Goal: Task Accomplishment & Management: Use online tool/utility

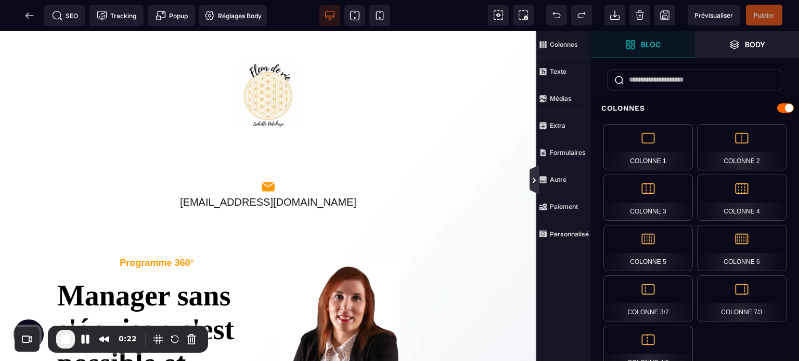
click at [530, 188] on icon at bounding box center [533, 179] width 9 height 29
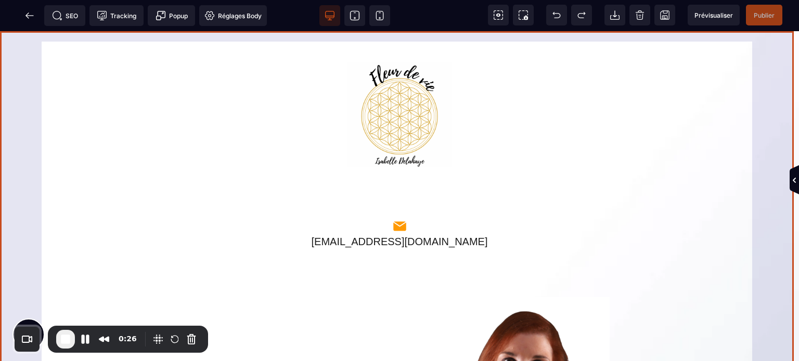
click at [24, 84] on div "[EMAIL_ADDRESS][DOMAIN_NAME] Programme 360° Manager sans s'épuiser, c'est possi…" at bounding box center [399, 317] width 799 height 572
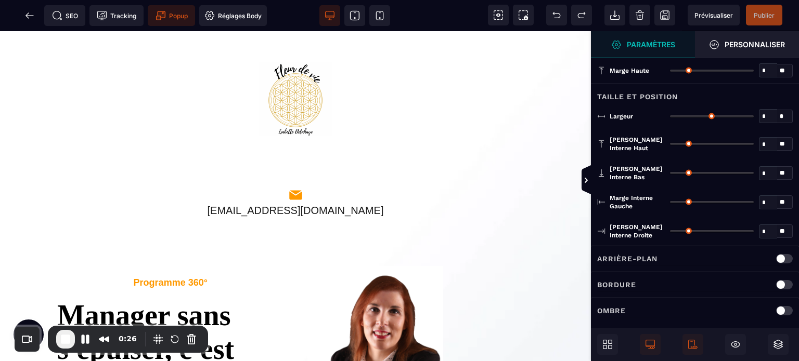
type input "*"
type input "***"
type input "**"
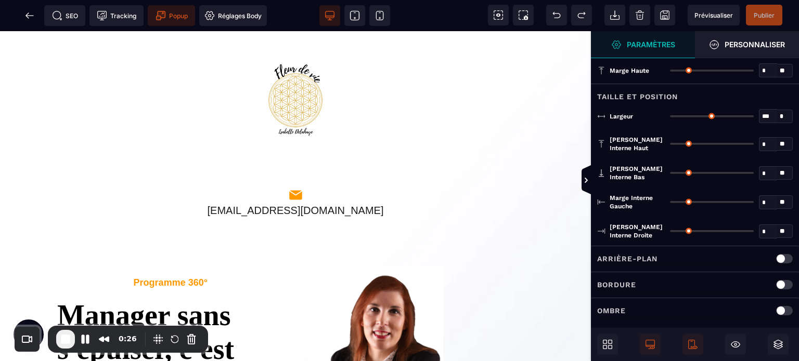
type input "*"
type input "**"
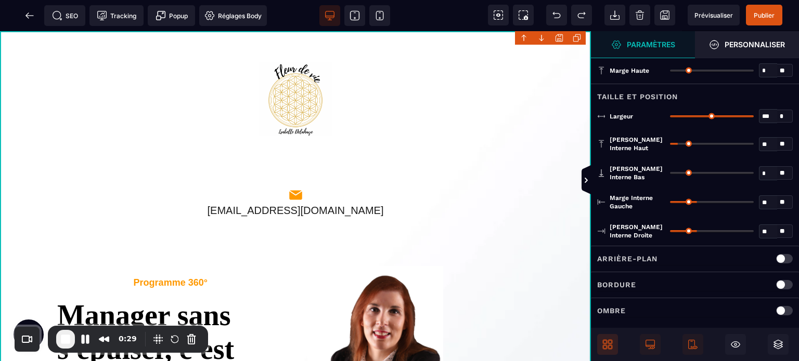
click at [606, 343] on icon at bounding box center [605, 342] width 4 height 4
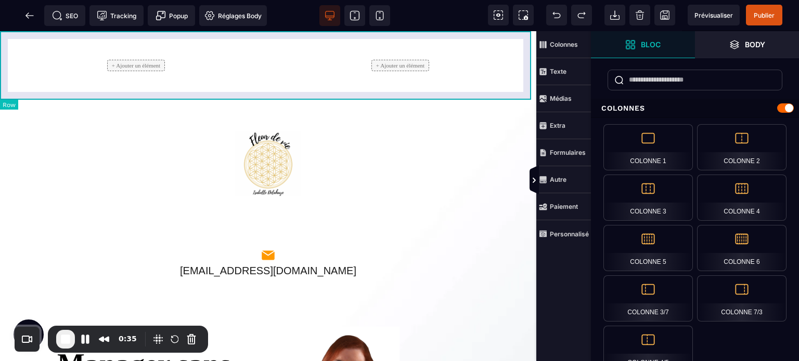
click at [0, 85] on div "+ Ajouter un élément + Ajouter un élément" at bounding box center [268, 65] width 536 height 69
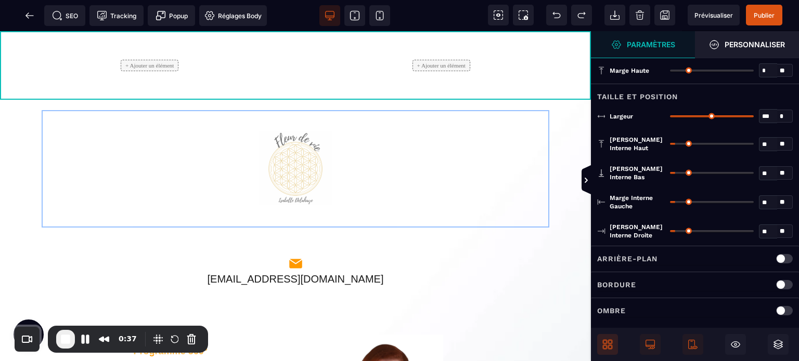
drag, startPoint x: 282, startPoint y: 180, endPoint x: 125, endPoint y: 60, distance: 198.1
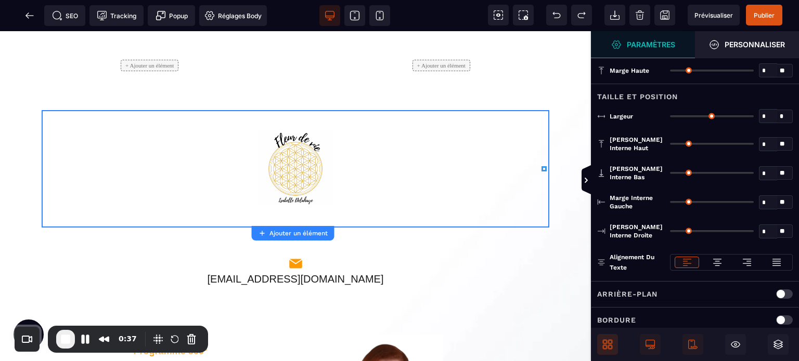
type input "*"
type input "***"
type input "*"
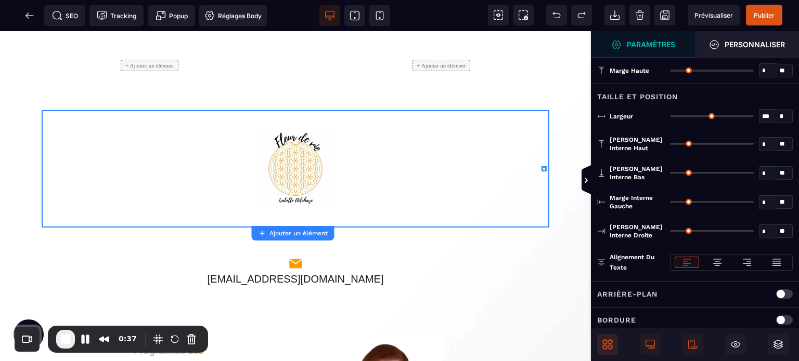
type input "*"
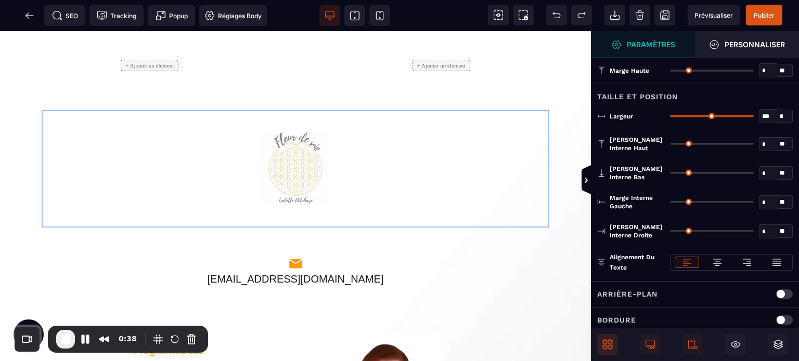
drag, startPoint x: 302, startPoint y: 173, endPoint x: 172, endPoint y: 76, distance: 162.0
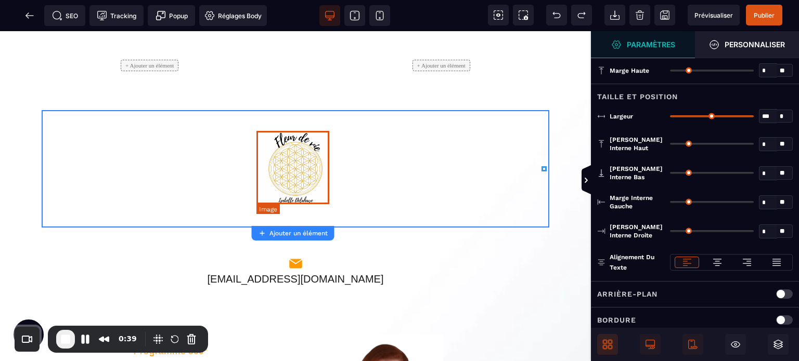
click at [285, 140] on img at bounding box center [295, 168] width 74 height 74
select select
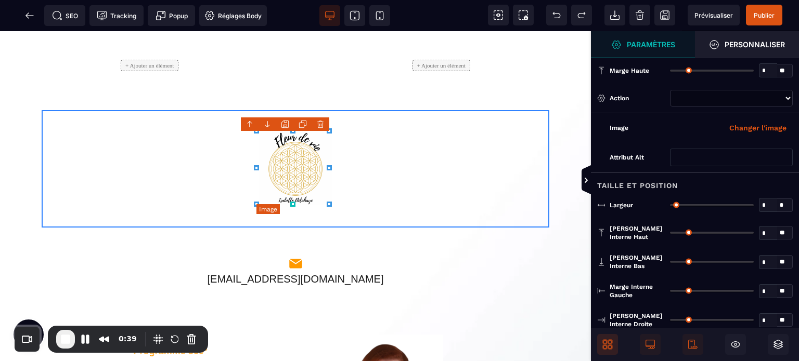
type input "*"
type input "****"
type input "*"
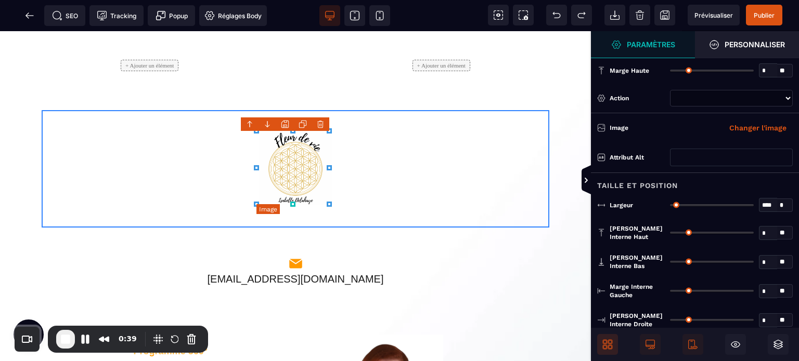
type input "*"
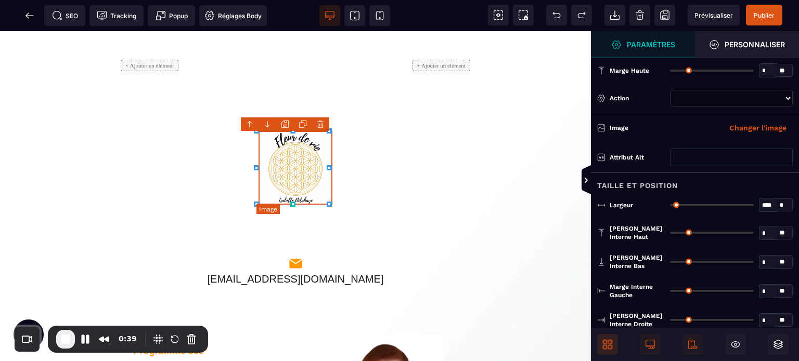
select select
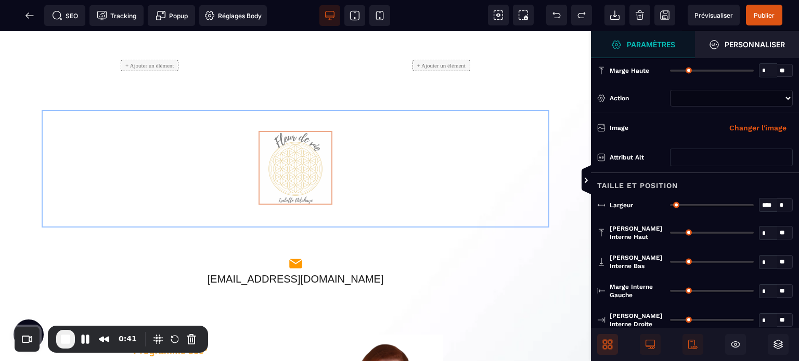
drag, startPoint x: 288, startPoint y: 150, endPoint x: 154, endPoint y: 70, distance: 156.3
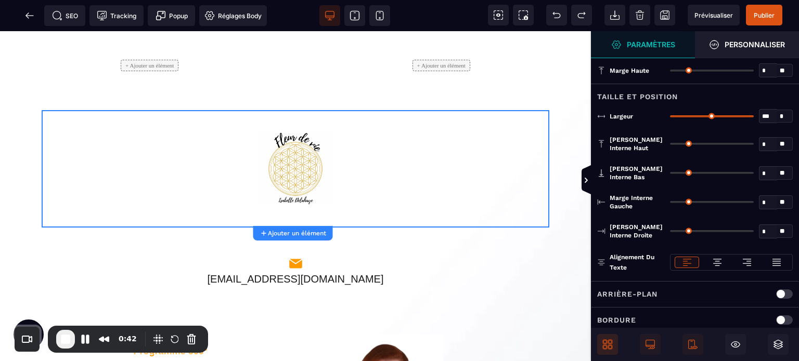
click at [605, 334] on span at bounding box center [607, 344] width 21 height 21
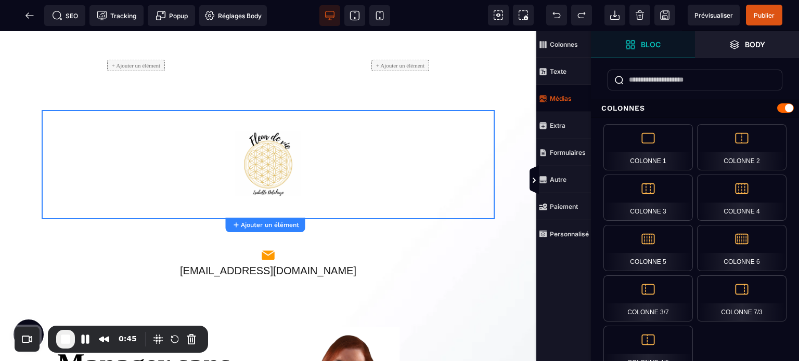
click at [561, 103] on span "Médias" at bounding box center [563, 98] width 55 height 27
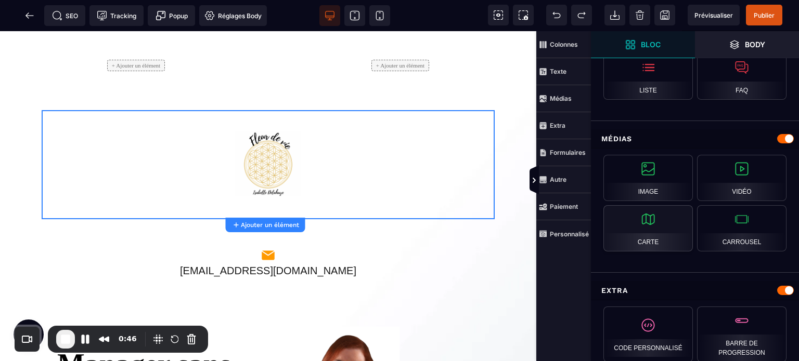
scroll to position [486, 0]
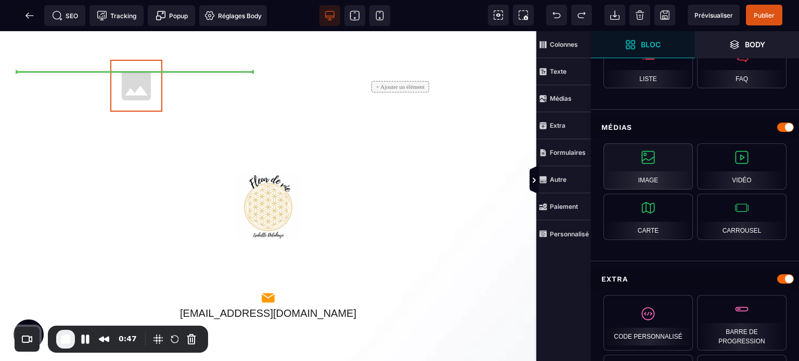
select select
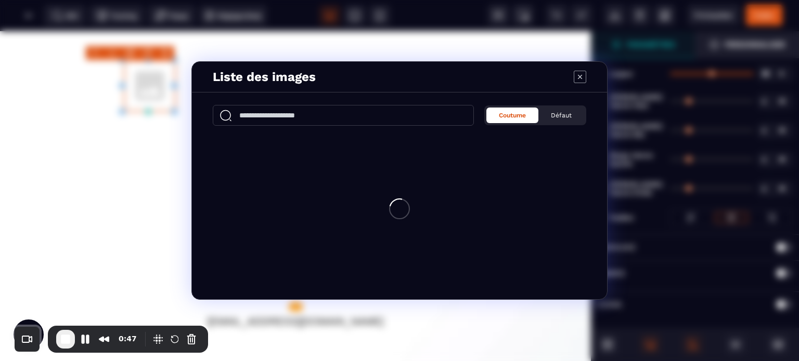
scroll to position [0, 0]
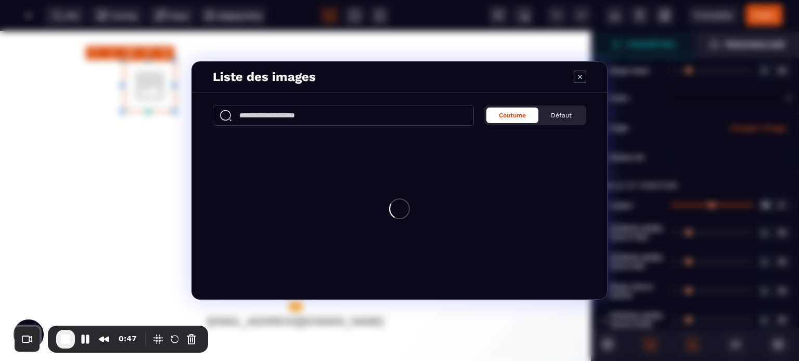
select select
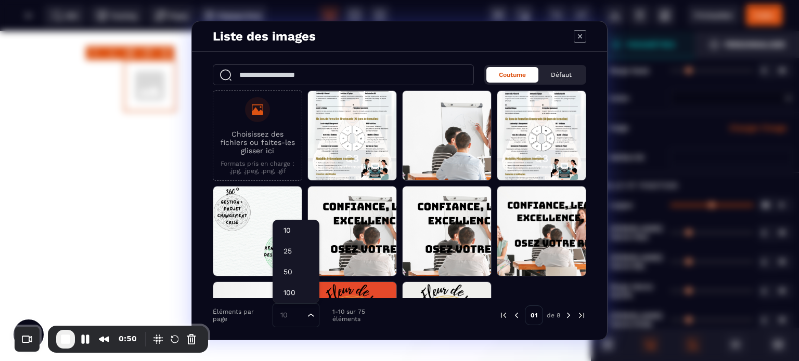
click at [306, 317] on icon "Search for option" at bounding box center [311, 315] width 10 height 10
click at [300, 284] on li "100" at bounding box center [296, 292] width 46 height 21
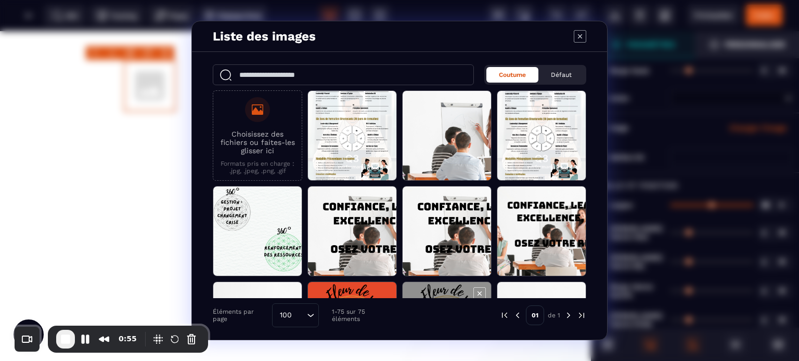
click at [433, 293] on span "Modal window" at bounding box center [447, 327] width 88 height 90
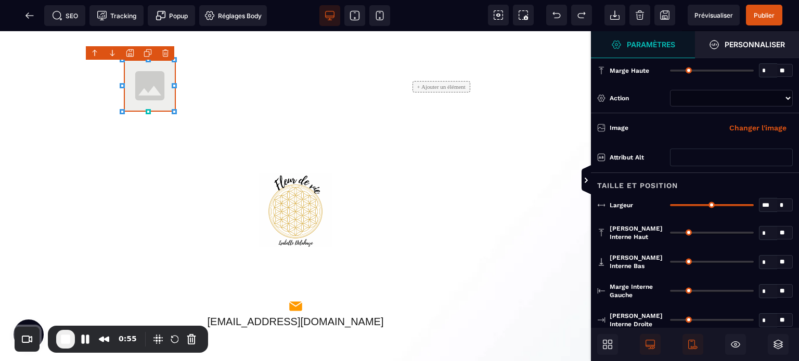
select select
click at [739, 129] on button "Changer l'image" at bounding box center [758, 128] width 70 height 17
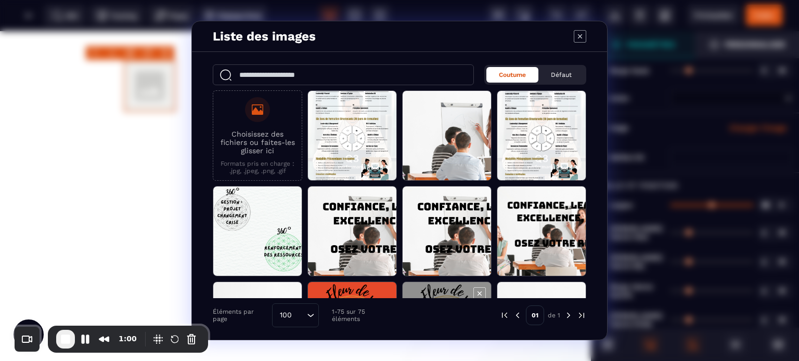
click at [433, 291] on span "Modal window" at bounding box center [447, 327] width 88 height 90
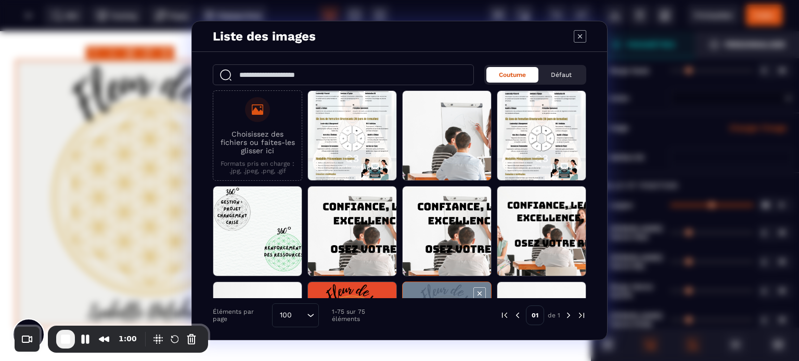
select select
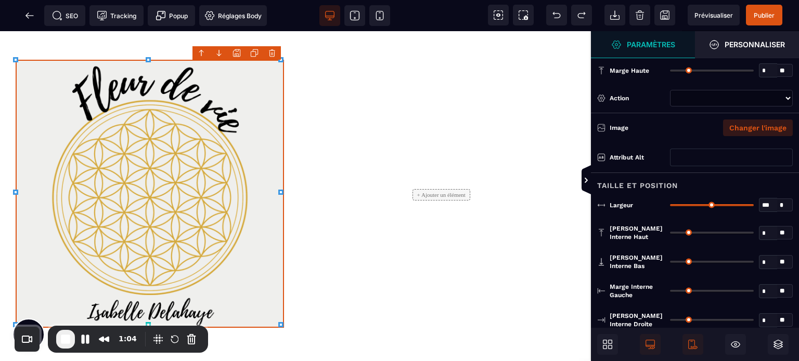
click at [748, 127] on button "Changer l'image" at bounding box center [758, 128] width 70 height 17
click at [749, 121] on button "Changer l'image" at bounding box center [758, 128] width 70 height 17
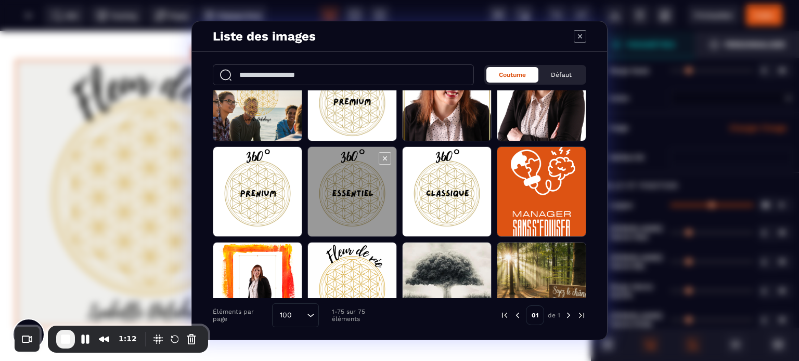
scroll to position [364, 0]
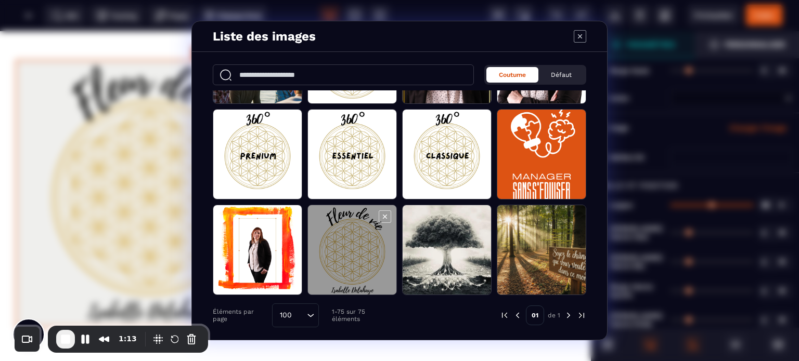
click at [380, 238] on span "Modal window" at bounding box center [352, 250] width 88 height 90
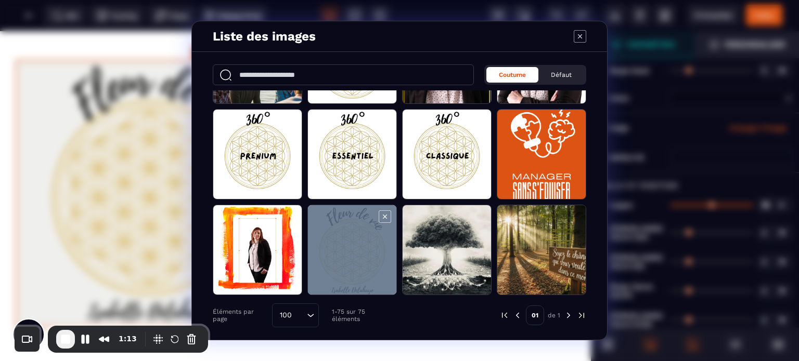
click at [380, 238] on span "Modal window" at bounding box center [352, 250] width 88 height 90
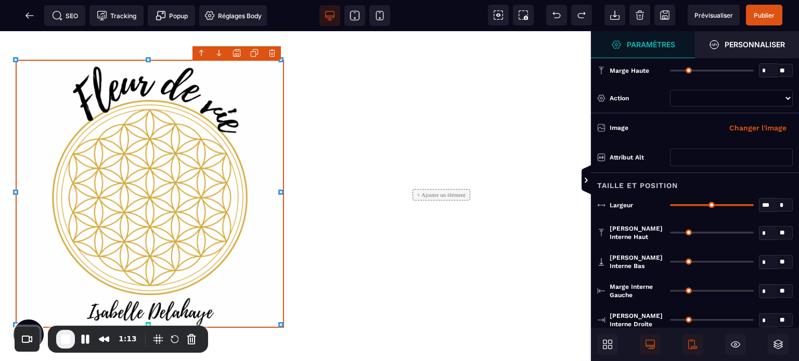
select select
type input "**"
click at [707, 204] on input "range" at bounding box center [712, 205] width 84 height 2
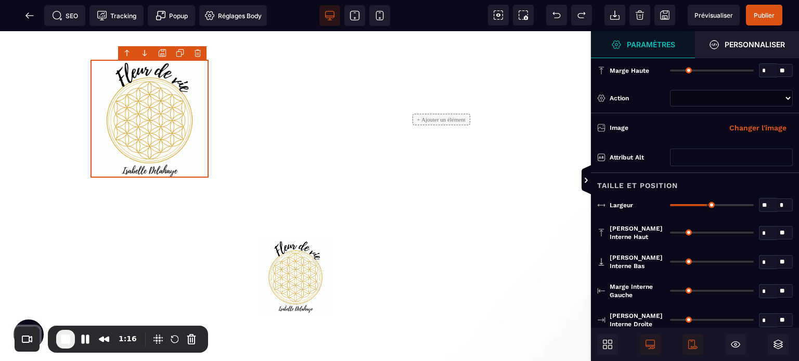
type input "**"
click at [691, 204] on input "range" at bounding box center [712, 205] width 84 height 2
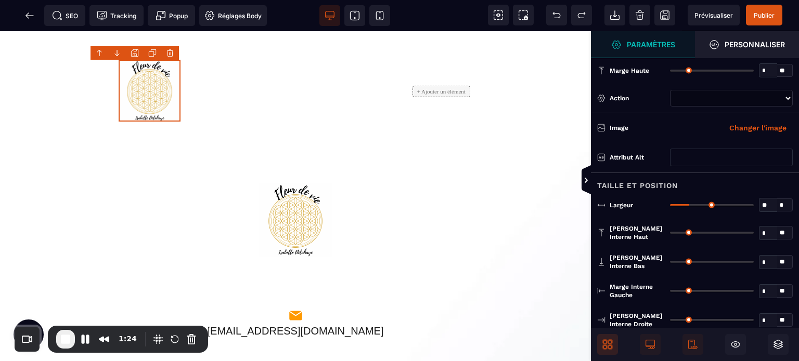
click at [612, 342] on icon at bounding box center [607, 345] width 10 height 10
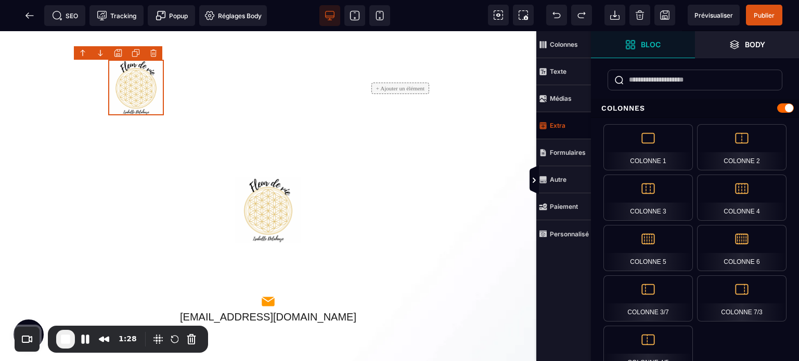
click at [557, 132] on span "Extra" at bounding box center [563, 125] width 55 height 27
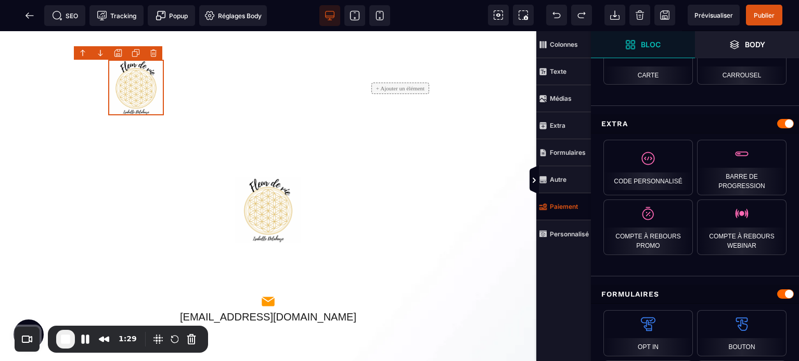
scroll to position [646, 0]
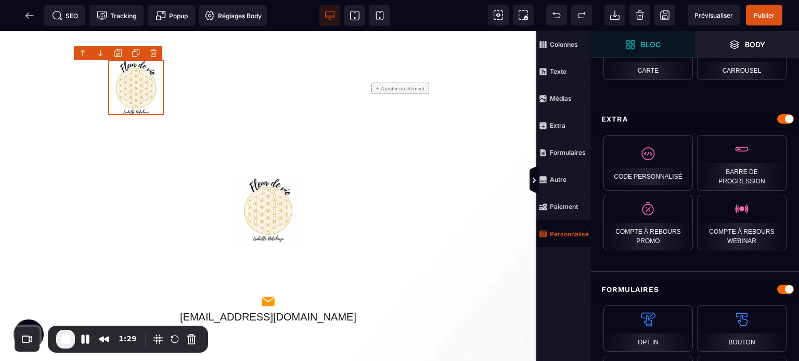
click at [560, 226] on span "Personnalisé" at bounding box center [563, 233] width 55 height 27
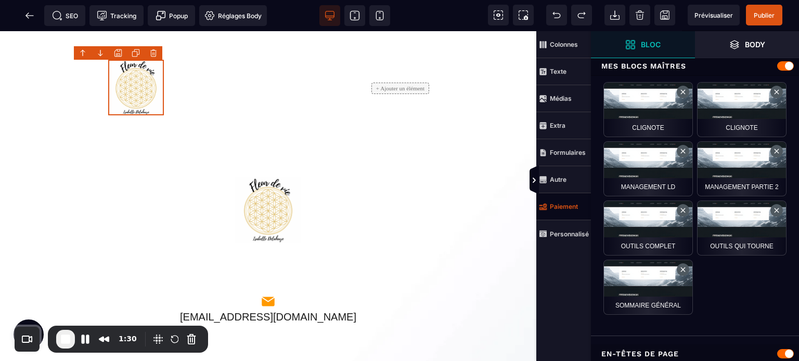
click at [560, 203] on strong "Paiement" at bounding box center [564, 207] width 28 height 8
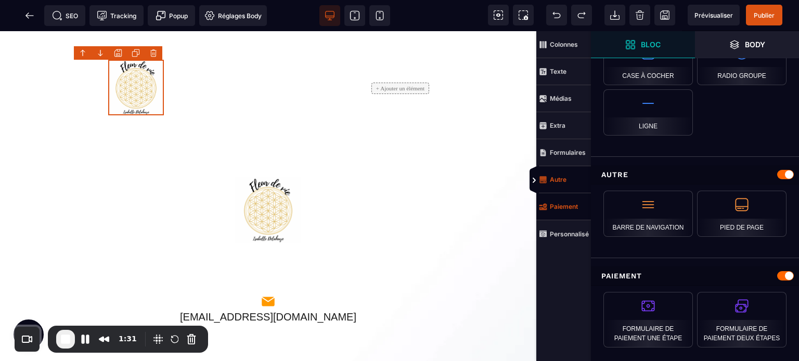
scroll to position [1030, 0]
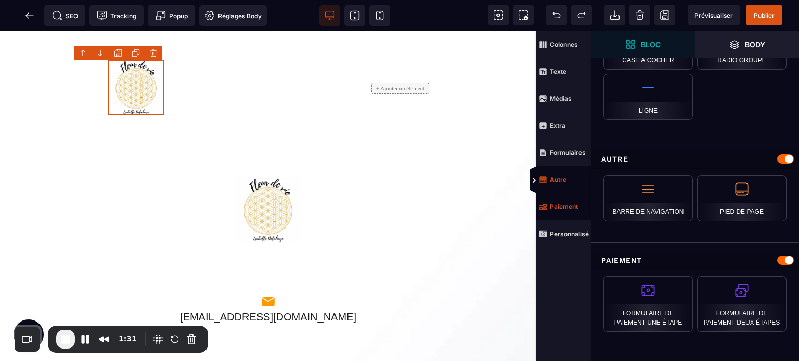
click at [560, 174] on span "Autre" at bounding box center [563, 179] width 55 height 27
click at [562, 69] on strong "Texte" at bounding box center [558, 72] width 17 height 8
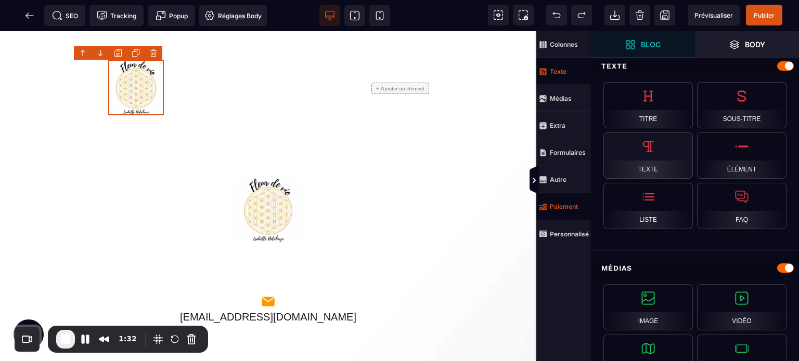
scroll to position [310, 0]
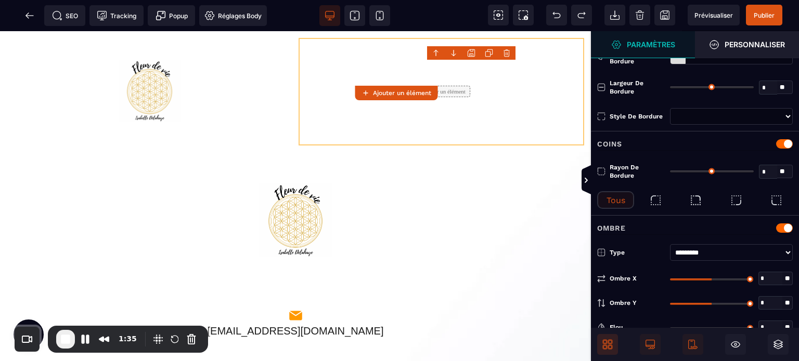
type input "*"
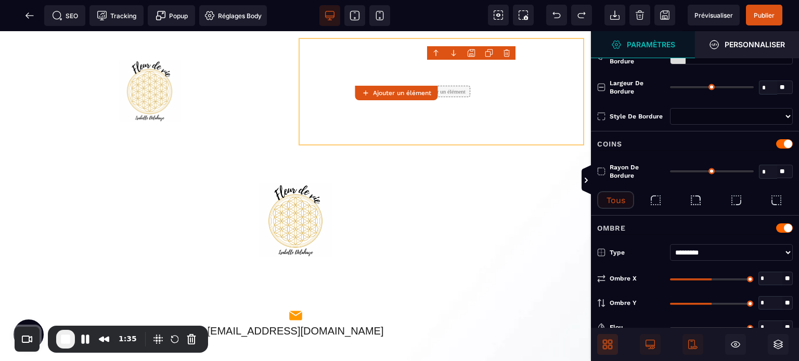
type input "*"
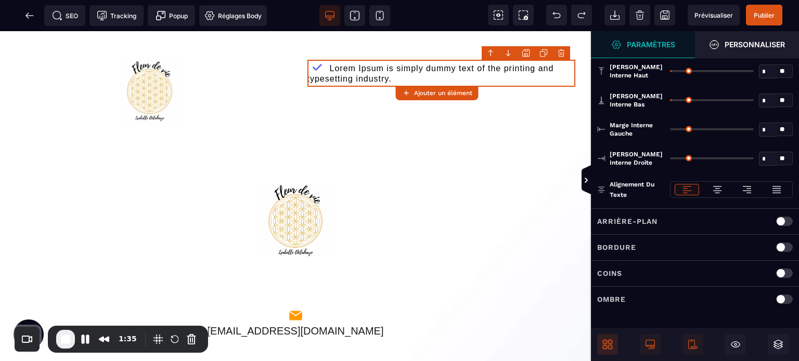
scroll to position [0, 0]
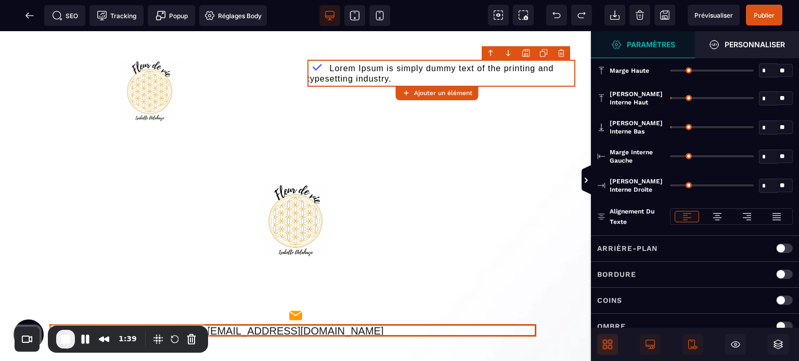
click at [332, 330] on text "[EMAIL_ADDRESS][DOMAIN_NAME]" at bounding box center [295, 332] width 492 height 12
select select "***"
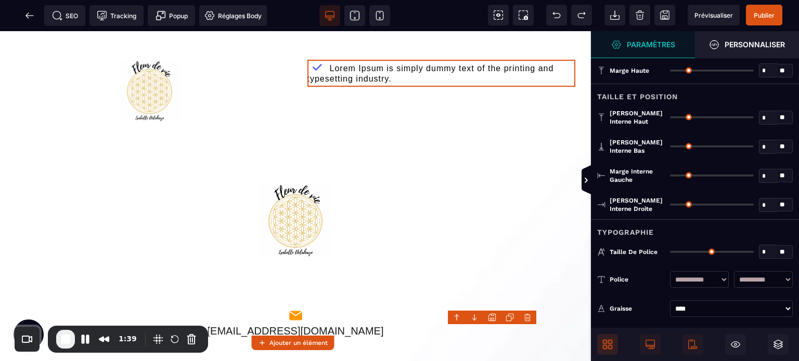
click at [332, 330] on text "[EMAIL_ADDRESS][DOMAIN_NAME]" at bounding box center [295, 332] width 492 height 12
type input "*"
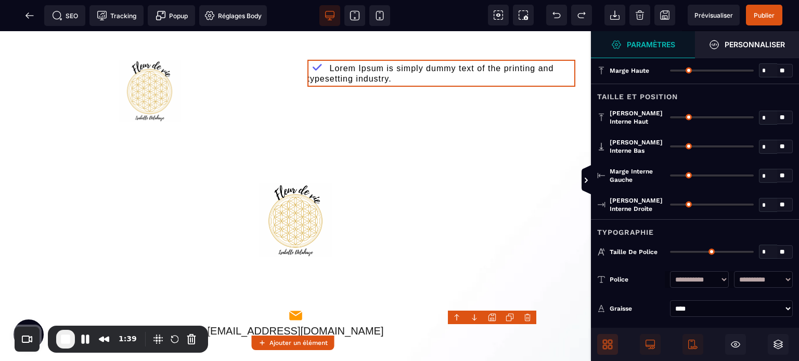
type input "*"
type input "**"
type input "*"
type input "**"
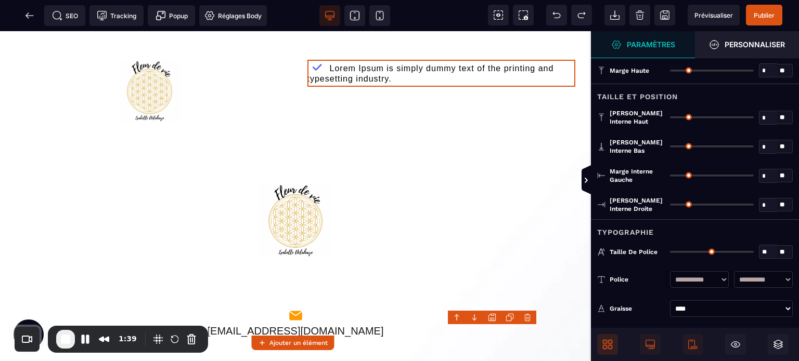
type input "**"
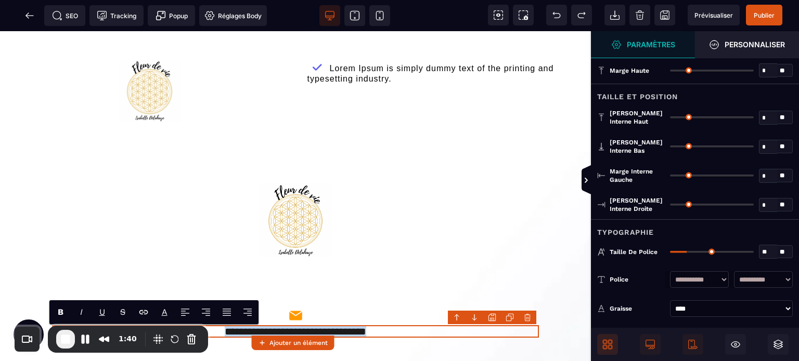
copy text "**********"
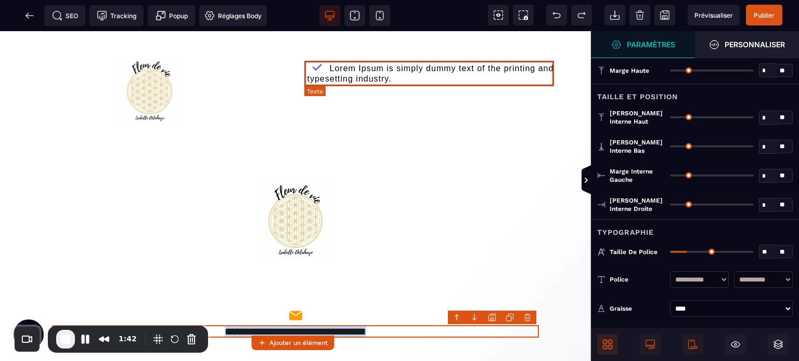
click at [368, 70] on text "Lorem Ipsum is simply dummy text of the printing and typesetting industry." at bounding box center [430, 73] width 246 height 24
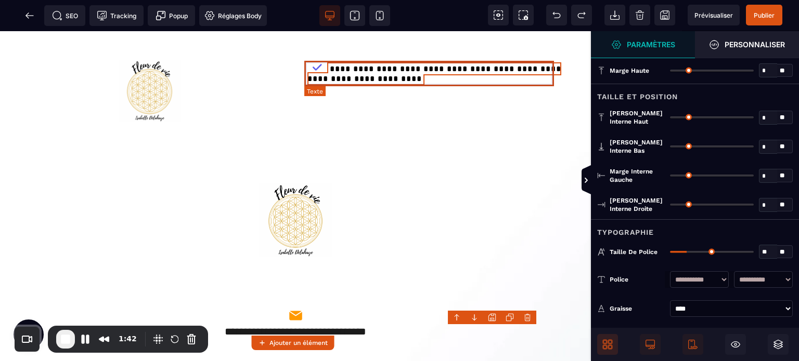
select select "***"
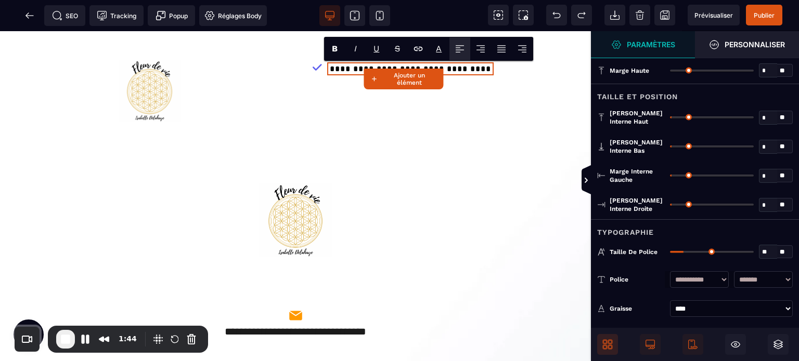
click at [764, 280] on select "**********" at bounding box center [763, 279] width 59 height 17
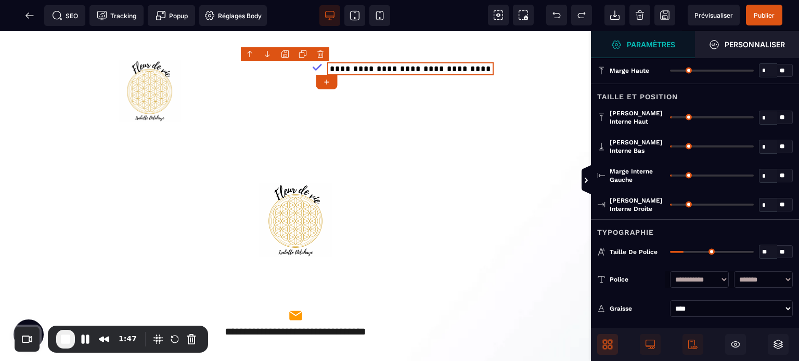
select select "**********"
click at [734, 271] on select "**********" at bounding box center [763, 279] width 59 height 17
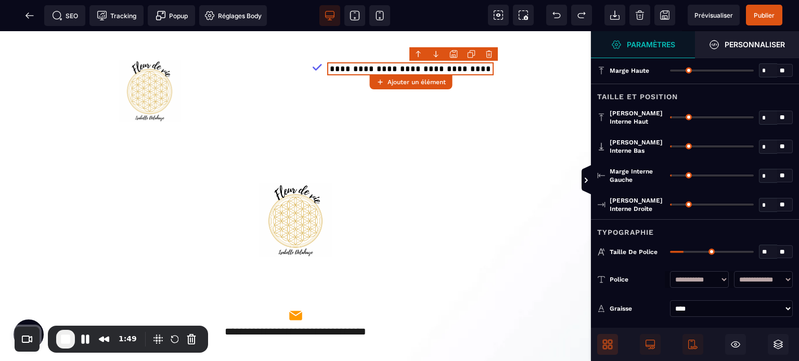
drag, startPoint x: 772, startPoint y: 254, endPoint x: 747, endPoint y: 257, distance: 25.2
click at [747, 257] on div "** * **" at bounding box center [731, 252] width 123 height 14
type input "*"
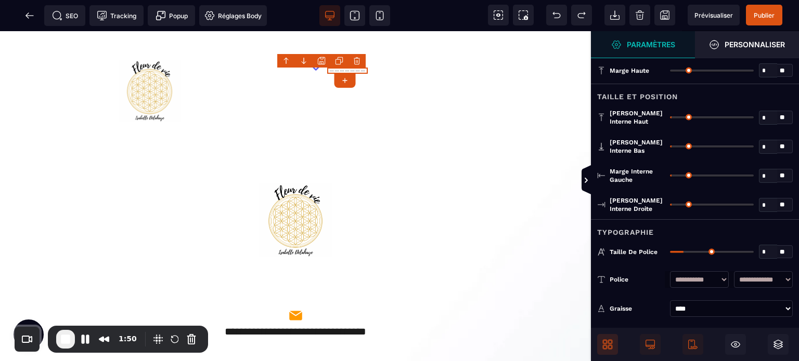
type input "*"
type input "***"
type input "**"
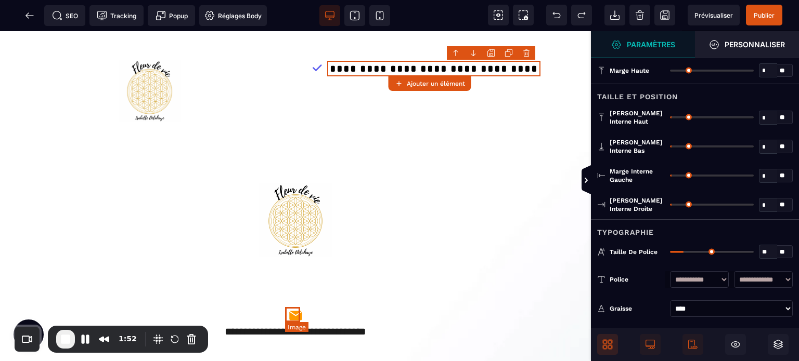
type input "**"
click at [298, 314] on img at bounding box center [295, 315] width 15 height 15
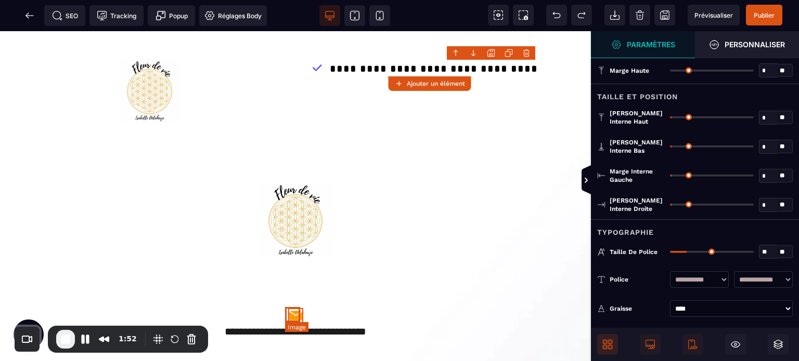
select select
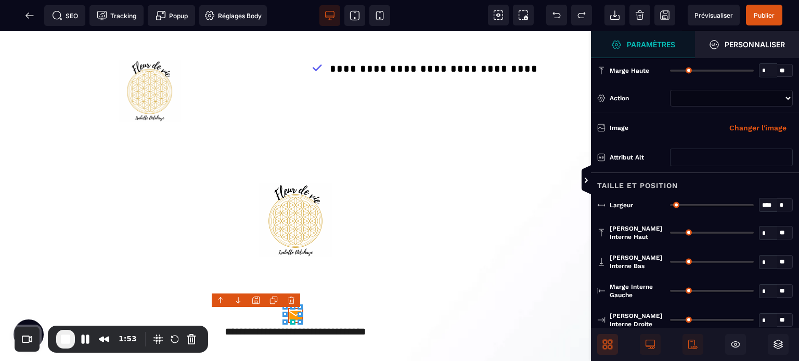
select select
click at [315, 70] on icon at bounding box center [317, 67] width 20 height 11
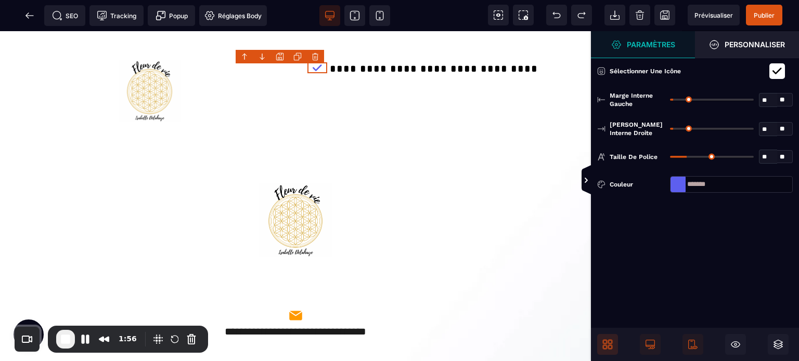
click at [682, 183] on div at bounding box center [677, 185] width 15 height 16
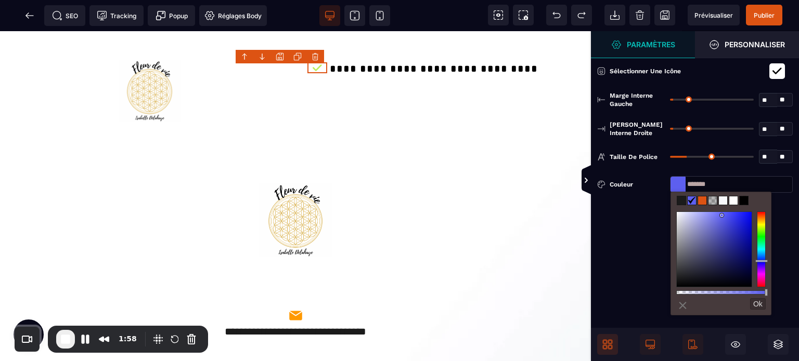
click at [761, 228] on div at bounding box center [761, 250] width 9 height 76
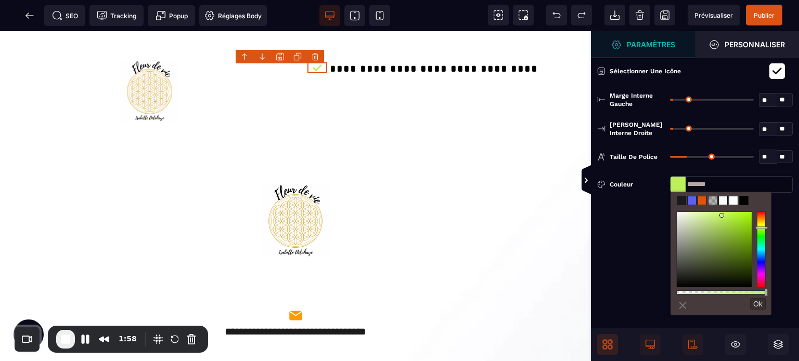
click at [761, 224] on div at bounding box center [761, 250] width 9 height 76
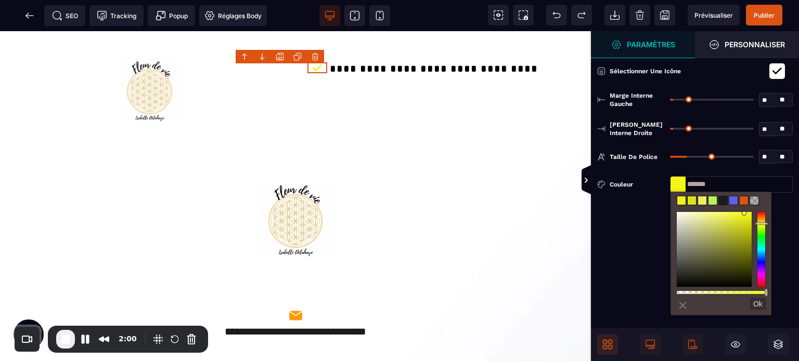
click at [745, 215] on div at bounding box center [714, 249] width 75 height 75
type input "*******"
click at [644, 158] on span "Taille de police" at bounding box center [633, 157] width 48 height 8
type input "*******"
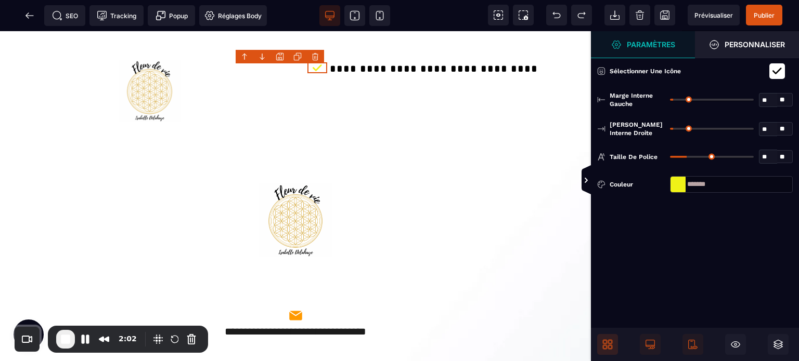
click at [775, 75] on icon at bounding box center [776, 71] width 9 height 10
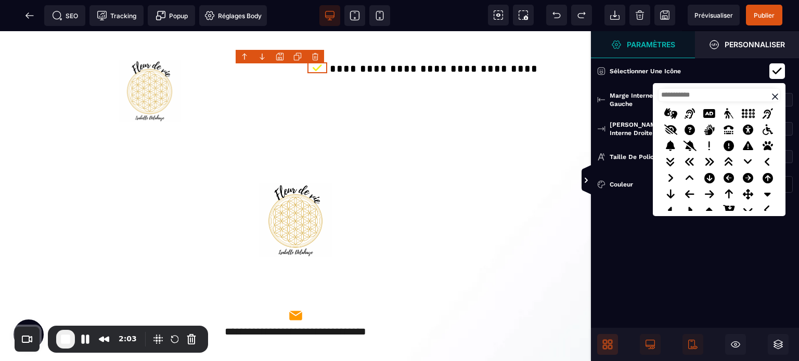
click at [682, 98] on input at bounding box center [719, 95] width 122 height 14
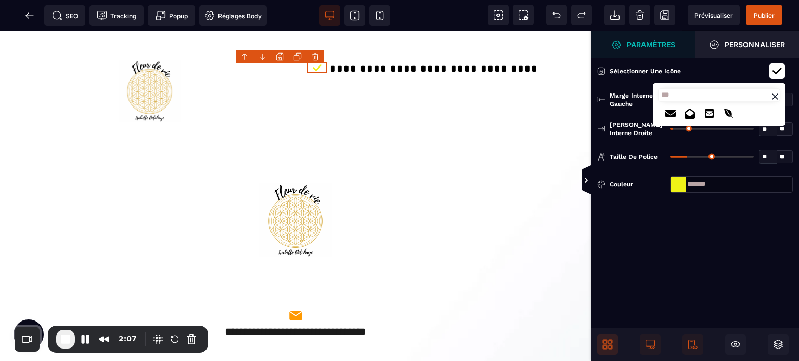
type input "***"
click at [668, 112] on icon at bounding box center [671, 114] width 14 height 14
click at [587, 187] on icon at bounding box center [585, 179] width 9 height 29
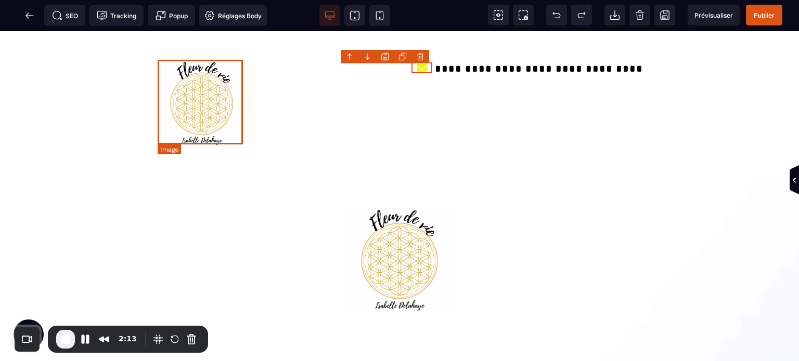
click at [224, 124] on img at bounding box center [202, 103] width 86 height 86
select select
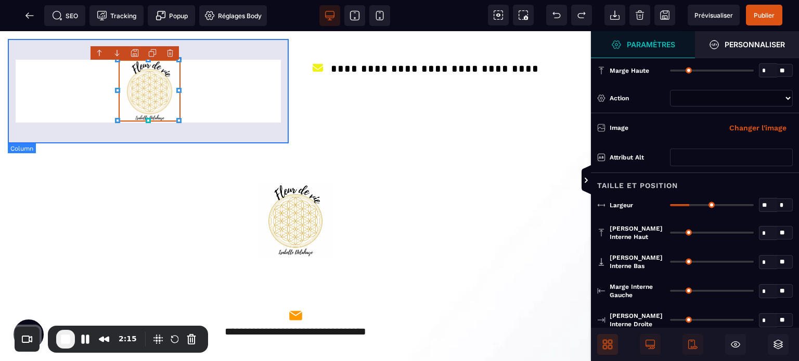
click at [83, 106] on div at bounding box center [150, 92] width 284 height 106
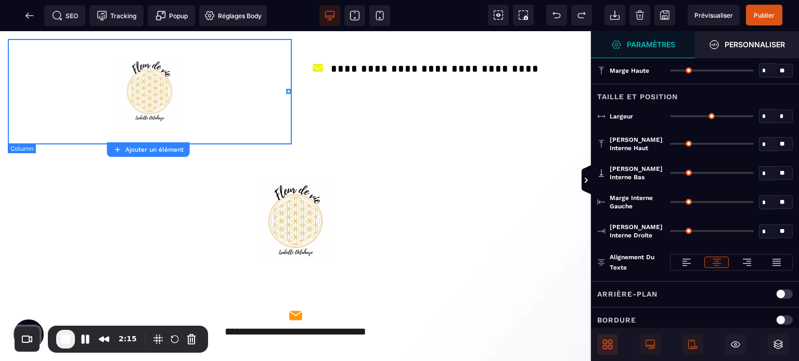
type input "*"
type input "**"
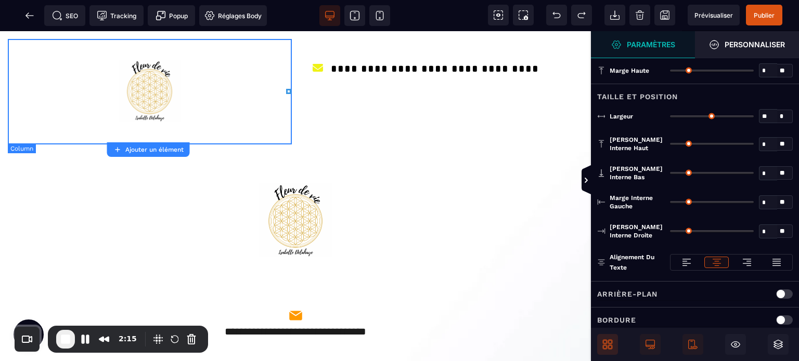
type input "**"
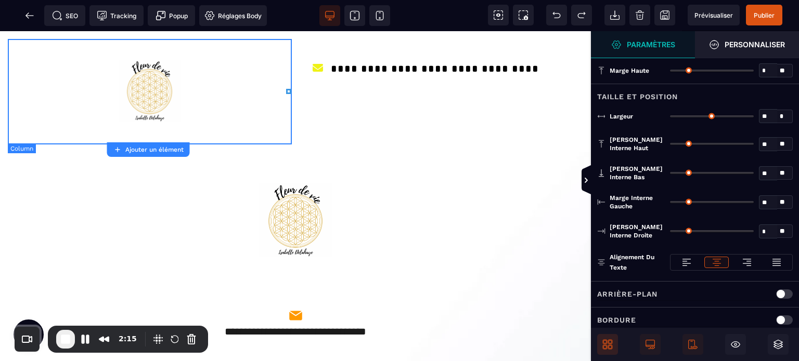
type input "**"
type input "*"
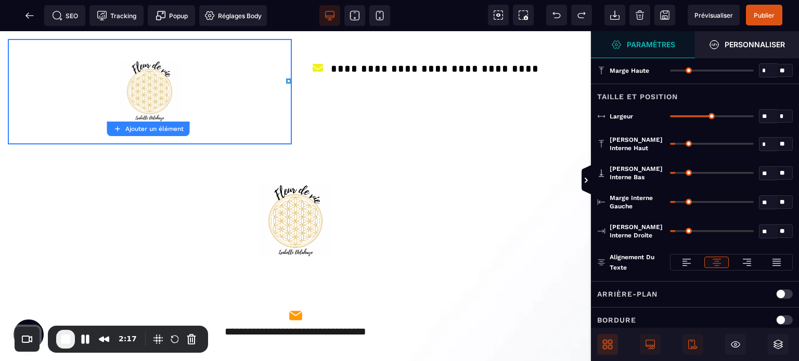
type input "*"
drag, startPoint x: 676, startPoint y: 141, endPoint x: 634, endPoint y: 157, distance: 44.3
type input "*"
click at [670, 145] on input "range" at bounding box center [712, 144] width 84 height 2
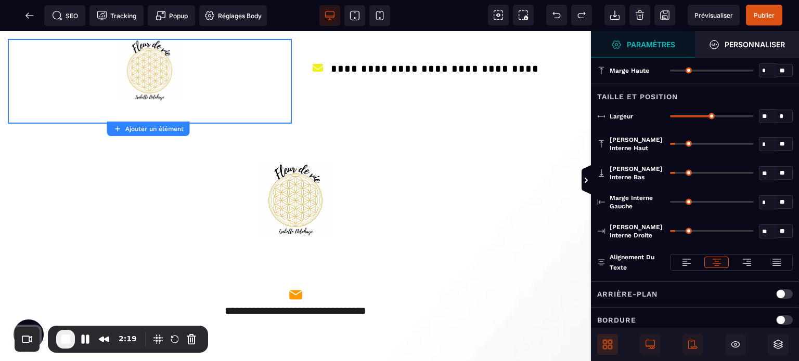
type input "*"
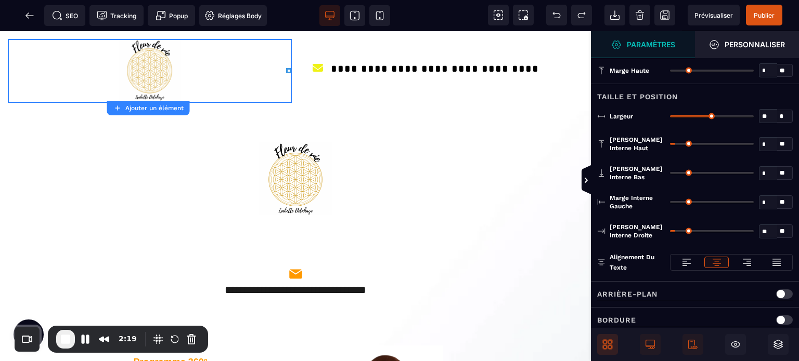
drag, startPoint x: 678, startPoint y: 168, endPoint x: 625, endPoint y: 177, distance: 53.8
type input "*"
click at [670, 174] on input "range" at bounding box center [712, 173] width 84 height 2
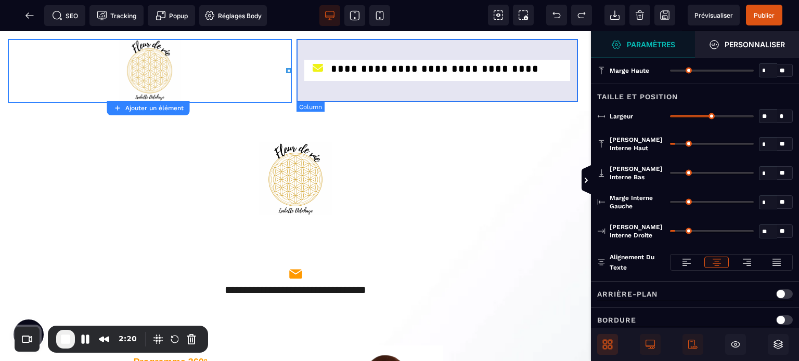
click at [335, 99] on div "**********" at bounding box center [442, 71] width 284 height 64
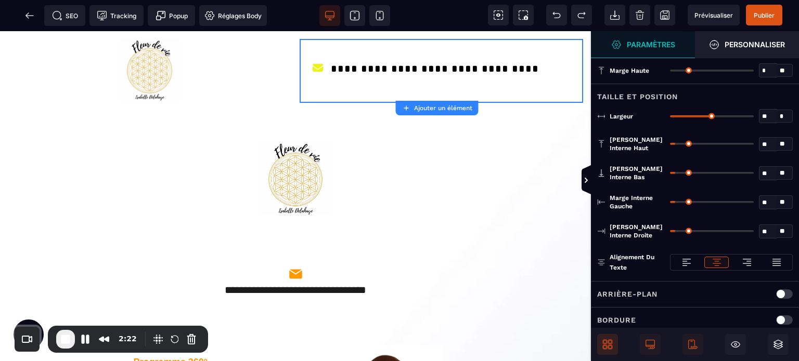
type input "*"
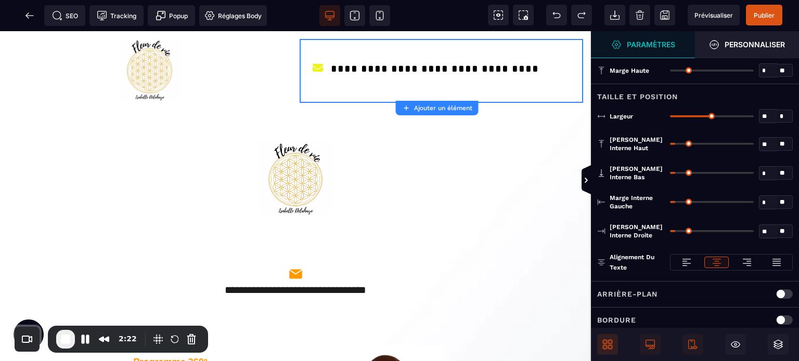
drag, startPoint x: 679, startPoint y: 170, endPoint x: 656, endPoint y: 171, distance: 22.9
type input "*"
click at [670, 172] on input "range" at bounding box center [712, 173] width 84 height 2
type input "*"
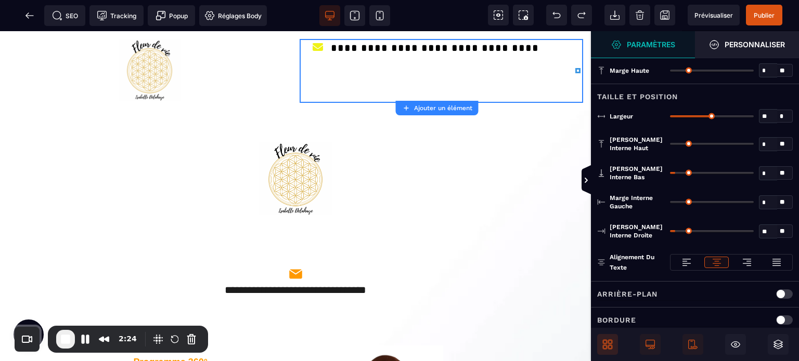
drag, startPoint x: 678, startPoint y: 141, endPoint x: 622, endPoint y: 146, distance: 56.4
type input "*"
click at [670, 145] on input "range" at bounding box center [712, 144] width 84 height 2
click at [587, 173] on icon at bounding box center [585, 179] width 9 height 29
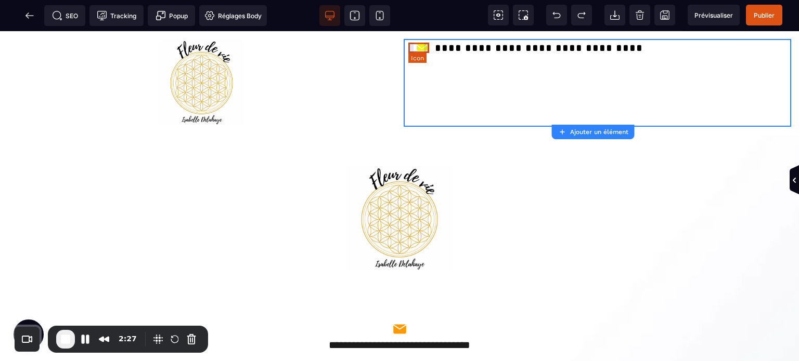
click at [418, 45] on icon at bounding box center [421, 47] width 21 height 11
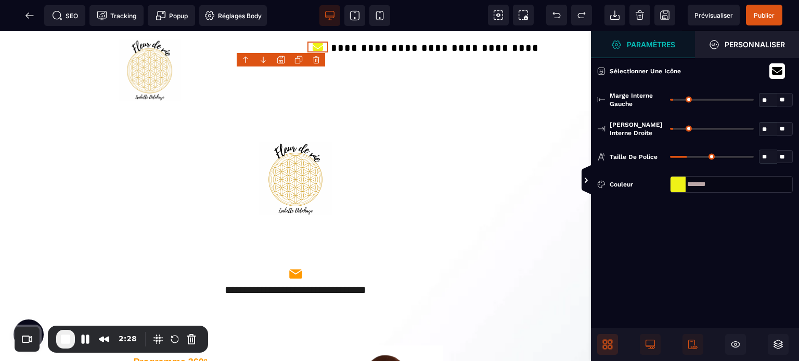
click at [674, 185] on div at bounding box center [677, 185] width 15 height 16
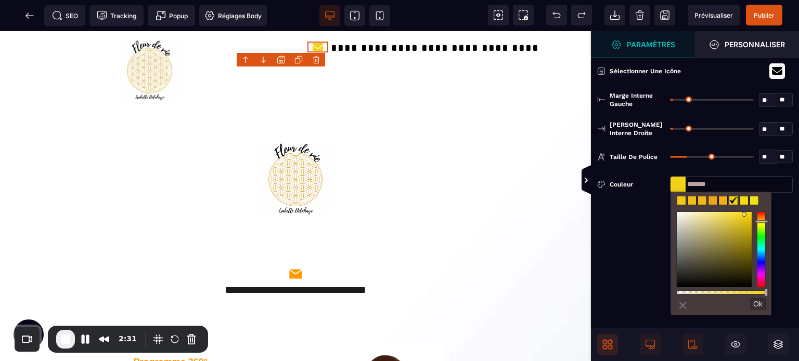
click at [760, 222] on div at bounding box center [761, 250] width 9 height 76
type input "*******"
drag, startPoint x: 743, startPoint y: 227, endPoint x: 744, endPoint y: 214, distance: 13.6
click at [744, 214] on div at bounding box center [714, 249] width 75 height 75
click at [649, 137] on span "[PERSON_NAME] interne droite" at bounding box center [636, 129] width 55 height 17
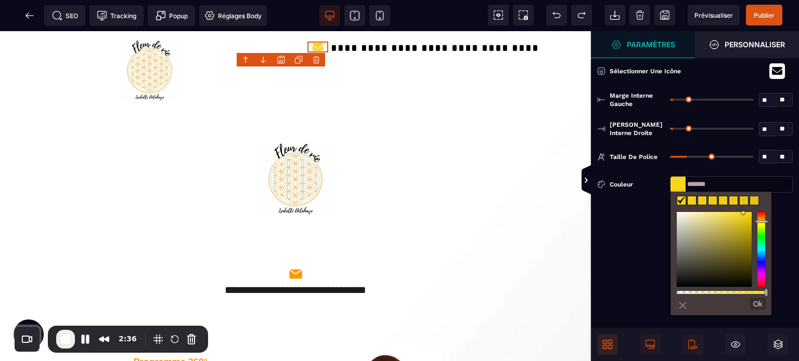
type input "*******"
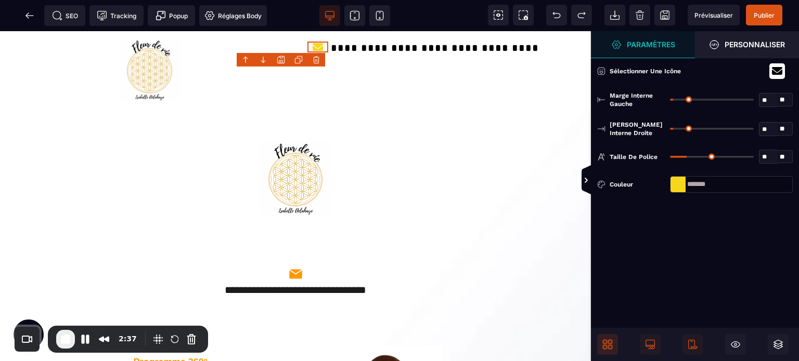
type input "**"
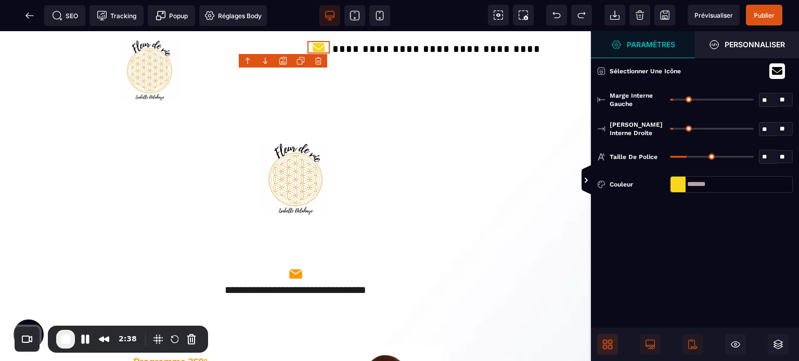
type input "**"
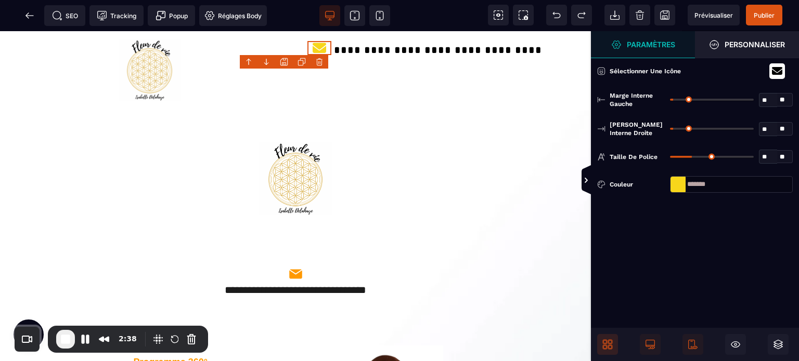
click at [693, 156] on input "range" at bounding box center [712, 157] width 84 height 2
click at [587, 183] on icon at bounding box center [586, 180] width 8 height 8
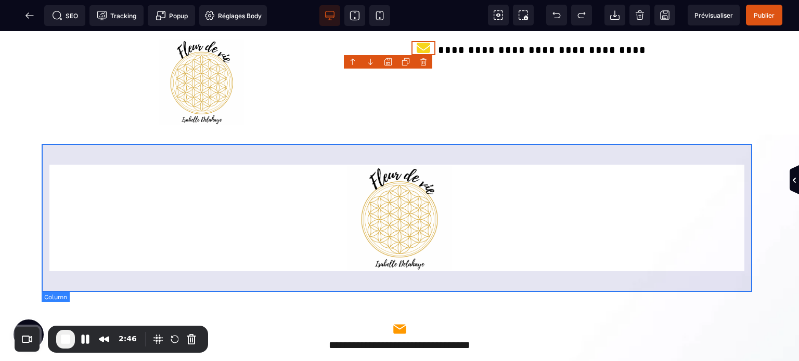
click at [605, 148] on div at bounding box center [400, 219] width 716 height 149
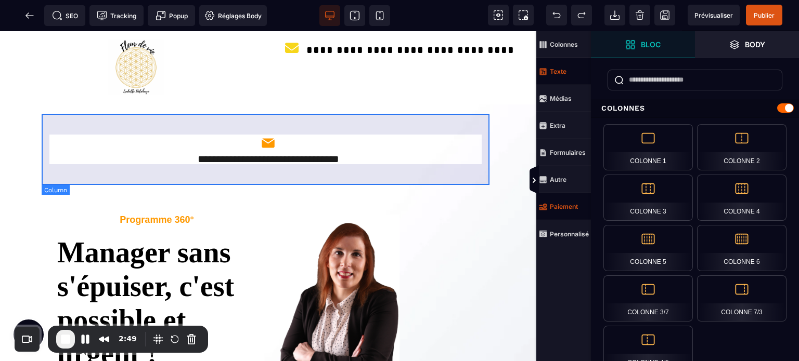
click at [312, 128] on div "**********" at bounding box center [268, 150] width 453 height 71
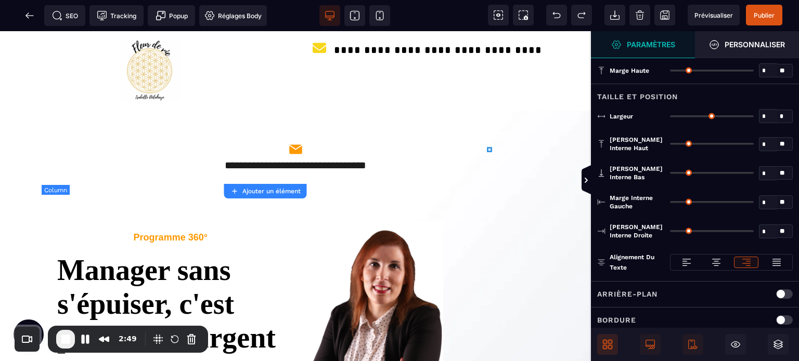
type input "*"
type input "***"
type input "*"
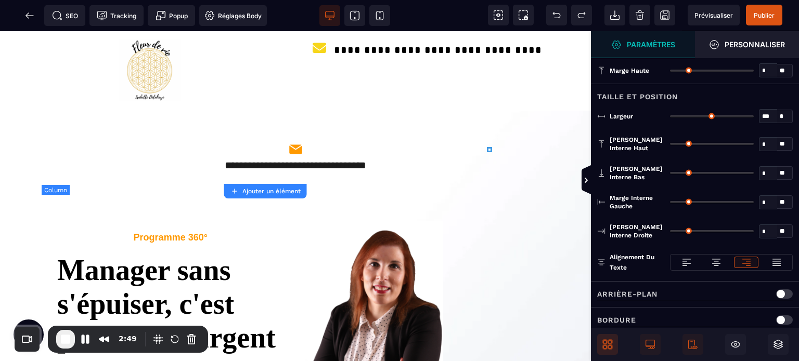
type input "**"
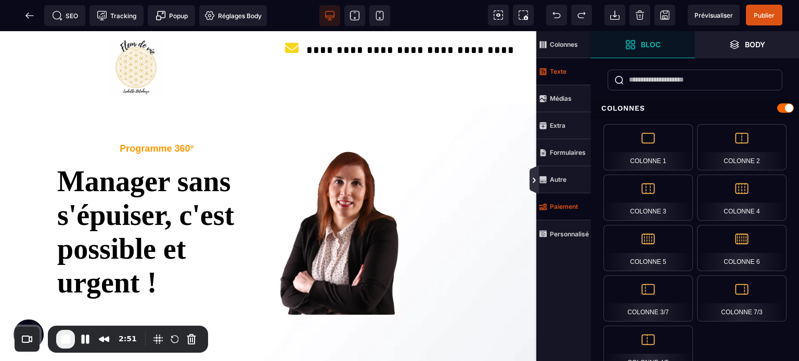
click at [531, 177] on icon at bounding box center [534, 180] width 8 height 8
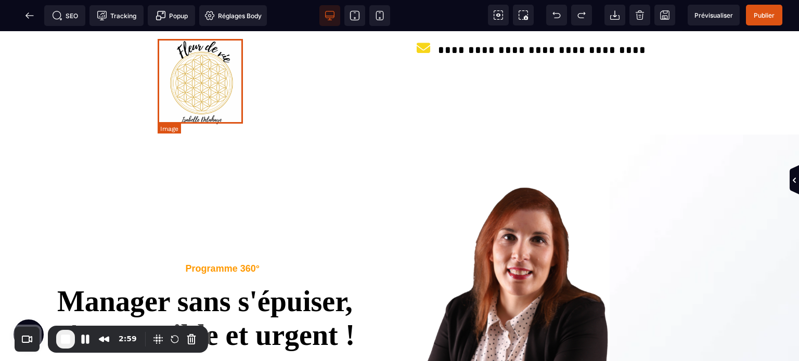
click at [189, 90] on img at bounding box center [202, 82] width 86 height 86
select select
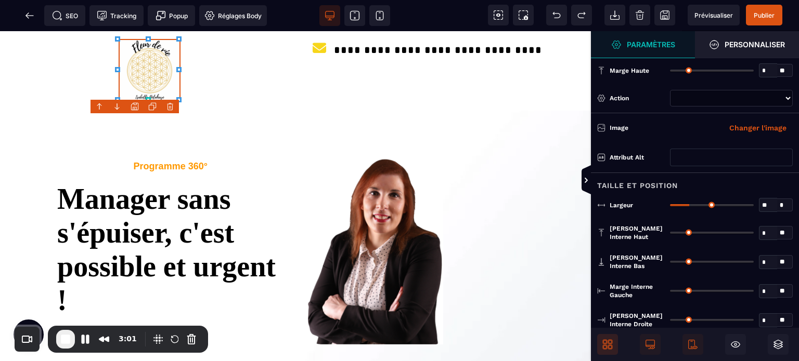
type input "**"
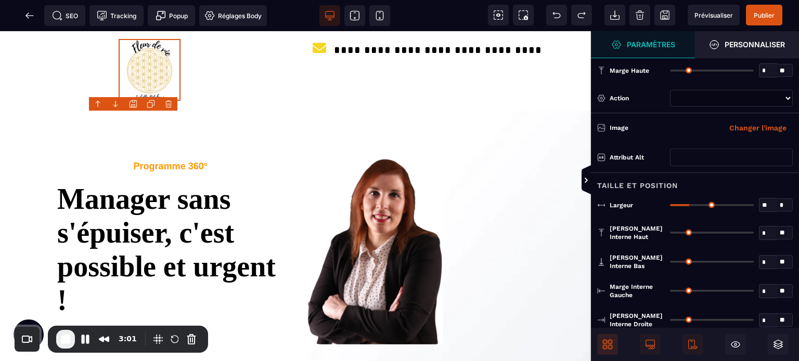
type input "**"
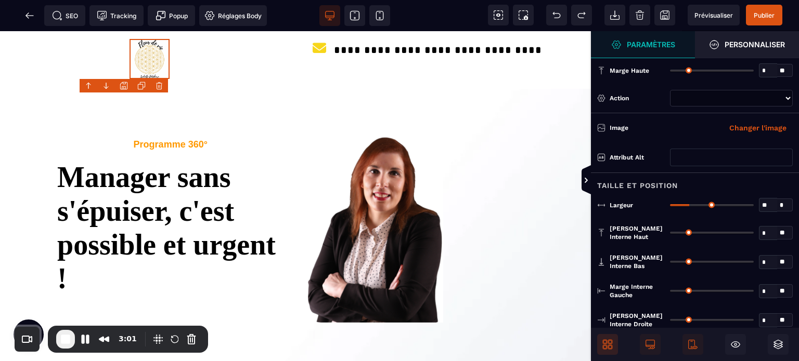
type input "**"
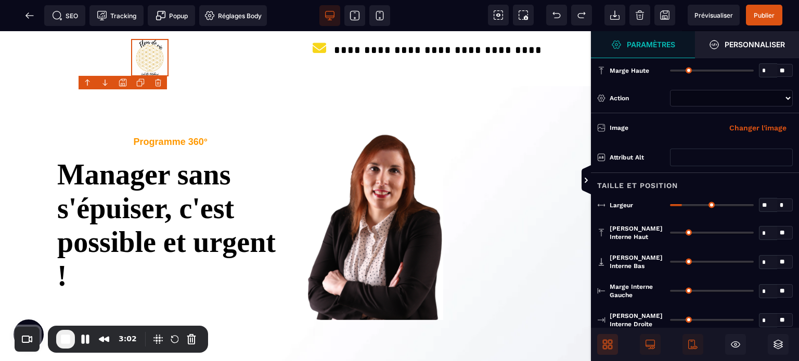
drag, startPoint x: 691, startPoint y: 205, endPoint x: 684, endPoint y: 203, distance: 7.1
type input "**"
click at [684, 204] on input "range" at bounding box center [712, 205] width 84 height 2
click at [590, 181] on icon at bounding box center [585, 179] width 9 height 29
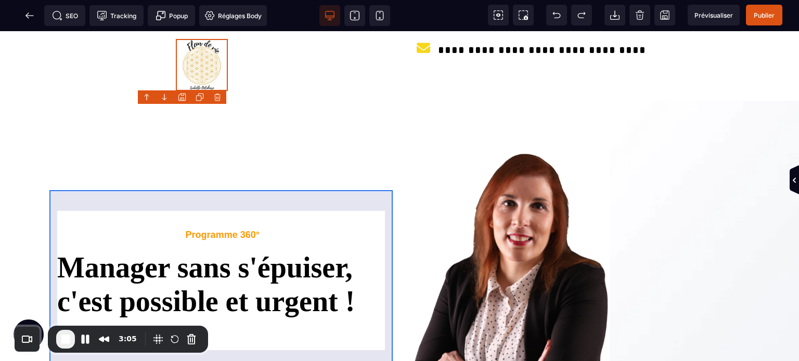
click at [187, 209] on div "Programme 360° Manager sans s'épuiser, c'est possible et urgent !" at bounding box center [222, 282] width 346 height 146
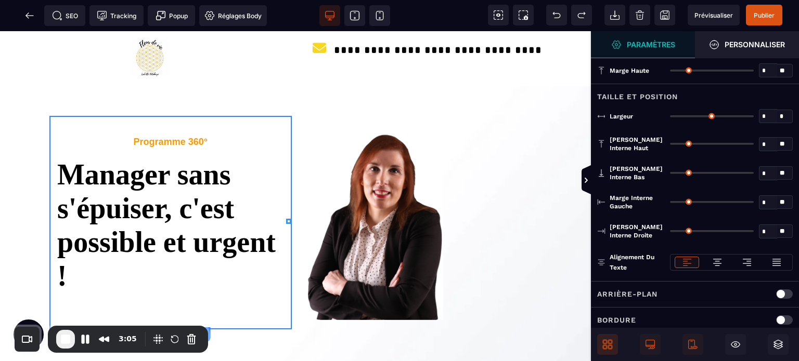
type input "*"
type input "***"
type input "*"
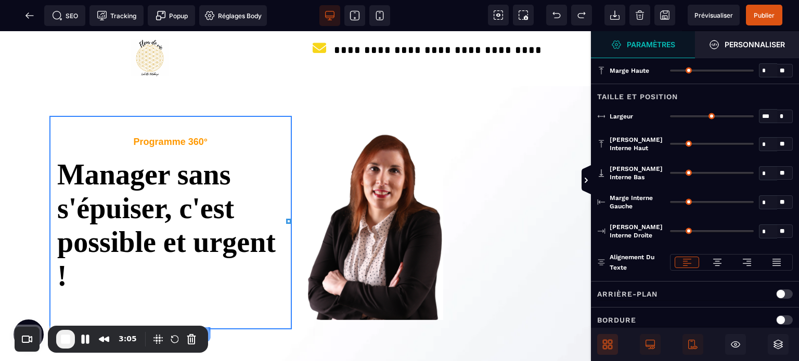
type input "*"
type input "***"
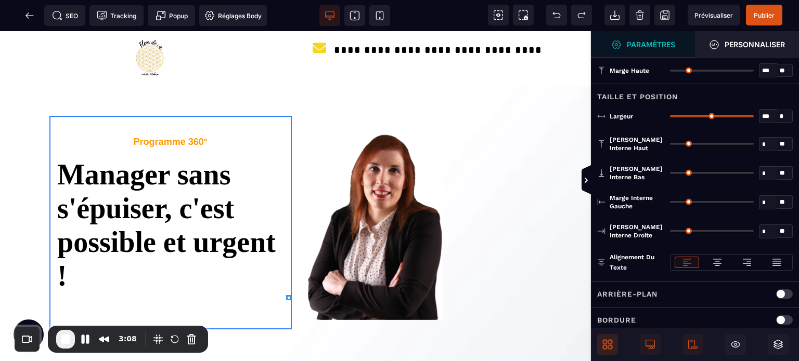
type input "***"
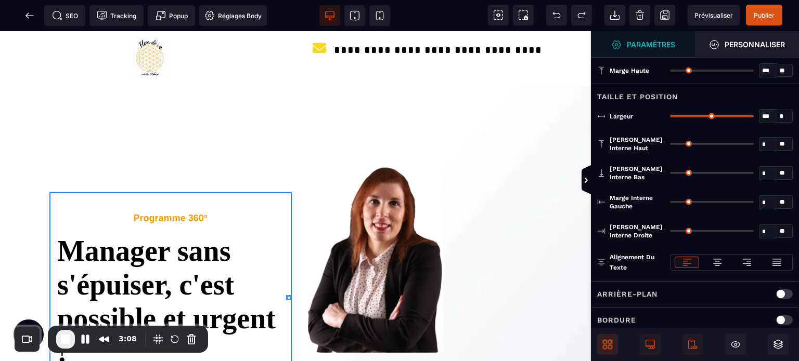
type input "***"
type input "**"
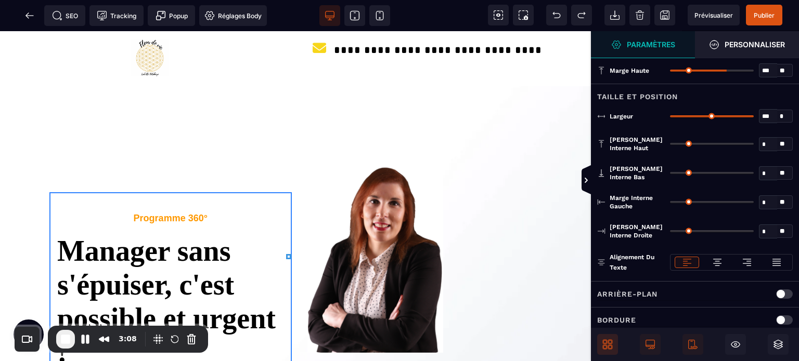
type input "**"
type input "*"
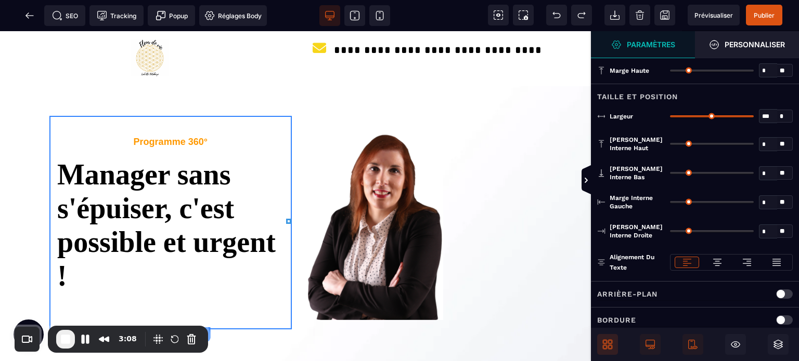
drag, startPoint x: 672, startPoint y: 68, endPoint x: 628, endPoint y: 72, distance: 44.4
click at [670, 72] on input "range" at bounding box center [712, 71] width 84 height 2
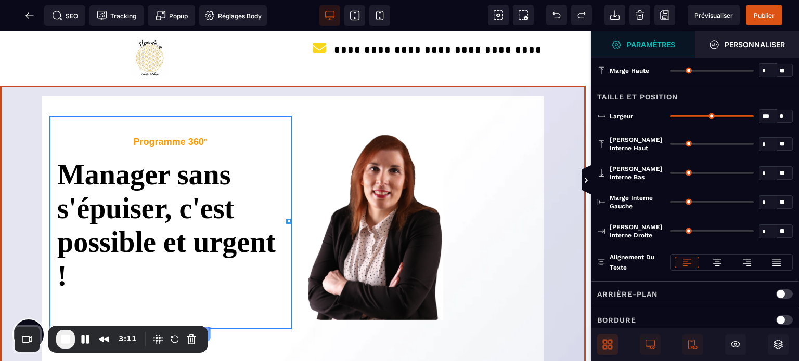
click at [15, 112] on div "Programme 360° Manager sans s'épuiser, c'est possible et urgent !" at bounding box center [295, 251] width 591 height 330
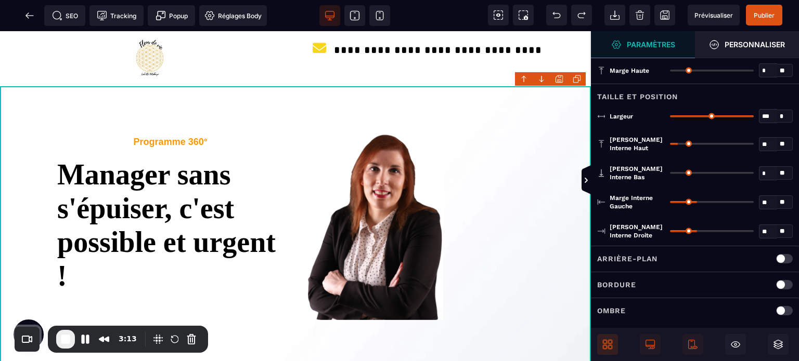
type input "*"
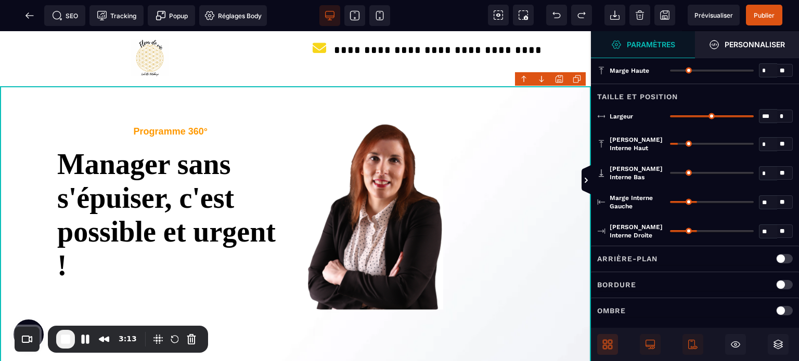
type input "*"
drag, startPoint x: 679, startPoint y: 142, endPoint x: 655, endPoint y: 144, distance: 24.5
type input "*"
click at [670, 144] on input "range" at bounding box center [712, 144] width 84 height 2
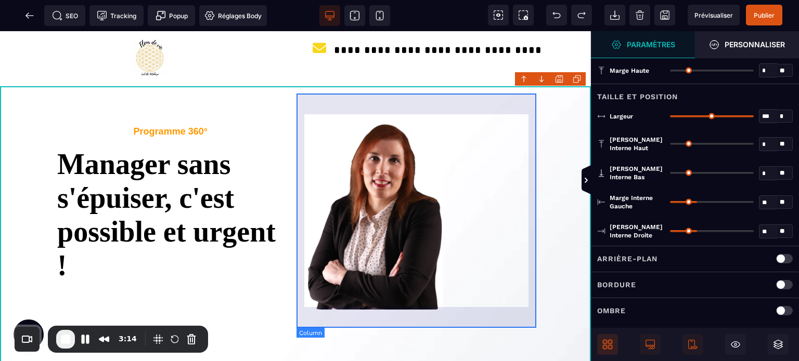
click at [381, 108] on div at bounding box center [421, 212] width 242 height 237
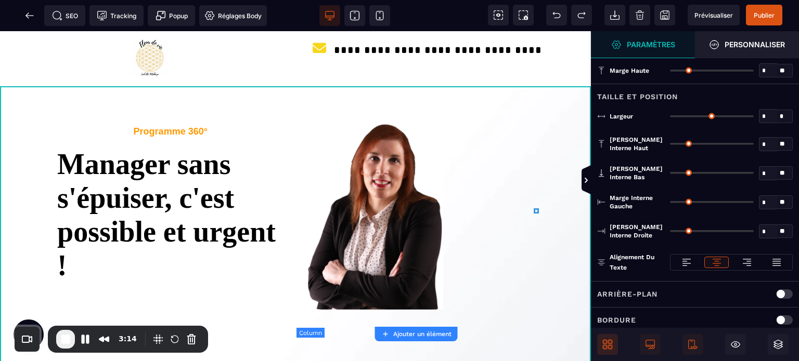
type input "*"
type input "***"
type input "*"
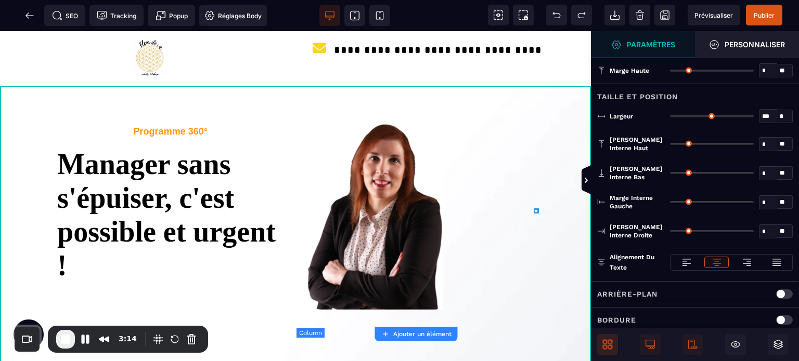
type input "*"
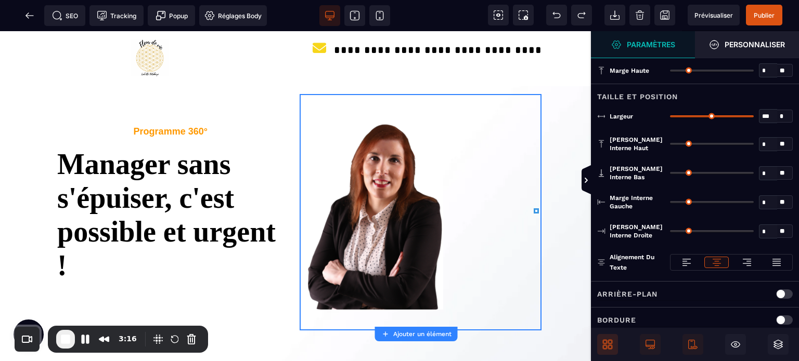
type input "**"
type input "***"
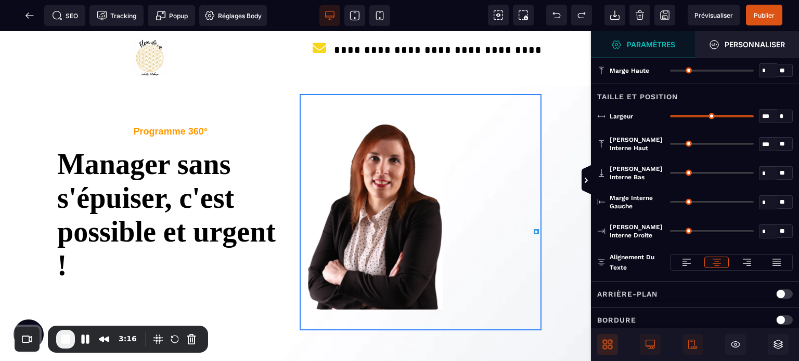
type input "***"
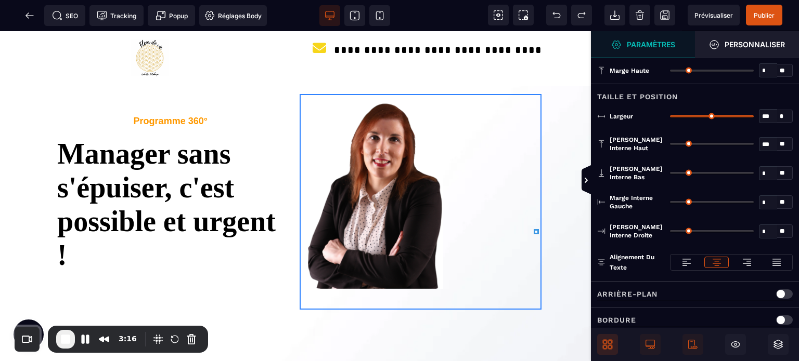
type input "*"
drag, startPoint x: 672, startPoint y: 141, endPoint x: 598, endPoint y: 146, distance: 74.5
click at [670, 145] on input "range" at bounding box center [712, 144] width 84 height 2
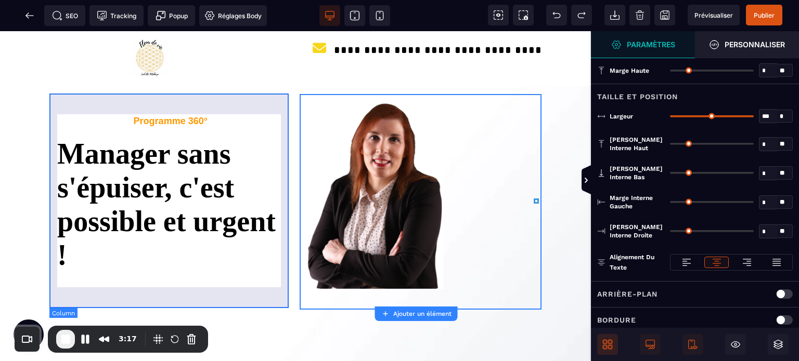
click at [212, 110] on div "Programme 360° Manager sans s'épuiser, c'est possible et urgent !" at bounding box center [170, 202] width 242 height 214
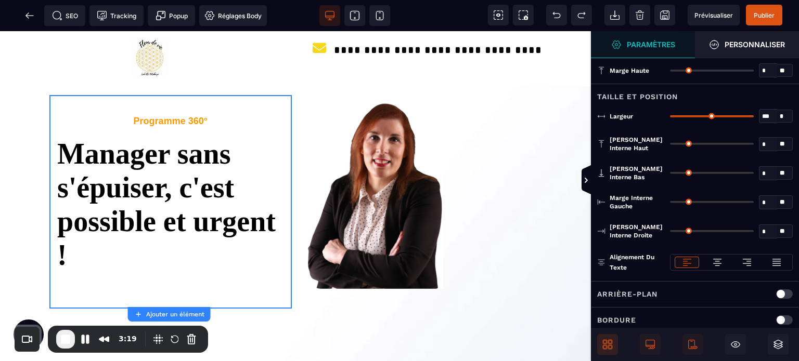
type input "*"
type input "**"
type input "***"
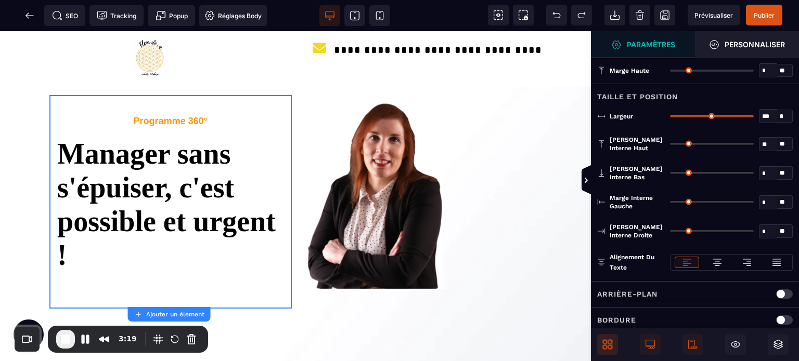
type input "***"
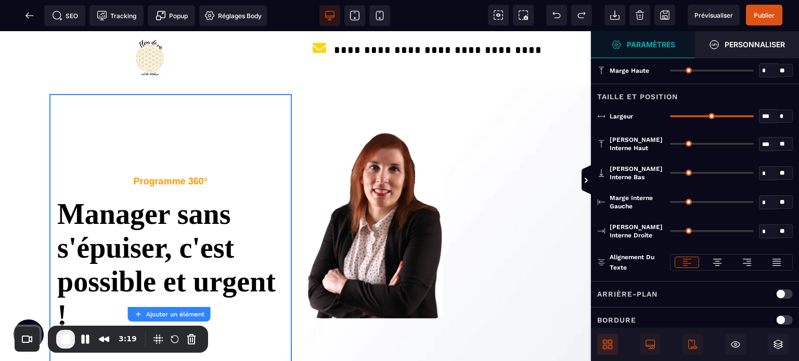
type input "***"
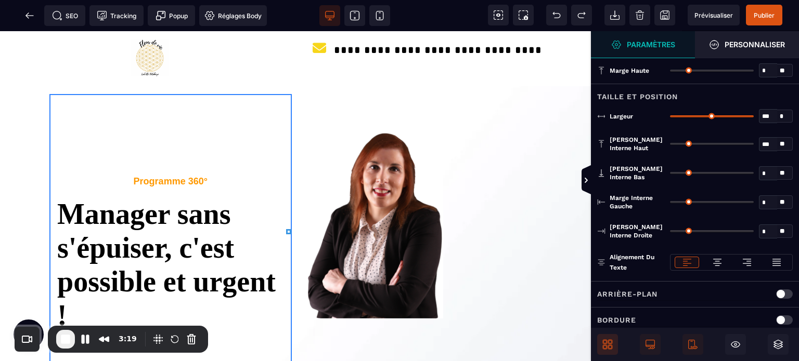
type input "***"
type input "**"
type input "*"
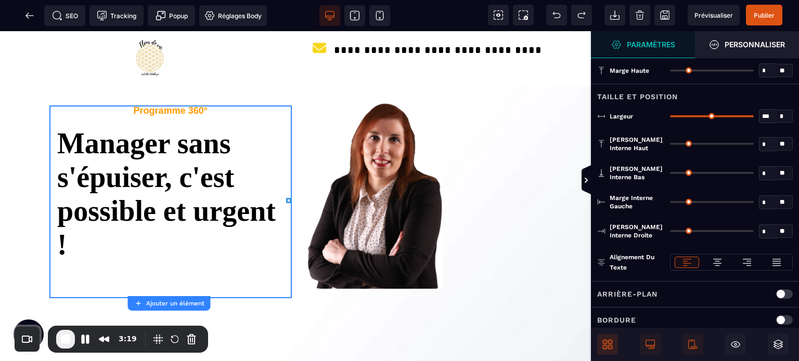
drag, startPoint x: 672, startPoint y: 143, endPoint x: 612, endPoint y: 145, distance: 60.3
click at [670, 145] on input "range" at bounding box center [712, 144] width 84 height 2
click at [587, 176] on icon at bounding box center [586, 180] width 8 height 8
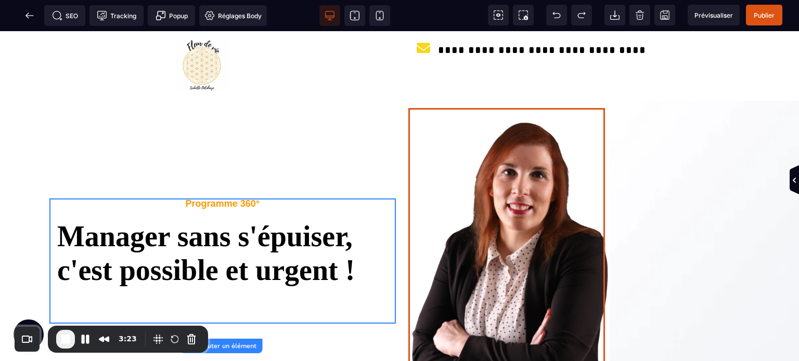
click at [555, 172] on img at bounding box center [510, 251] width 198 height 284
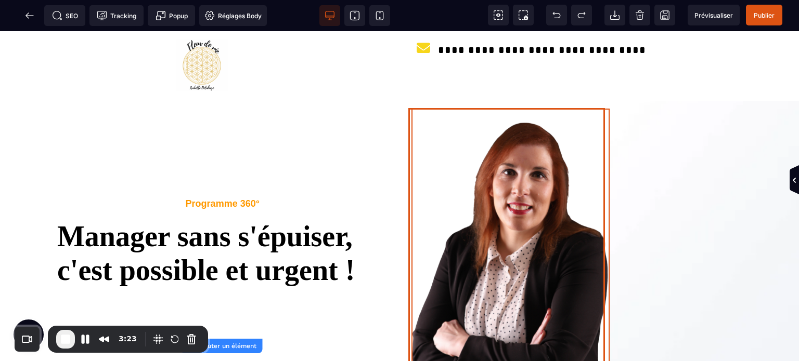
select select
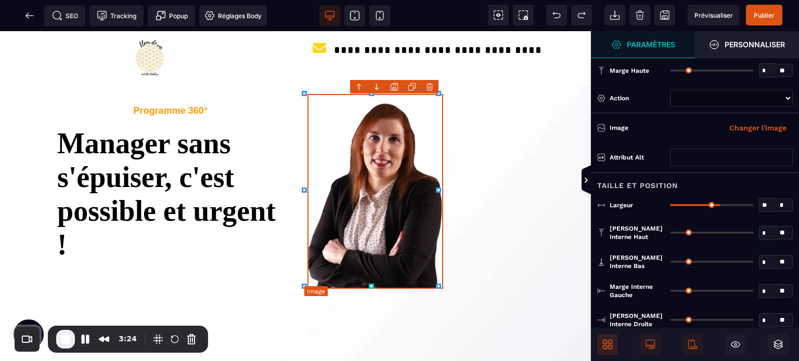
select select
click at [595, 179] on span at bounding box center [596, 180] width 10 height 31
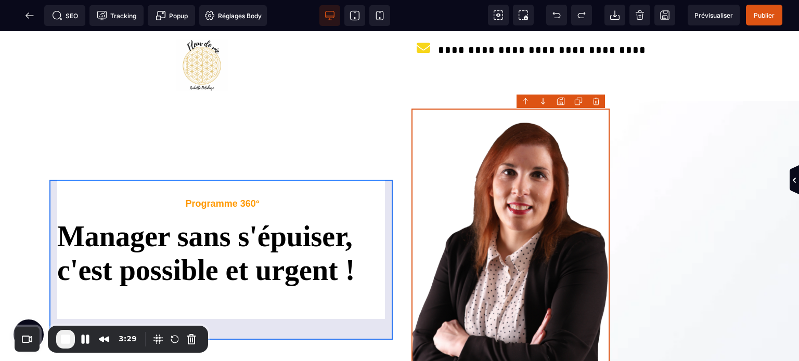
click at [159, 199] on div "Programme 360° Manager sans s'épuiser, c'est possible et urgent !" at bounding box center [222, 261] width 346 height 125
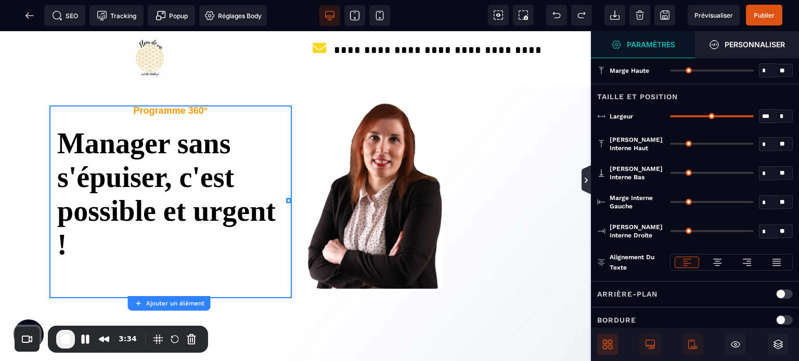
click at [589, 176] on icon at bounding box center [585, 179] width 9 height 29
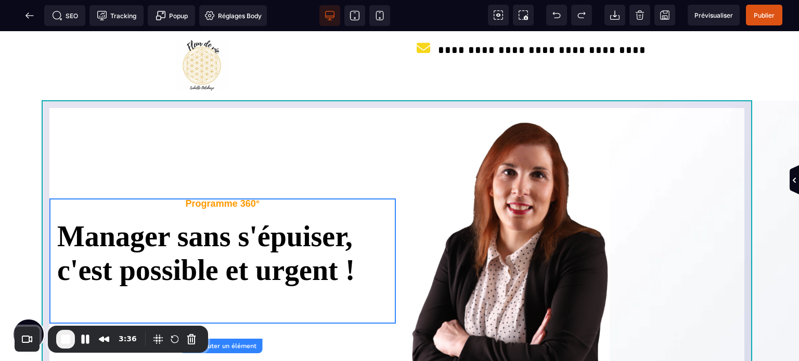
click at [224, 146] on div "Programme 360° Manager sans s'épuiser, c'est possible et urgent !" at bounding box center [400, 257] width 716 height 313
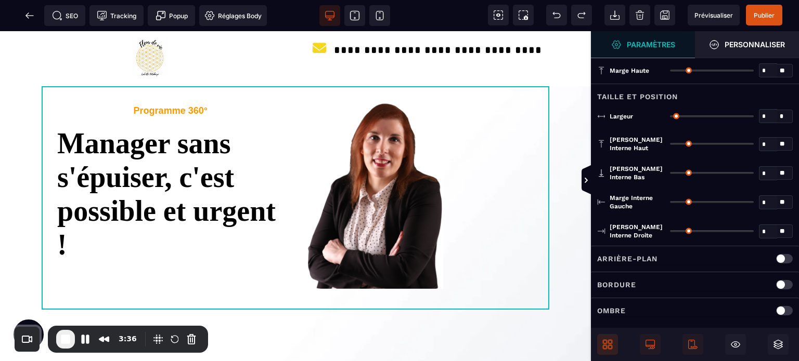
type input "*"
type input "****"
type input "**"
type input "*"
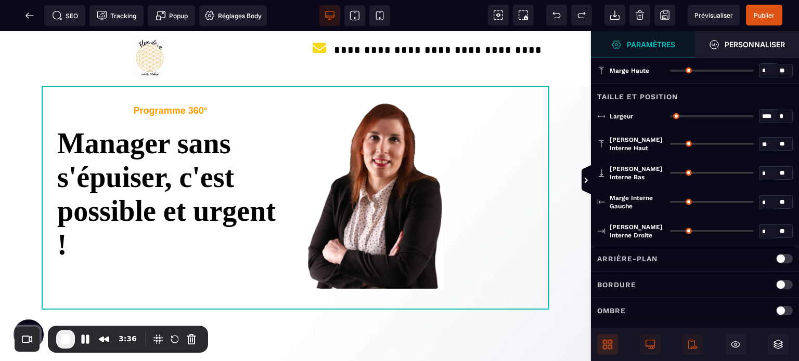
type input "**"
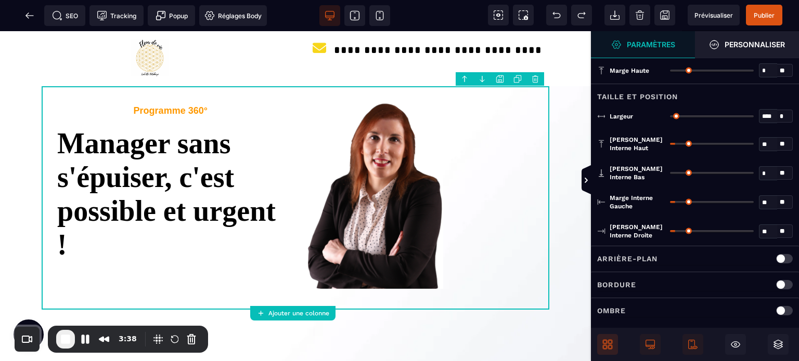
click at [611, 347] on icon at bounding box center [607, 345] width 10 height 10
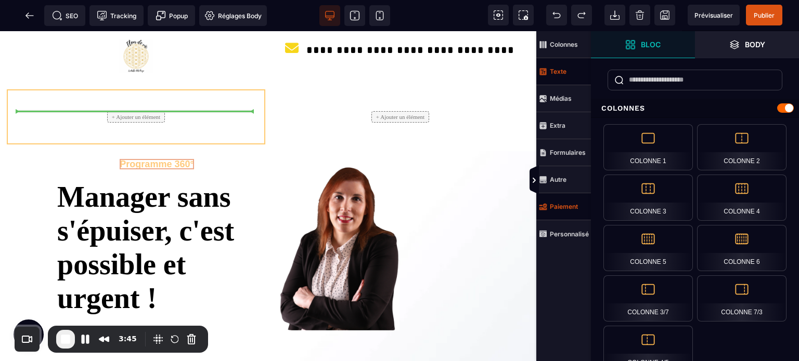
drag, startPoint x: 145, startPoint y: 169, endPoint x: 118, endPoint y: 112, distance: 62.6
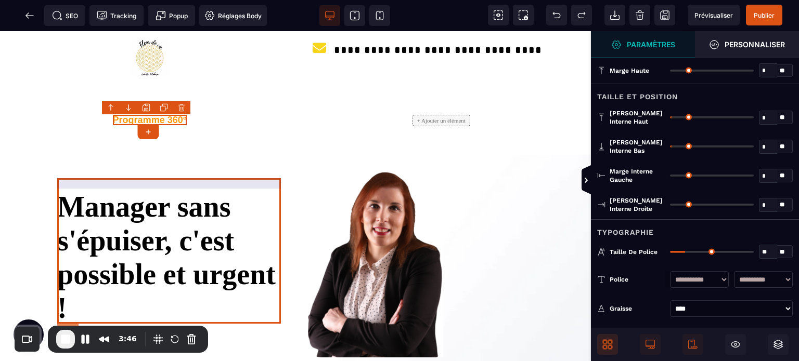
click at [131, 222] on text "Manager sans s'épuiser, c'est possible et urgent !" at bounding box center [170, 253] width 227 height 146
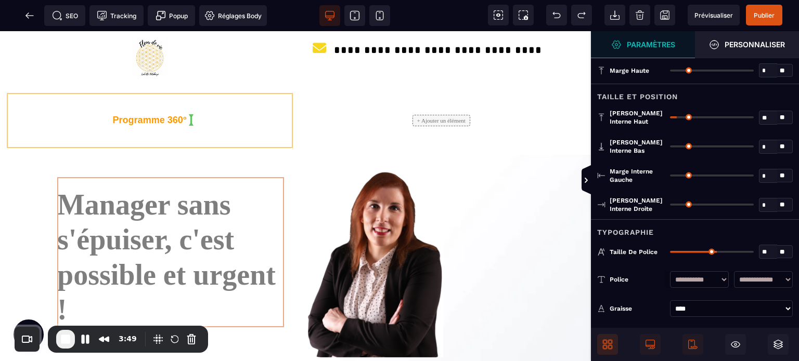
drag, startPoint x: 131, startPoint y: 231, endPoint x: 149, endPoint y: 141, distance: 91.3
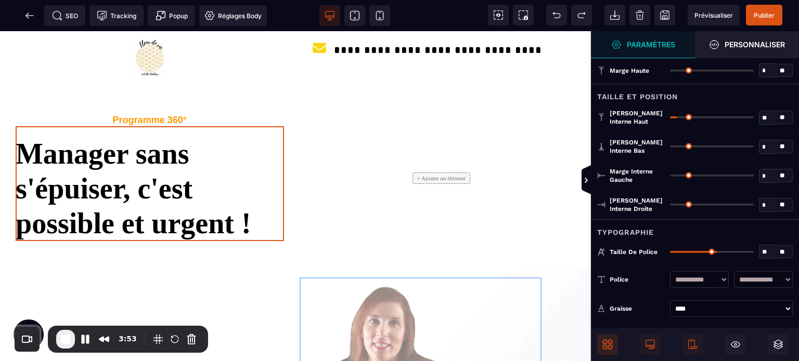
drag, startPoint x: 377, startPoint y: 323, endPoint x: 412, endPoint y: 263, distance: 70.1
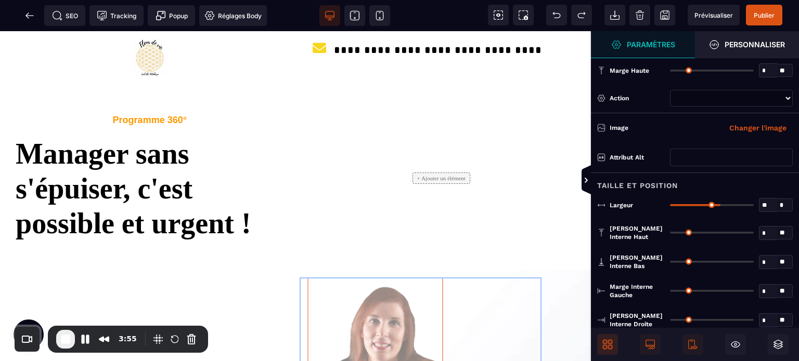
drag, startPoint x: 357, startPoint y: 330, endPoint x: 395, endPoint y: 172, distance: 162.1
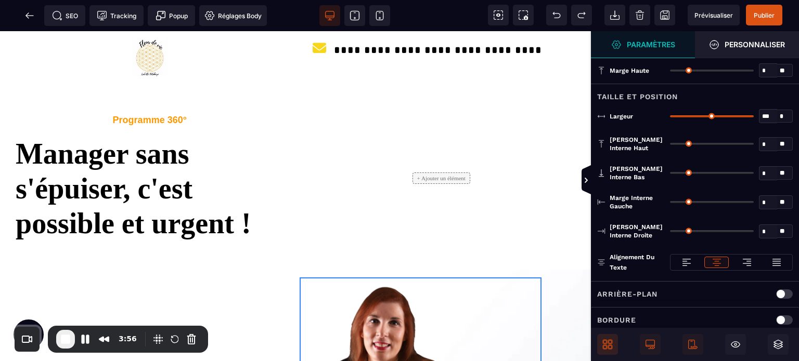
click at [609, 347] on icon at bounding box center [607, 345] width 10 height 10
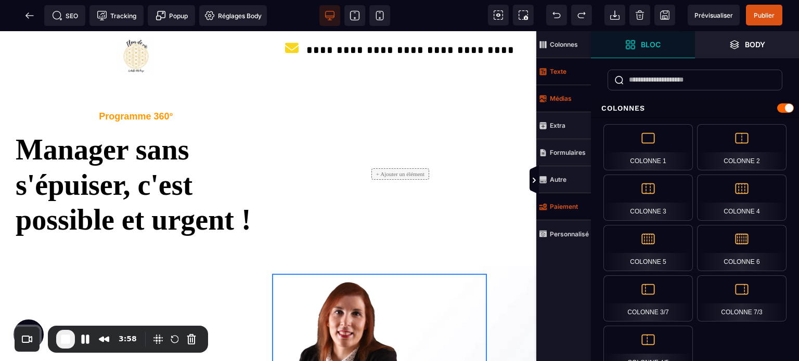
click at [562, 90] on span "Médias" at bounding box center [563, 98] width 55 height 27
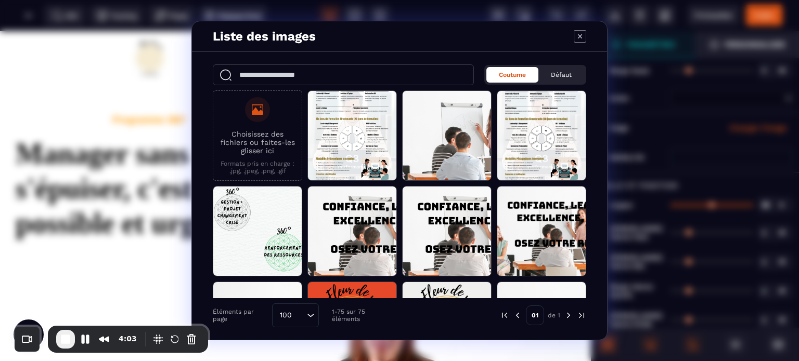
click at [589, 138] on div "Coutume Défaut Choisissez des fichiers ou faites-les glisser ici Formats pris e…" at bounding box center [399, 196] width 415 height 288
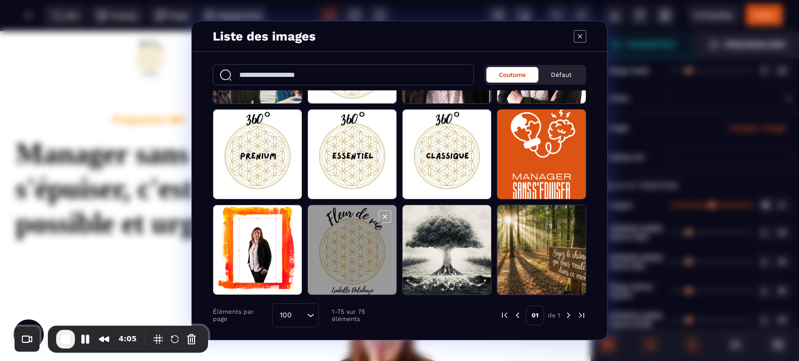
scroll to position [260, 0]
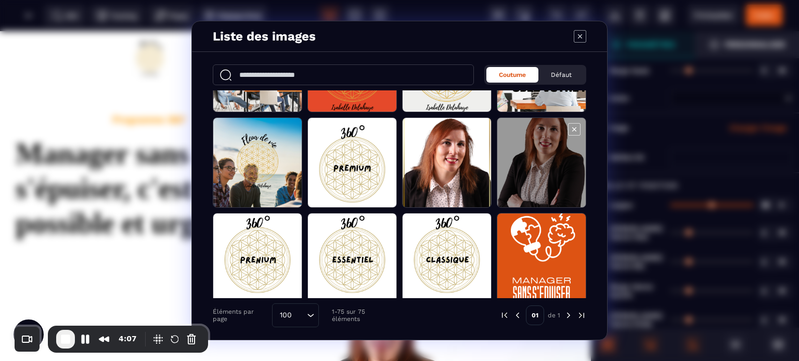
click at [566, 175] on span "Modal window" at bounding box center [541, 163] width 88 height 90
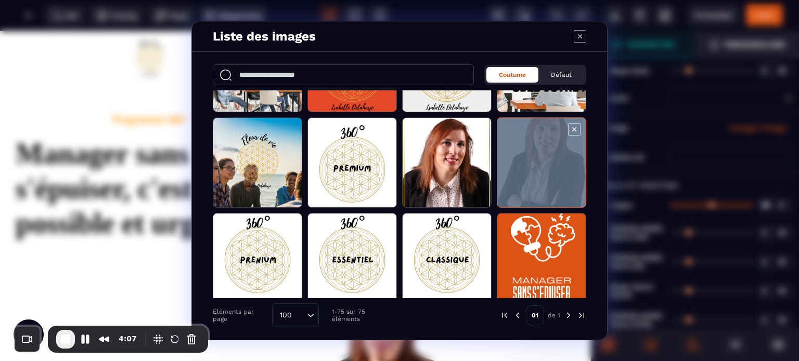
click at [566, 175] on span "Modal window" at bounding box center [541, 163] width 88 height 90
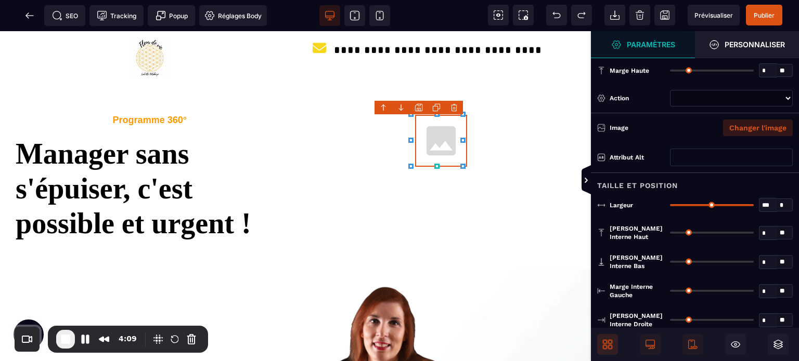
click at [755, 124] on button "Changer l'image" at bounding box center [758, 128] width 70 height 17
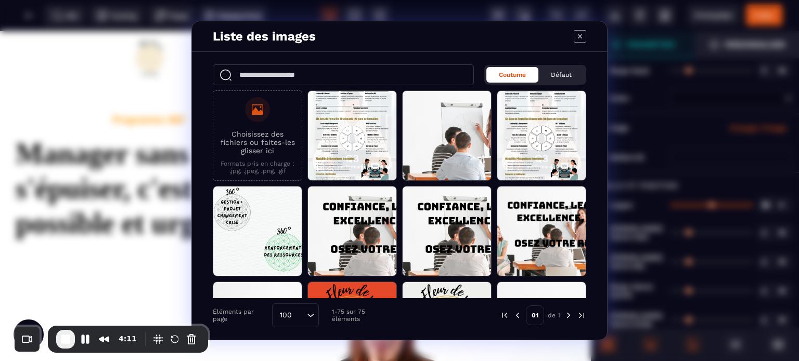
click at [310, 312] on icon "Search for option" at bounding box center [310, 315] width 10 height 10
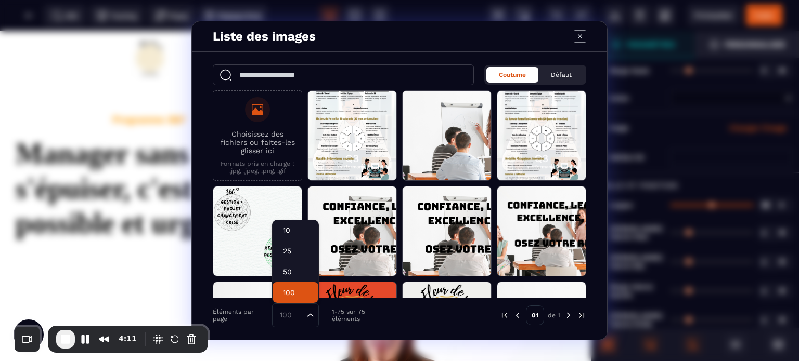
click at [310, 292] on li "100" at bounding box center [296, 292] width 46 height 21
click at [295, 312] on input "Search for option" at bounding box center [290, 315] width 28 height 11
click at [287, 288] on p "100" at bounding box center [295, 293] width 25 height 10
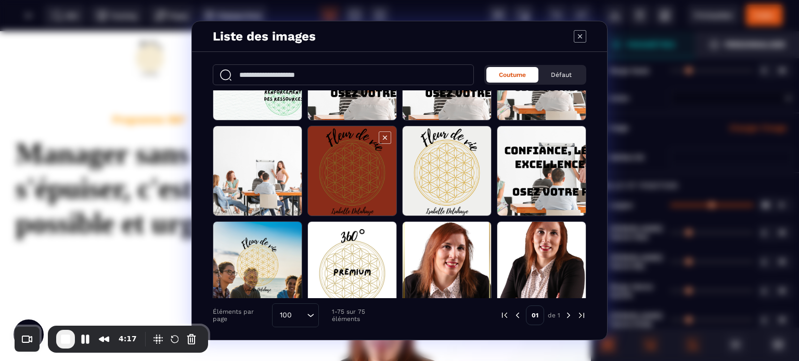
scroll to position [312, 0]
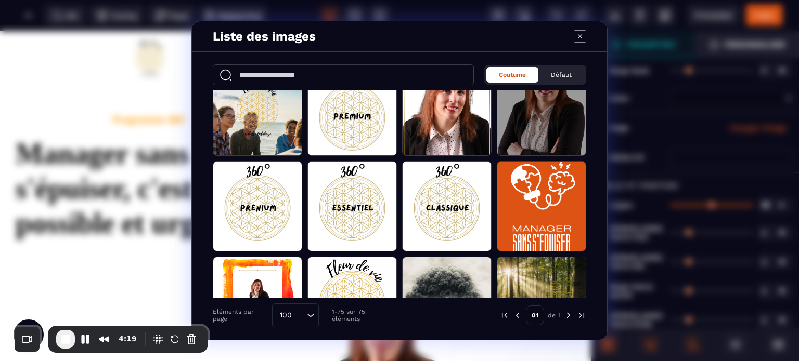
click at [552, 137] on span "Modal window" at bounding box center [541, 111] width 88 height 90
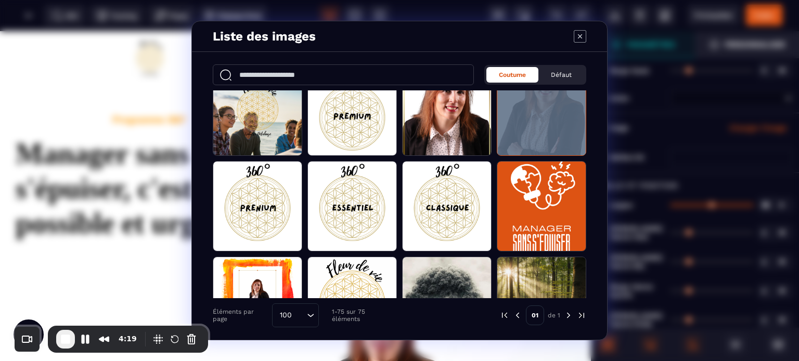
click at [552, 137] on span "Modal window" at bounding box center [541, 111] width 88 height 90
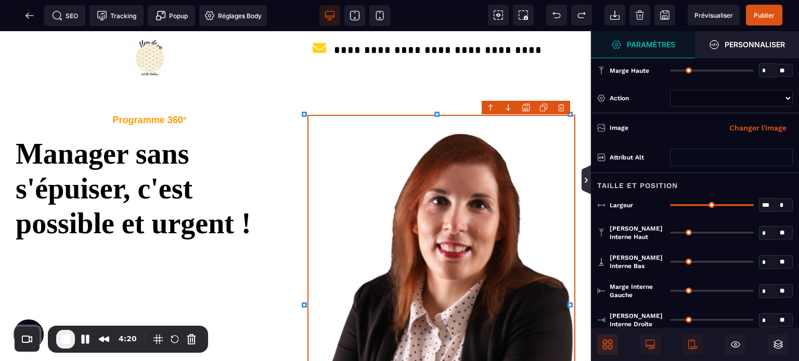
click at [589, 175] on icon at bounding box center [585, 179] width 9 height 29
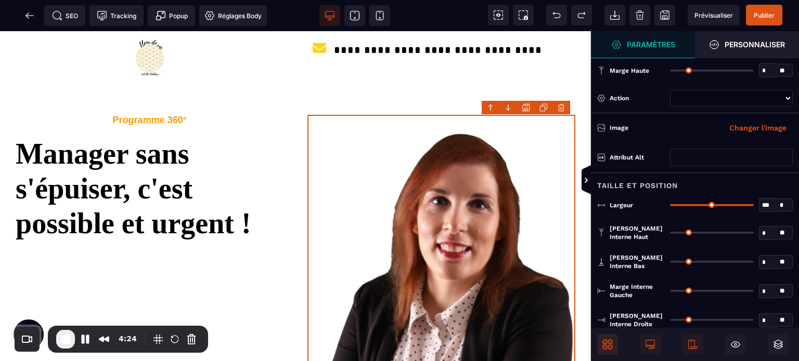
drag, startPoint x: 768, startPoint y: 204, endPoint x: 751, endPoint y: 206, distance: 17.3
click at [751, 206] on div "*** * * * **" at bounding box center [731, 205] width 123 height 14
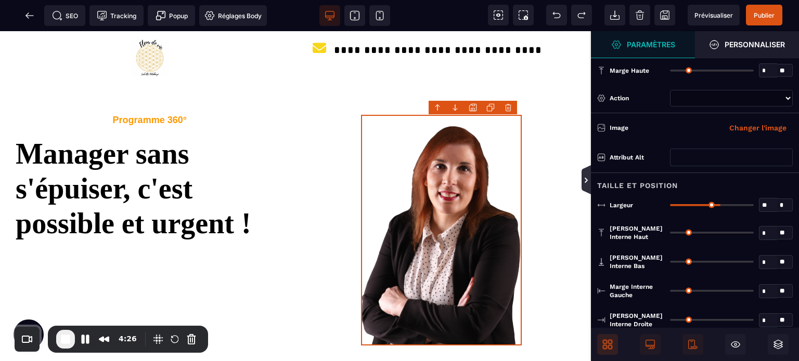
click at [582, 177] on icon at bounding box center [586, 180] width 8 height 8
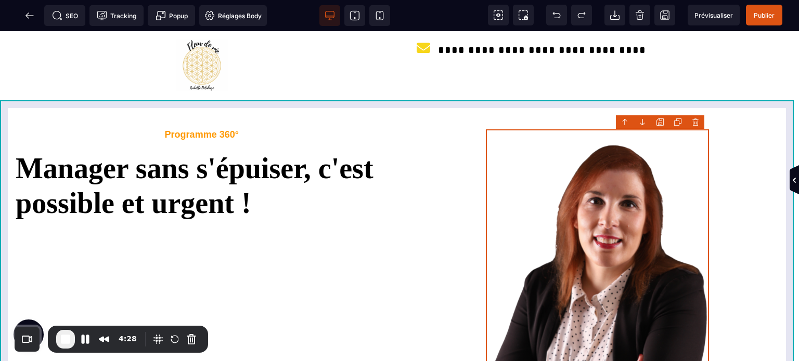
click at [0, 196] on div "Programme 360° Manager sans s'épuiser, c'est possible et urgent !" at bounding box center [399, 291] width 799 height 380
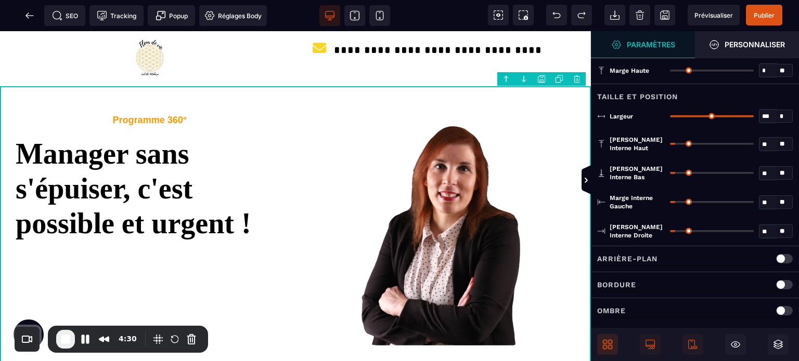
drag, startPoint x: 763, startPoint y: 198, endPoint x: 772, endPoint y: 199, distance: 8.3
click at [772, 199] on input "**" at bounding box center [768, 203] width 18 height 12
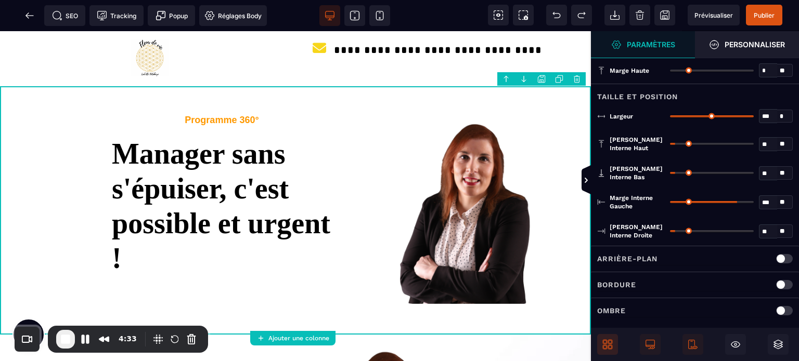
drag, startPoint x: 767, startPoint y: 228, endPoint x: 747, endPoint y: 228, distance: 20.3
click at [747, 228] on div "** * **" at bounding box center [731, 231] width 123 height 17
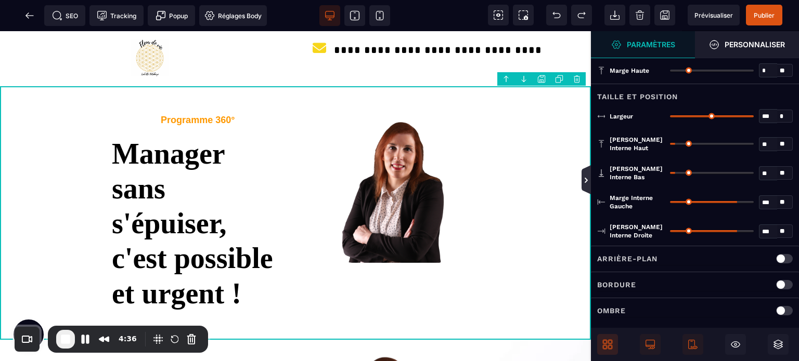
click at [585, 177] on icon at bounding box center [586, 180] width 8 height 8
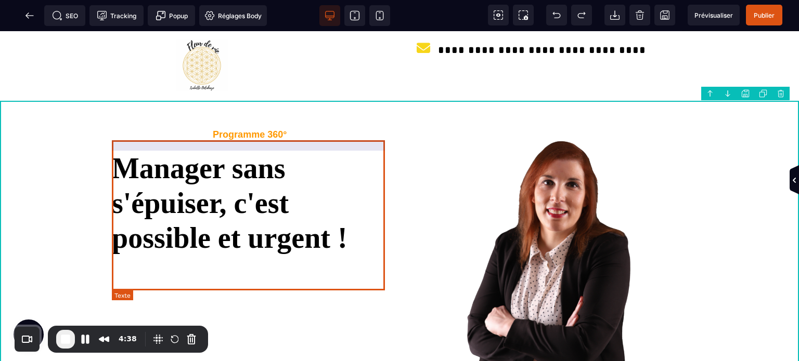
click at [223, 256] on text "Manager sans s'épuiser, c'est possible et urgent !" at bounding box center [250, 198] width 276 height 115
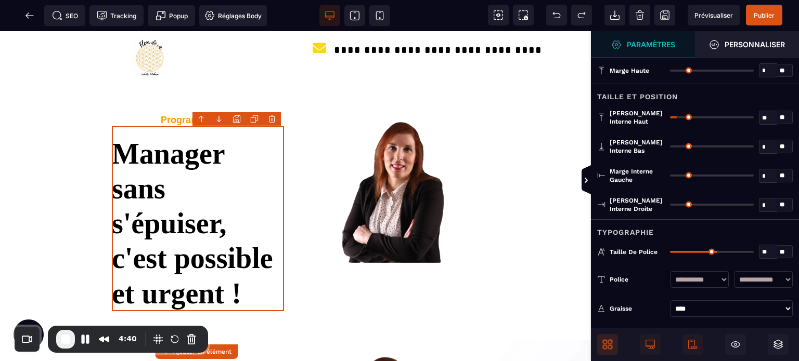
click at [770, 249] on input "**" at bounding box center [768, 252] width 18 height 12
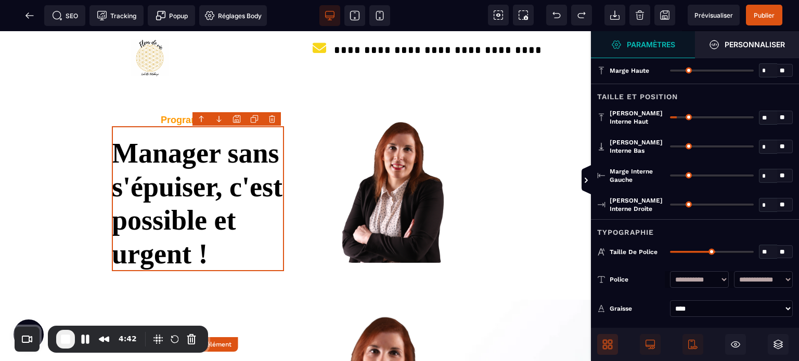
click at [746, 236] on div "Typographie" at bounding box center [695, 228] width 208 height 19
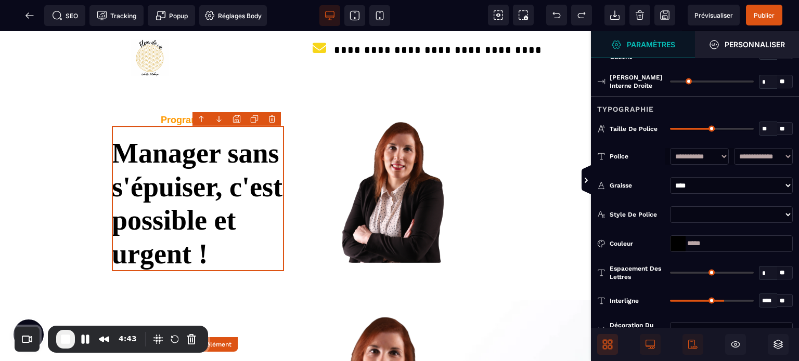
scroll to position [187, 0]
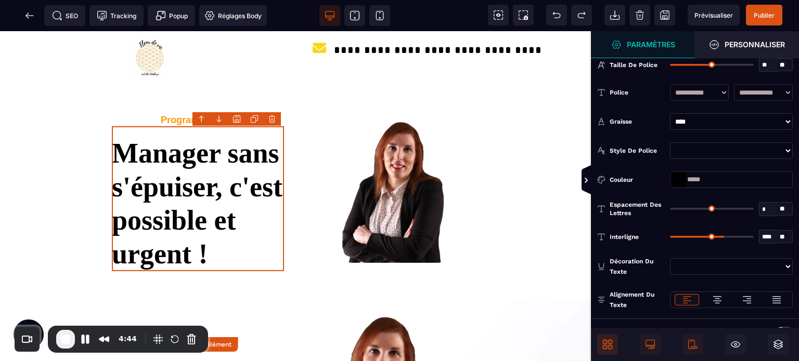
drag, startPoint x: 763, startPoint y: 235, endPoint x: 785, endPoint y: 238, distance: 22.1
click at [785, 238] on div "**** * **" at bounding box center [731, 237] width 123 height 14
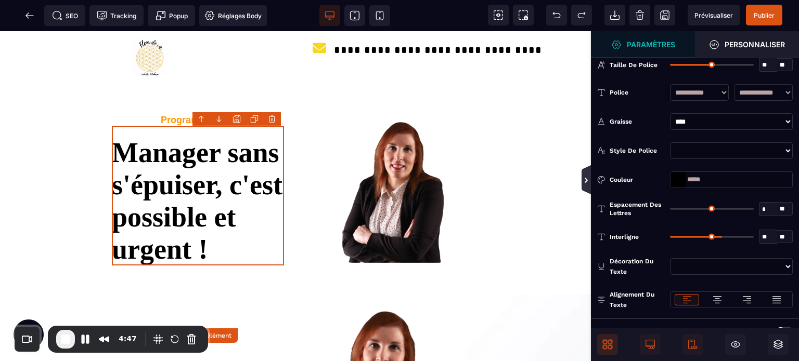
click at [587, 182] on icon at bounding box center [586, 180] width 8 height 8
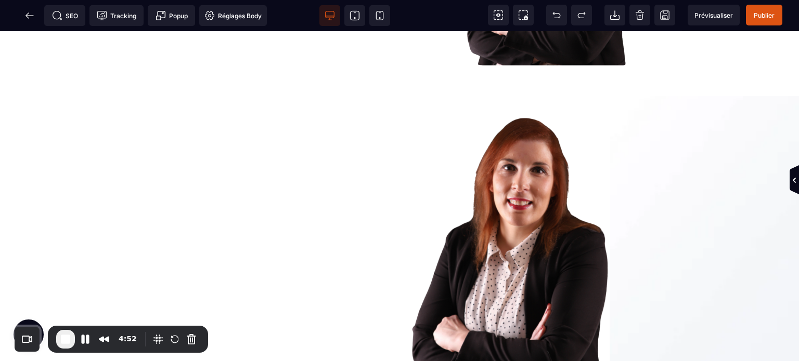
scroll to position [240, 0]
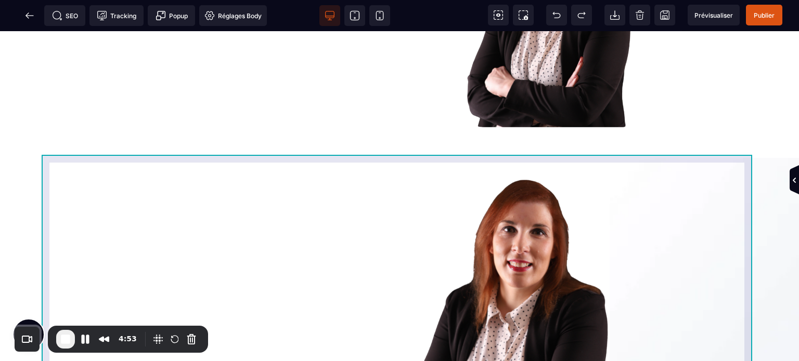
click at [230, 203] on div at bounding box center [400, 314] width 716 height 313
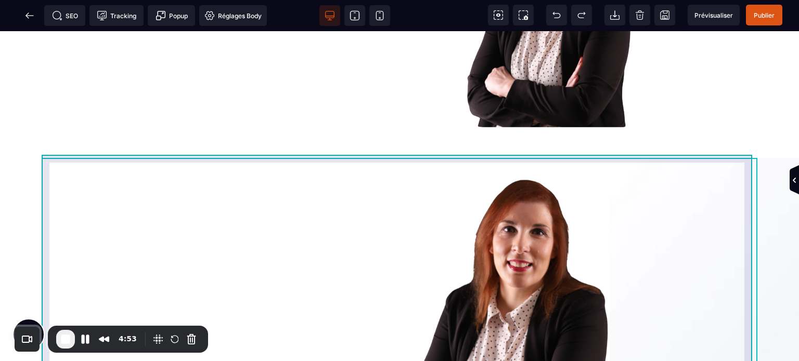
scroll to position [225, 0]
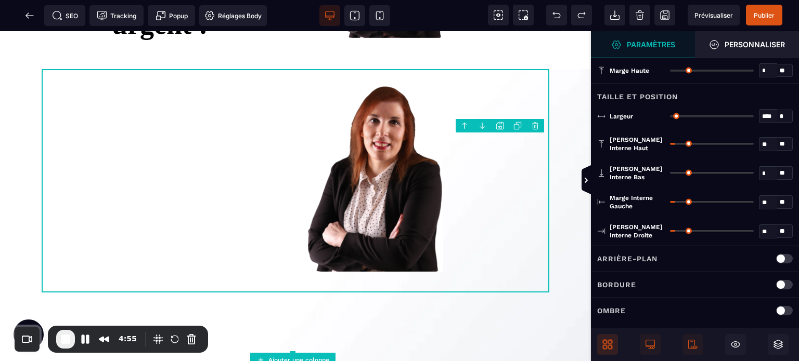
click at [537, 128] on body "B I U S A *******" at bounding box center [399, 180] width 799 height 361
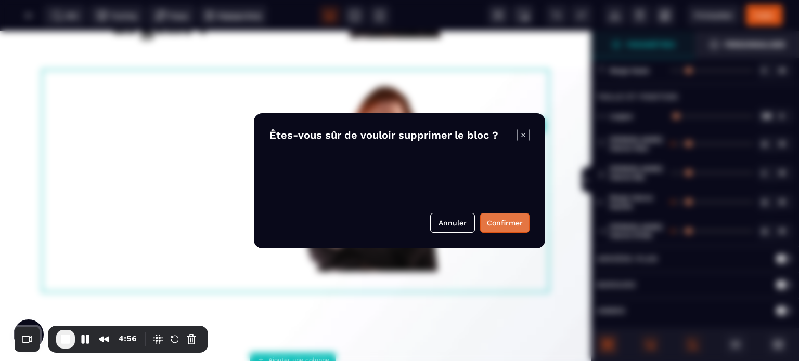
click at [495, 230] on button "Confirmer" at bounding box center [504, 223] width 49 height 20
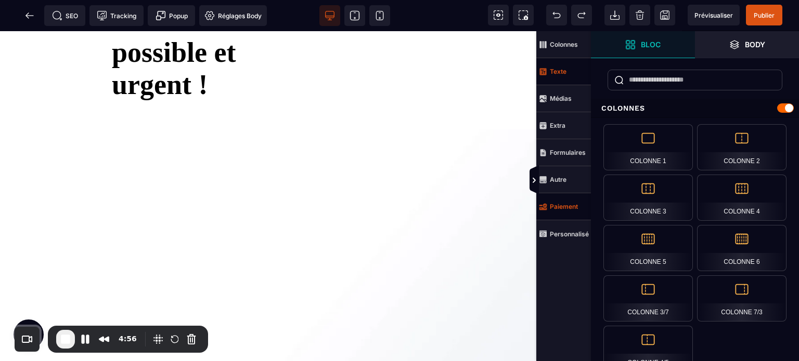
scroll to position [221, 0]
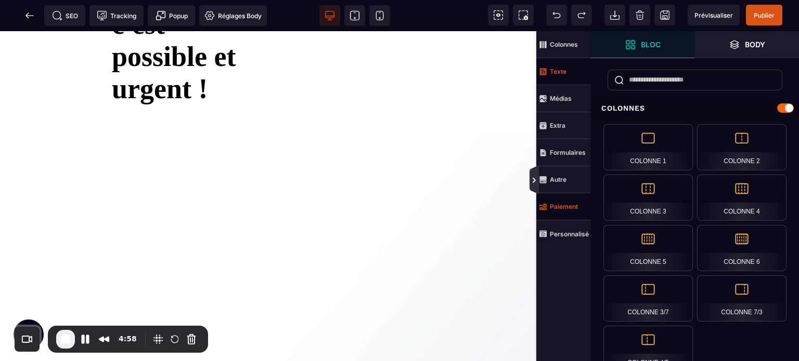
click at [530, 180] on icon at bounding box center [534, 180] width 8 height 8
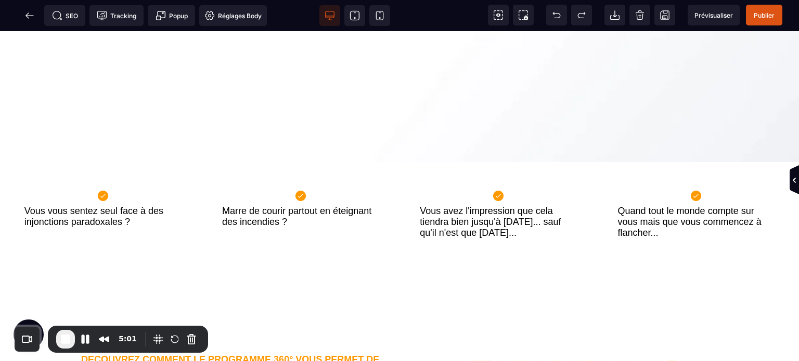
scroll to position [533, 0]
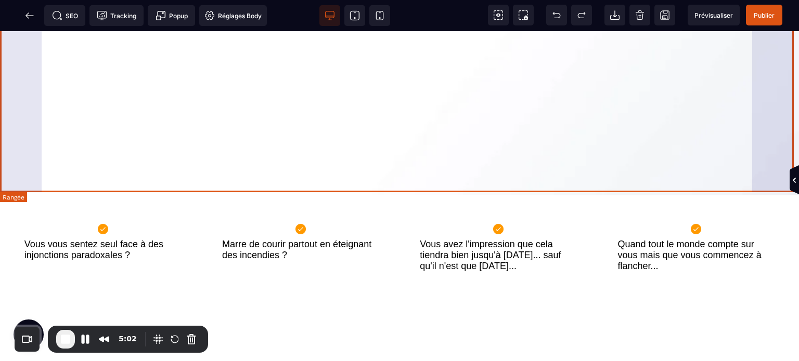
click at [288, 138] on div at bounding box center [399, 30] width 799 height 330
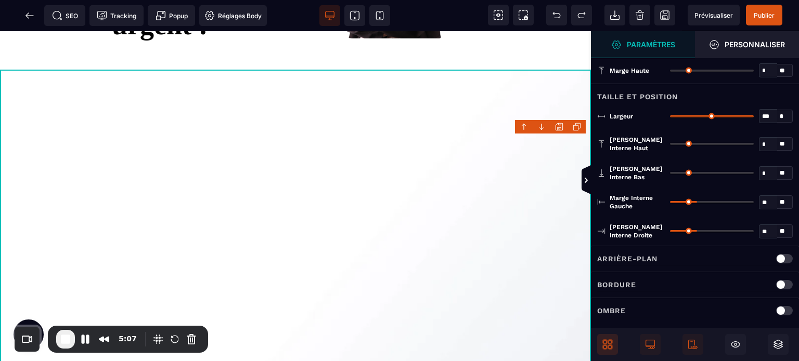
scroll to position [220, 0]
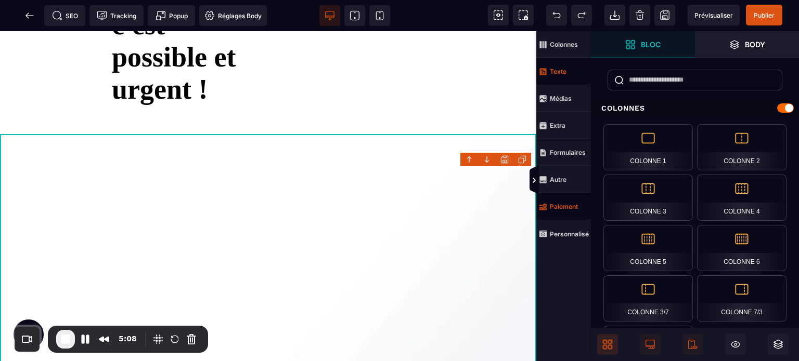
click at [507, 218] on div at bounding box center [268, 299] width 536 height 330
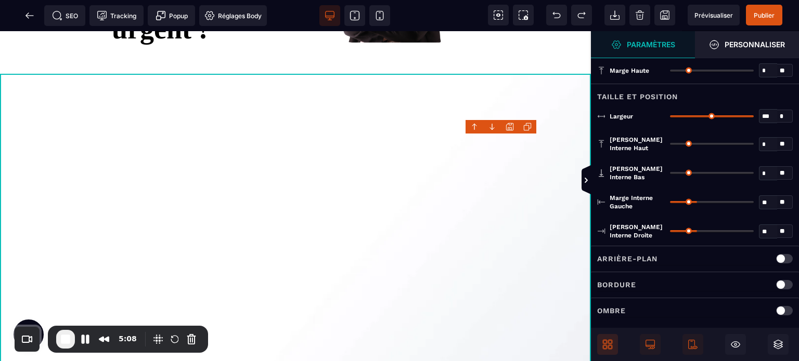
scroll to position [225, 0]
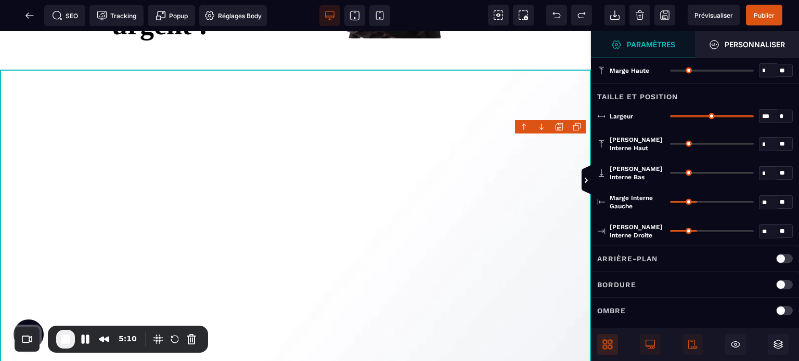
click at [530, 149] on div at bounding box center [295, 235] width 591 height 330
click at [580, 181] on div at bounding box center [295, 235] width 591 height 330
click at [591, 181] on span at bounding box center [596, 180] width 10 height 31
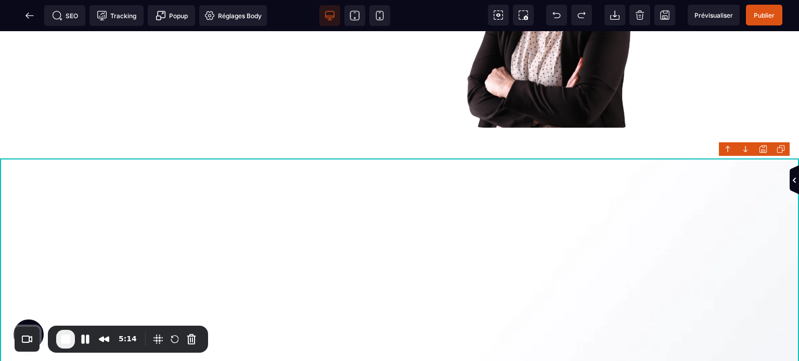
click at [739, 184] on div at bounding box center [399, 324] width 799 height 330
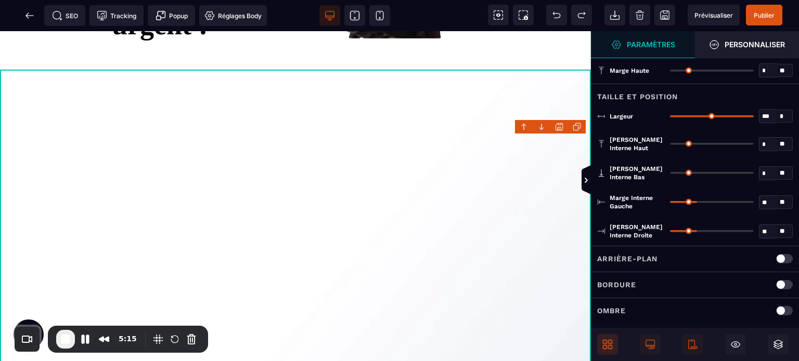
click at [499, 199] on div at bounding box center [295, 235] width 591 height 330
click at [713, 115] on input "range" at bounding box center [712, 116] width 84 height 2
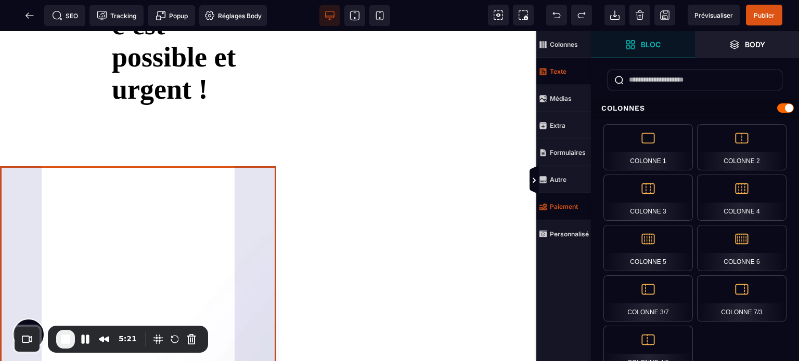
click at [175, 173] on div at bounding box center [139, 299] width 279 height 330
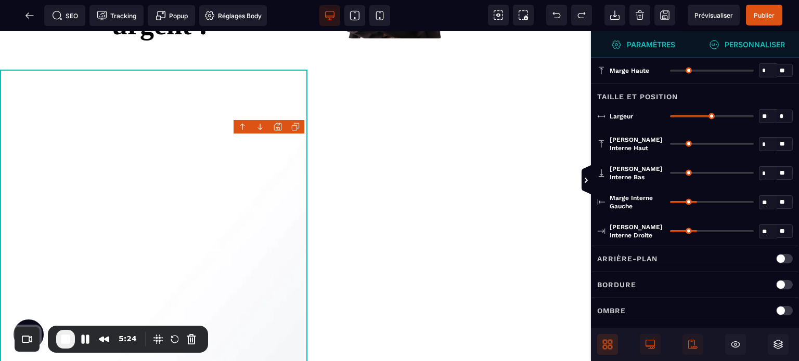
click at [748, 37] on span "Personnaliser" at bounding box center [747, 44] width 104 height 27
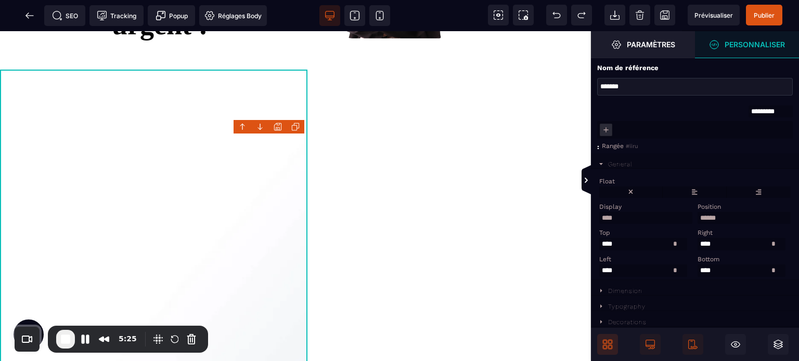
click at [622, 214] on select "**********" at bounding box center [645, 218] width 93 height 12
click at [599, 214] on select "**********" at bounding box center [645, 218] width 93 height 12
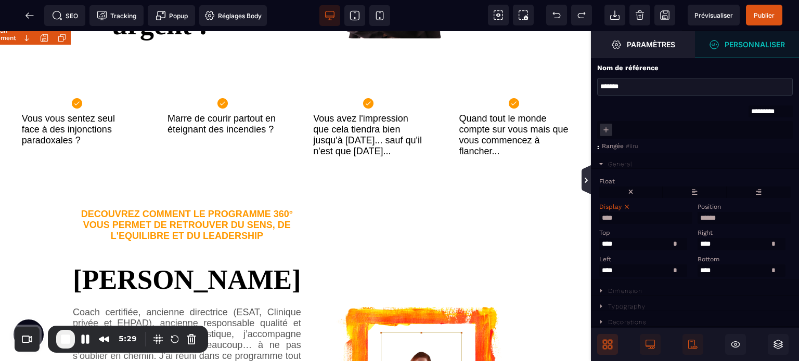
click at [590, 178] on icon at bounding box center [586, 180] width 8 height 8
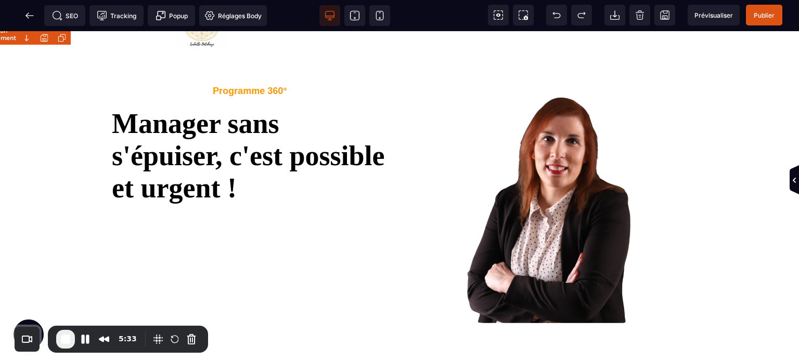
scroll to position [39, 0]
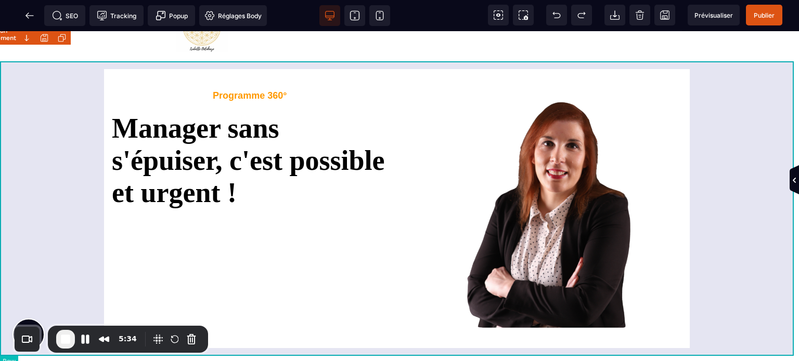
click at [734, 110] on div "Programme 360° Manager sans s'épuiser, c'est possible et urgent !" at bounding box center [399, 210] width 799 height 297
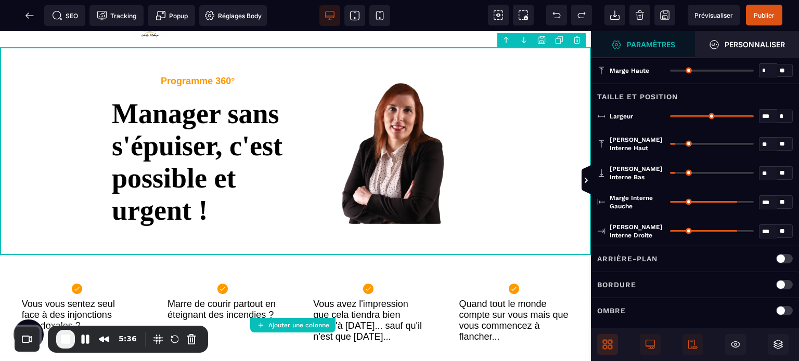
drag, startPoint x: 775, startPoint y: 198, endPoint x: 754, endPoint y: 203, distance: 21.4
click at [754, 203] on div "*** * **" at bounding box center [731, 202] width 123 height 17
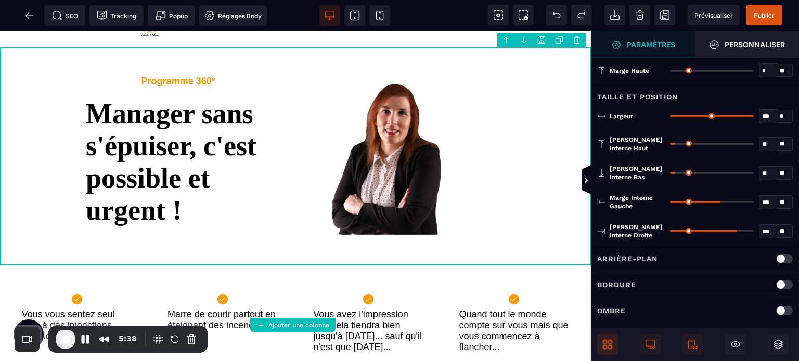
drag, startPoint x: 769, startPoint y: 230, endPoint x: 754, endPoint y: 232, distance: 15.3
click at [754, 232] on div "*** * **" at bounding box center [731, 231] width 123 height 17
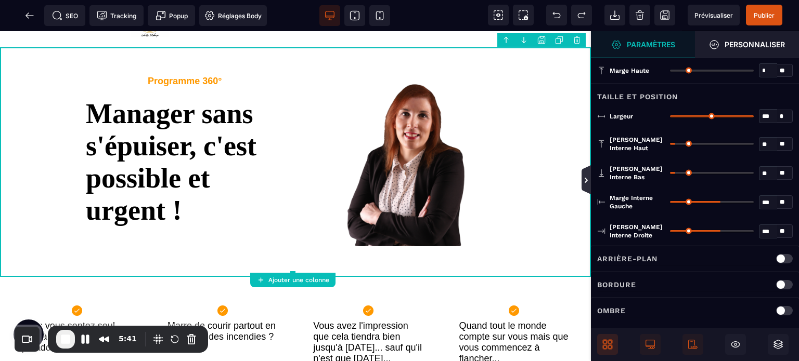
click at [583, 178] on icon at bounding box center [586, 180] width 8 height 8
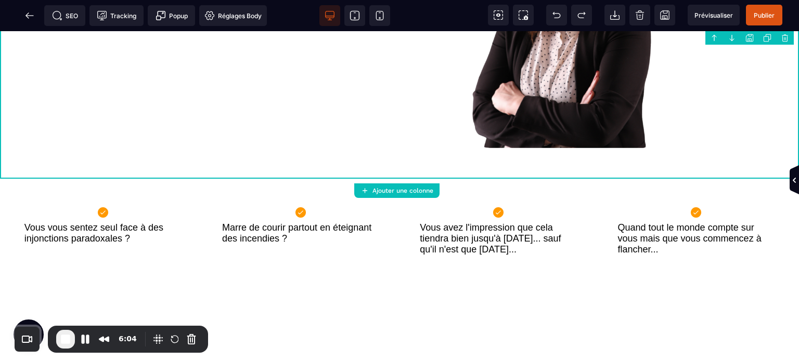
scroll to position [245, 0]
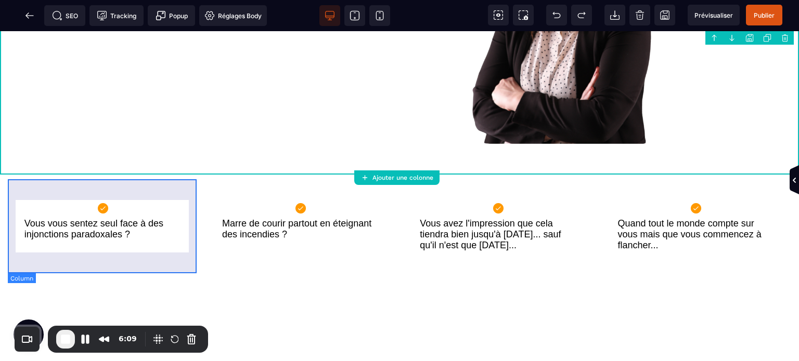
click at [9, 222] on div "Vous vous sentez seul face à des injonctions paradoxales ?" at bounding box center [103, 229] width 190 height 92
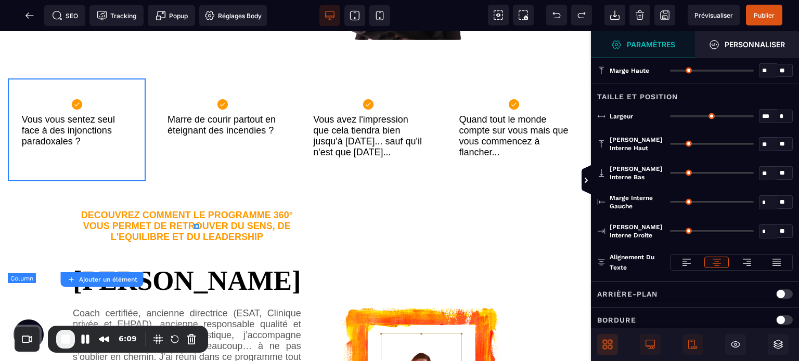
scroll to position [231, 0]
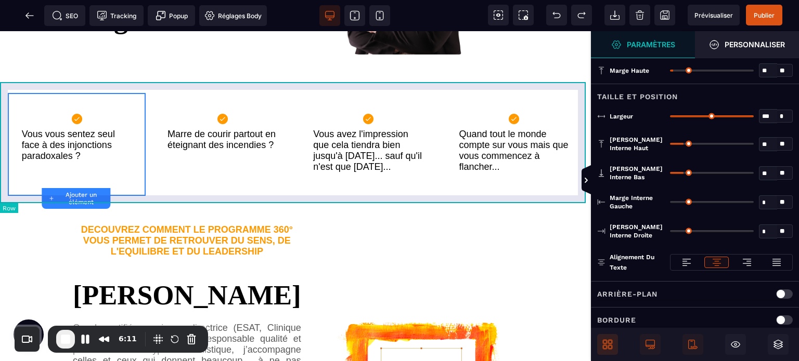
click at [0, 180] on div "Vous vous sentez seul face à des injonctions paradoxales ? Marre de courir part…" at bounding box center [295, 144] width 591 height 119
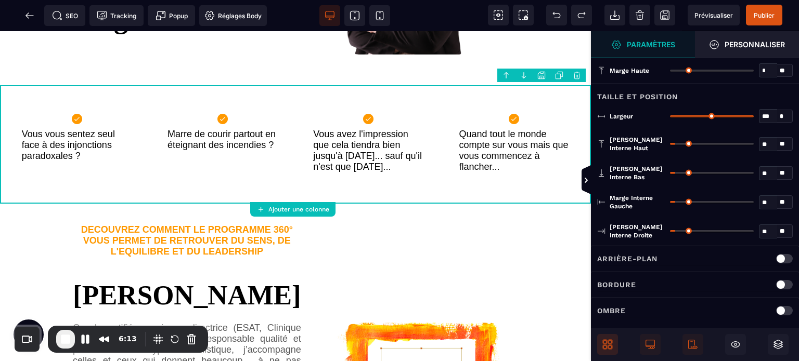
drag, startPoint x: 764, startPoint y: 228, endPoint x: 776, endPoint y: 234, distance: 13.3
click at [776, 234] on input "**" at bounding box center [768, 232] width 18 height 12
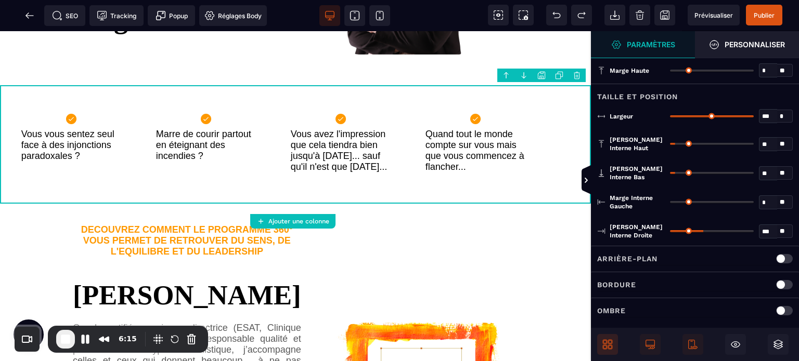
drag, startPoint x: 771, startPoint y: 204, endPoint x: 754, endPoint y: 203, distance: 17.2
click at [754, 203] on div "* **" at bounding box center [731, 202] width 123 height 17
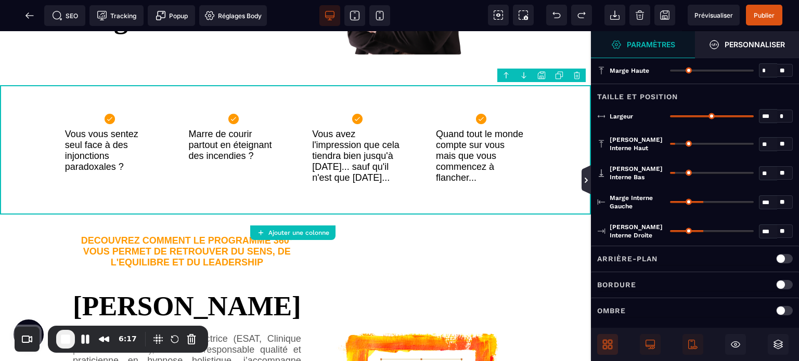
click at [584, 176] on icon at bounding box center [586, 180] width 8 height 8
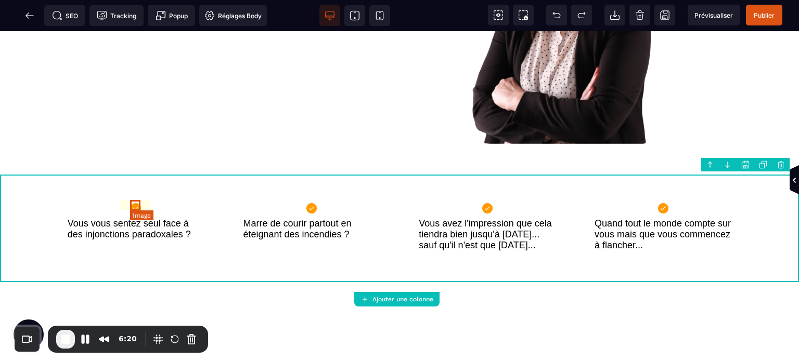
click at [138, 206] on img at bounding box center [136, 208] width 10 height 10
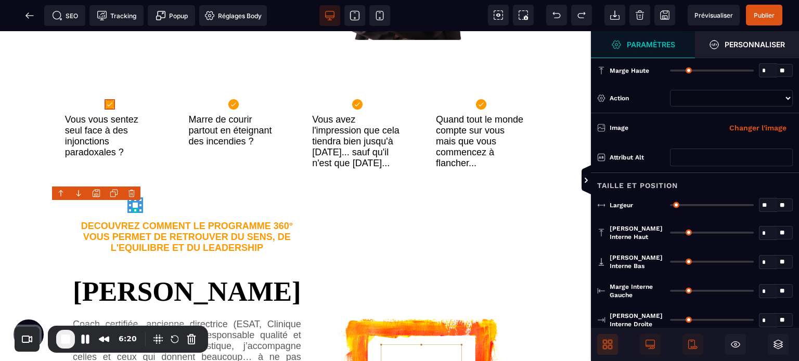
scroll to position [231, 0]
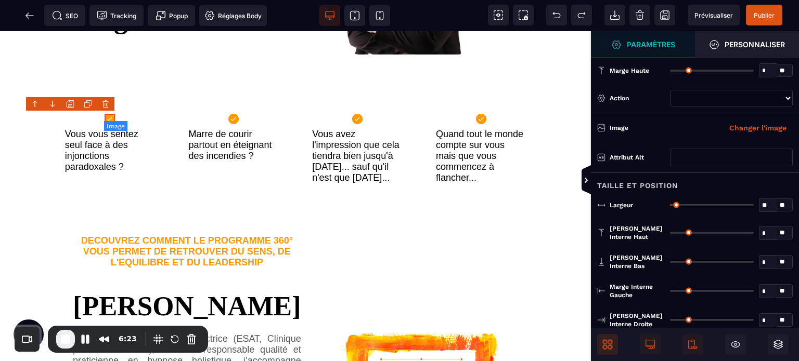
click at [133, 187] on div "Vous vous sentez seul face à des injonctions paradoxales ?" at bounding box center [110, 150] width 116 height 114
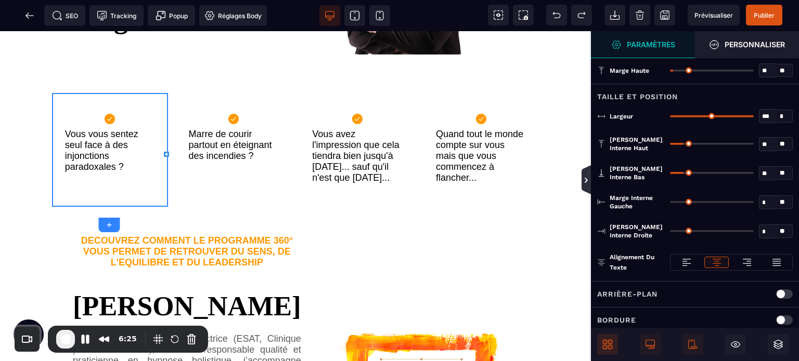
click at [587, 177] on icon at bounding box center [586, 180] width 8 height 8
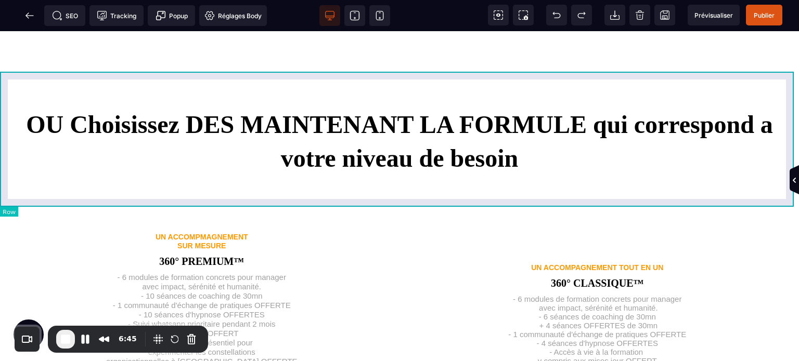
scroll to position [957, 0]
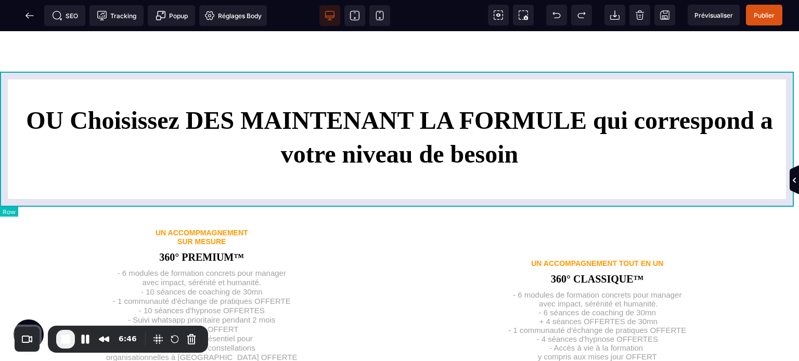
click at [0, 200] on div "OU Choisissez DES MAINTENANT LA FORMULE qui correspond a votre niveau de besoin" at bounding box center [399, 131] width 799 height 135
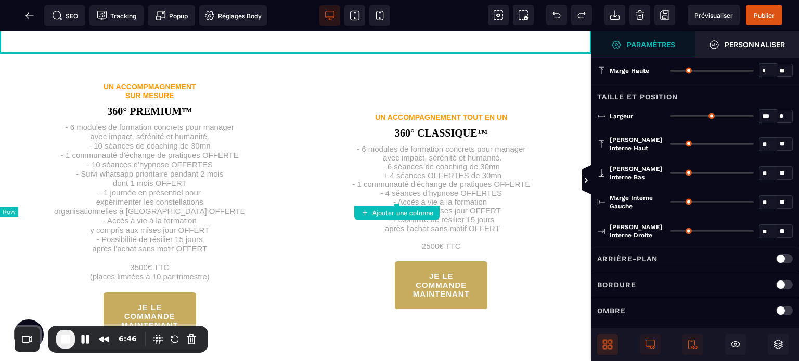
scroll to position [981, 0]
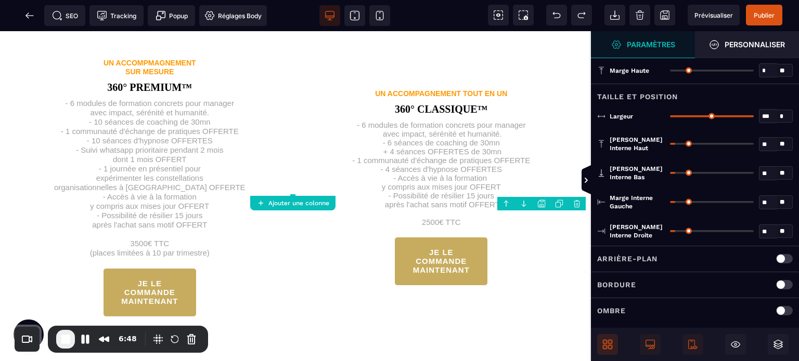
click at [617, 343] on span at bounding box center [607, 344] width 21 height 21
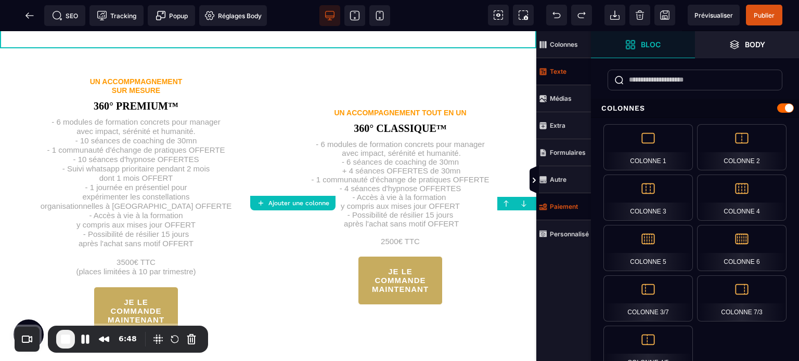
scroll to position [1082, 0]
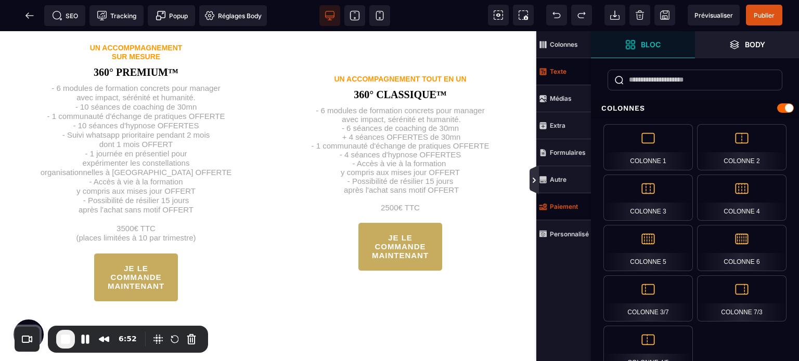
click at [533, 178] on icon at bounding box center [534, 180] width 3 height 5
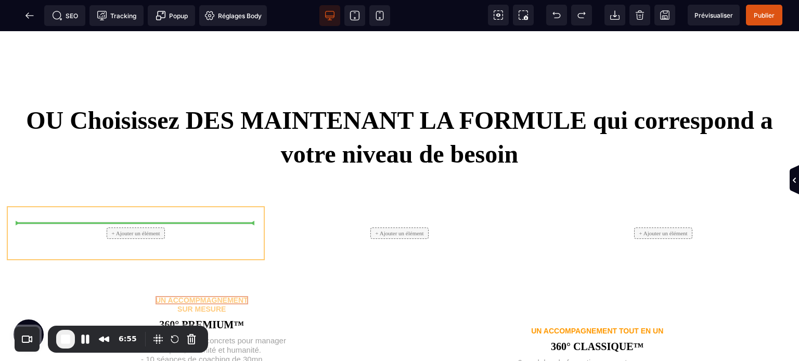
drag, startPoint x: 197, startPoint y: 309, endPoint x: 153, endPoint y: 237, distance: 84.9
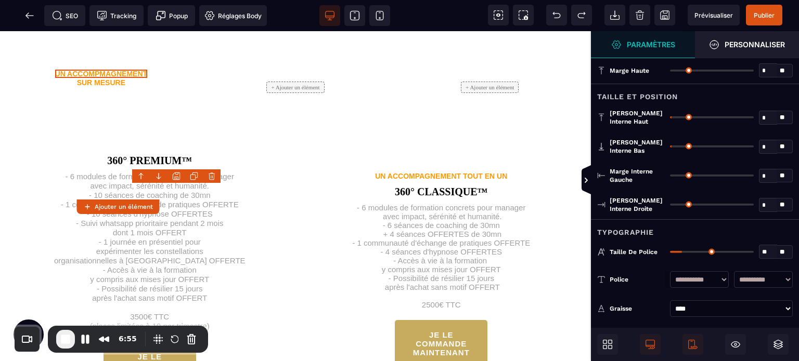
scroll to position [981, 0]
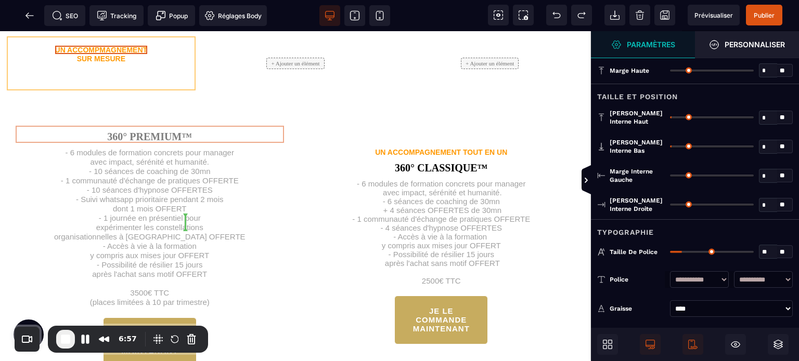
drag, startPoint x: 165, startPoint y: 297, endPoint x: 131, endPoint y: 234, distance: 71.4
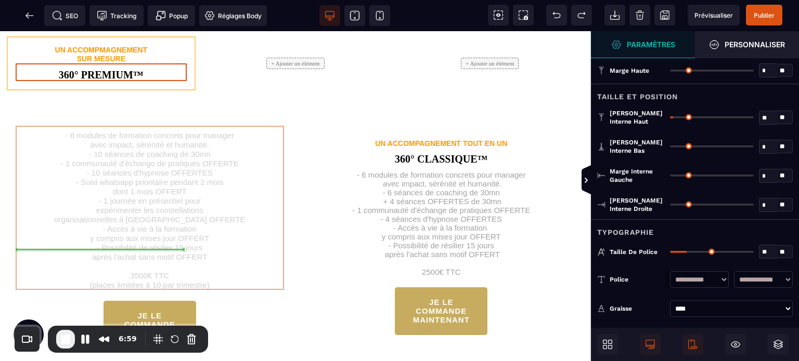
drag, startPoint x: 184, startPoint y: 302, endPoint x: 125, endPoint y: 249, distance: 79.6
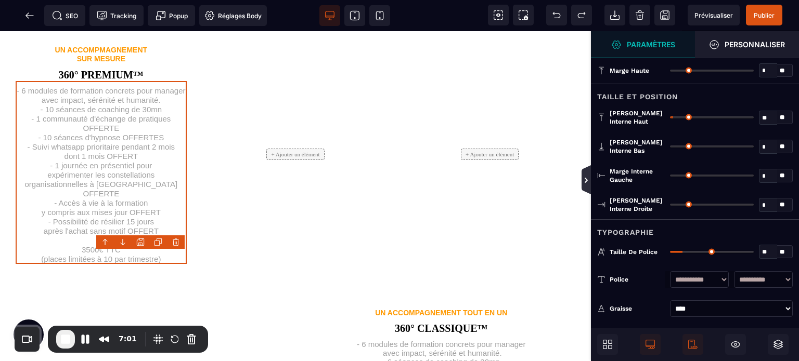
click at [589, 189] on icon at bounding box center [585, 179] width 9 height 29
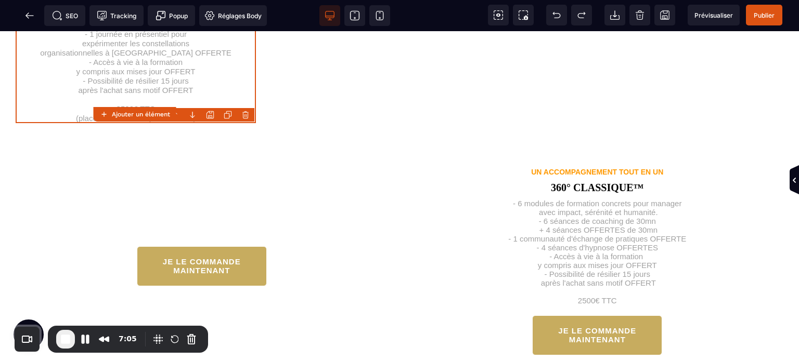
scroll to position [1286, 0]
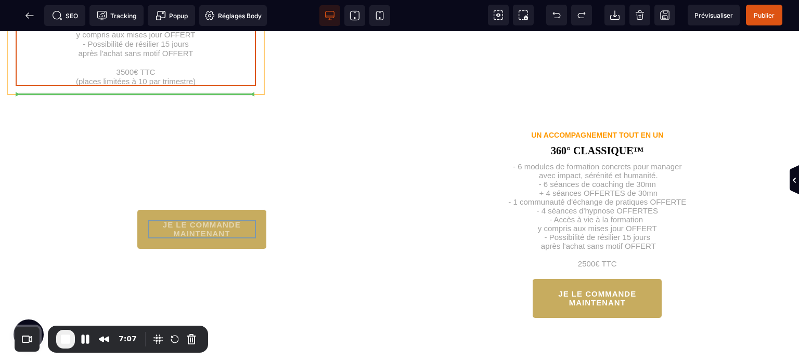
drag, startPoint x: 207, startPoint y: 245, endPoint x: 145, endPoint y: 89, distance: 168.3
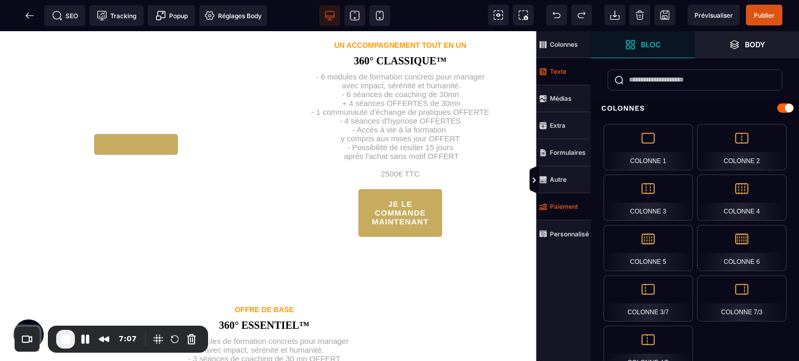
scroll to position [1439, 0]
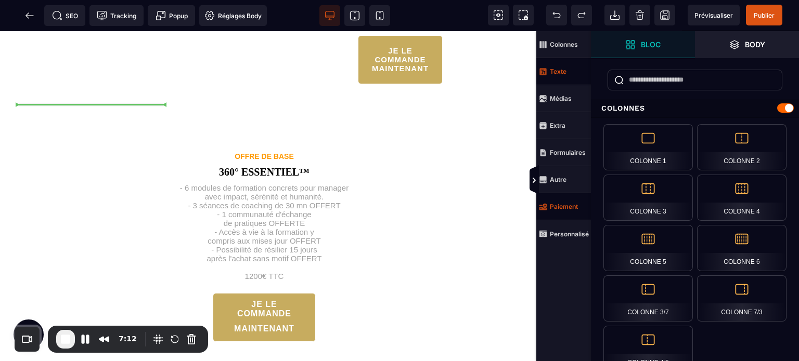
drag, startPoint x: 141, startPoint y: 257, endPoint x: 71, endPoint y: 106, distance: 166.8
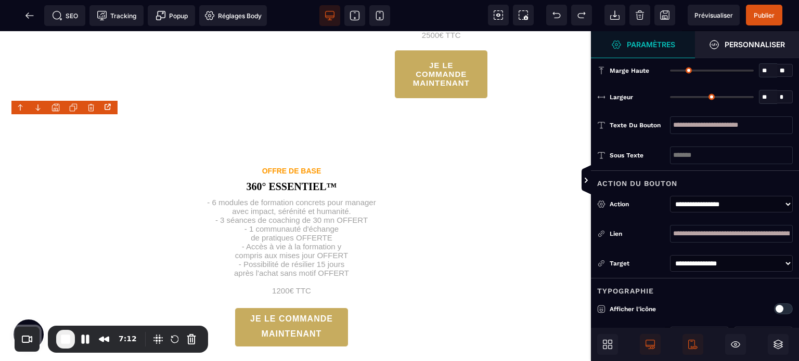
scroll to position [1329, 0]
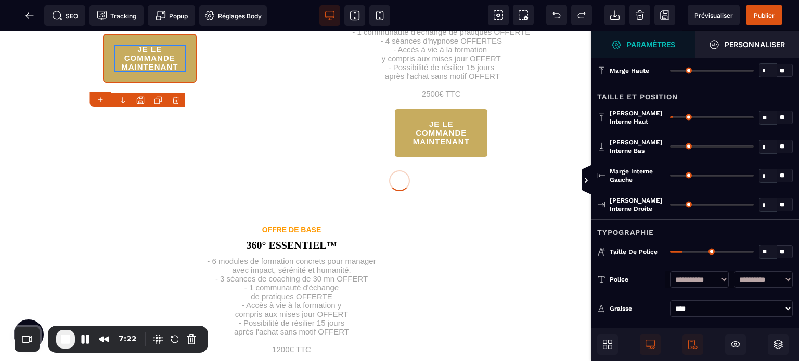
click at [61, 268] on div at bounding box center [399, 180] width 799 height 361
click at [103, 232] on div at bounding box center [399, 180] width 799 height 361
click at [485, 254] on div at bounding box center [399, 180] width 799 height 361
click at [585, 177] on icon at bounding box center [586, 180] width 8 height 8
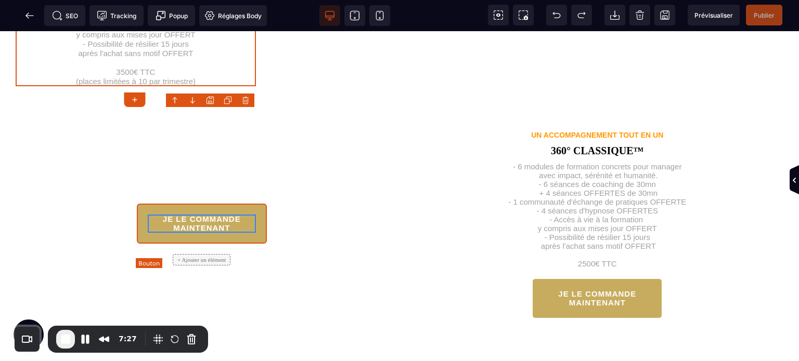
click at [156, 224] on button "JE LE COMMANDE MAINTENANT" at bounding box center [202, 224] width 130 height 40
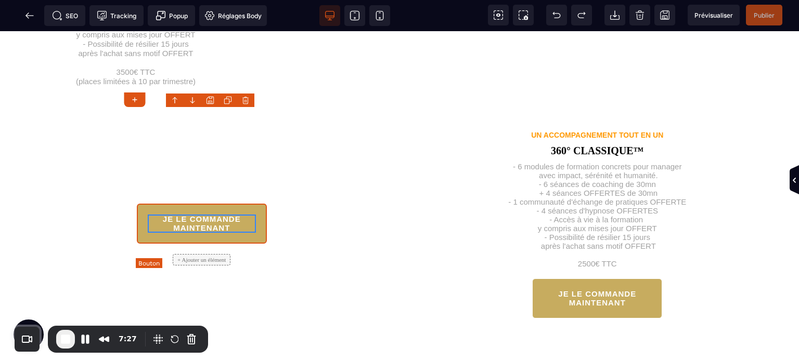
scroll to position [1329, 0]
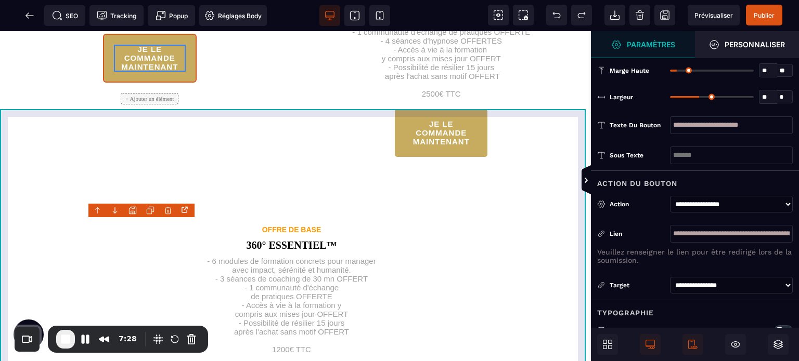
click at [290, 197] on div "UN ACCOMPAGNEMENT TOUT EN UN 360° CLASSIQUE™ - 6 modules de formation concrets …" at bounding box center [295, 64] width 591 height 265
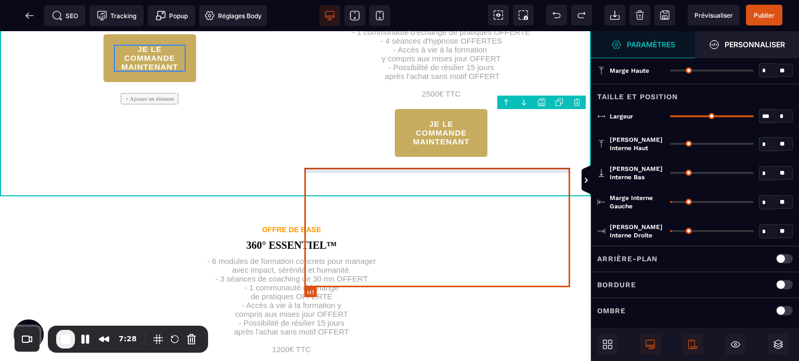
click at [394, 98] on h1 "- 6 modules de formation concrets pour manager avec impact, sérénité et humanit…" at bounding box center [441, 42] width 268 height 111
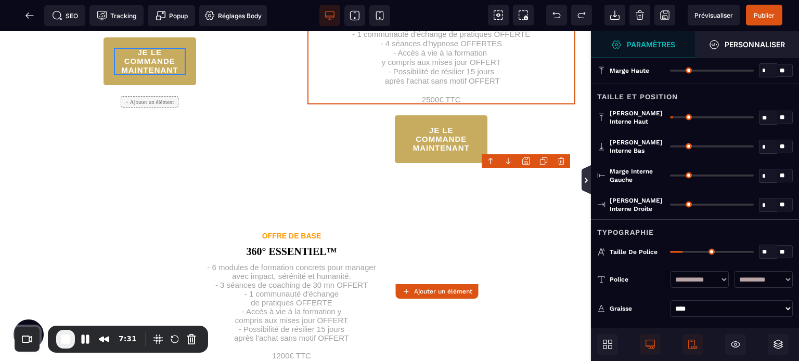
click at [589, 177] on icon at bounding box center [586, 180] width 8 height 8
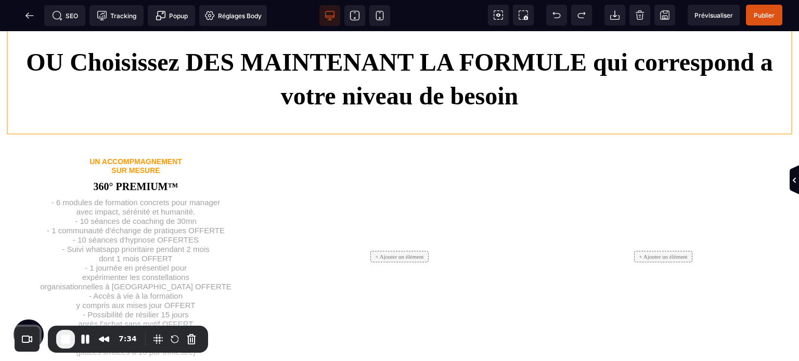
scroll to position [1007, 0]
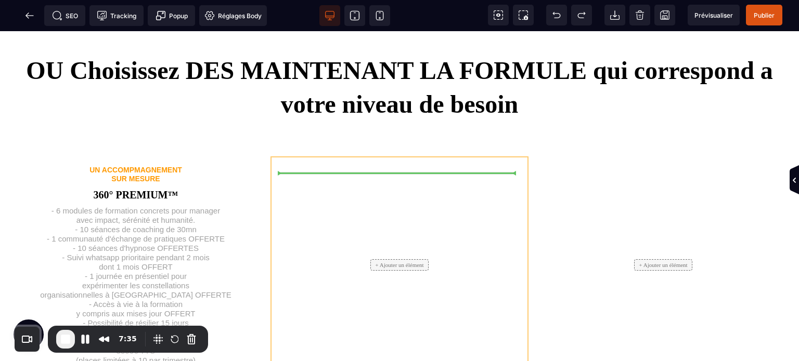
drag, startPoint x: 703, startPoint y: 216, endPoint x: 397, endPoint y: 174, distance: 308.6
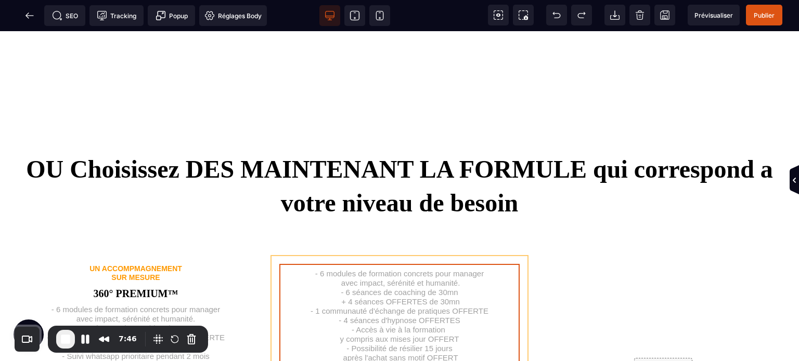
scroll to position [932, 0]
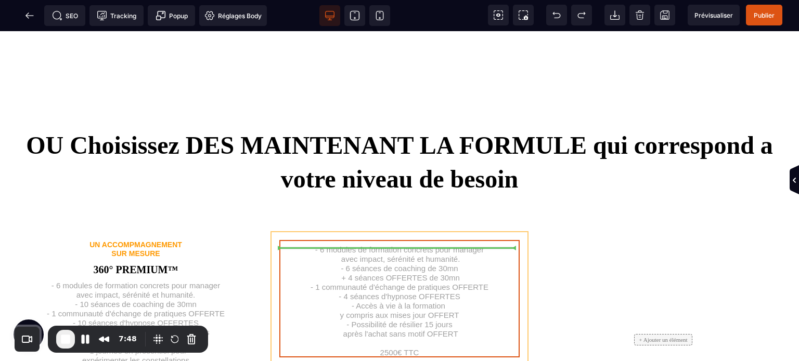
drag, startPoint x: 528, startPoint y: 204, endPoint x: 379, endPoint y: 245, distance: 155.4
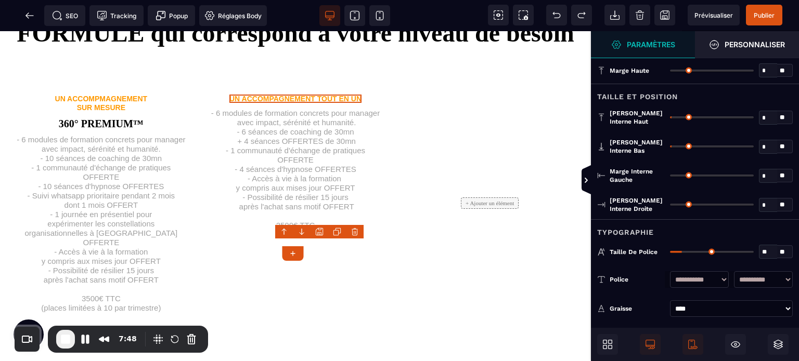
scroll to position [956, 0]
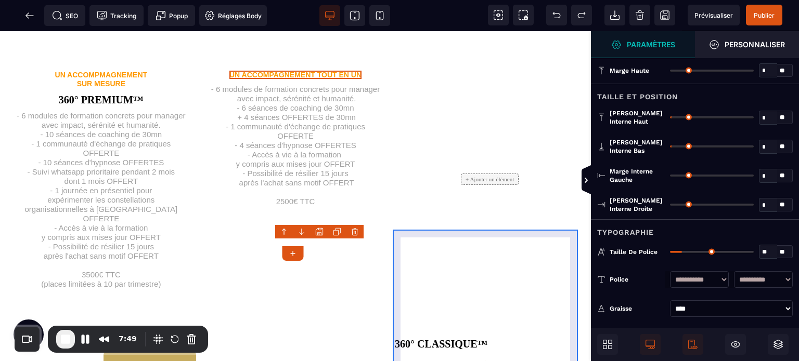
click at [489, 238] on div "+ Ajouter un élément" at bounding box center [489, 179] width 171 height 219
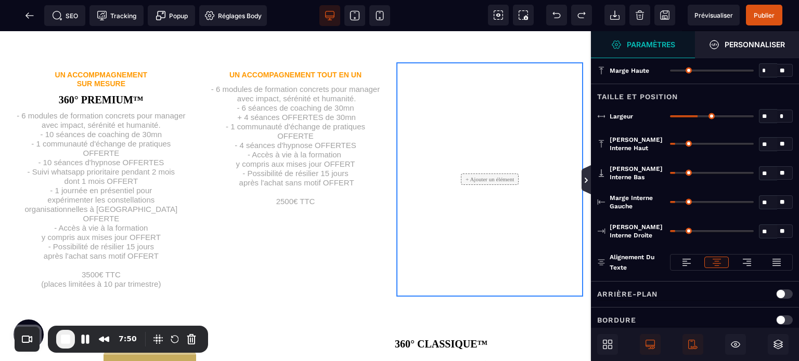
click at [582, 181] on icon at bounding box center [586, 180] width 8 height 8
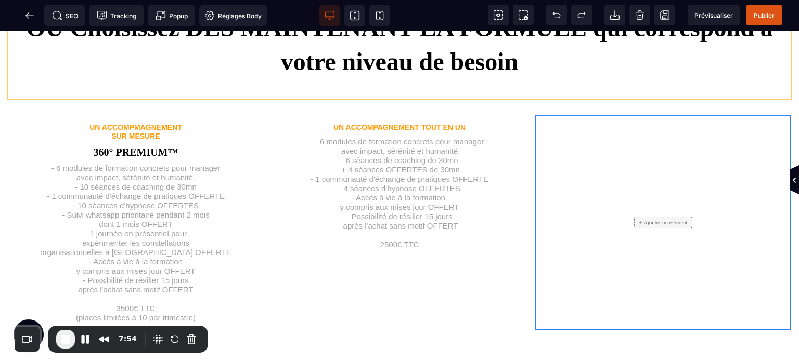
scroll to position [1018, 0]
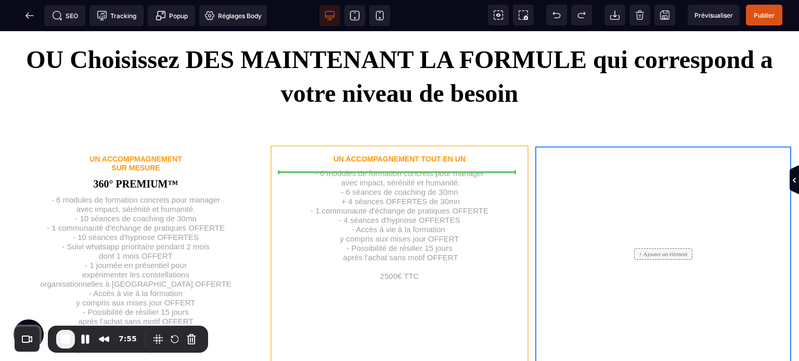
drag, startPoint x: 616, startPoint y: 236, endPoint x: 396, endPoint y: 177, distance: 227.7
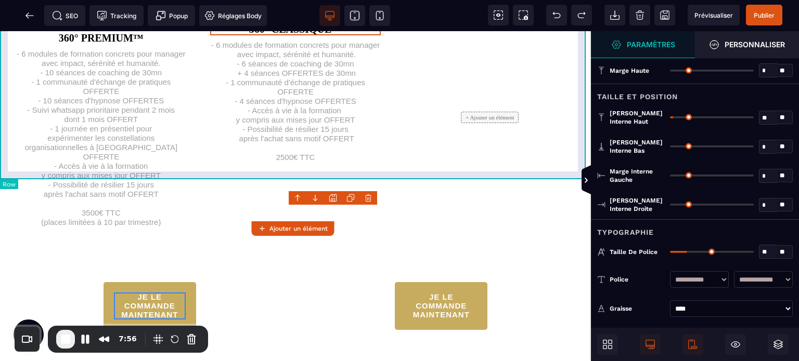
scroll to position [998, 0]
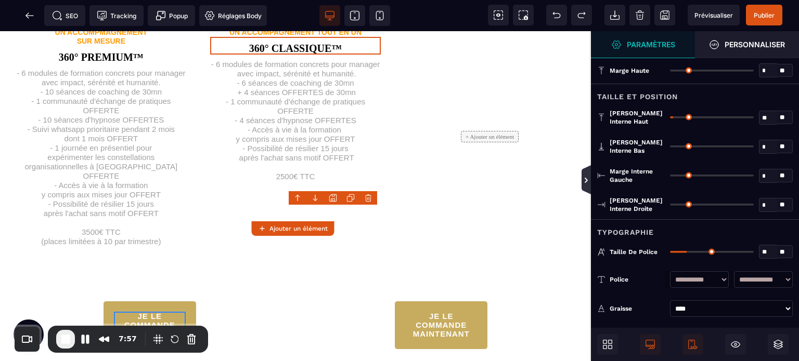
click at [586, 176] on icon at bounding box center [586, 180] width 8 height 8
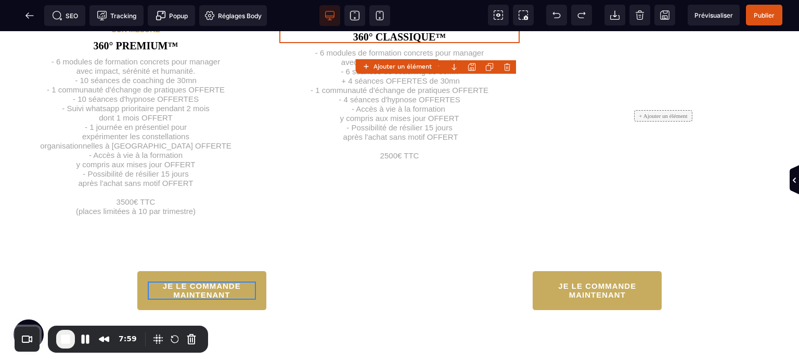
scroll to position [1147, 0]
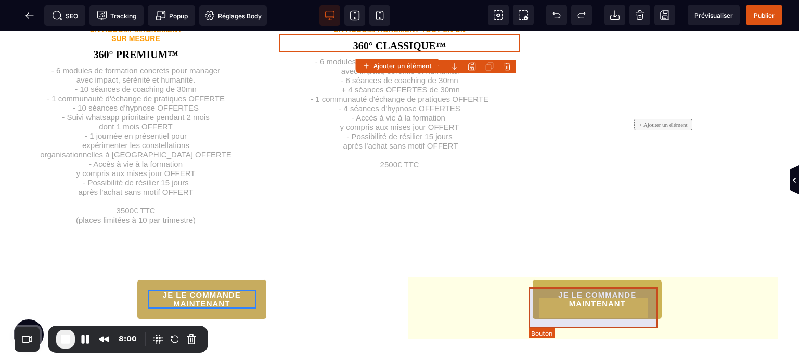
click at [573, 289] on button "JE LE COMMANDE MAINTENANT" at bounding box center [597, 300] width 130 height 40
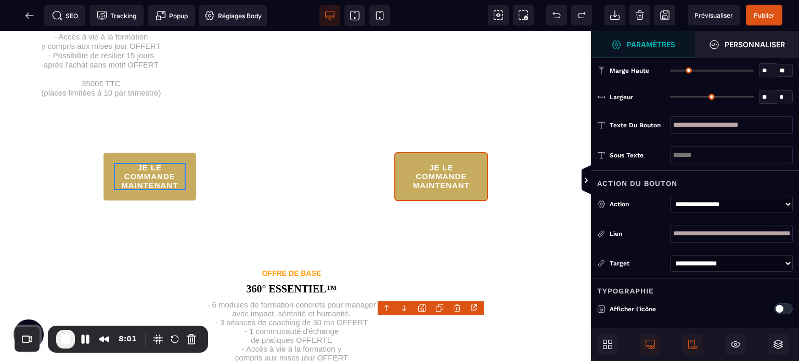
scroll to position [1162, 0]
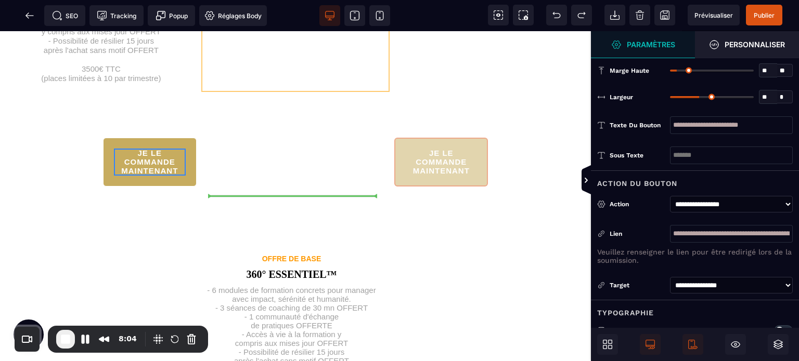
drag, startPoint x: 399, startPoint y: 319, endPoint x: 313, endPoint y: 191, distance: 155.1
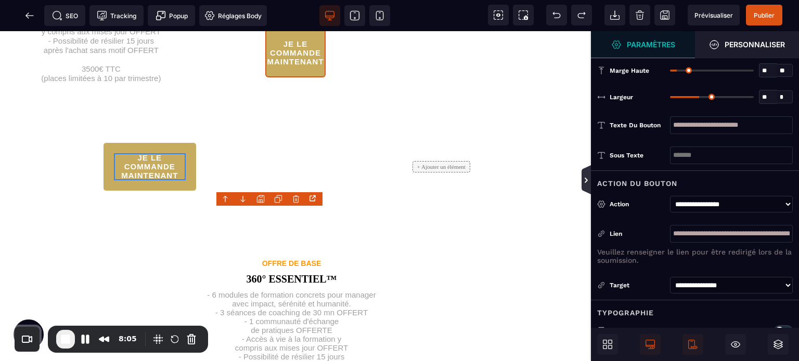
click at [587, 179] on icon at bounding box center [586, 180] width 3 height 5
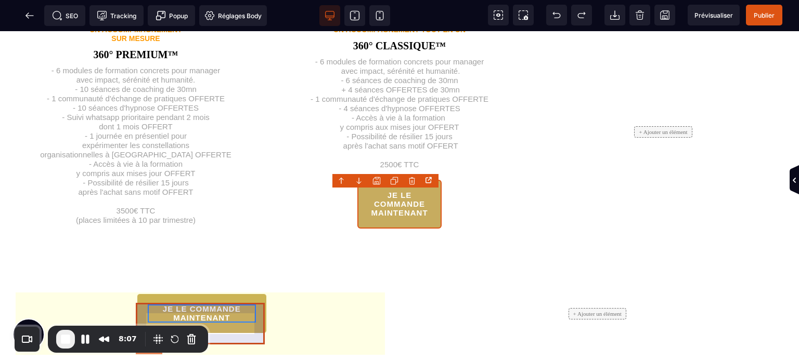
click at [243, 309] on button "JE LE COMMANDE MAINTENANT" at bounding box center [202, 314] width 130 height 40
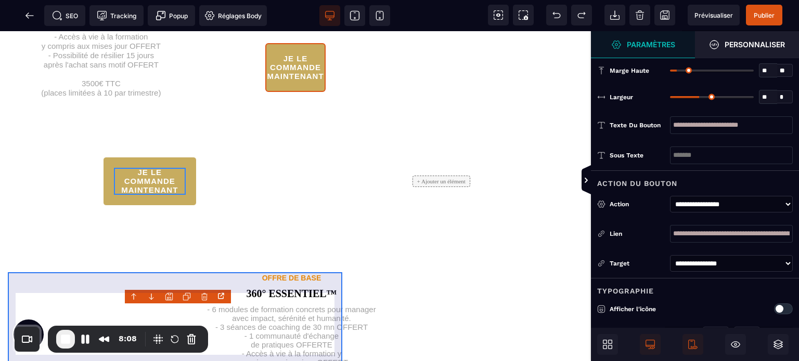
scroll to position [1162, 0]
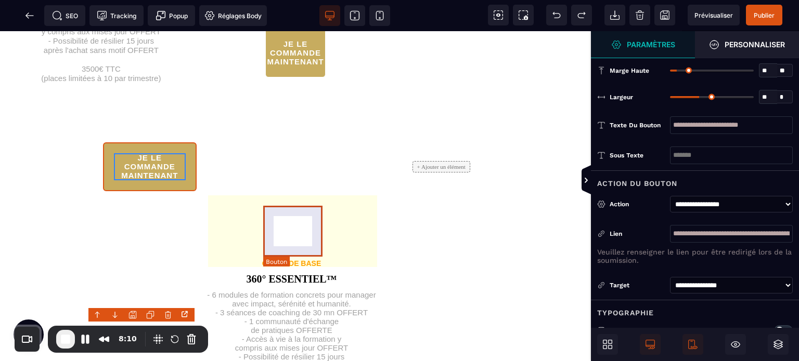
click at [271, 77] on button "JE LE COMMANDE MAINTENANT" at bounding box center [295, 53] width 60 height 49
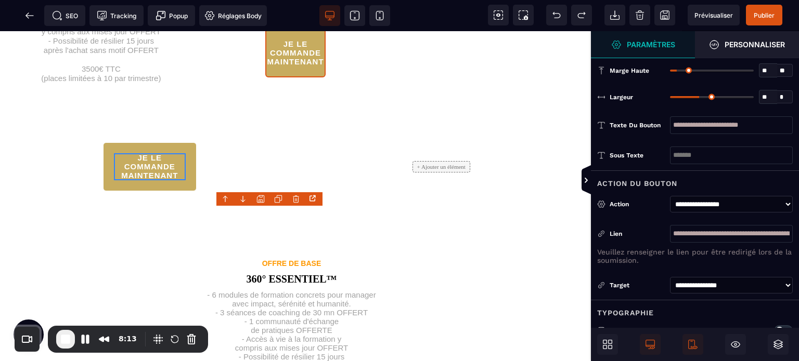
drag, startPoint x: 768, startPoint y: 98, endPoint x: 748, endPoint y: 99, distance: 19.8
click at [748, 99] on div "** * ** * *" at bounding box center [731, 97] width 123 height 14
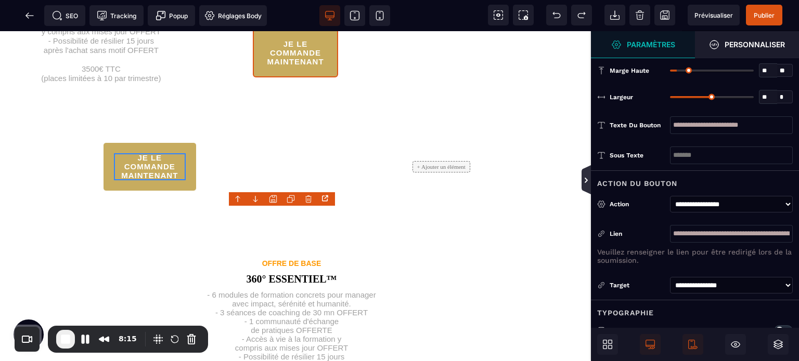
click at [587, 176] on icon at bounding box center [585, 179] width 9 height 29
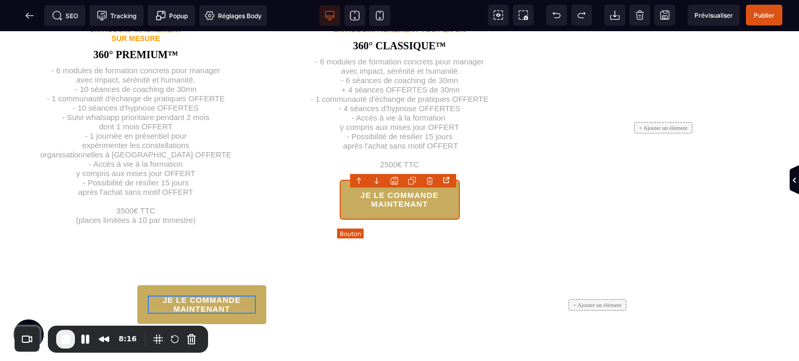
click at [363, 208] on div "JE LE COMMANDE MAINTENANT" at bounding box center [400, 200] width 98 height 18
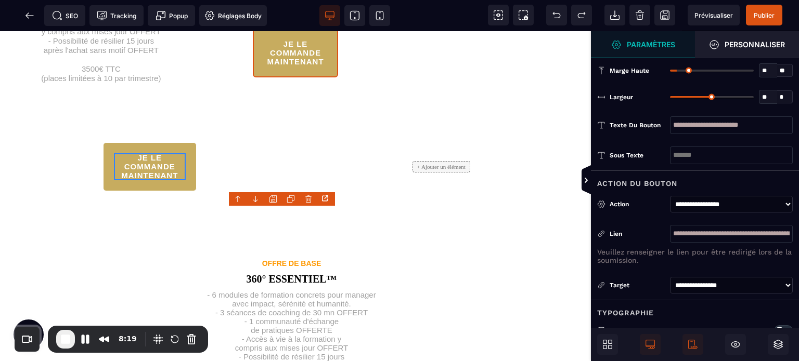
click at [765, 96] on input "**" at bounding box center [768, 98] width 18 height 12
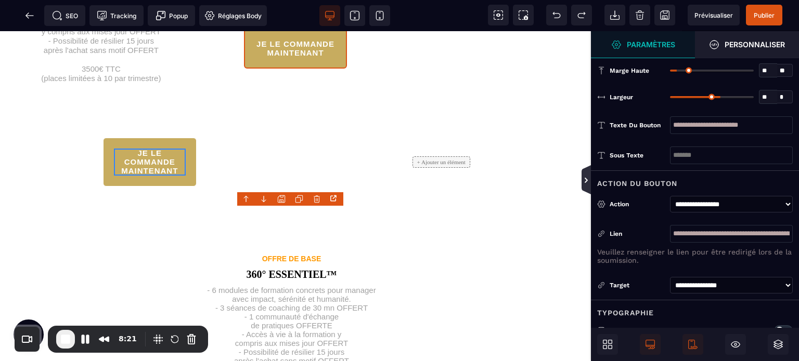
click at [587, 183] on icon at bounding box center [586, 180] width 8 height 8
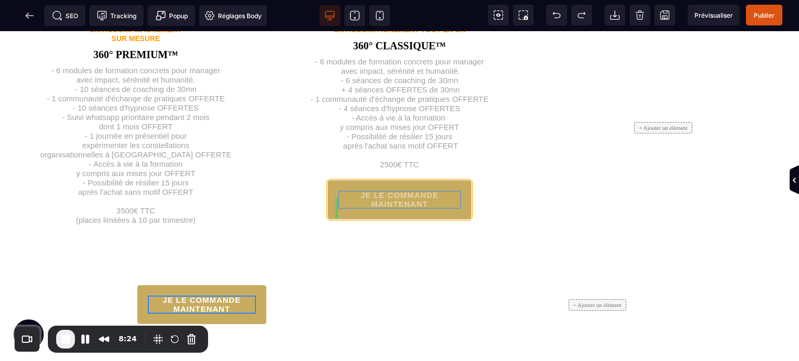
click at [395, 219] on button "JE LE COMMANDE MAINTENANT" at bounding box center [399, 200] width 144 height 40
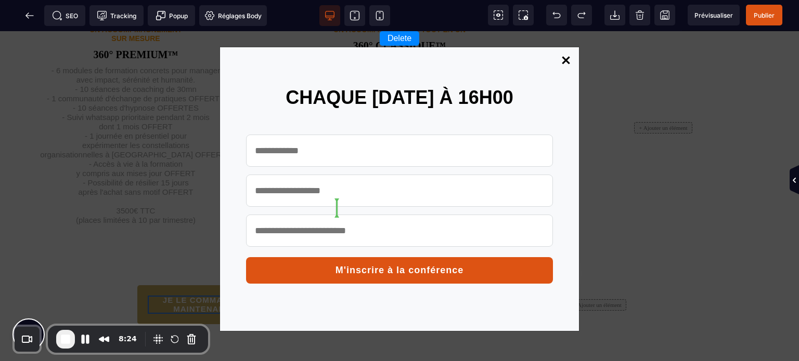
scroll to position [1162, 0]
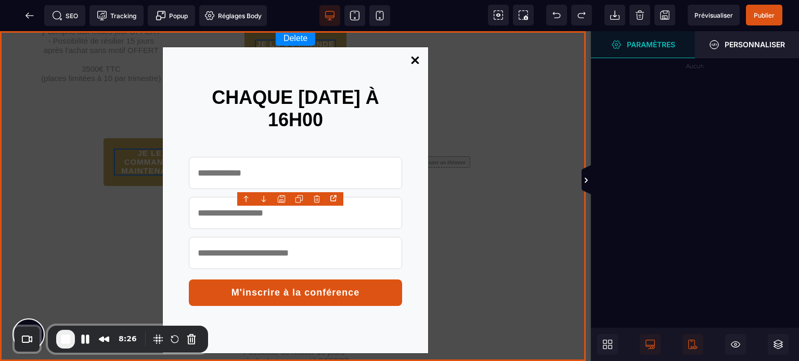
click at [515, 130] on div "Delete CHAQUE [DATE] À 16H00 M'inscrire à la conférence" at bounding box center [295, 196] width 591 height 330
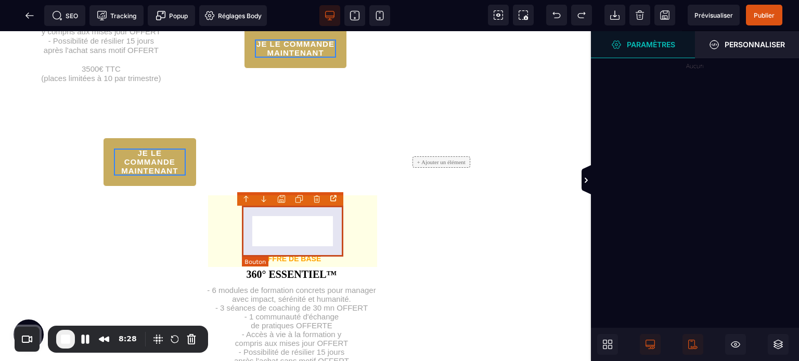
click at [297, 58] on div "JE LE COMMANDE MAINTENANT" at bounding box center [295, 49] width 81 height 18
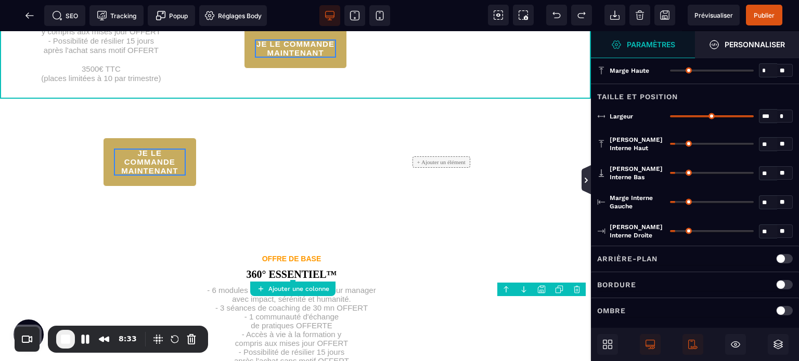
click at [582, 183] on icon at bounding box center [586, 180] width 8 height 8
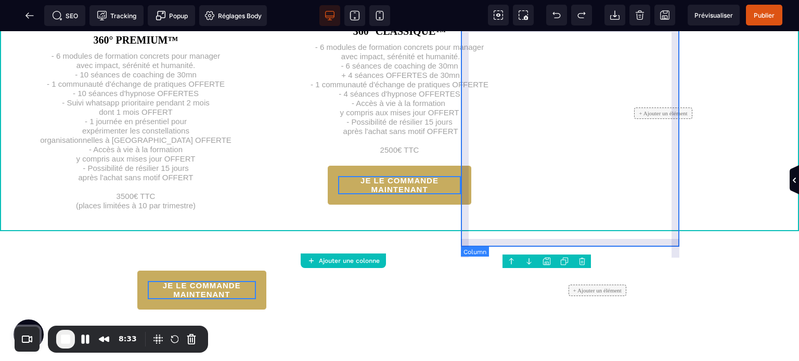
scroll to position [1147, 0]
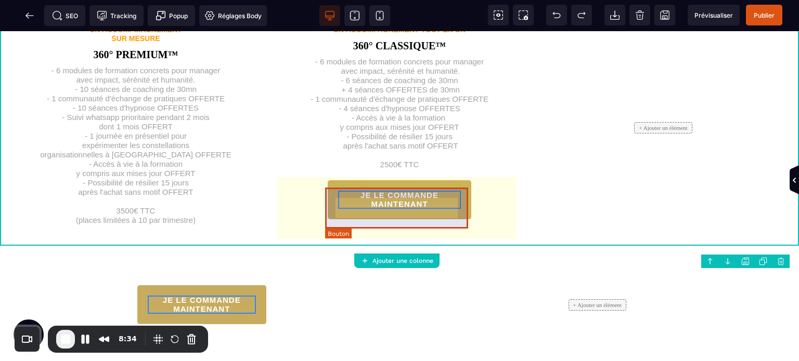
click at [374, 192] on button "JE LE COMMANDE MAINTENANT" at bounding box center [399, 200] width 144 height 40
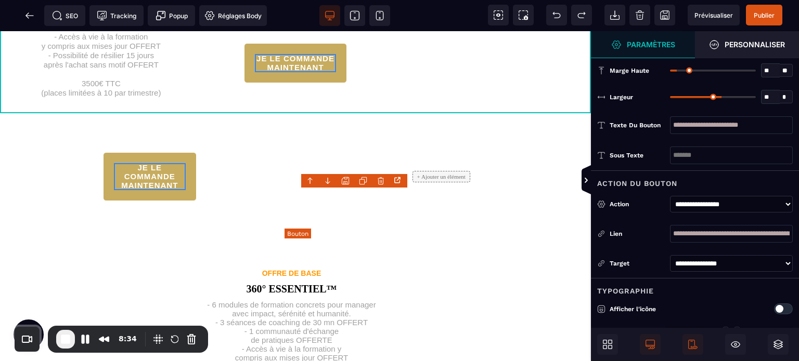
scroll to position [1162, 0]
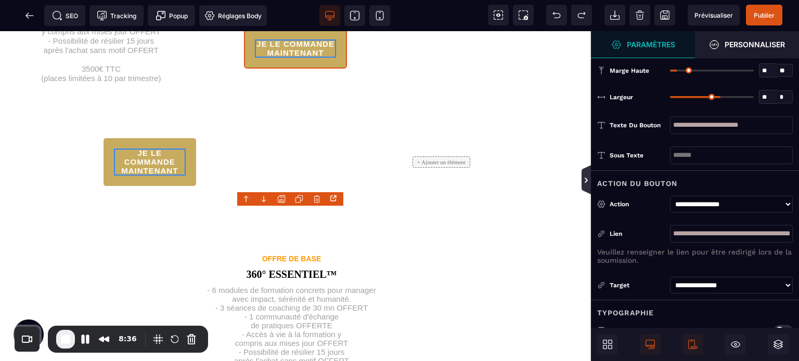
click at [585, 179] on icon at bounding box center [586, 180] width 3 height 5
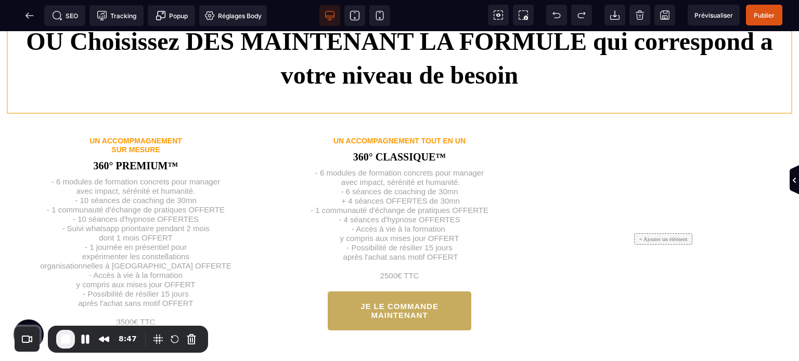
scroll to position [986, 0]
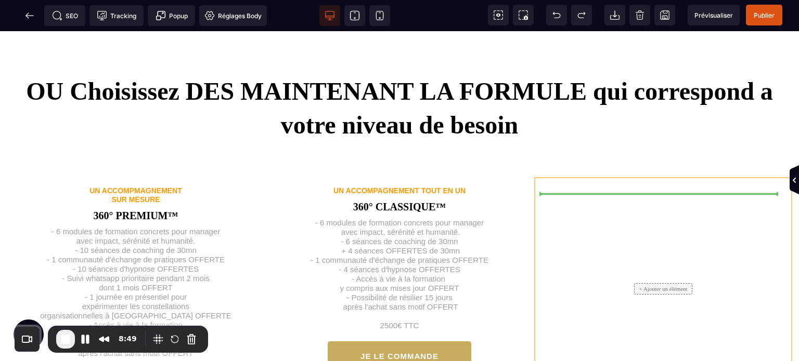
drag, startPoint x: 414, startPoint y: 215, endPoint x: 614, endPoint y: 203, distance: 200.0
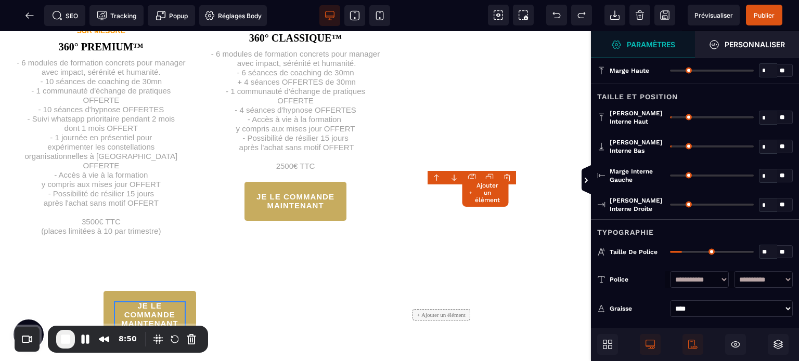
scroll to position [1010, 0]
click at [587, 181] on icon at bounding box center [586, 180] width 3 height 5
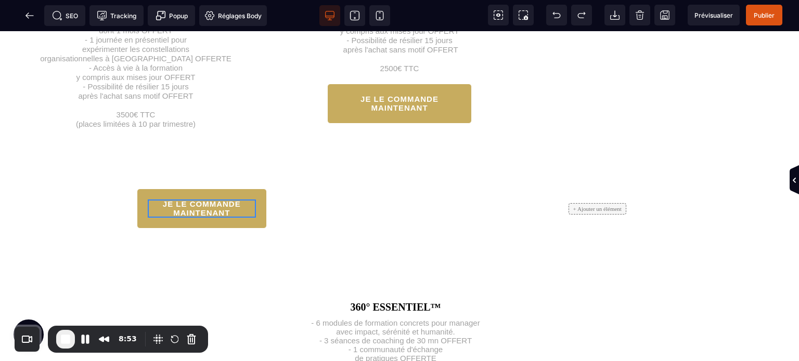
scroll to position [1172, 0]
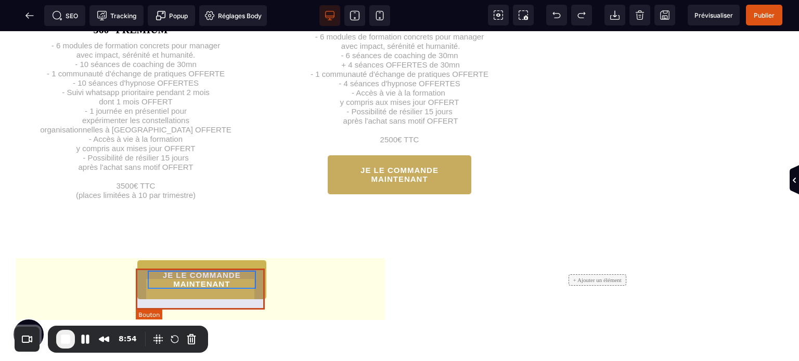
click at [246, 278] on button "JE LE COMMANDE MAINTENANT" at bounding box center [202, 280] width 130 height 40
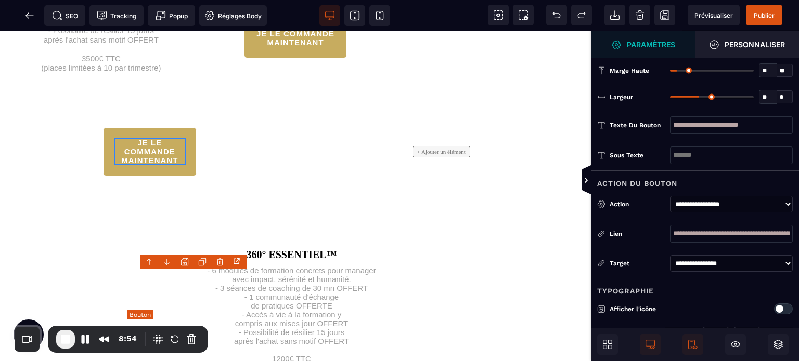
scroll to position [1187, 0]
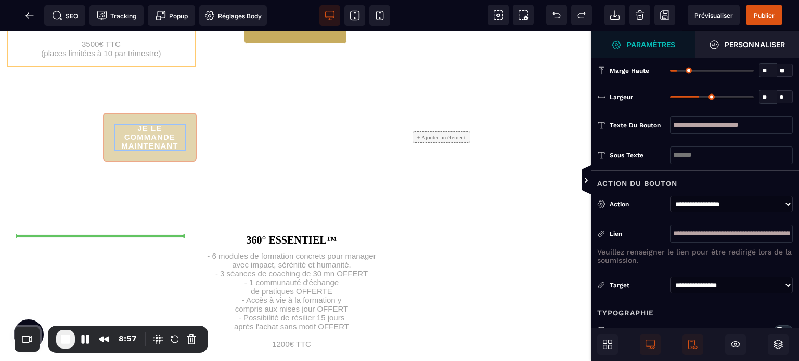
drag, startPoint x: 104, startPoint y: 307, endPoint x: 67, endPoint y: 216, distance: 98.7
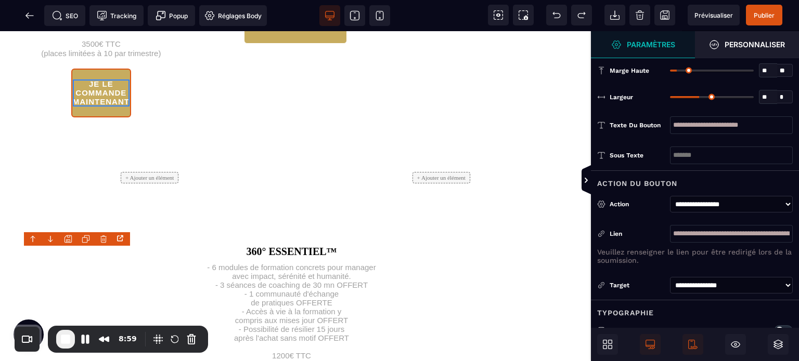
drag, startPoint x: 770, startPoint y: 98, endPoint x: 759, endPoint y: 98, distance: 10.4
click at [759, 98] on input "**" at bounding box center [768, 98] width 18 height 12
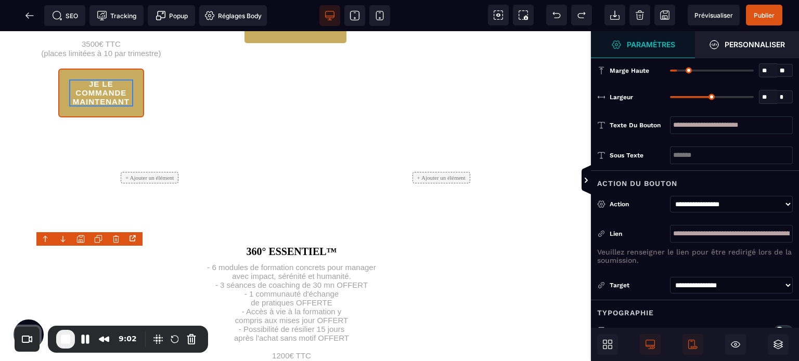
drag, startPoint x: 761, startPoint y: 67, endPoint x: 780, endPoint y: 72, distance: 19.6
click at [780, 72] on div "** * **" at bounding box center [731, 70] width 123 height 14
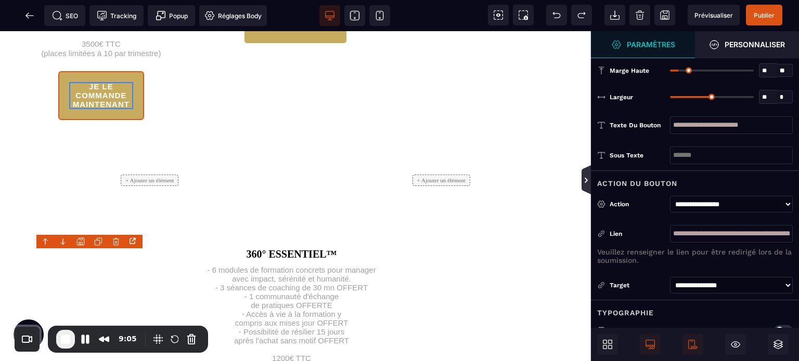
click at [589, 177] on icon at bounding box center [586, 180] width 8 height 8
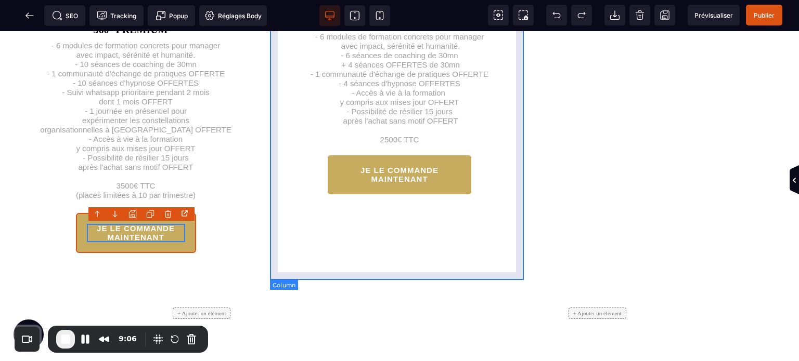
click at [306, 239] on div "UN ACCOMPAGNEMENT TOUT EN UN 360° CLASSIQUE™ - 6 modules de formation concrets …" at bounding box center [399, 131] width 256 height 279
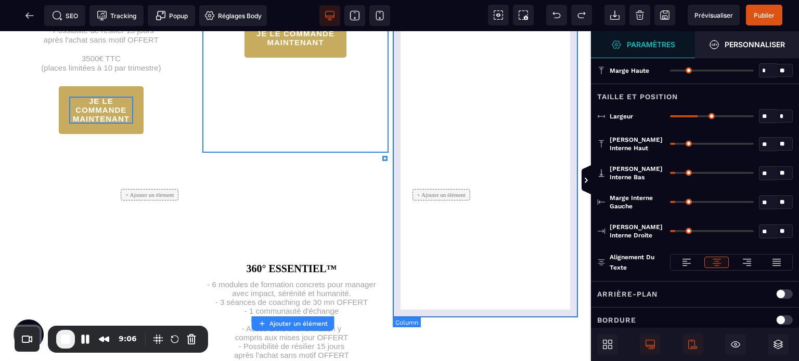
scroll to position [1187, 0]
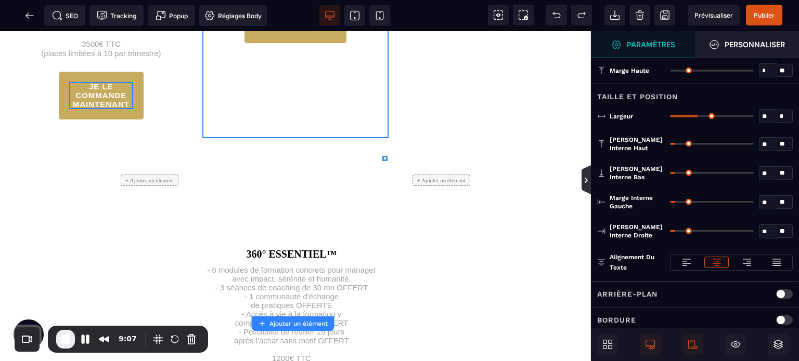
click at [583, 183] on icon at bounding box center [586, 180] width 8 height 8
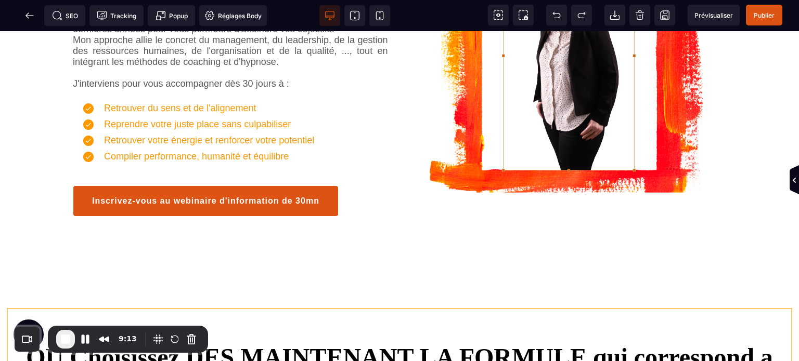
scroll to position [982, 0]
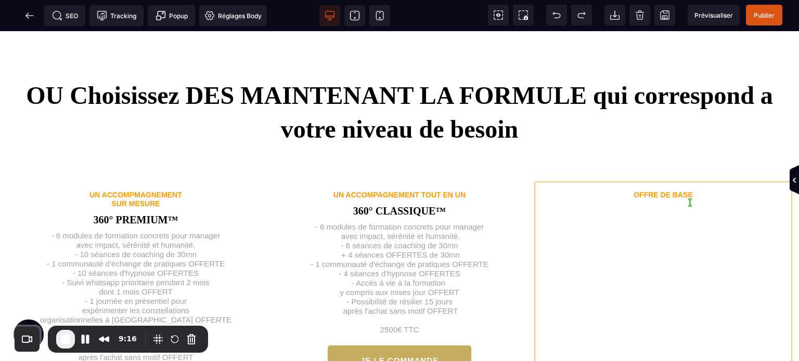
drag, startPoint x: 430, startPoint y: 232, endPoint x: 681, endPoint y: 219, distance: 252.0
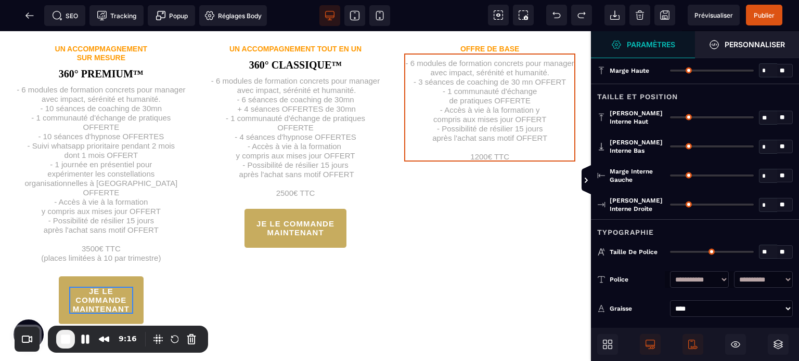
scroll to position [1006, 0]
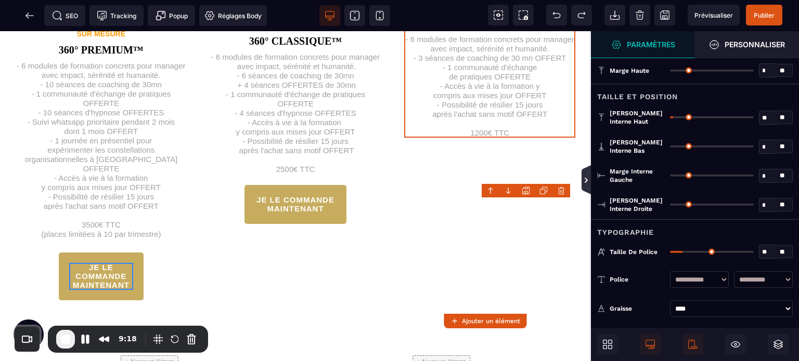
click at [582, 184] on icon at bounding box center [586, 180] width 8 height 8
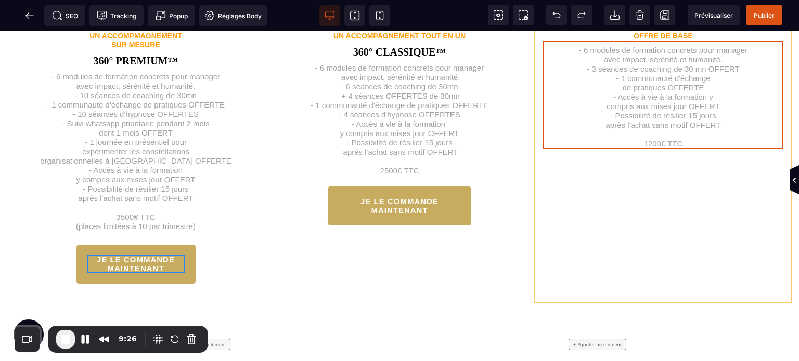
scroll to position [1171, 0]
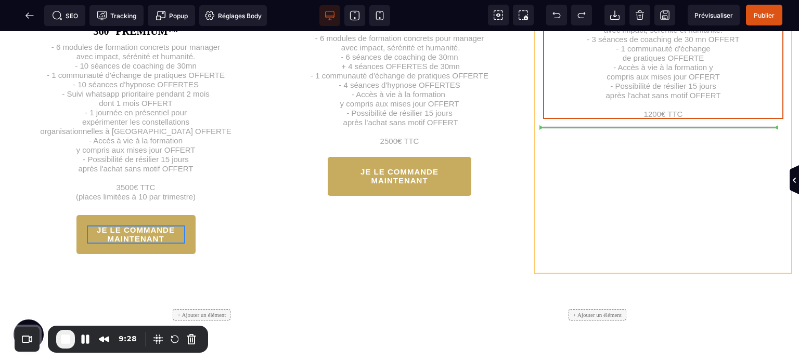
drag, startPoint x: 395, startPoint y: 239, endPoint x: 625, endPoint y: 94, distance: 271.4
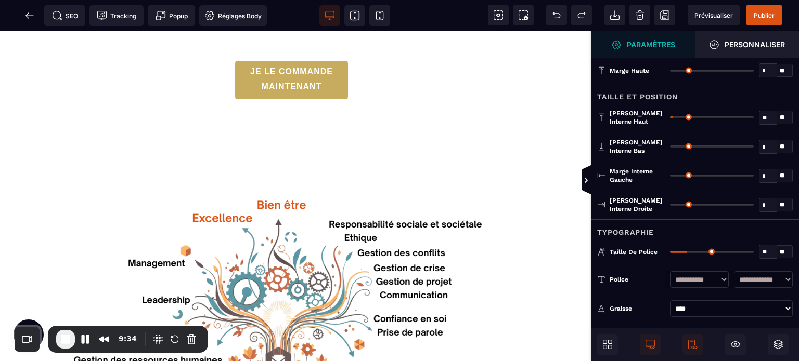
scroll to position [1386, 0]
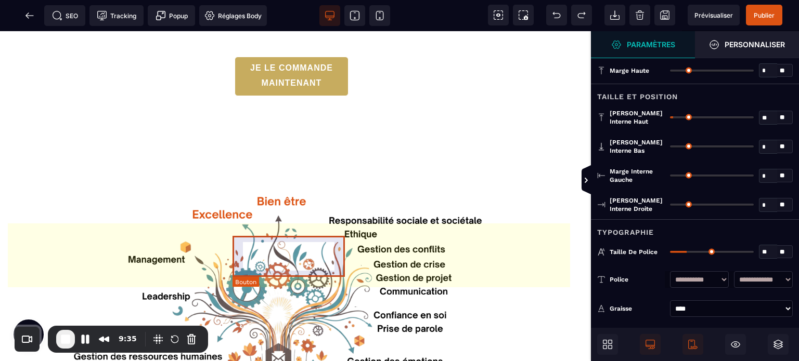
click at [265, 89] on div "JE LE COMMANDE MAINTENANT" at bounding box center [291, 76] width 92 height 26
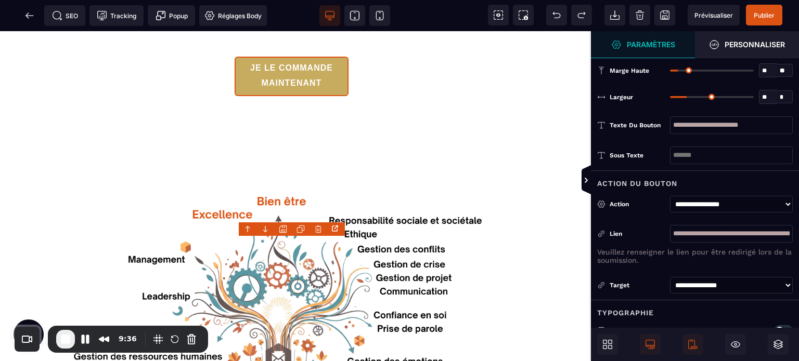
drag, startPoint x: 770, startPoint y: 94, endPoint x: 747, endPoint y: 100, distance: 23.9
click at [747, 100] on div "** * ** * *" at bounding box center [731, 97] width 123 height 14
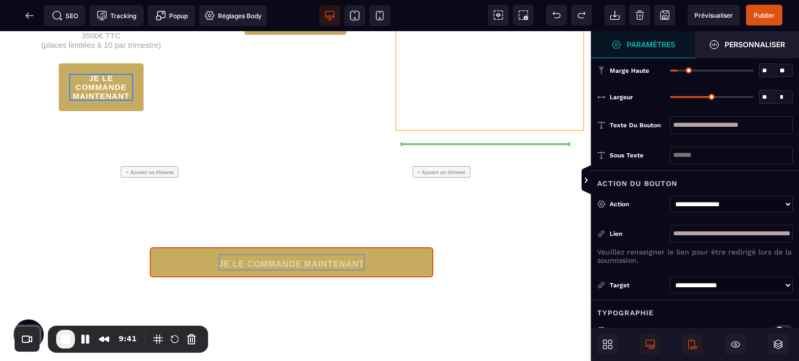
drag, startPoint x: 317, startPoint y: 255, endPoint x: 469, endPoint y: 165, distance: 175.8
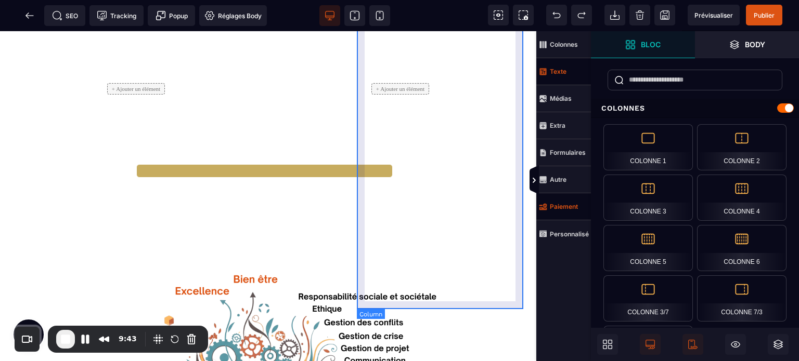
scroll to position [1195, 0]
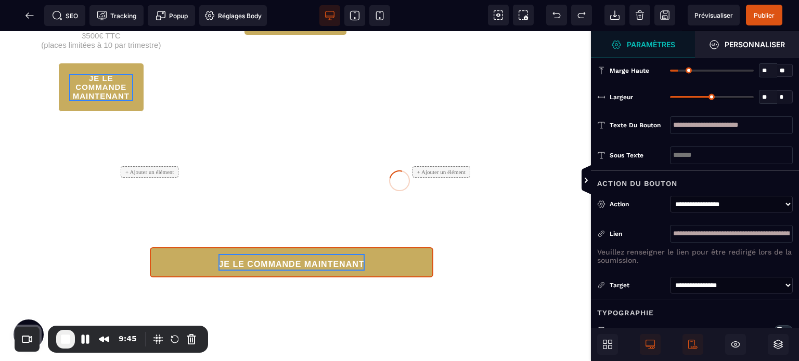
click at [585, 183] on div at bounding box center [399, 180] width 799 height 361
click at [585, 179] on icon at bounding box center [586, 180] width 8 height 8
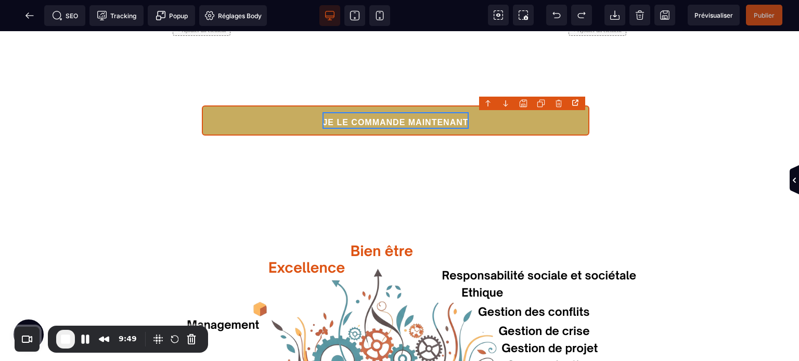
scroll to position [1464, 0]
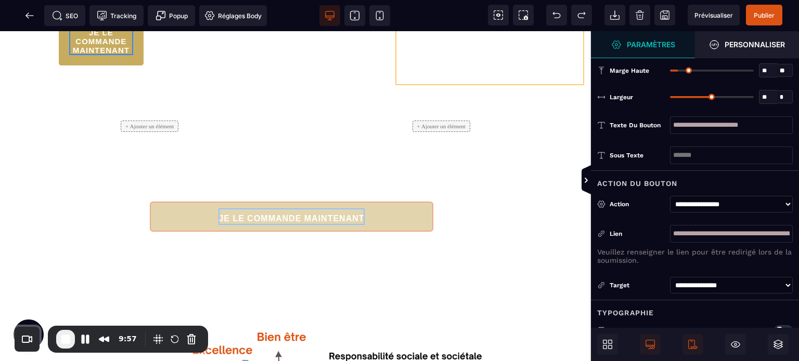
scroll to position [1199, 0]
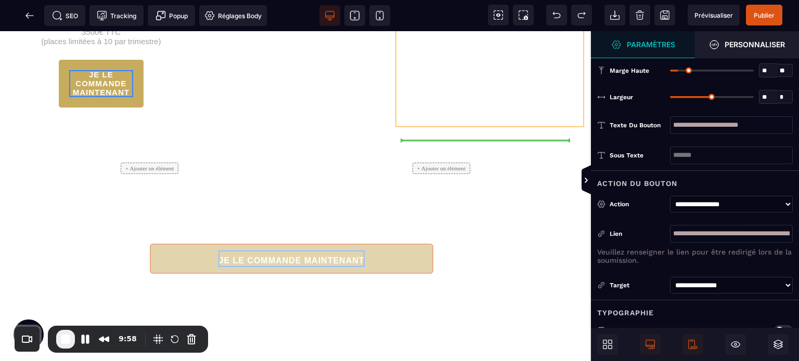
drag, startPoint x: 179, startPoint y: 121, endPoint x: 496, endPoint y: 158, distance: 319.3
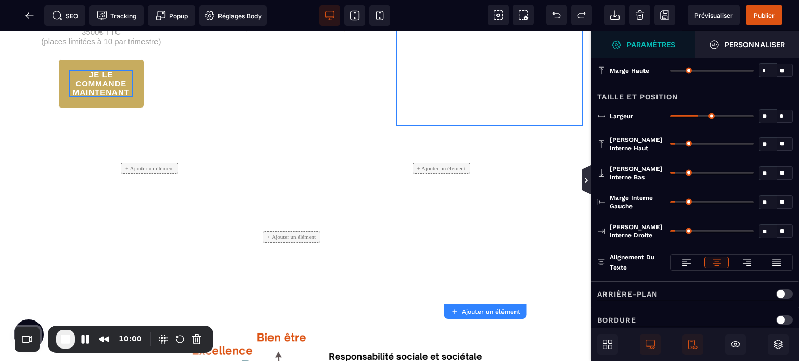
click at [587, 179] on icon at bounding box center [586, 180] width 3 height 5
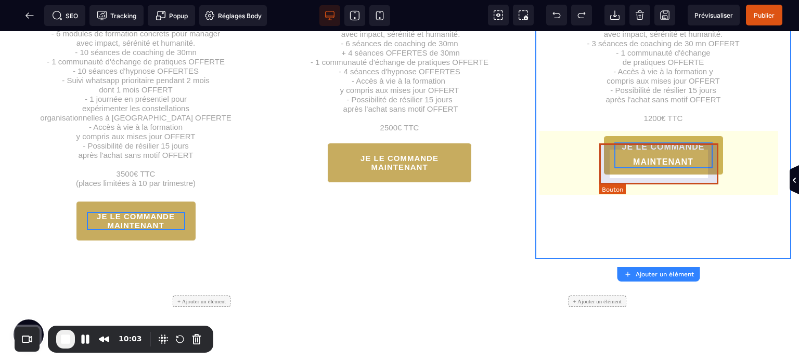
click at [603, 172] on button "JE LE COMMANDE MAINTENANT" at bounding box center [663, 156] width 120 height 40
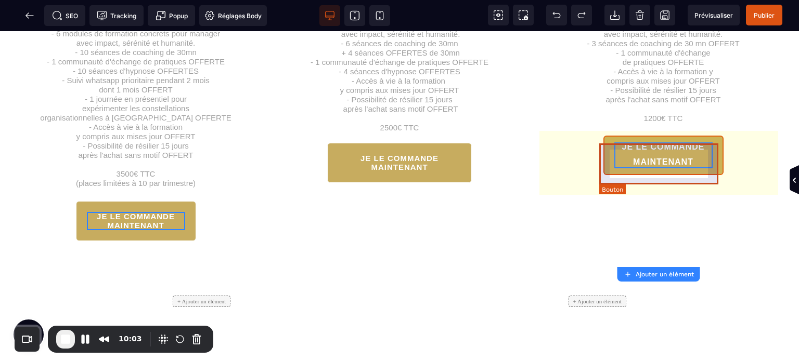
scroll to position [1199, 0]
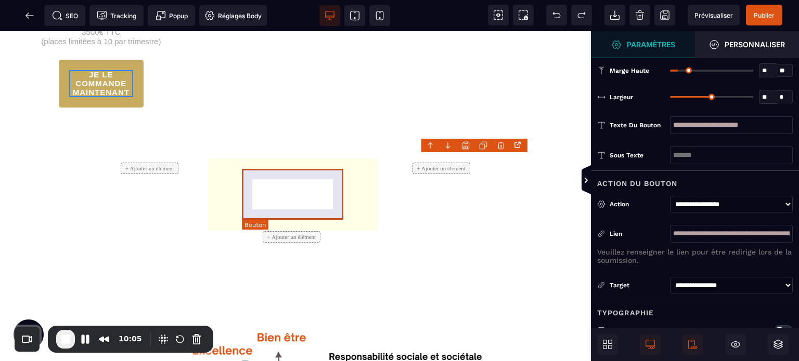
click at [310, 21] on div "JE LE COMMANDE MAINTENANT" at bounding box center [295, 12] width 81 height 18
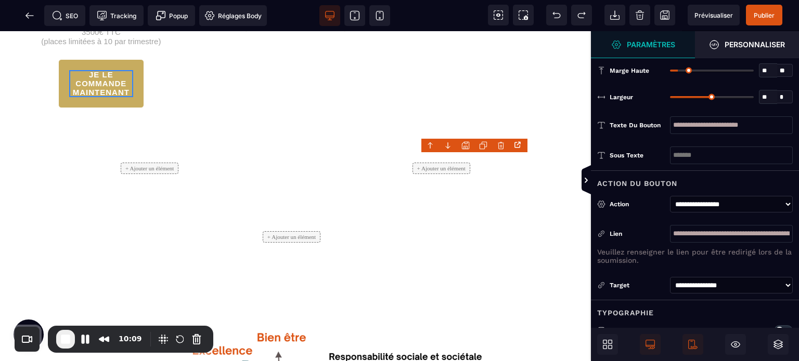
click at [760, 98] on input "**" at bounding box center [768, 98] width 18 height 12
click at [588, 178] on icon at bounding box center [586, 180] width 8 height 8
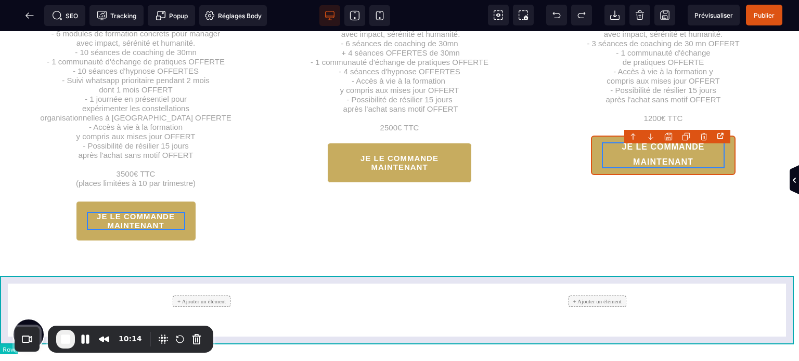
click at [0, 296] on div "+ Ajouter un élément + Ajouter un élément" at bounding box center [399, 301] width 799 height 69
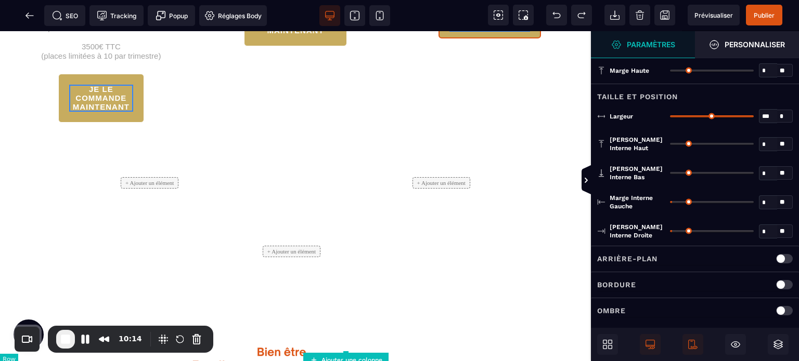
scroll to position [1199, 0]
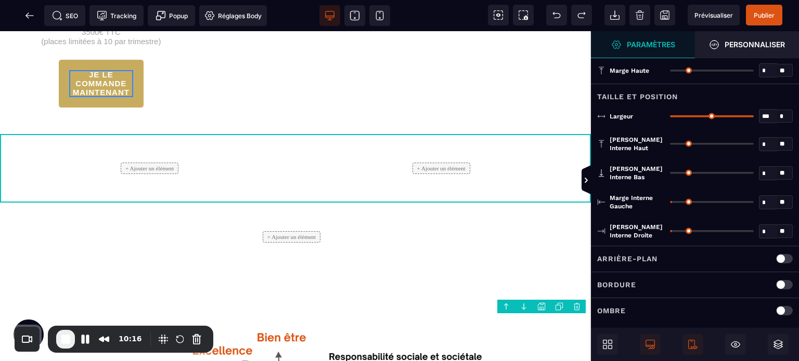
click at [576, 310] on body "B I U S A *******" at bounding box center [399, 180] width 799 height 361
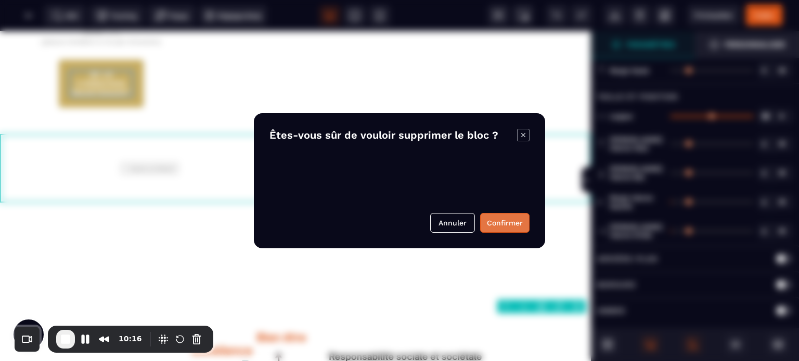
click at [497, 225] on button "Confirmer" at bounding box center [504, 223] width 49 height 20
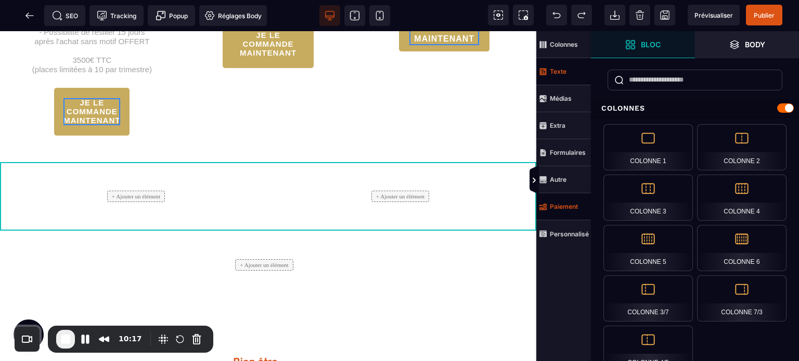
scroll to position [1310, 0]
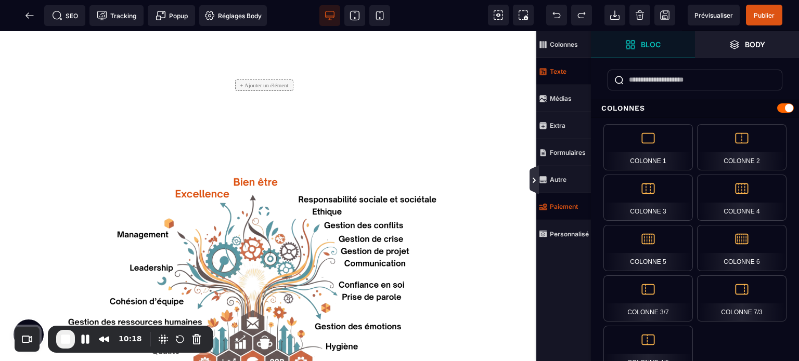
click at [534, 177] on icon at bounding box center [534, 180] width 8 height 8
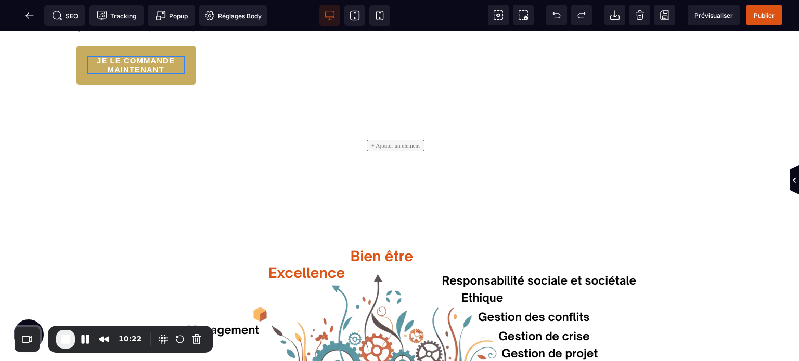
scroll to position [1336, 0]
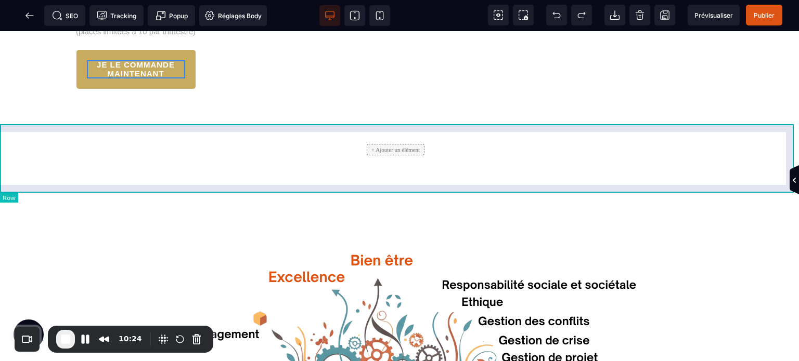
click at [0, 184] on div "+ Ajouter un élément" at bounding box center [399, 149] width 799 height 69
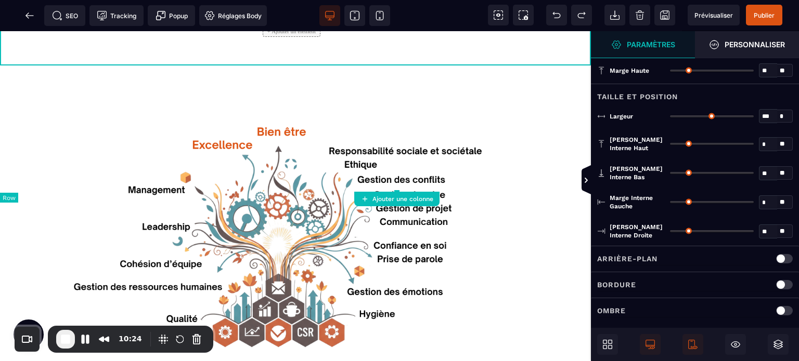
scroll to position [1379, 0]
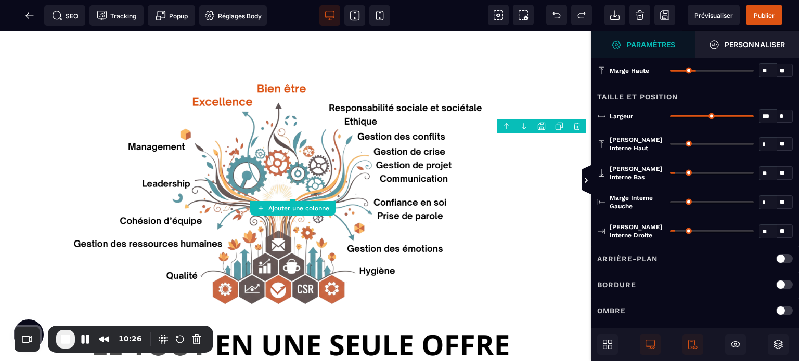
click at [578, 127] on body "B I U S A *******" at bounding box center [399, 180] width 799 height 361
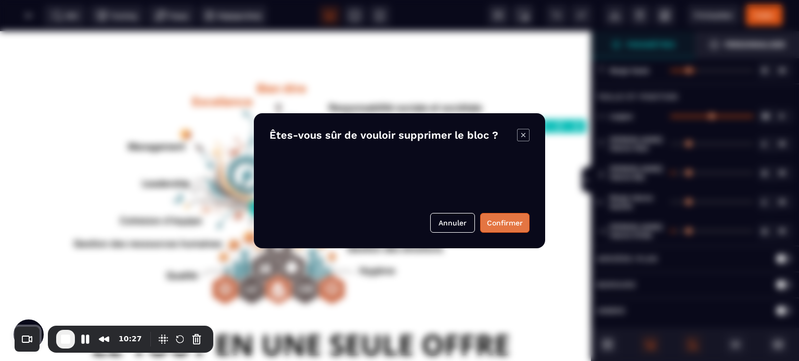
click at [508, 223] on button "Confirmer" at bounding box center [504, 223] width 49 height 20
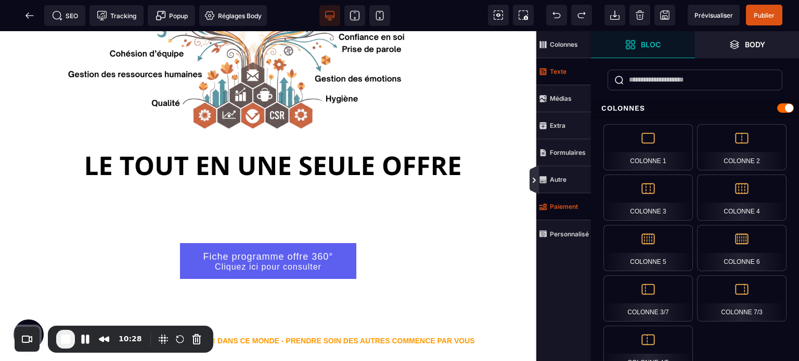
click at [530, 176] on icon at bounding box center [534, 180] width 8 height 8
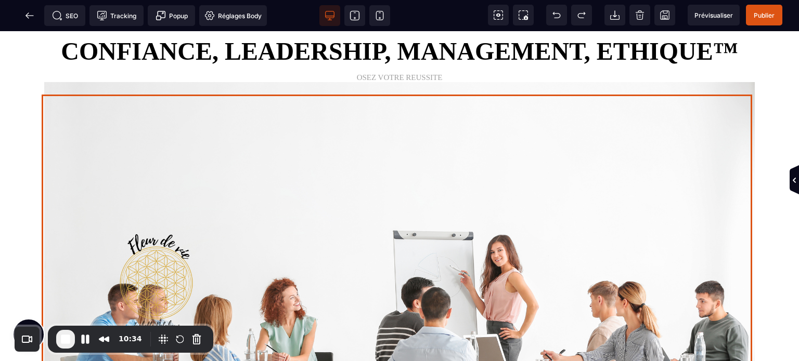
click at [528, 254] on img at bounding box center [399, 281] width 710 height 399
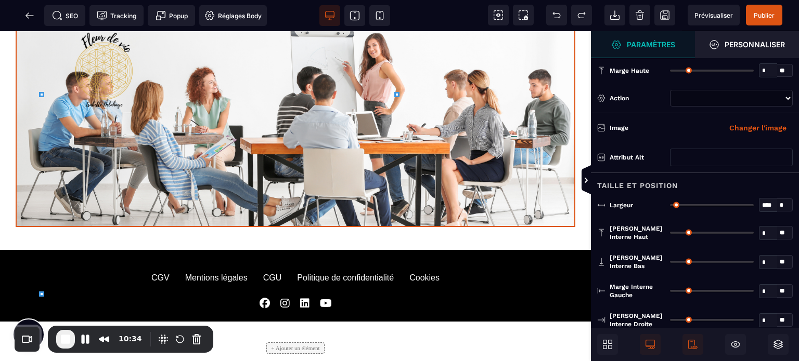
scroll to position [1981, 0]
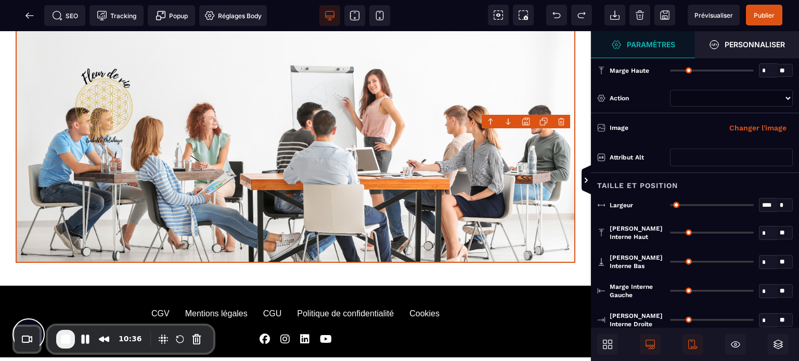
click at [761, 70] on input "*" at bounding box center [768, 71] width 18 height 12
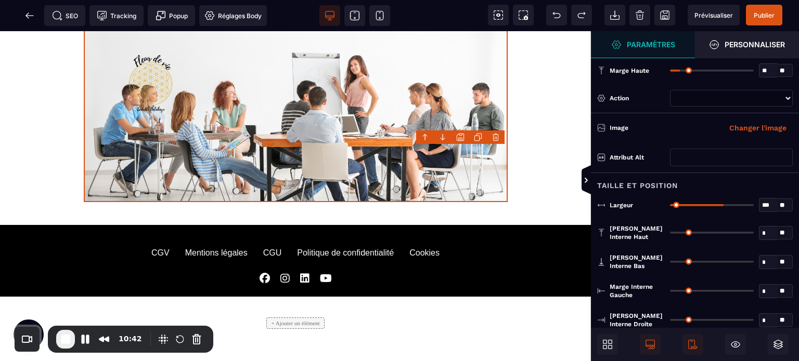
drag, startPoint x: 674, startPoint y: 203, endPoint x: 722, endPoint y: 206, distance: 47.9
click at [722, 206] on input "range" at bounding box center [712, 205] width 84 height 2
click at [781, 201] on select "* * * **" at bounding box center [785, 206] width 16 height 14
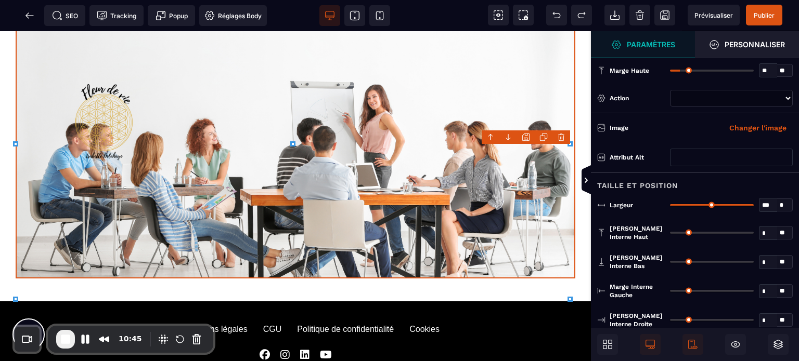
click at [712, 206] on div "*** * * * **" at bounding box center [731, 205] width 123 height 14
click at [724, 201] on div "*** * * * **" at bounding box center [731, 205] width 123 height 14
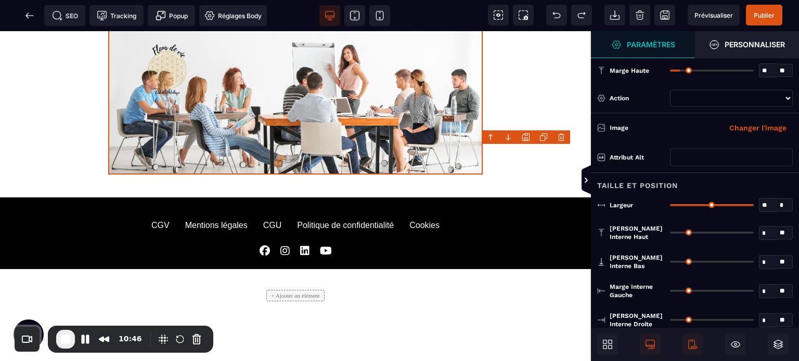
click at [724, 204] on input "range" at bounding box center [712, 205] width 84 height 2
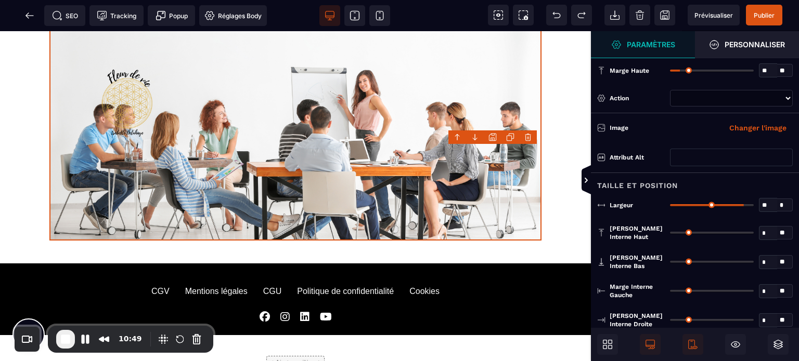
drag, startPoint x: 727, startPoint y: 203, endPoint x: 741, endPoint y: 204, distance: 14.1
click at [741, 204] on input "range" at bounding box center [712, 205] width 84 height 2
click at [586, 180] on icon at bounding box center [586, 180] width 3 height 5
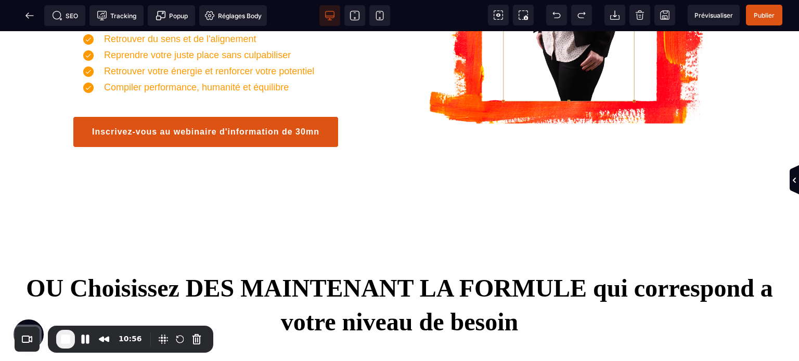
scroll to position [797, 0]
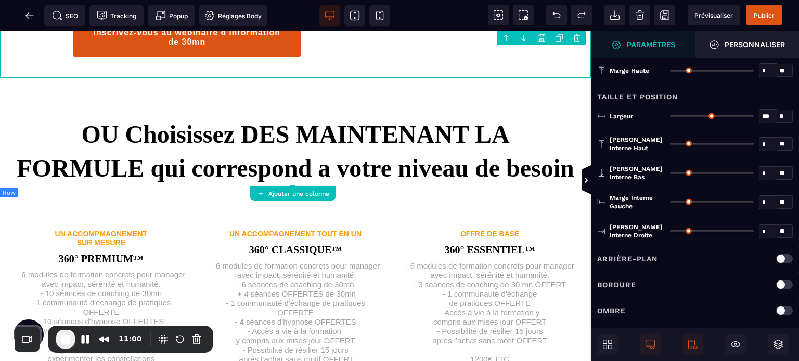
scroll to position [821, 0]
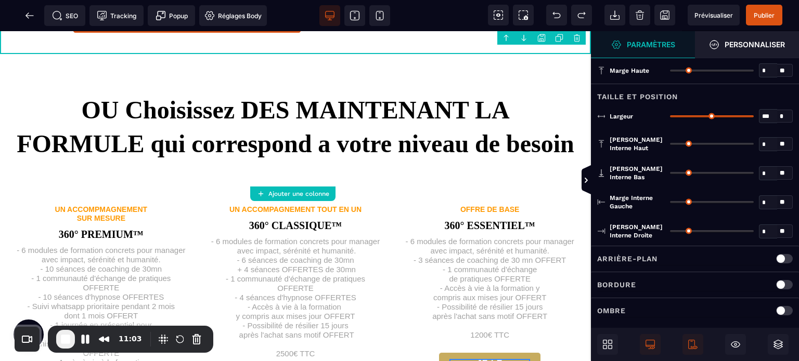
click at [761, 170] on input "*" at bounding box center [768, 174] width 18 height 12
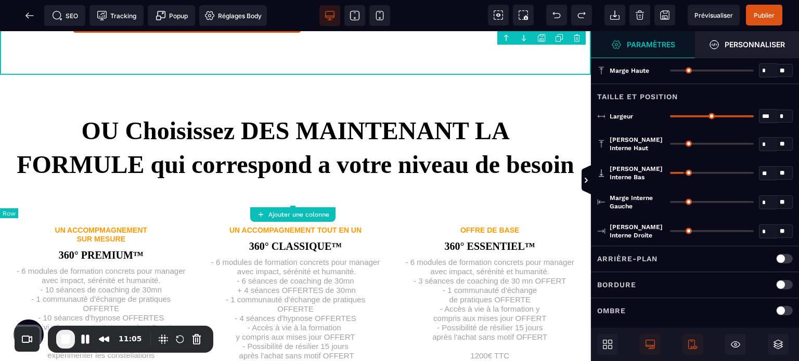
click at [585, 185] on icon at bounding box center [585, 179] width 9 height 29
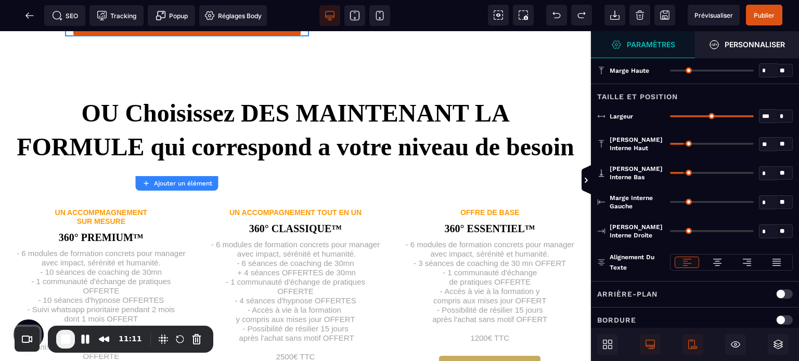
scroll to position [811, 0]
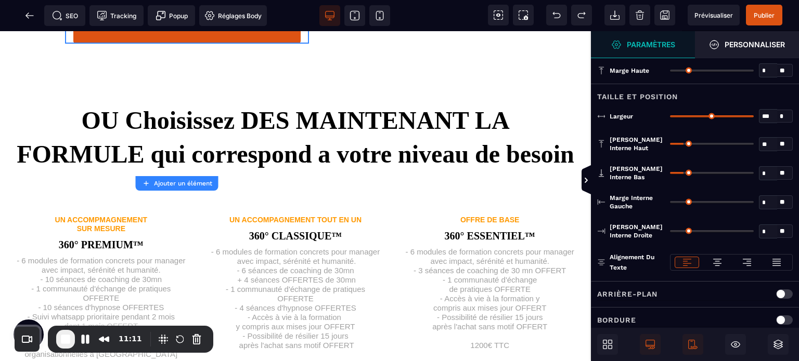
drag, startPoint x: 681, startPoint y: 172, endPoint x: 581, endPoint y: 195, distance: 102.9
click at [670, 174] on input "range" at bounding box center [712, 173] width 84 height 2
click at [585, 178] on icon at bounding box center [586, 180] width 3 height 5
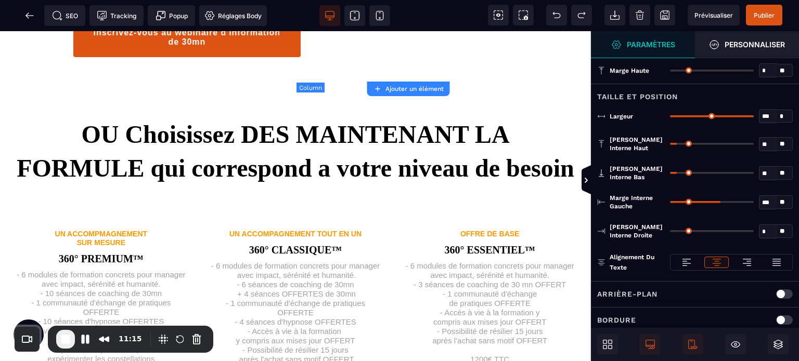
scroll to position [811, 0]
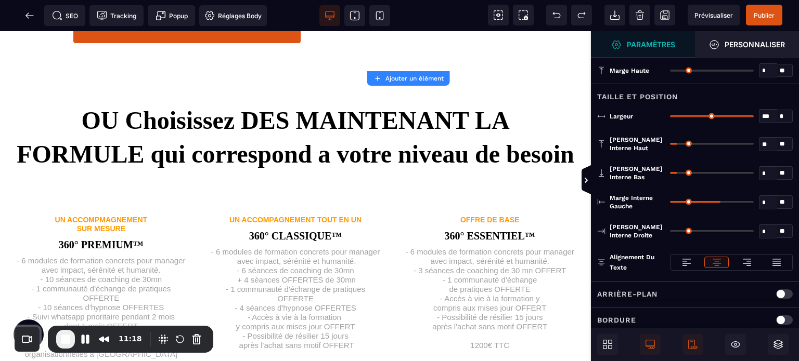
drag, startPoint x: 678, startPoint y: 169, endPoint x: 649, endPoint y: 185, distance: 33.0
click at [670, 174] on input "range" at bounding box center [712, 173] width 84 height 2
drag, startPoint x: 676, startPoint y: 201, endPoint x: 630, endPoint y: 200, distance: 45.8
click at [670, 201] on input "range" at bounding box center [712, 202] width 84 height 2
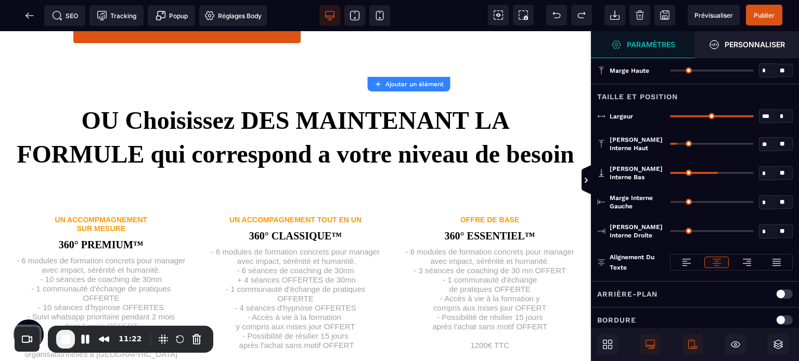
drag, startPoint x: 674, startPoint y: 172, endPoint x: 653, endPoint y: 177, distance: 21.4
click at [670, 174] on input "range" at bounding box center [712, 173] width 84 height 2
drag, startPoint x: 674, startPoint y: 232, endPoint x: 655, endPoint y: 230, distance: 19.4
click at [670, 230] on input "range" at bounding box center [712, 231] width 84 height 2
click at [586, 176] on icon at bounding box center [585, 179] width 9 height 29
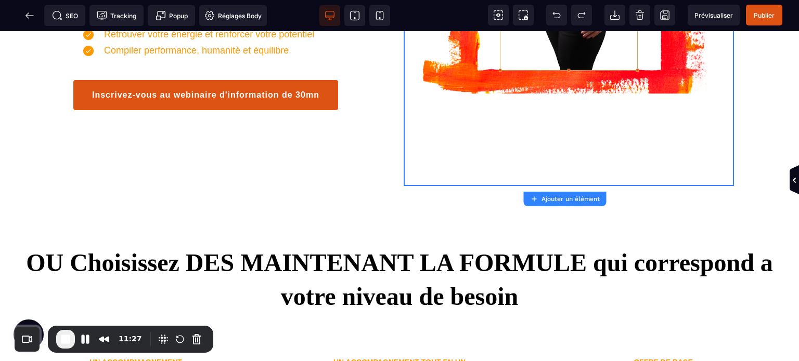
scroll to position [896, 0]
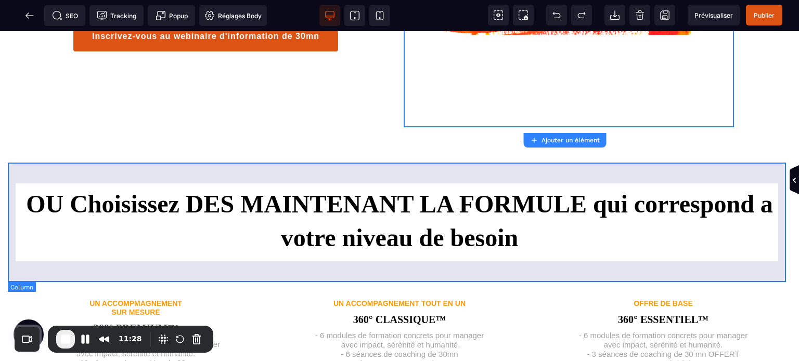
click at [607, 172] on div "OU Choisissez DES MAINTENANT LA FORMULE qui correspond a votre niveau de besoin" at bounding box center [399, 216] width 783 height 120
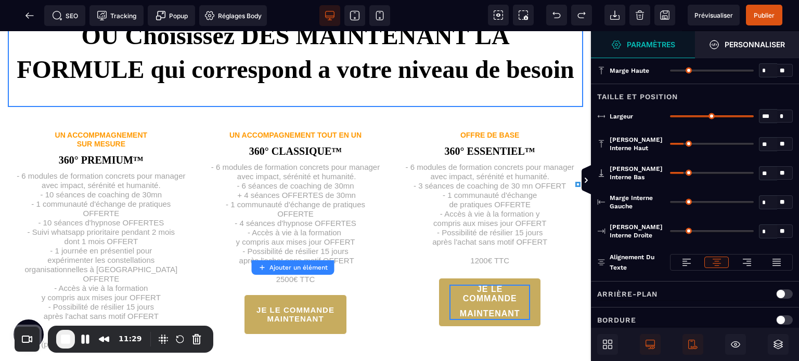
scroll to position [909, 0]
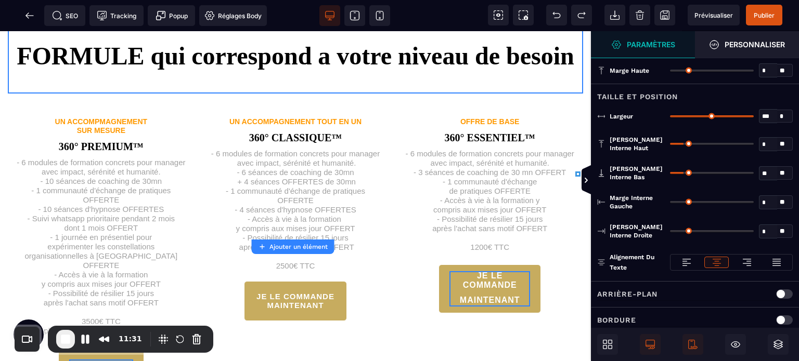
drag, startPoint x: 683, startPoint y: 141, endPoint x: 629, endPoint y: 162, distance: 57.7
click at [670, 145] on input "range" at bounding box center [712, 144] width 84 height 2
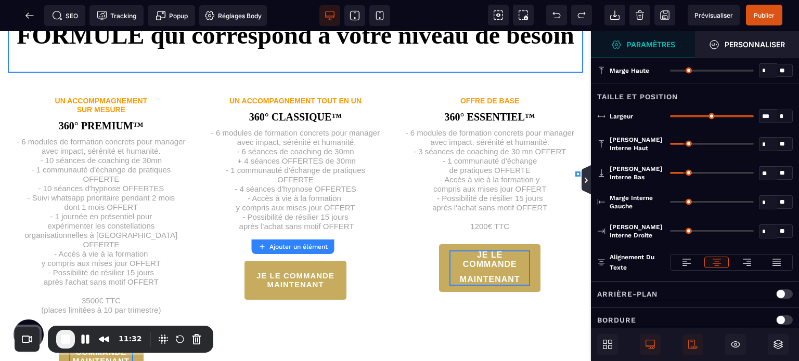
click at [586, 177] on icon at bounding box center [586, 180] width 8 height 8
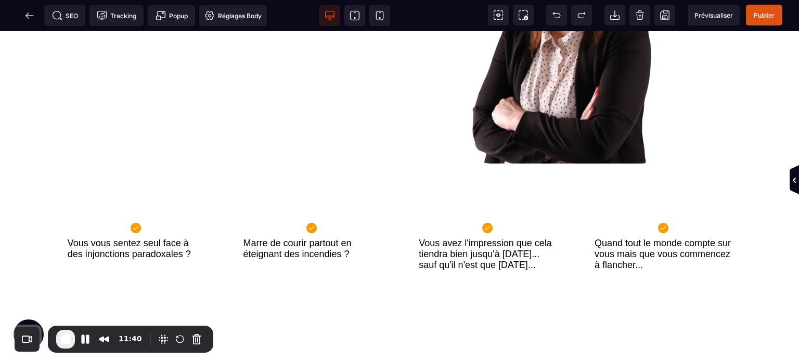
scroll to position [185, 0]
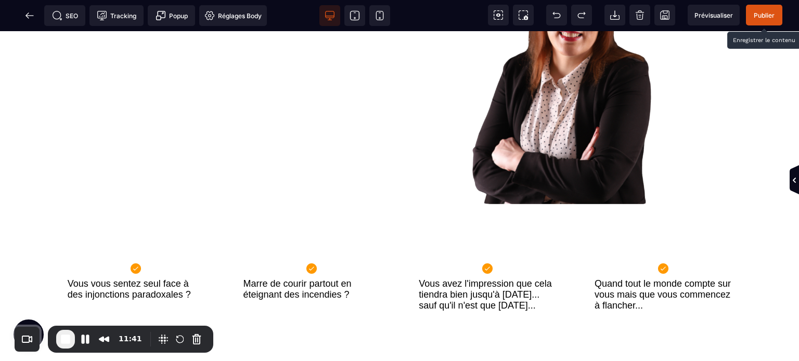
click at [762, 10] on span "Publier" at bounding box center [764, 15] width 36 height 21
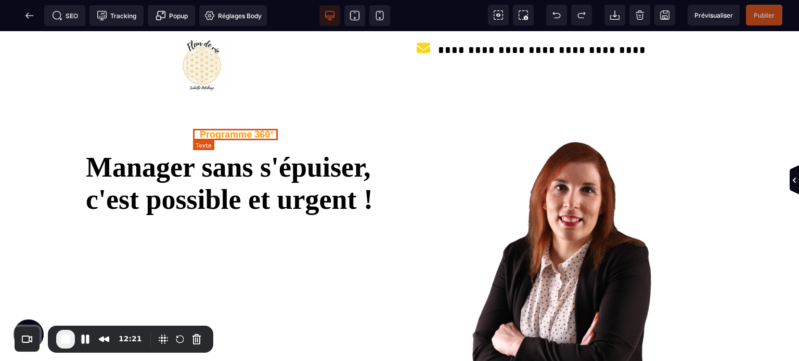
click at [200, 135] on text "Programme 360°" at bounding box center [237, 134] width 74 height 10
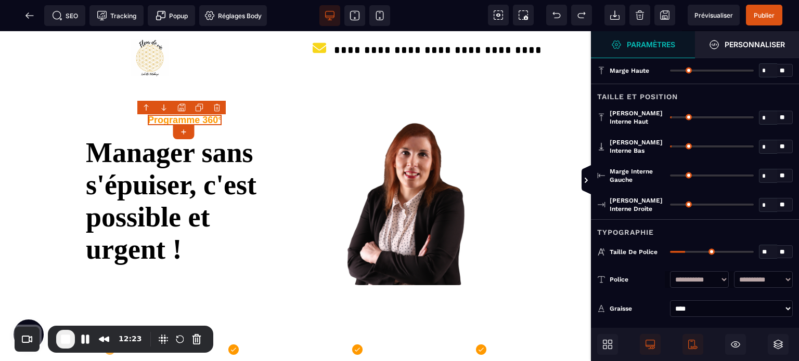
click at [651, 301] on div "**********" at bounding box center [695, 309] width 208 height 17
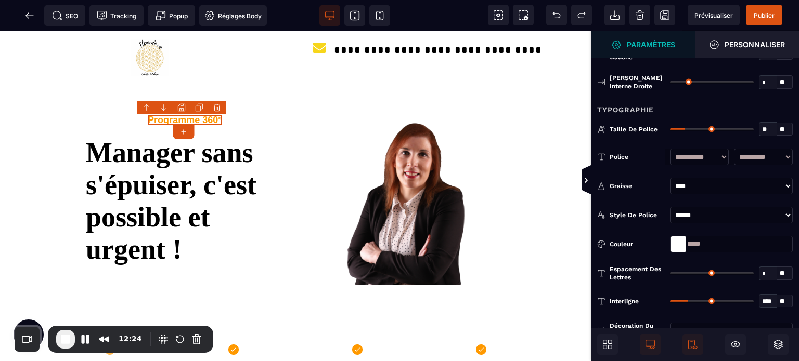
scroll to position [146, 0]
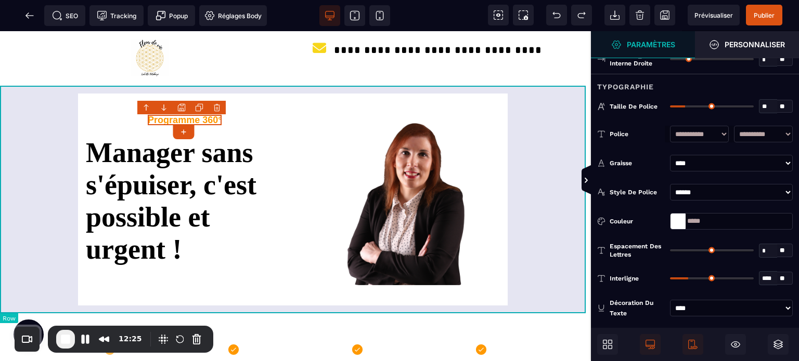
click at [528, 184] on div "Programme 360° Manager sans s'épuiser, c'est possible et urgent !" at bounding box center [295, 201] width 591 height 230
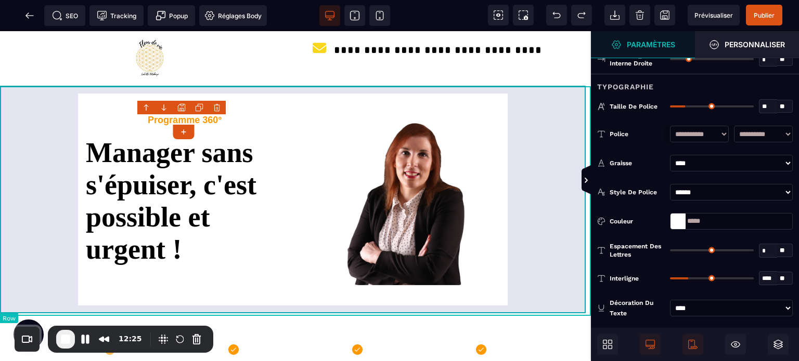
scroll to position [0, 0]
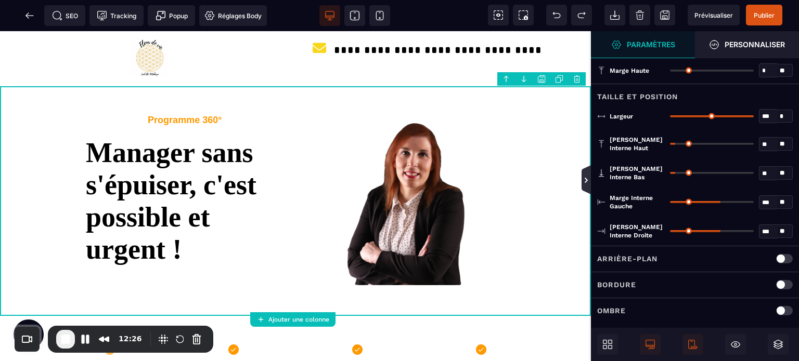
click at [585, 183] on icon at bounding box center [586, 180] width 3 height 5
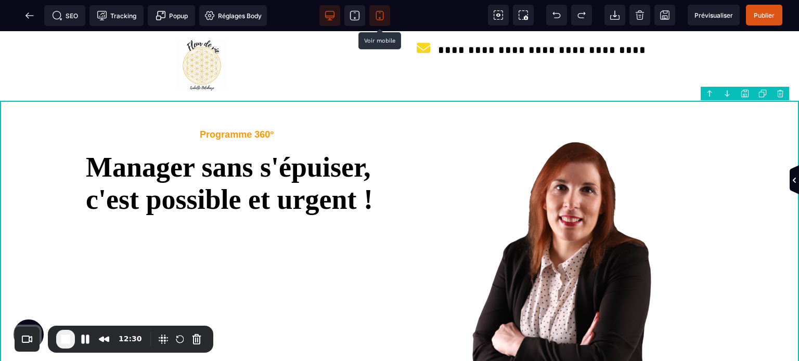
click at [381, 14] on icon at bounding box center [379, 15] width 10 height 10
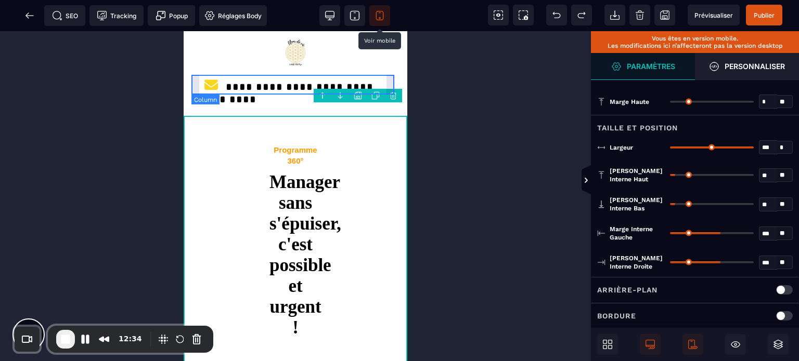
click at [193, 86] on div "**********" at bounding box center [295, 92] width 208 height 32
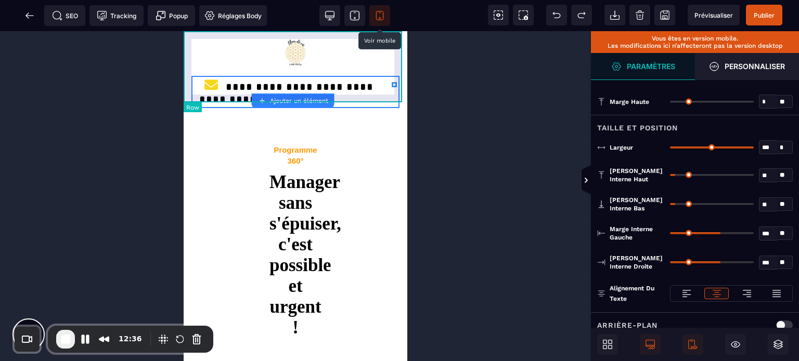
click at [184, 58] on div "**********" at bounding box center [296, 73] width 224 height 85
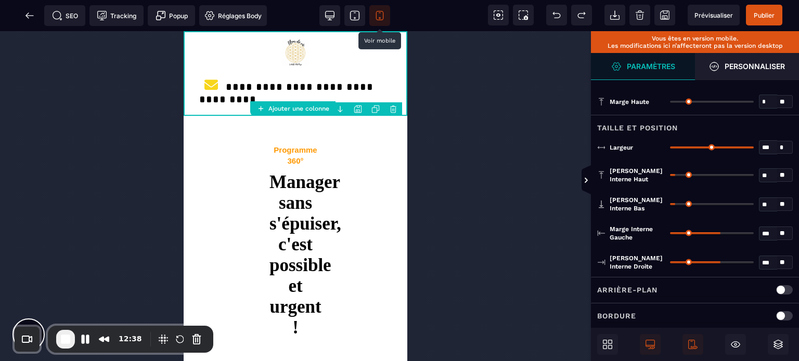
drag, startPoint x: 774, startPoint y: 262, endPoint x: 750, endPoint y: 269, distance: 25.5
click at [750, 269] on div "*** * **" at bounding box center [731, 262] width 123 height 17
drag, startPoint x: 771, startPoint y: 230, endPoint x: 763, endPoint y: 232, distance: 8.0
click at [763, 232] on input "***" at bounding box center [768, 234] width 18 height 12
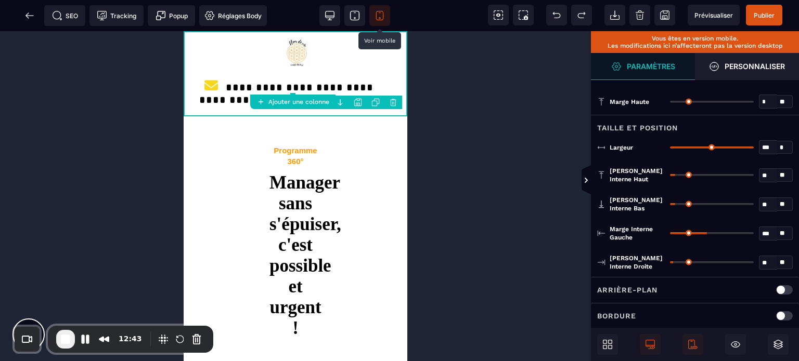
click at [751, 219] on div "Marge interne gauche *** * ** Tous" at bounding box center [695, 233] width 208 height 29
click at [678, 232] on input "range" at bounding box center [712, 233] width 84 height 2
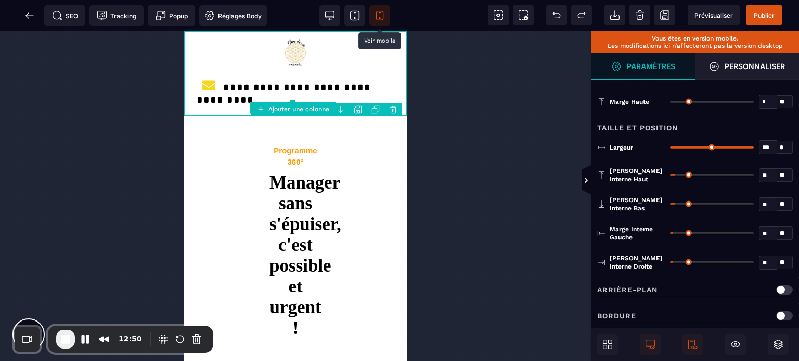
click at [676, 233] on input "range" at bounding box center [712, 233] width 84 height 2
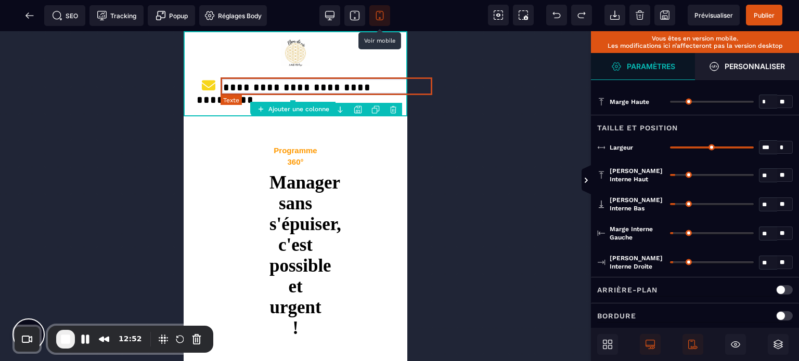
click at [230, 87] on text "**********" at bounding box center [284, 94] width 174 height 28
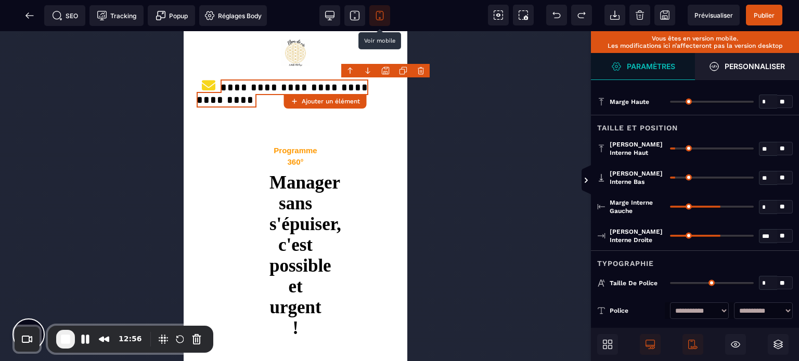
drag, startPoint x: 717, startPoint y: 206, endPoint x: 661, endPoint y: 220, distance: 57.8
click at [670, 208] on input "range" at bounding box center [712, 207] width 84 height 2
drag, startPoint x: 721, startPoint y: 234, endPoint x: 643, endPoint y: 242, distance: 77.9
click at [670, 237] on input "range" at bounding box center [712, 236] width 84 height 2
drag, startPoint x: 762, startPoint y: 287, endPoint x: 771, endPoint y: 291, distance: 10.2
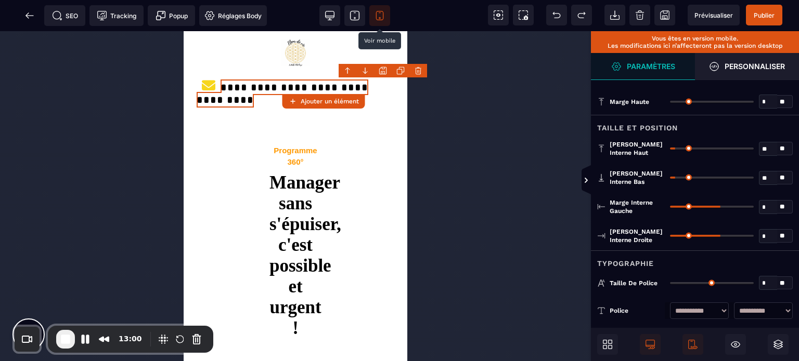
click at [771, 291] on div "Taille de police * * ** Tous" at bounding box center [695, 283] width 208 height 27
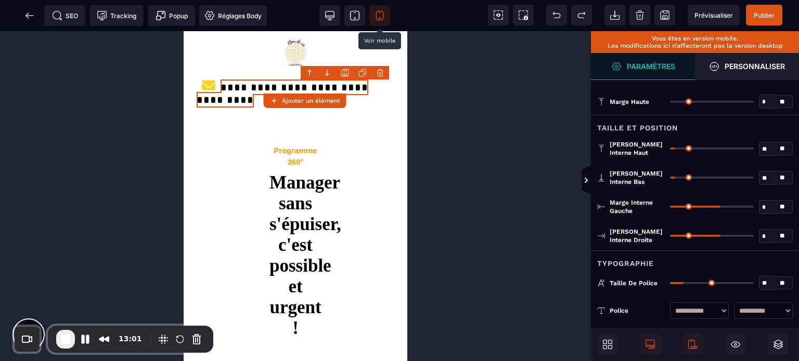
click at [739, 260] on div "Typographie" at bounding box center [695, 260] width 208 height 19
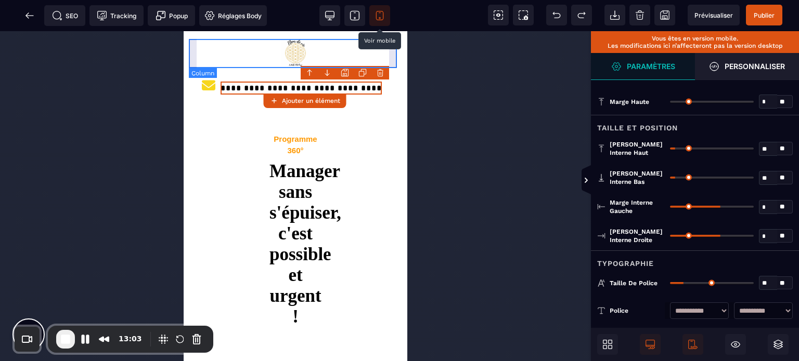
click at [198, 59] on div at bounding box center [295, 54] width 213 height 30
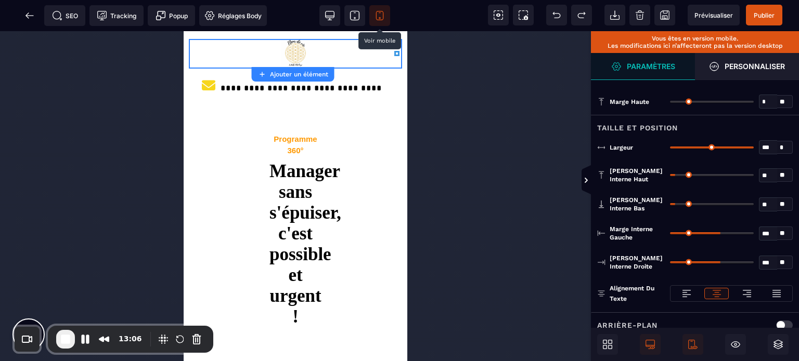
drag, startPoint x: 749, startPoint y: 145, endPoint x: 798, endPoint y: 154, distance: 49.7
click at [754, 149] on input "range" at bounding box center [712, 148] width 84 height 2
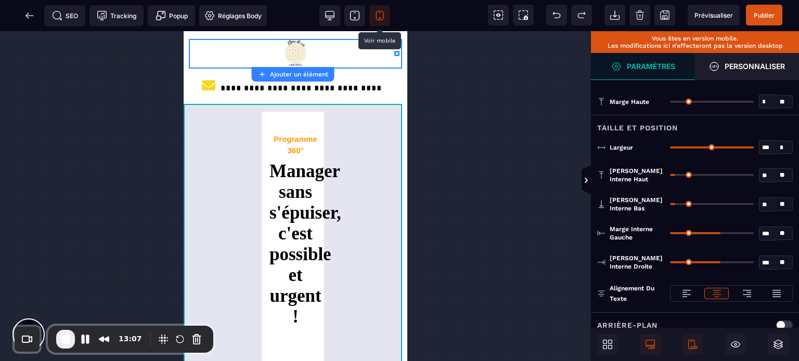
click at [210, 135] on div "Programme 360° Manager sans s'épuiser, c'est possible et urgent !" at bounding box center [296, 278] width 224 height 347
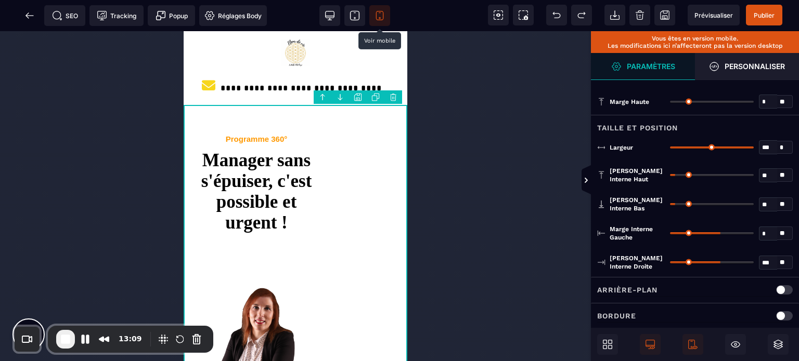
drag, startPoint x: 720, startPoint y: 233, endPoint x: 575, endPoint y: 263, distance: 148.0
click at [670, 235] on input "range" at bounding box center [712, 233] width 84 height 2
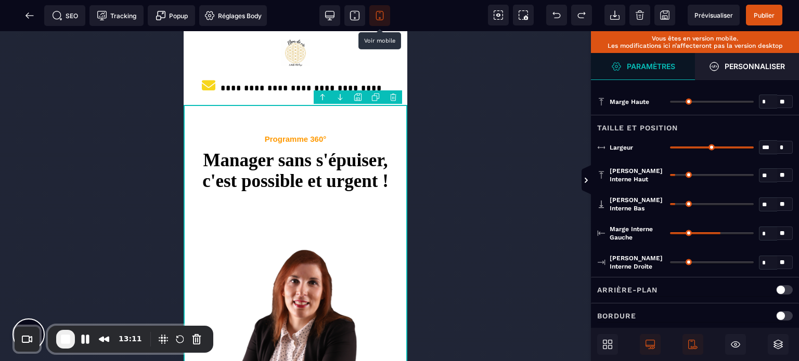
drag, startPoint x: 718, startPoint y: 262, endPoint x: 494, endPoint y: 307, distance: 228.7
click at [670, 264] on input "range" at bounding box center [712, 263] width 84 height 2
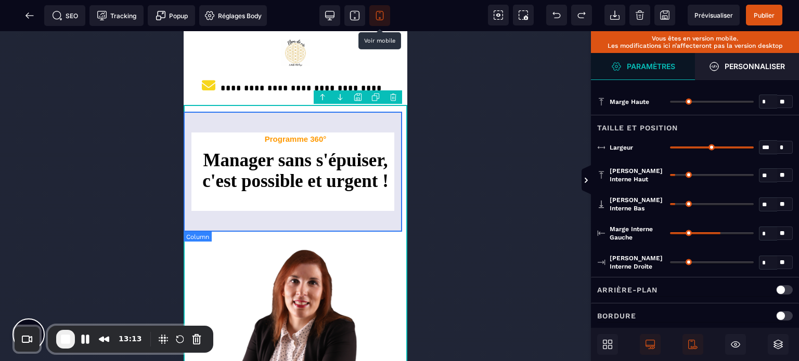
click at [202, 213] on div "Programme 360° Manager sans s'épuiser, c'est possible et urgent !" at bounding box center [296, 163] width 224 height 100
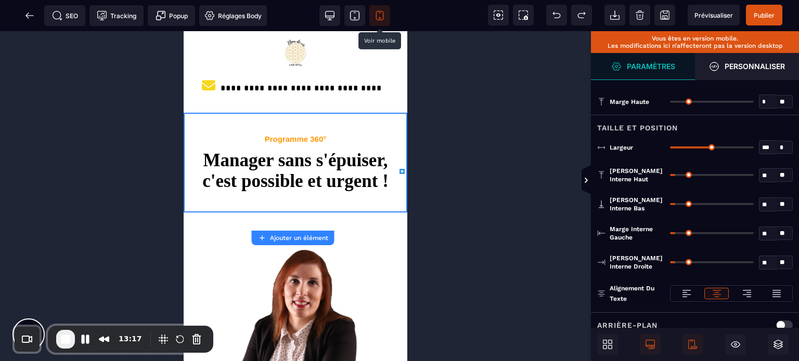
drag, startPoint x: 713, startPoint y: 147, endPoint x: 798, endPoint y: 157, distance: 85.9
click at [754, 149] on input "range" at bounding box center [712, 148] width 84 height 2
click at [783, 144] on select "* * * **" at bounding box center [785, 148] width 16 height 14
click at [745, 143] on div "**** * * * **" at bounding box center [731, 147] width 123 height 14
click at [744, 147] on input "range" at bounding box center [712, 148] width 84 height 2
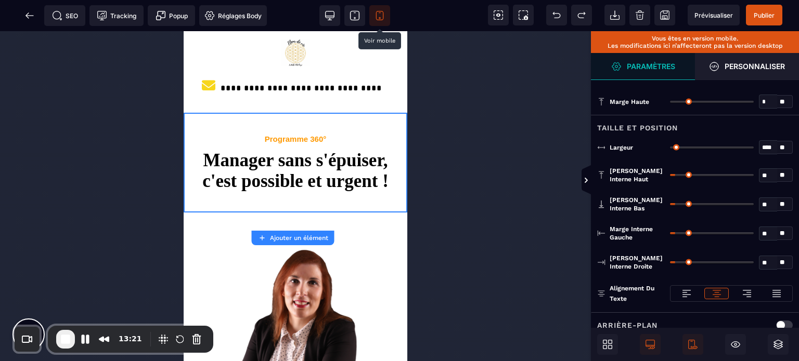
click at [778, 146] on select "* * * **" at bounding box center [785, 148] width 16 height 14
drag, startPoint x: 673, startPoint y: 146, endPoint x: 768, endPoint y: 149, distance: 94.2
click at [754, 149] on input "range" at bounding box center [712, 148] width 84 height 2
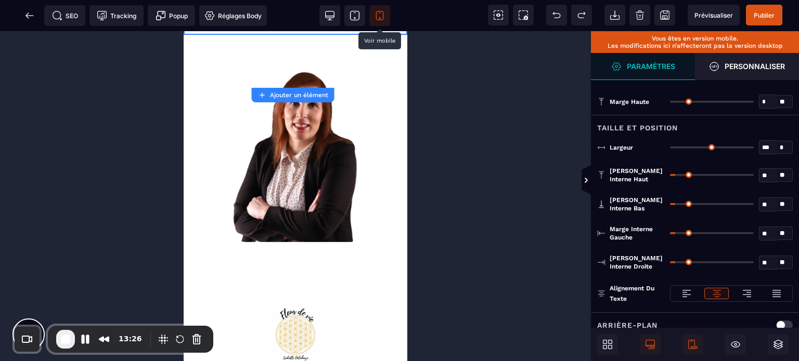
scroll to position [252, 0]
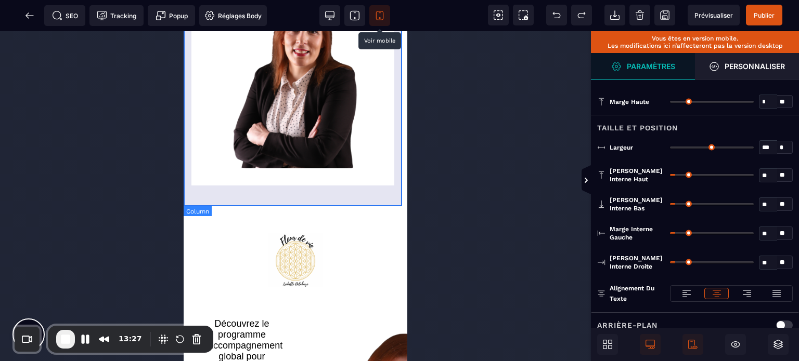
click at [392, 103] on div at bounding box center [296, 80] width 224 height 223
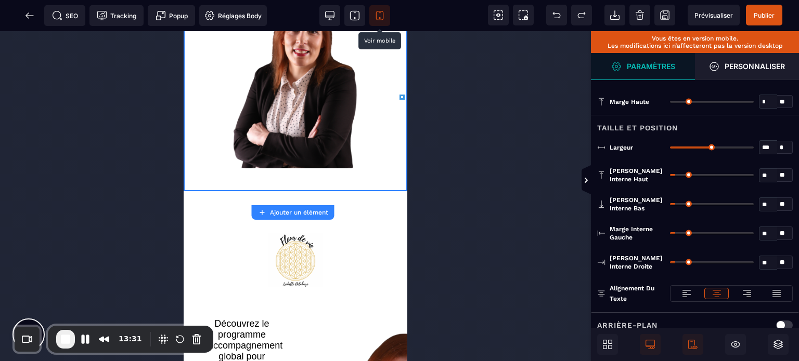
drag, startPoint x: 713, startPoint y: 147, endPoint x: 770, endPoint y: 143, distance: 56.8
click at [754, 147] on input "range" at bounding box center [712, 148] width 84 height 2
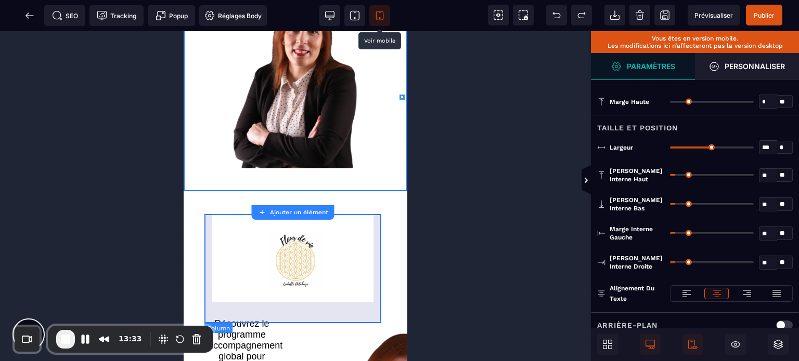
click at [219, 253] on div at bounding box center [295, 253] width 182 height 109
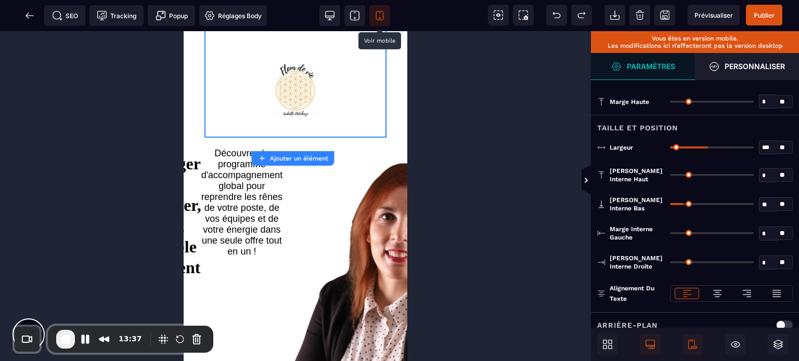
scroll to position [307, 0]
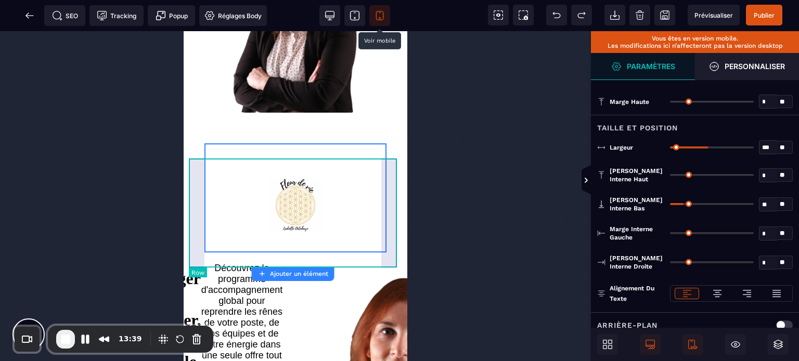
click at [189, 185] on div at bounding box center [295, 198] width 213 height 109
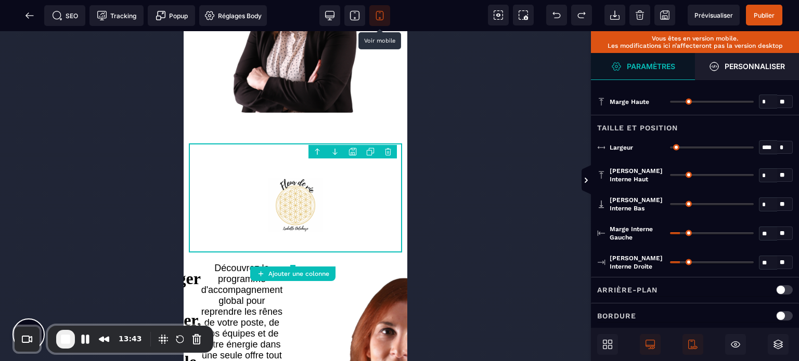
click at [387, 151] on body "B I U S A *******" at bounding box center [399, 180] width 799 height 361
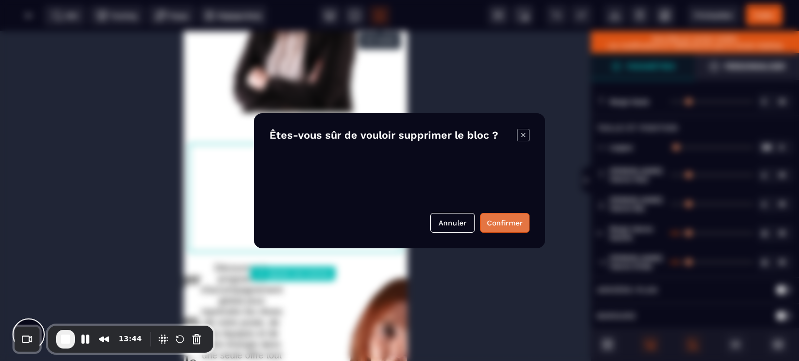
click at [507, 220] on button "Confirmer" at bounding box center [504, 223] width 49 height 20
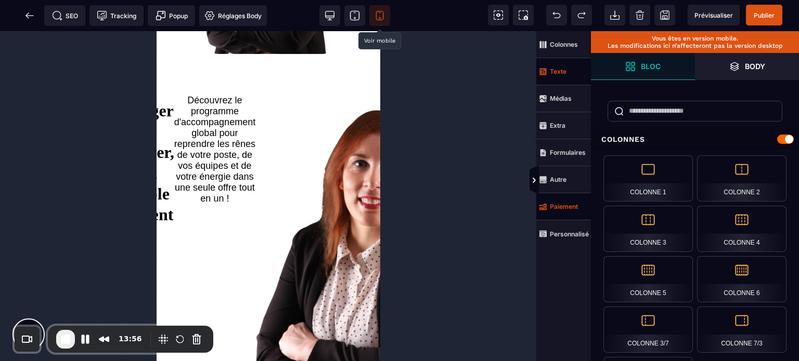
scroll to position [339, 0]
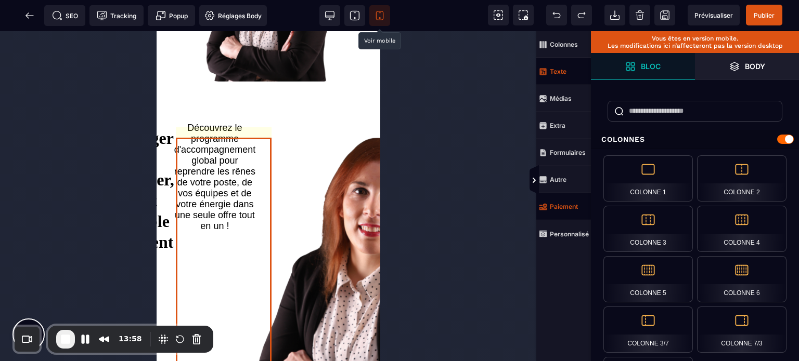
click at [228, 189] on text "Découvrez le programme d'accompagnement global pour reprendre les rênes de votr…" at bounding box center [215, 276] width 82 height 306
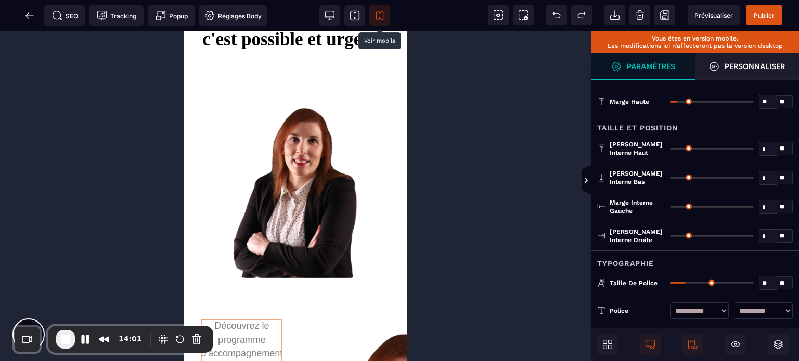
scroll to position [8, 0]
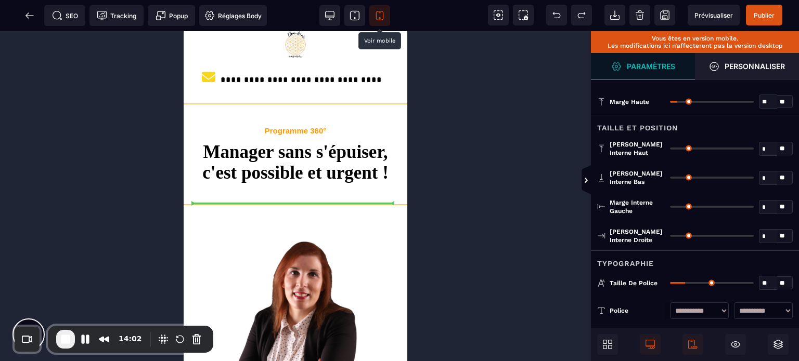
drag, startPoint x: 266, startPoint y: 215, endPoint x: 291, endPoint y: 203, distance: 28.4
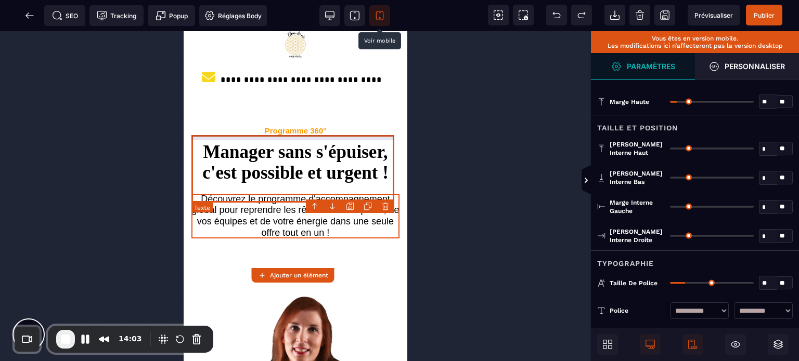
click at [246, 184] on text "Manager sans s'épuiser, c'est possible et urgent !" at bounding box center [295, 160] width 208 height 47
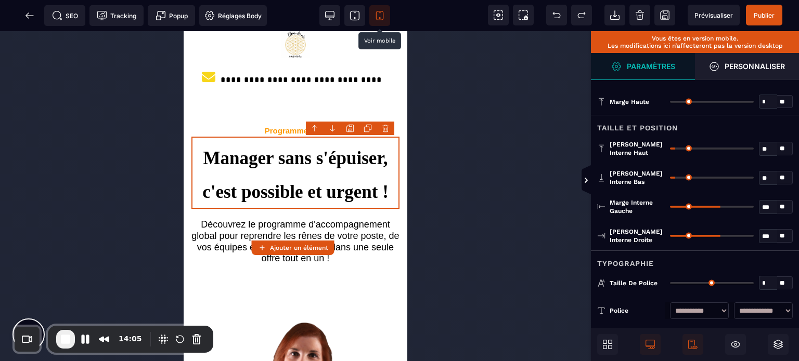
click at [672, 258] on div "Typographie" at bounding box center [695, 260] width 208 height 19
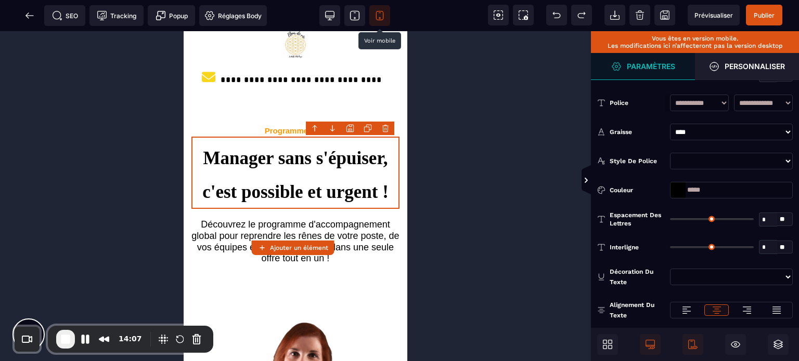
scroll to position [270, 0]
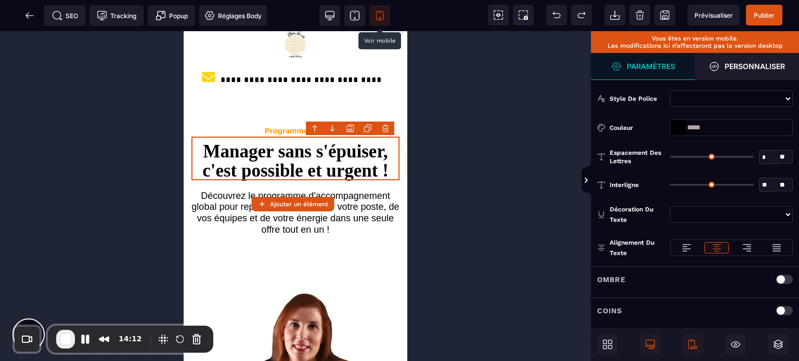
drag, startPoint x: 673, startPoint y: 183, endPoint x: 702, endPoint y: 191, distance: 29.3
click at [702, 186] on input "range" at bounding box center [712, 185] width 84 height 2
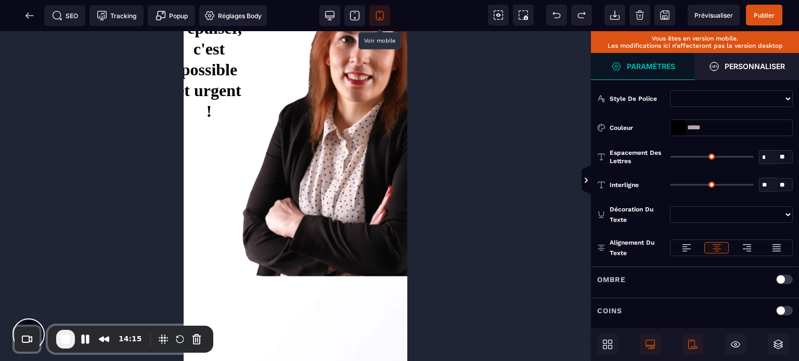
scroll to position [379, 0]
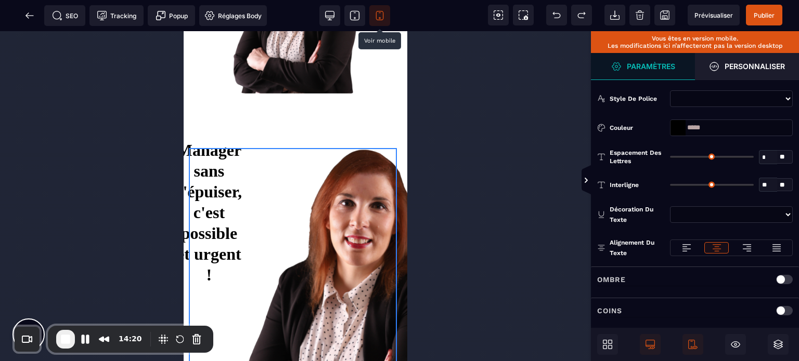
click at [393, 151] on div "Programme 360° Manager sans s'épuiser, c'est possible et urgent !" at bounding box center [295, 282] width 213 height 316
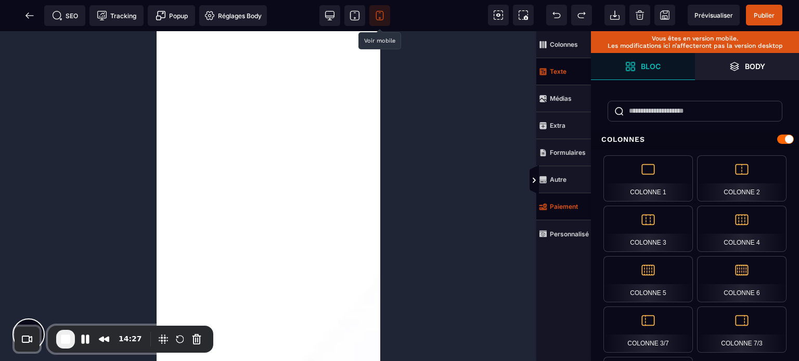
scroll to position [418, 0]
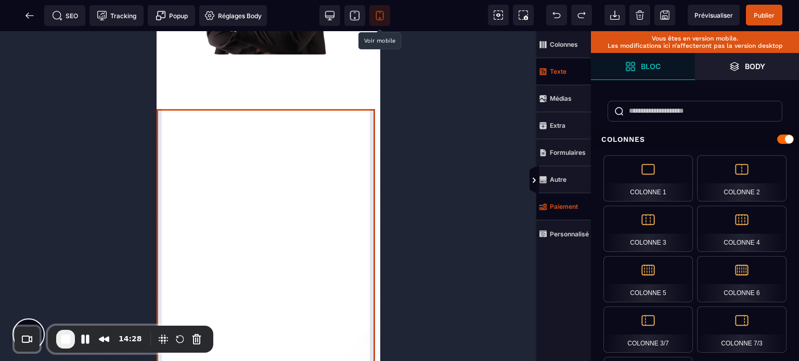
click at [278, 142] on div at bounding box center [268, 327] width 224 height 485
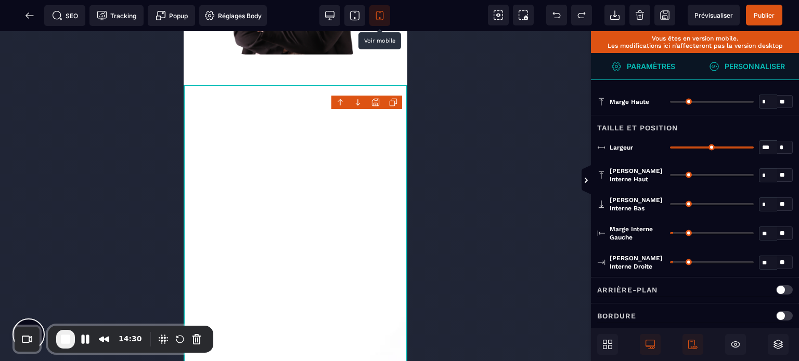
click at [753, 69] on strong "Personnaliser" at bounding box center [754, 66] width 60 height 8
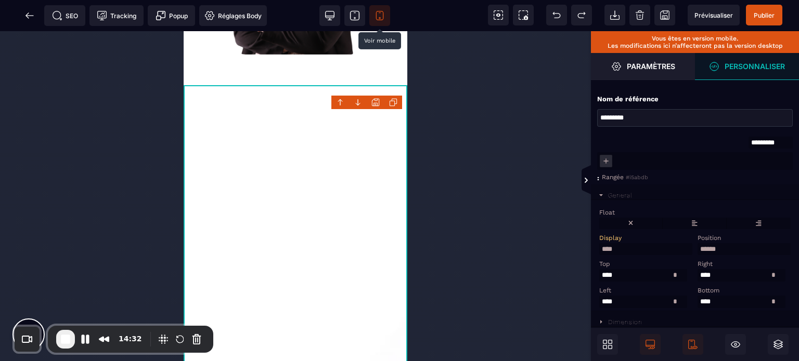
click at [620, 255] on select "**********" at bounding box center [645, 249] width 93 height 12
click at [599, 245] on select "**********" at bounding box center [645, 249] width 93 height 12
click at [624, 245] on select "**********" at bounding box center [645, 249] width 93 height 12
click at [599, 245] on select "**********" at bounding box center [645, 249] width 93 height 12
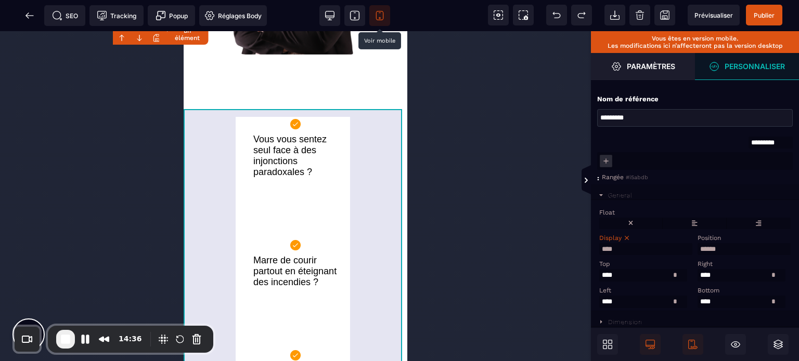
click at [219, 137] on div "Vous vous sentez seul face à des injonctions paradoxales ? Marre de courir part…" at bounding box center [296, 342] width 224 height 514
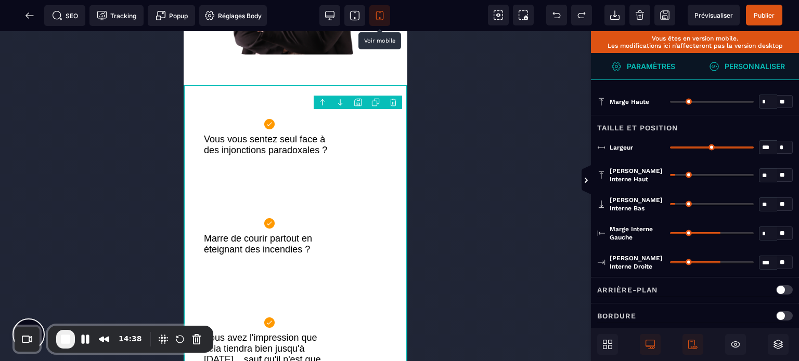
drag, startPoint x: 718, startPoint y: 233, endPoint x: 618, endPoint y: 269, distance: 106.1
click at [670, 235] on input "range" at bounding box center [712, 233] width 84 height 2
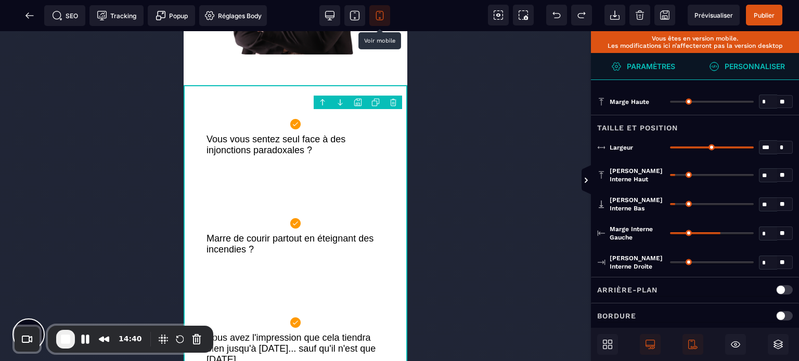
drag, startPoint x: 718, startPoint y: 263, endPoint x: 526, endPoint y: 288, distance: 193.5
click at [670, 264] on input "range" at bounding box center [712, 263] width 84 height 2
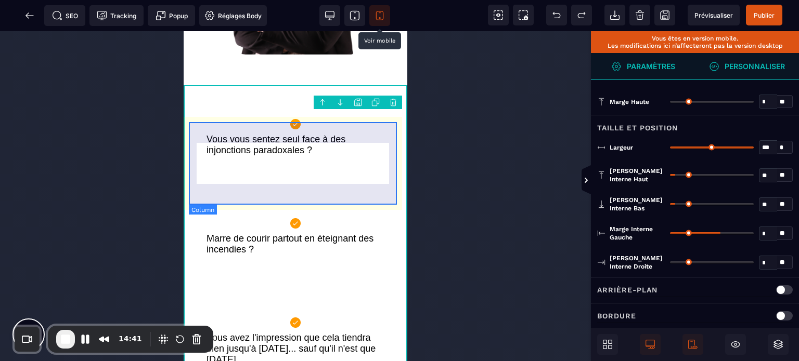
click at [211, 179] on div "Vous vous sentez seul face à des injonctions paradoxales ?" at bounding box center [295, 138] width 213 height 81
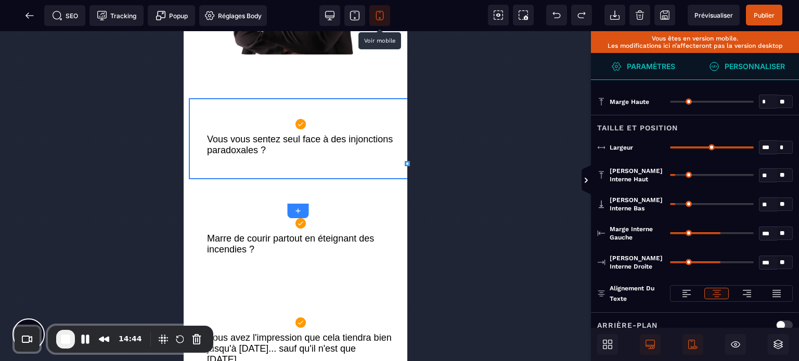
drag, startPoint x: 747, startPoint y: 147, endPoint x: 798, endPoint y: 151, distance: 51.7
click at [754, 149] on input "range" at bounding box center [712, 148] width 84 height 2
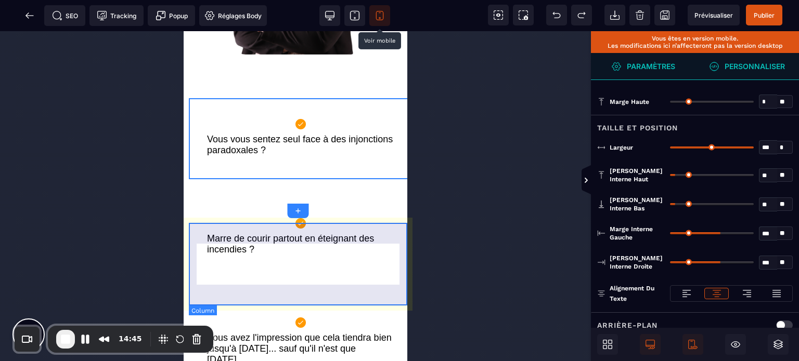
click at [190, 241] on div "Marre de courir partout en éteignant des incendies ?" at bounding box center [301, 238] width 224 height 81
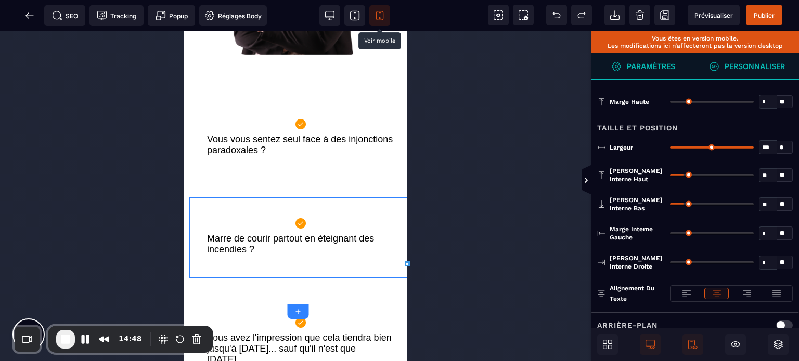
drag, startPoint x: 746, startPoint y: 147, endPoint x: 798, endPoint y: 160, distance: 53.6
click at [754, 149] on input "range" at bounding box center [712, 148] width 84 height 2
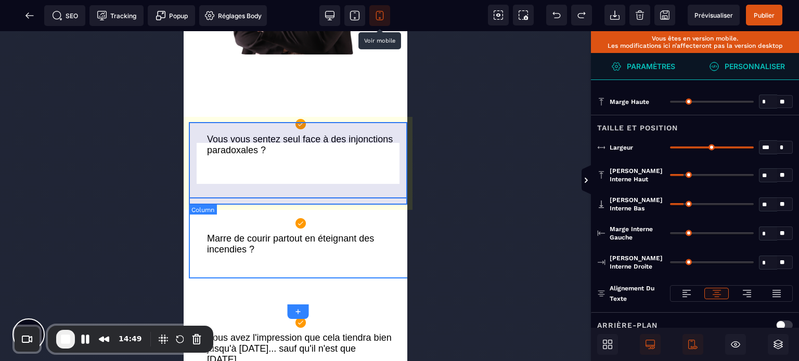
click at [277, 179] on div "Vous vous sentez seul face à des injonctions paradoxales ?" at bounding box center [301, 138] width 224 height 81
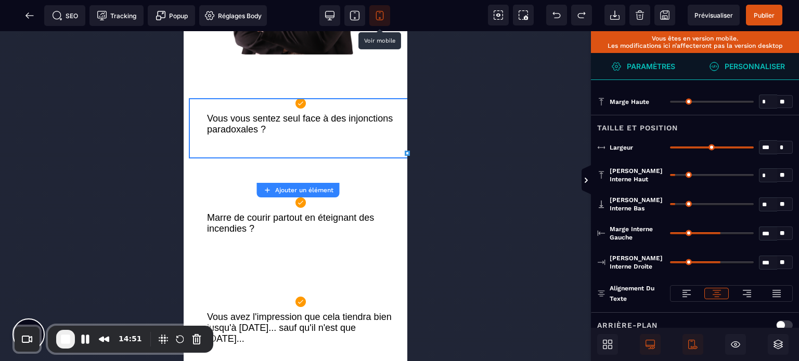
drag, startPoint x: 676, startPoint y: 175, endPoint x: 653, endPoint y: 182, distance: 23.9
click at [670, 176] on input "range" at bounding box center [712, 175] width 84 height 2
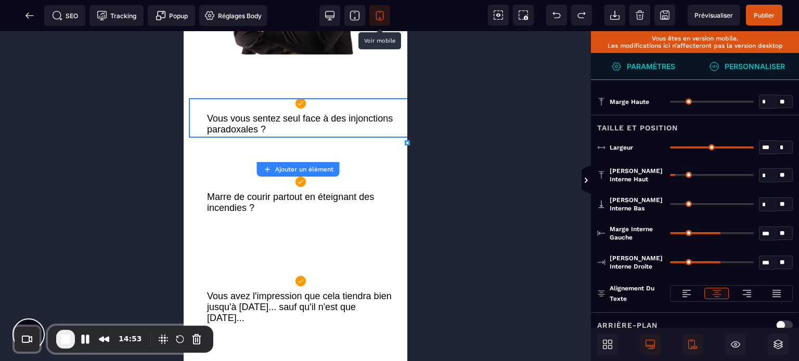
drag, startPoint x: 676, startPoint y: 203, endPoint x: 628, endPoint y: 214, distance: 49.2
click at [670, 205] on input "range" at bounding box center [712, 204] width 84 height 2
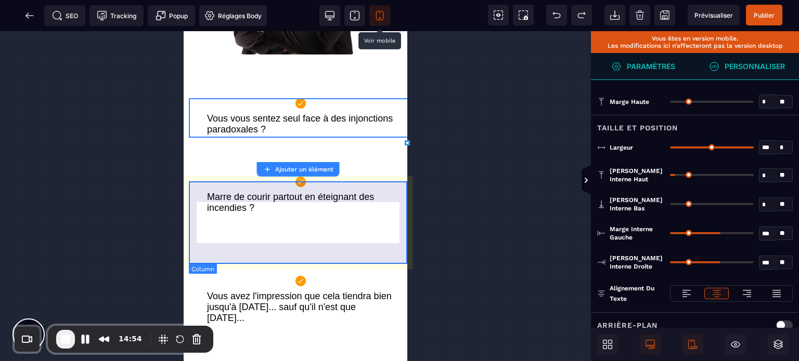
click at [191, 231] on div "Marre de courir partout en éteignant des incendies ?" at bounding box center [301, 196] width 224 height 81
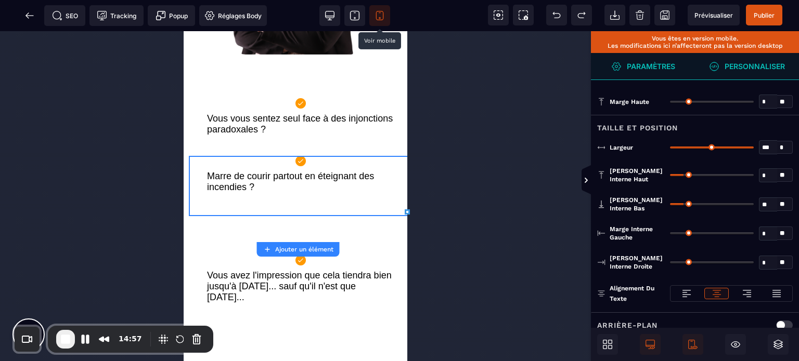
drag, startPoint x: 686, startPoint y: 173, endPoint x: 667, endPoint y: 176, distance: 19.0
click at [670, 176] on input "range" at bounding box center [712, 175] width 84 height 2
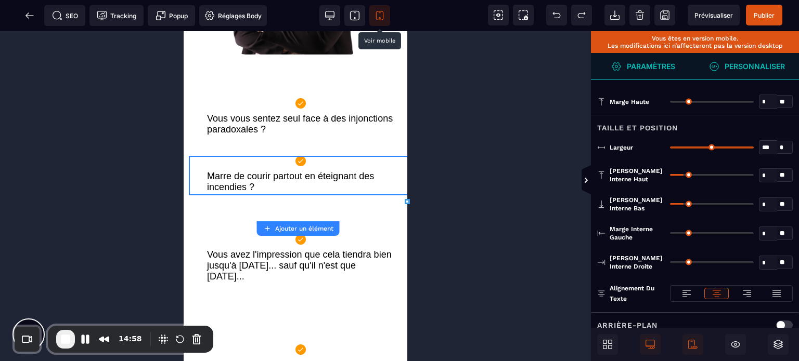
drag, startPoint x: 684, startPoint y: 204, endPoint x: 632, endPoint y: 223, distance: 55.3
click at [670, 205] on input "range" at bounding box center [712, 204] width 84 height 2
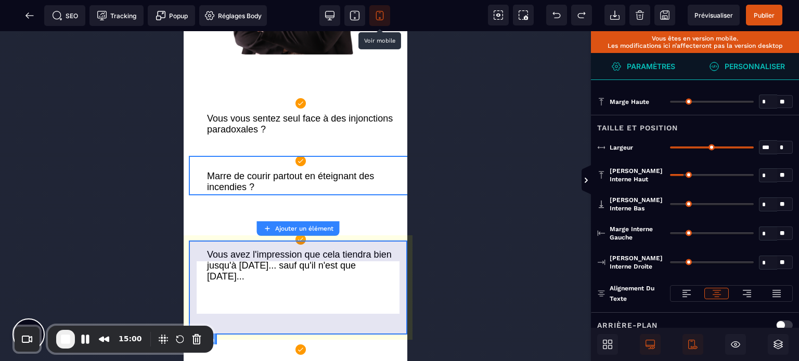
click at [208, 249] on div "Vous avez l'impression que cela tiendra bien jusqu'à [DATE]... sauf qu'il n'est…" at bounding box center [301, 260] width 224 height 92
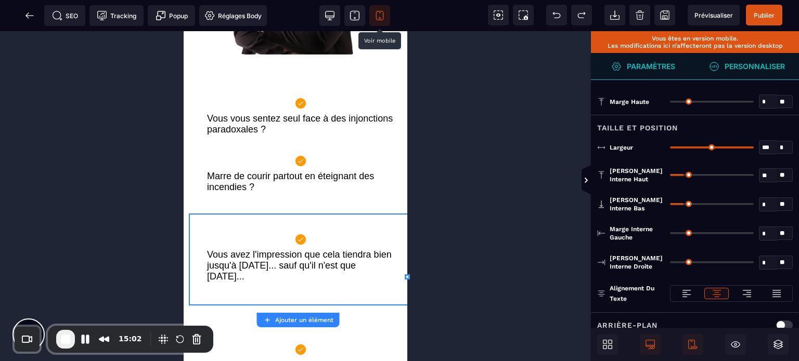
drag, startPoint x: 684, startPoint y: 200, endPoint x: 645, endPoint y: 215, distance: 41.6
click at [670, 205] on input "range" at bounding box center [712, 204] width 84 height 2
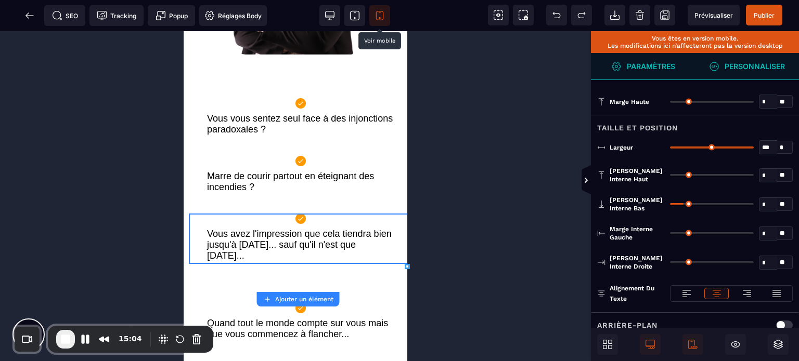
drag, startPoint x: 684, startPoint y: 173, endPoint x: 572, endPoint y: 210, distance: 117.7
click at [670, 176] on input "range" at bounding box center [712, 175] width 84 height 2
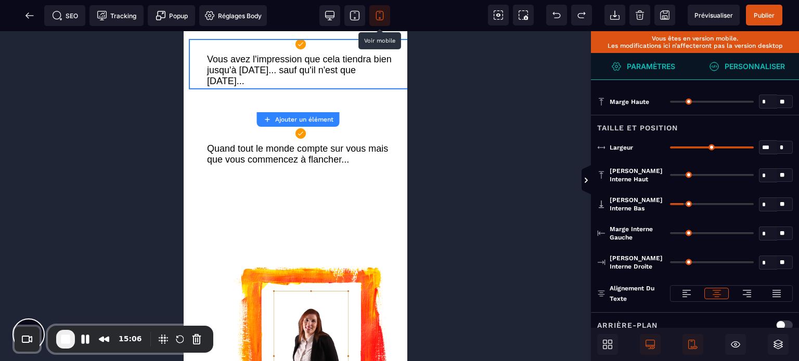
scroll to position [584, 0]
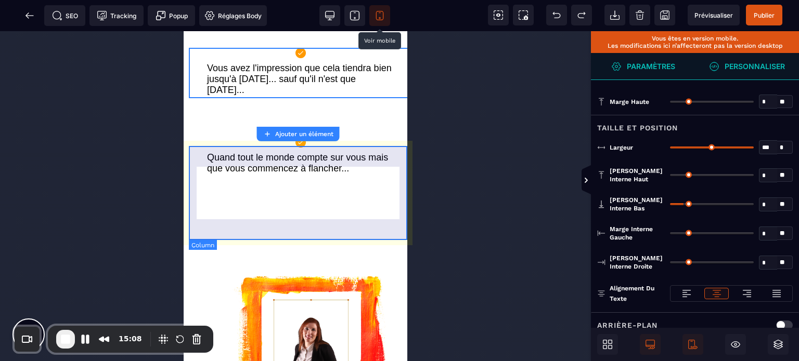
click at [196, 165] on div "Quand tout le monde compte sur vous mais que vous commencez à flancher..." at bounding box center [301, 156] width 224 height 81
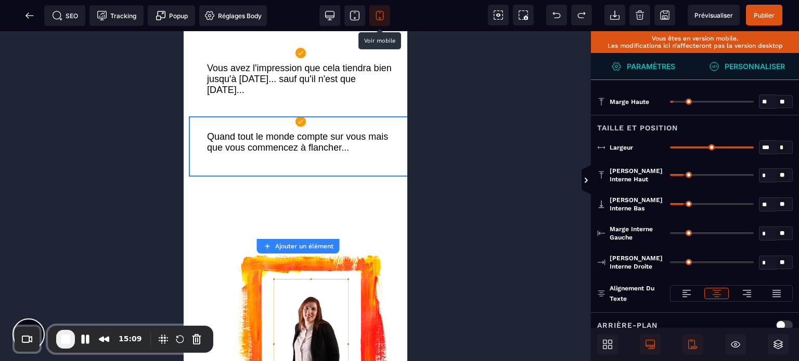
drag, startPoint x: 684, startPoint y: 175, endPoint x: 638, endPoint y: 190, distance: 48.5
click at [670, 176] on input "range" at bounding box center [712, 175] width 84 height 2
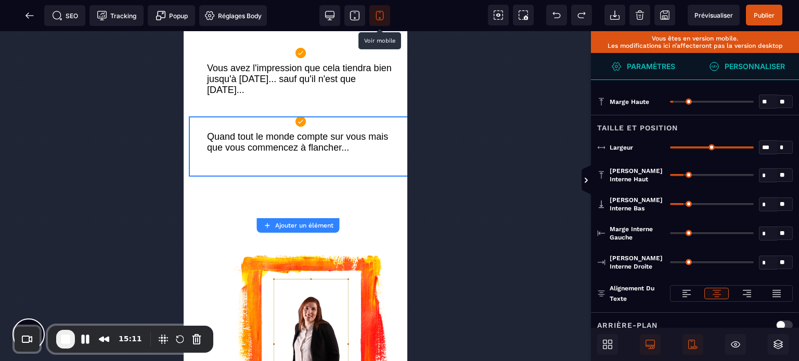
drag, startPoint x: 684, startPoint y: 201, endPoint x: 612, endPoint y: 217, distance: 74.0
click at [670, 205] on input "range" at bounding box center [712, 204] width 84 height 2
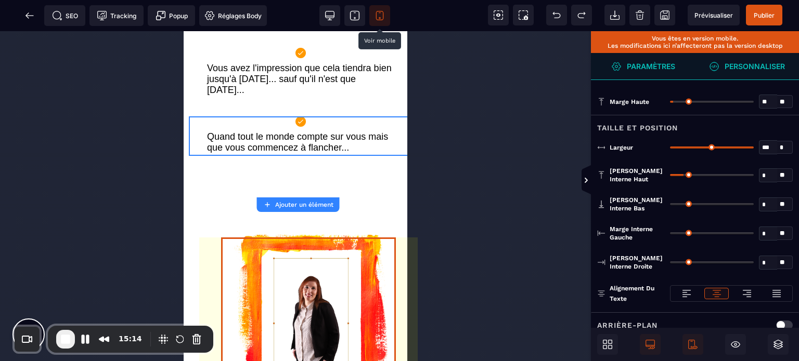
click at [264, 280] on img at bounding box center [311, 323] width 179 height 257
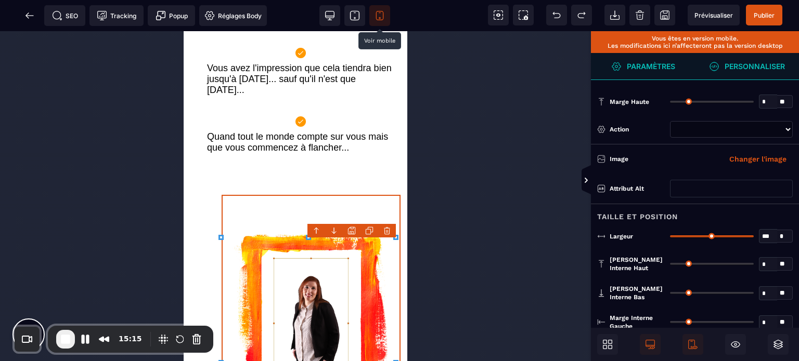
click at [734, 75] on span "Personnaliser" at bounding box center [747, 66] width 104 height 27
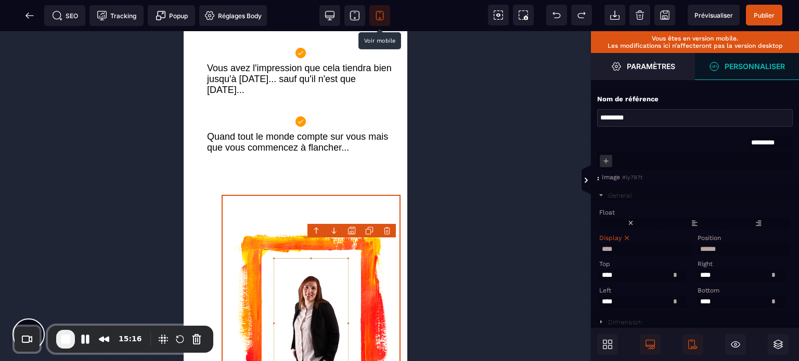
click at [643, 237] on div "Display" at bounding box center [644, 238] width 90 height 7
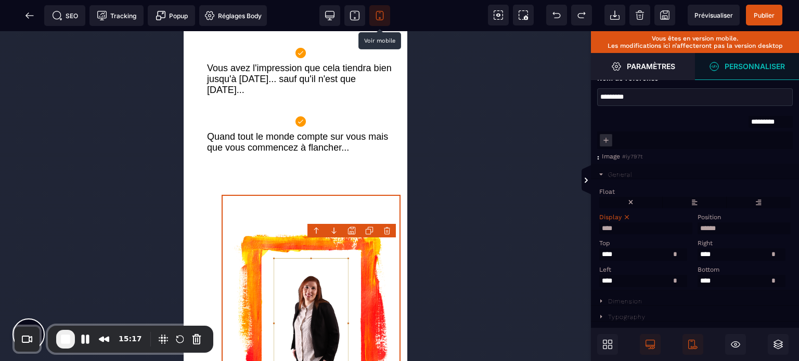
scroll to position [32, 0]
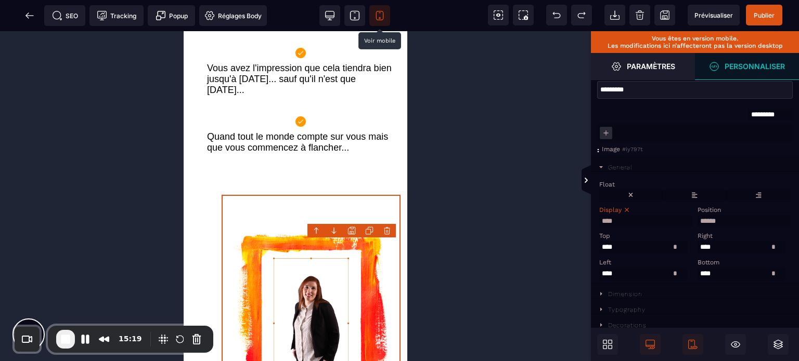
click at [626, 293] on div "Dimension" at bounding box center [625, 294] width 34 height 7
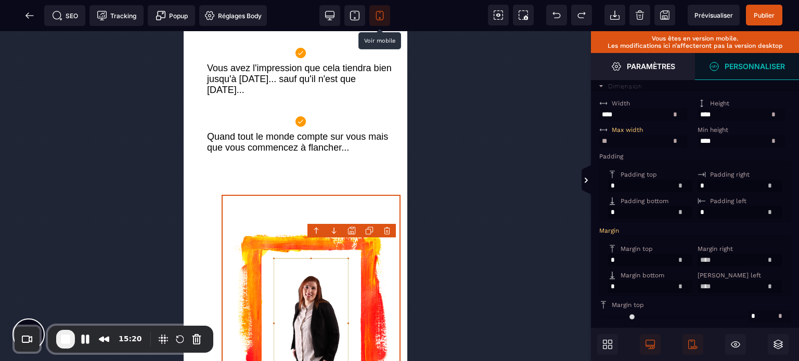
scroll to position [240, 0]
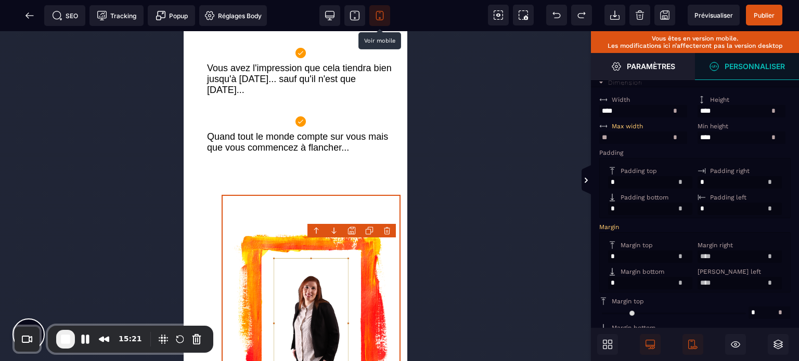
drag, startPoint x: 620, startPoint y: 146, endPoint x: 595, endPoint y: 155, distance: 26.8
click at [595, 155] on div "Width * ** * ** *** ** ** Width * ** * Height * ** * ** *** ** ** Max width ** …" at bounding box center [695, 244] width 208 height 314
click at [660, 130] on div "Max width" at bounding box center [644, 126] width 90 height 7
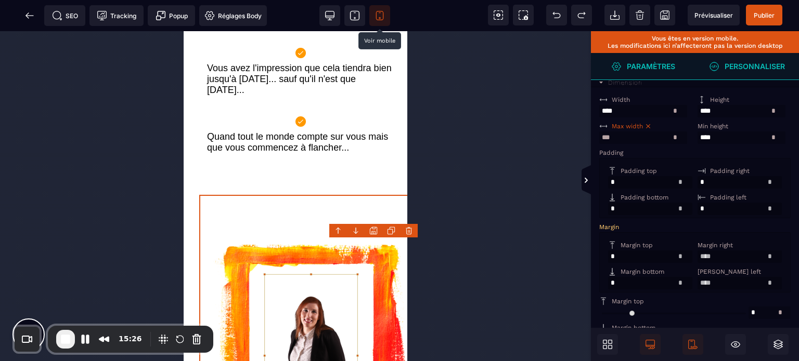
click at [639, 58] on span "Paramètres" at bounding box center [643, 66] width 104 height 27
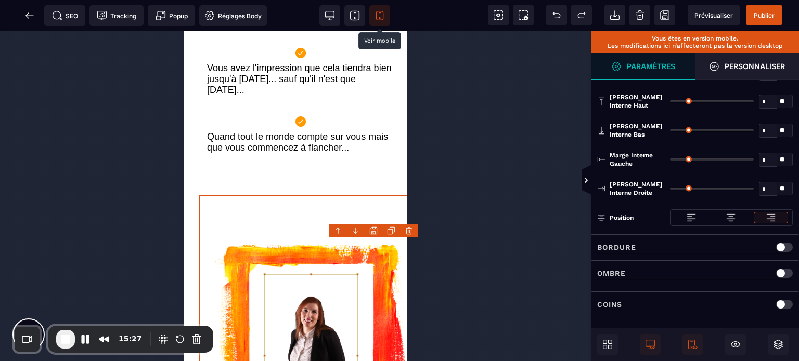
scroll to position [160, 0]
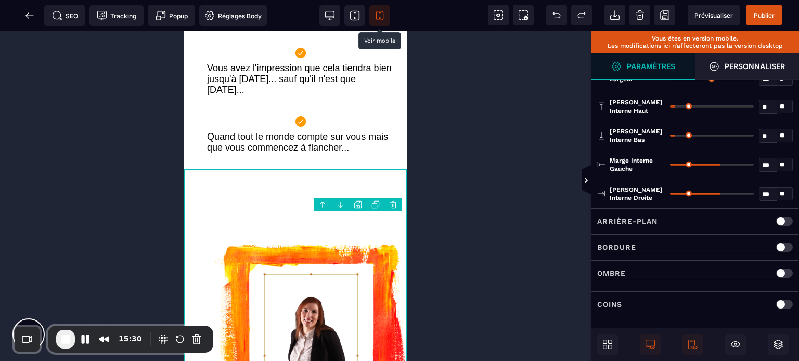
scroll to position [0, 0]
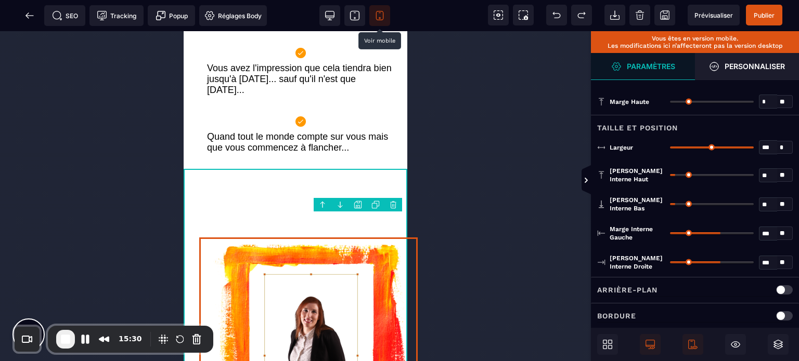
click at [222, 263] on img at bounding box center [311, 355] width 224 height 321
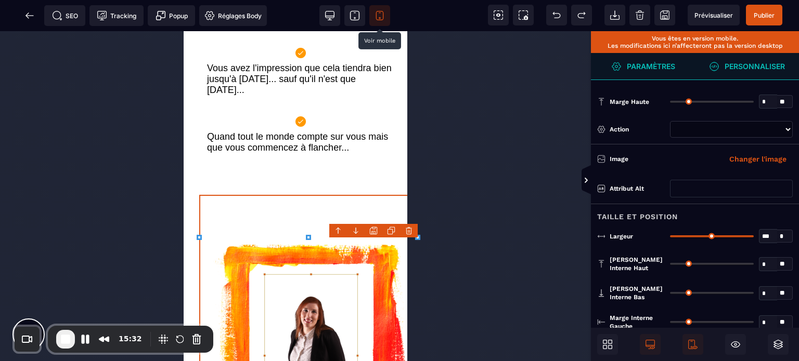
click at [731, 68] on strong "Personnaliser" at bounding box center [754, 66] width 60 height 8
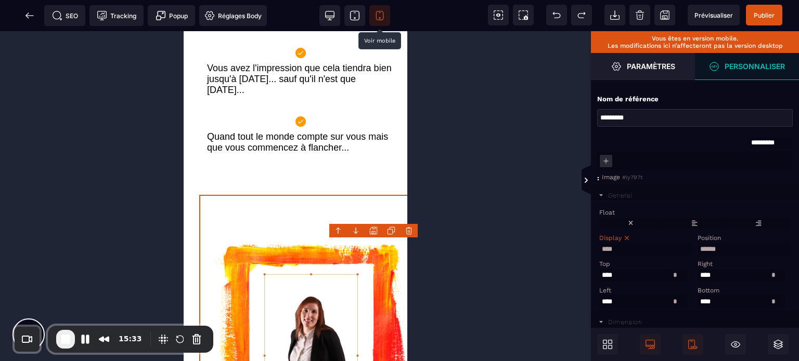
click at [668, 294] on div "Left" at bounding box center [644, 290] width 90 height 7
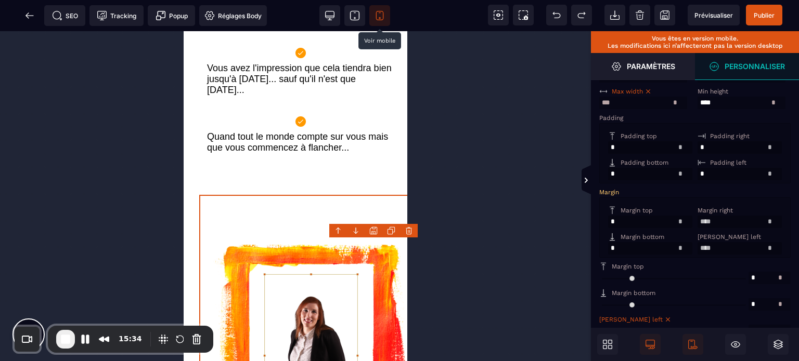
scroll to position [355, 0]
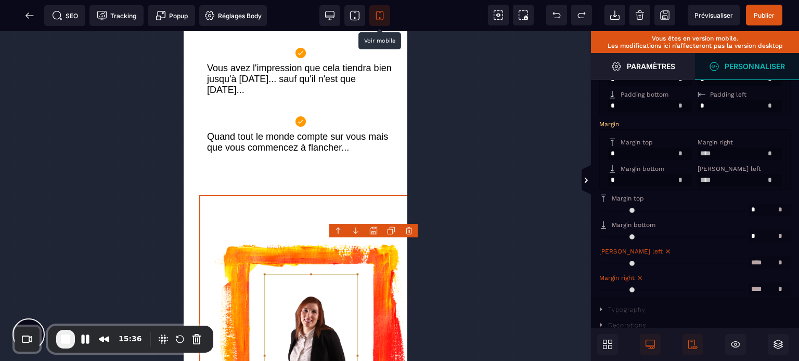
click at [664, 253] on icon at bounding box center [667, 251] width 7 height 7
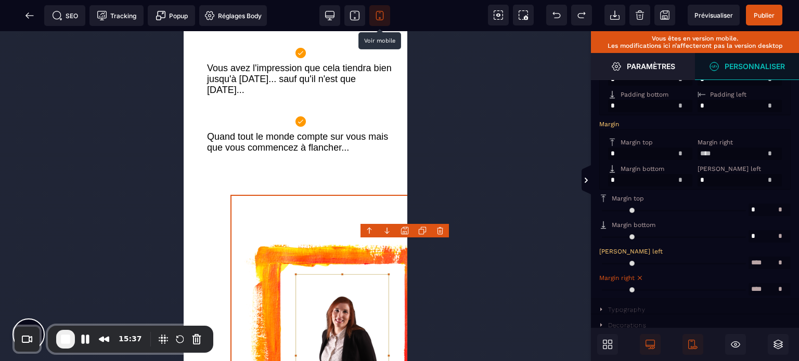
click at [638, 277] on icon at bounding box center [639, 278] width 7 height 7
click at [639, 71] on span "Paramètres" at bounding box center [643, 66] width 64 height 10
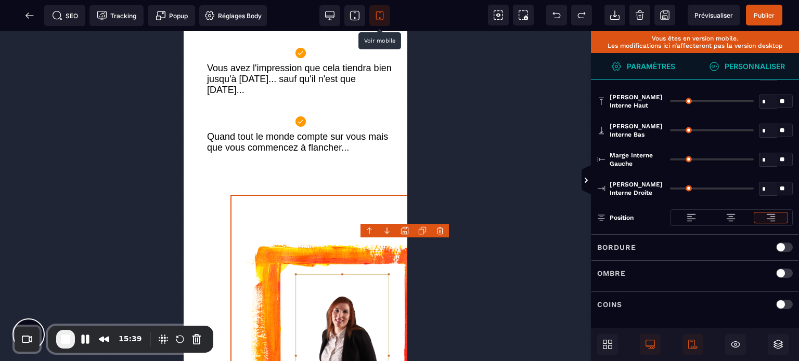
scroll to position [160, 0]
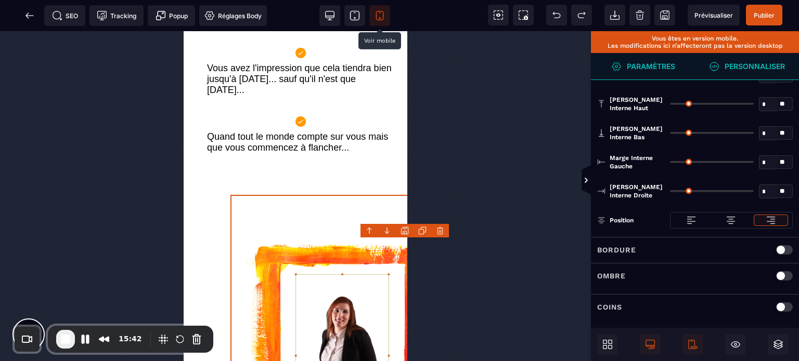
click at [641, 209] on div "Position" at bounding box center [695, 221] width 208 height 31
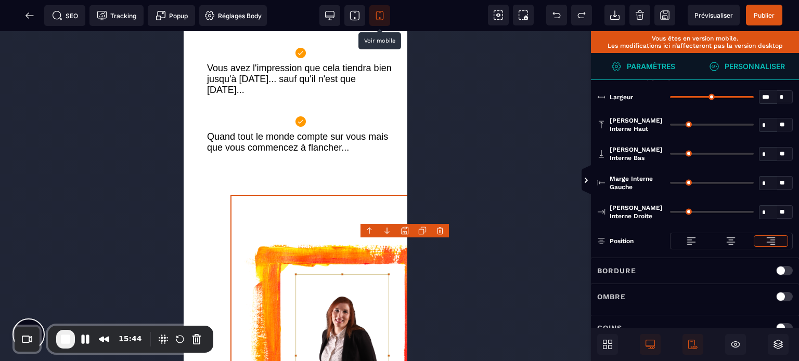
click at [729, 243] on img at bounding box center [730, 241] width 10 height 10
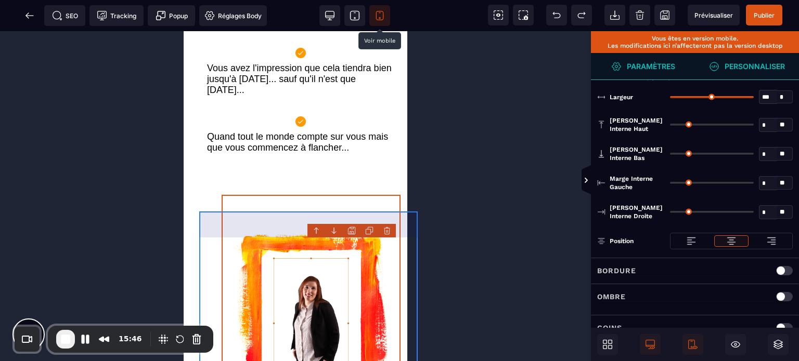
click at [200, 263] on div at bounding box center [311, 315] width 224 height 293
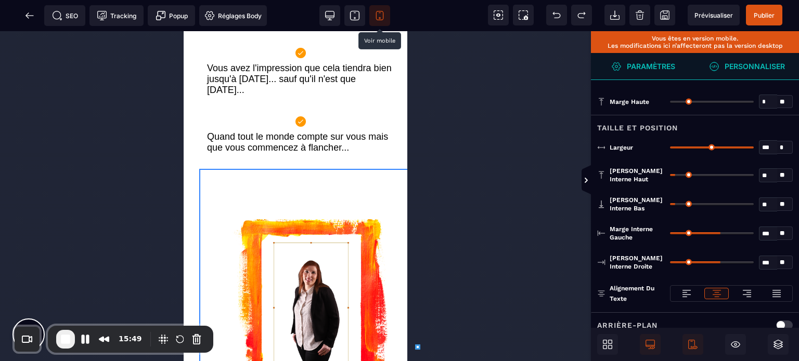
drag, startPoint x: 750, startPoint y: 147, endPoint x: 776, endPoint y: 170, distance: 35.0
click at [754, 149] on input "range" at bounding box center [712, 148] width 84 height 2
drag, startPoint x: 718, startPoint y: 230, endPoint x: 639, endPoint y: 251, distance: 82.1
click at [670, 235] on input "range" at bounding box center [712, 233] width 84 height 2
drag, startPoint x: 717, startPoint y: 262, endPoint x: 561, endPoint y: 297, distance: 160.6
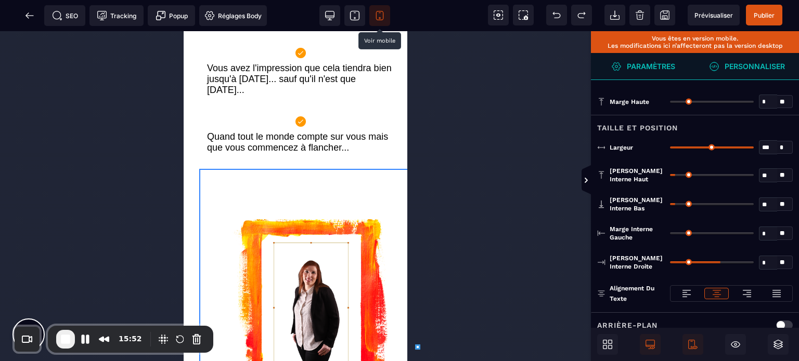
click at [670, 264] on input "range" at bounding box center [712, 263] width 84 height 2
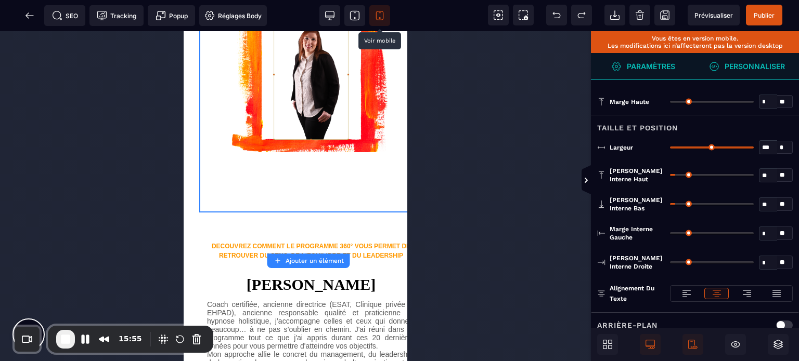
scroll to position [803, 0]
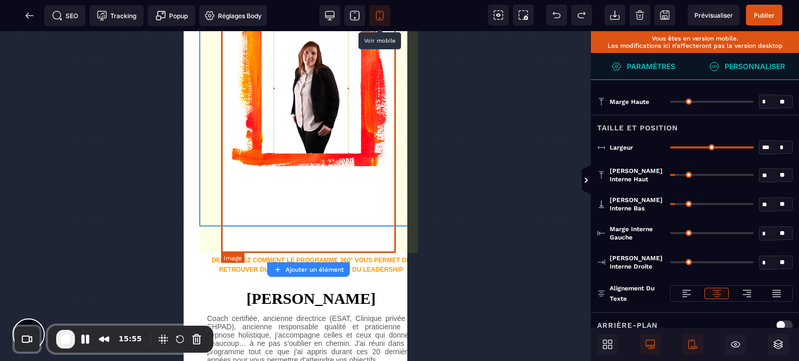
click at [266, 157] on img at bounding box center [311, 88] width 179 height 257
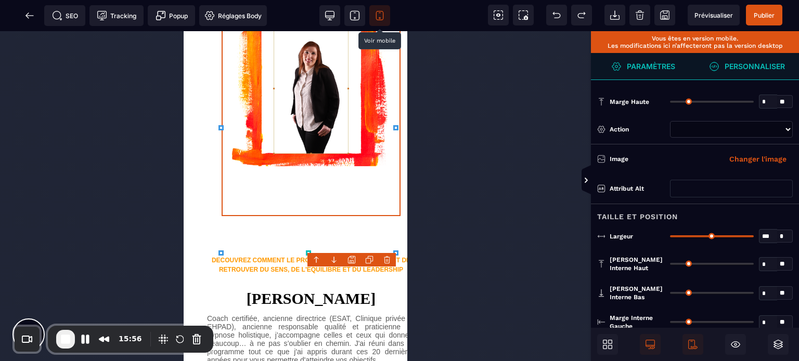
click at [640, 224] on div "Largeur *** * * * ** Tous" at bounding box center [695, 236] width 208 height 27
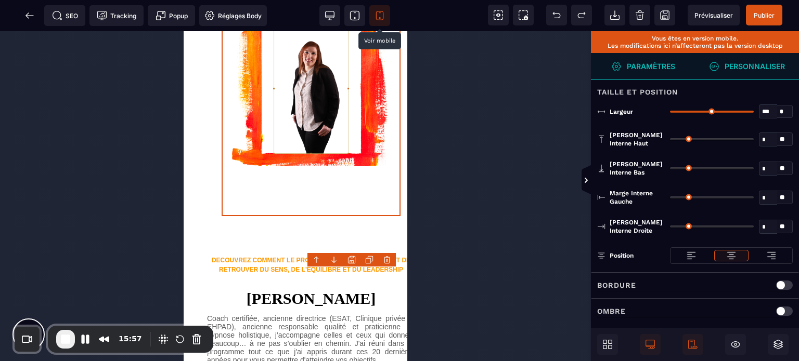
click at [640, 224] on div "**********" at bounding box center [695, 182] width 208 height 436
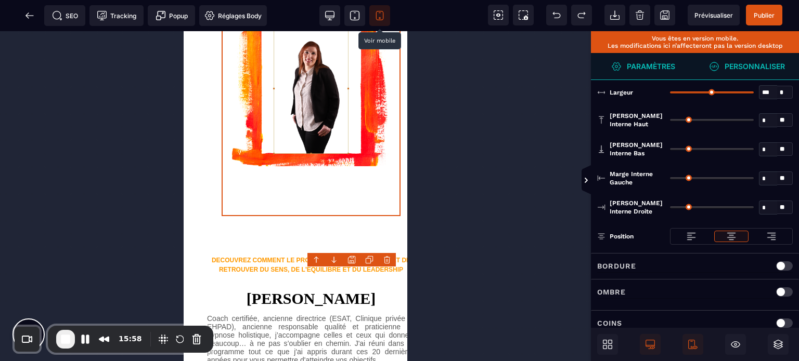
scroll to position [146, 0]
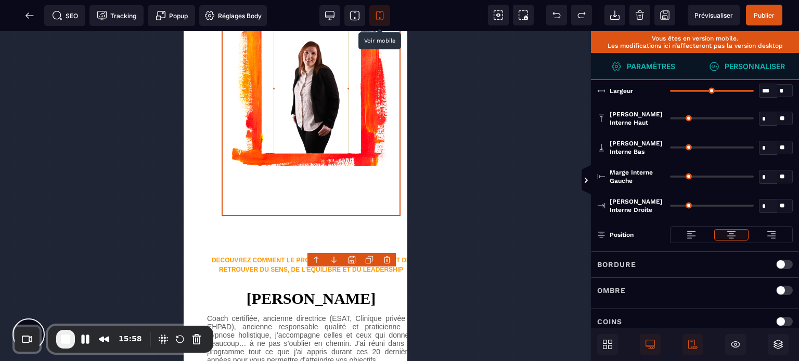
click at [695, 232] on img at bounding box center [691, 235] width 10 height 10
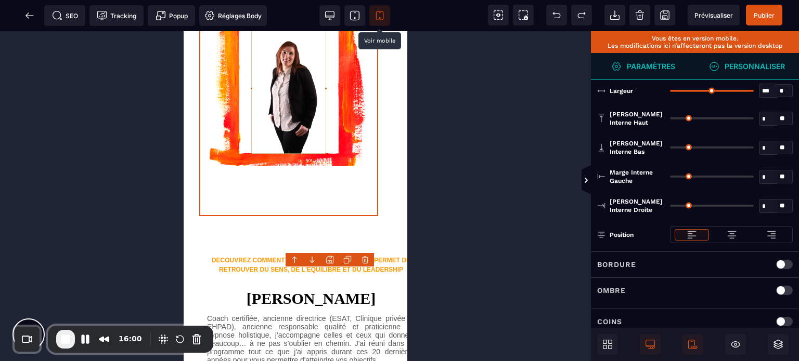
click at [720, 229] on div at bounding box center [731, 234] width 33 height 11
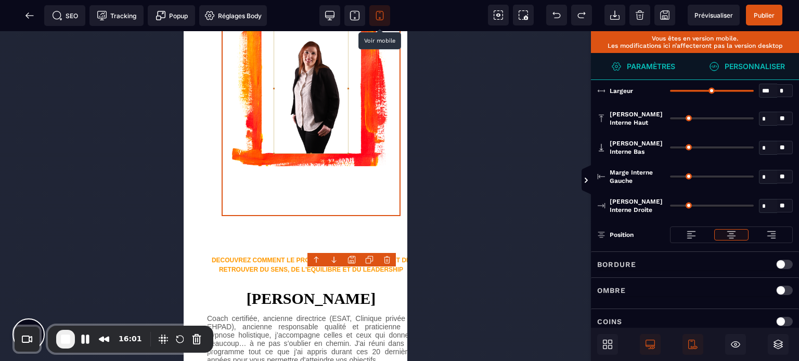
click at [678, 237] on div at bounding box center [690, 234] width 33 height 11
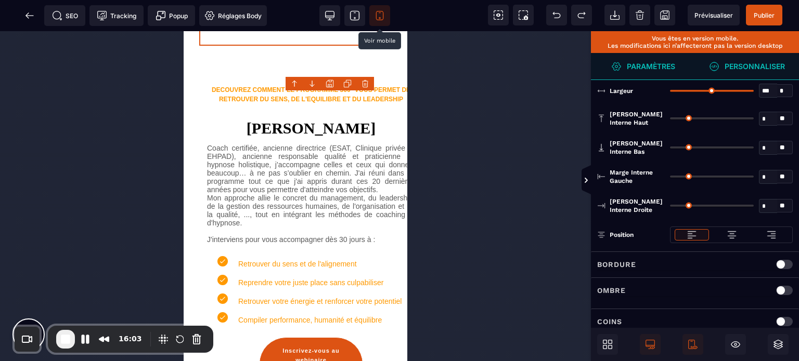
scroll to position [988, 0]
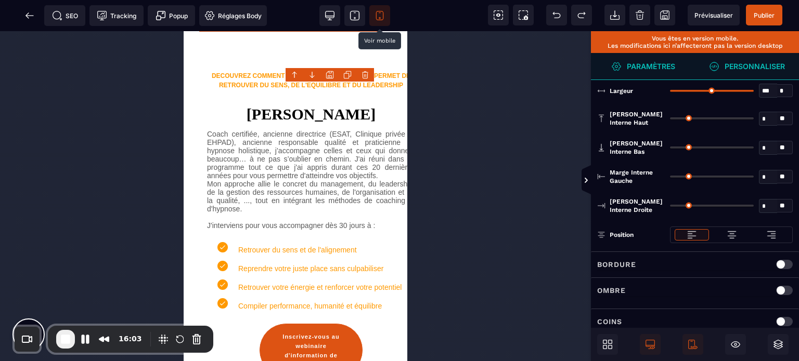
drag, startPoint x: 402, startPoint y: 189, endPoint x: 593, endPoint y: 247, distance: 199.5
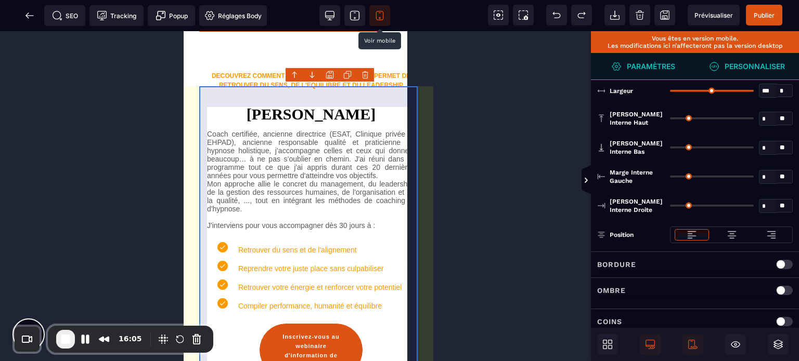
click at [201, 187] on div "DECOUVREZ COMMENT LE PROGRAMME 360° VOUS PERMET DE RETROUVER DU SENS, DE L'EQUI…" at bounding box center [311, 214] width 224 height 328
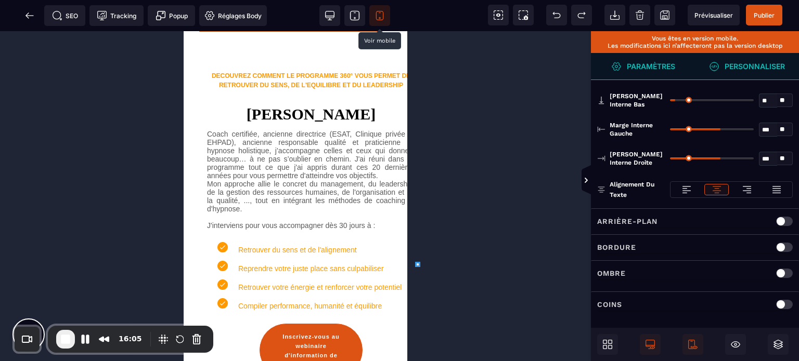
scroll to position [0, 0]
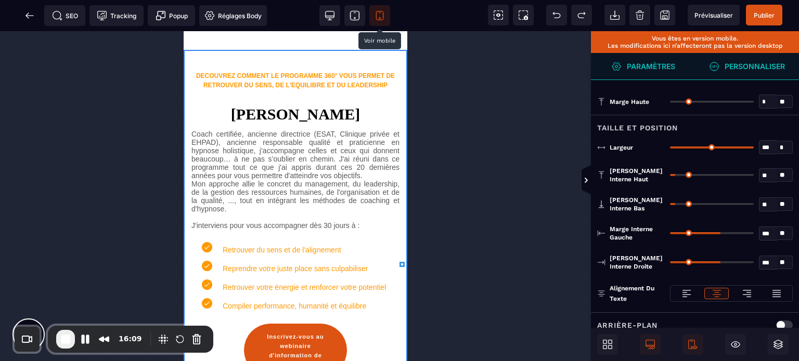
drag, startPoint x: 750, startPoint y: 146, endPoint x: 768, endPoint y: 154, distance: 19.1
click at [754, 149] on input "range" at bounding box center [712, 148] width 84 height 2
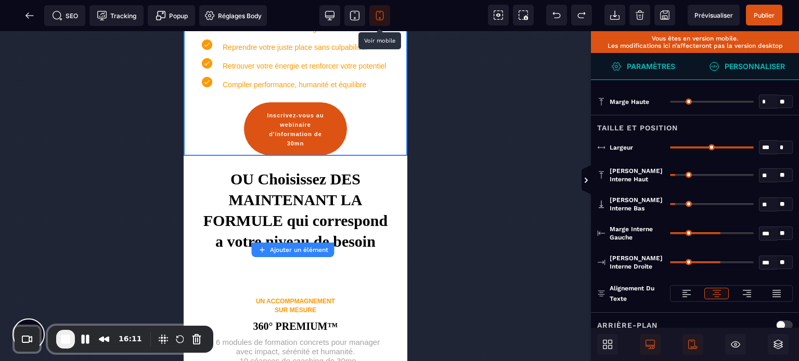
scroll to position [1227, 0]
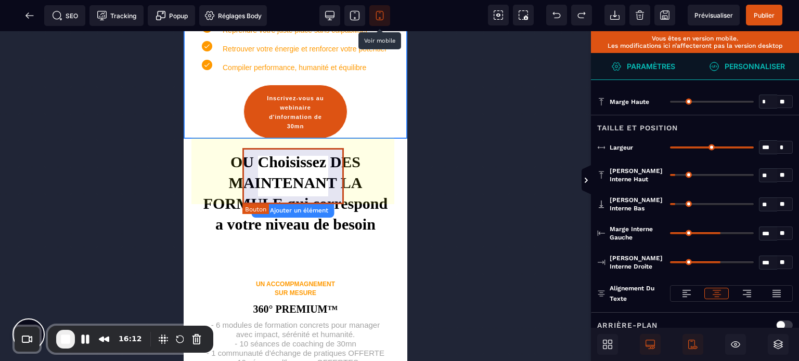
click at [269, 131] on div "Inscrivez-vous au webinaire d'information de 30mn" at bounding box center [296, 111] width 72 height 37
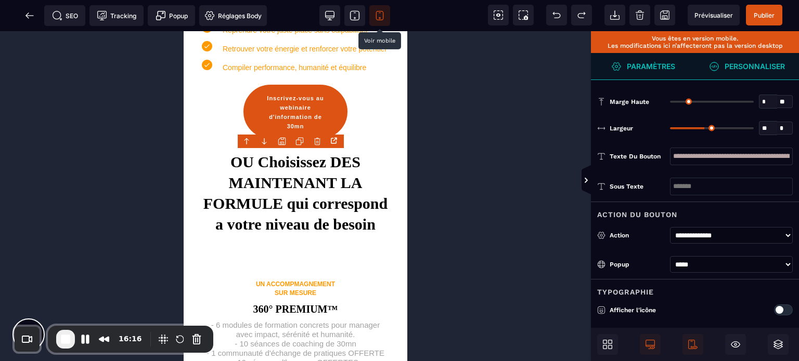
drag, startPoint x: 711, startPoint y: 128, endPoint x: 703, endPoint y: 132, distance: 8.9
click at [703, 129] on input "range" at bounding box center [712, 128] width 84 height 2
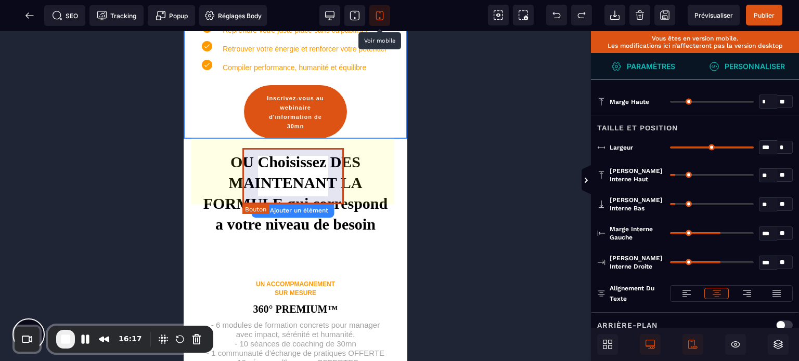
click at [279, 131] on div "Inscrivez-vous au webinaire d'information de 30mn" at bounding box center [296, 111] width 72 height 37
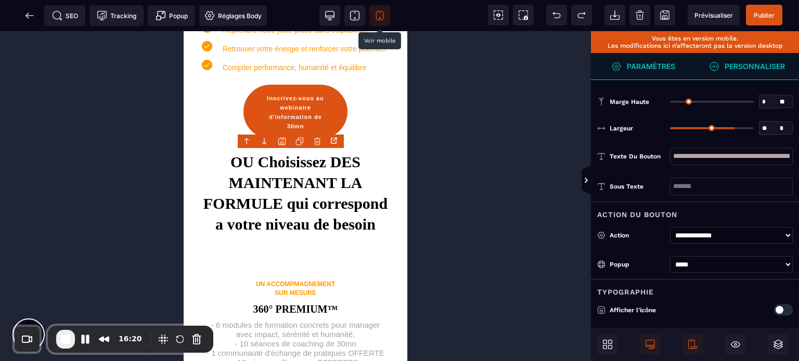
drag, startPoint x: 703, startPoint y: 129, endPoint x: 718, endPoint y: 131, distance: 14.6
click at [718, 129] on input "range" at bounding box center [712, 128] width 84 height 2
click at [199, 74] on div "Compiler performance, humanité et équilibre" at bounding box center [295, 65] width 208 height 19
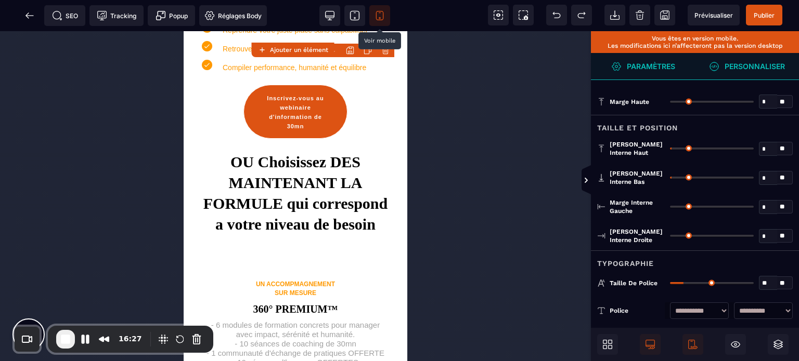
click at [764, 287] on input "**" at bounding box center [768, 284] width 18 height 12
click at [692, 270] on div "Taille de police ** * ** Tous" at bounding box center [695, 283] width 208 height 27
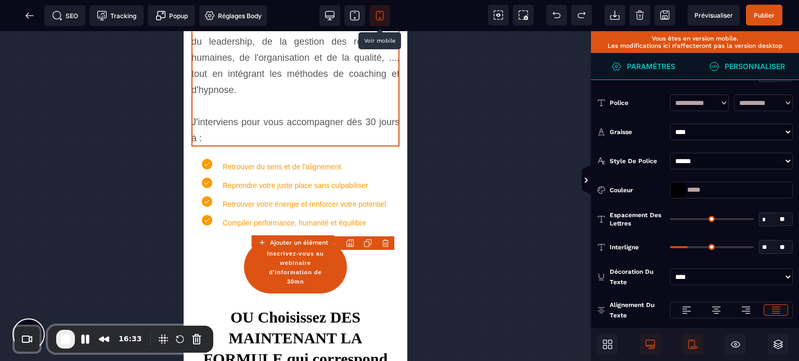
scroll to position [1229, 0]
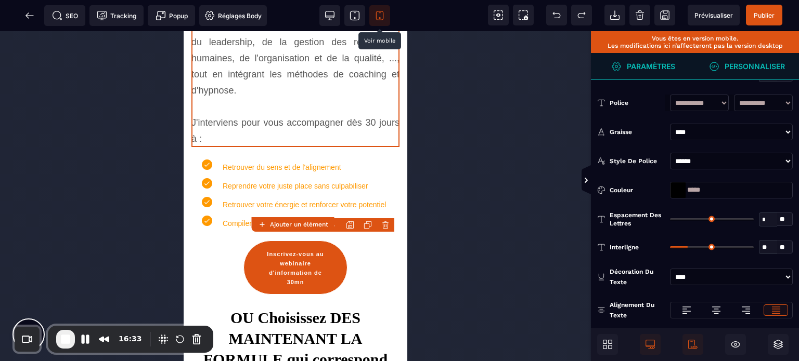
drag, startPoint x: 689, startPoint y: 246, endPoint x: 697, endPoint y: 248, distance: 8.5
click at [697, 248] on input "range" at bounding box center [712, 247] width 84 height 2
click at [237, 172] on text "Retrouver du sens et de l'alignement" at bounding box center [282, 165] width 119 height 14
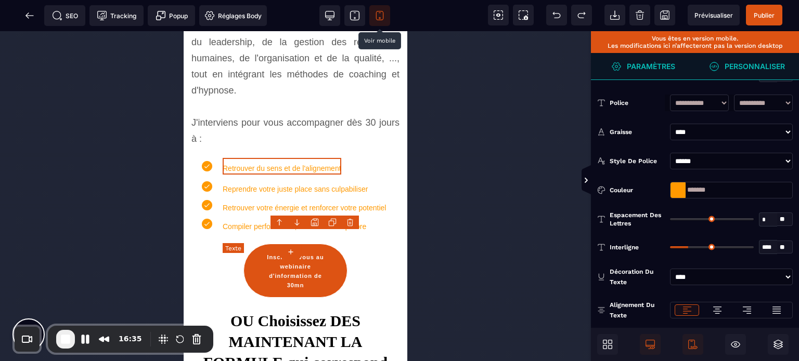
scroll to position [0, 0]
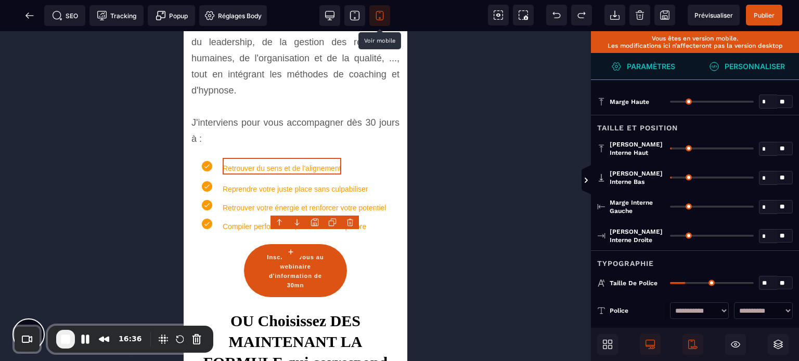
drag, startPoint x: 771, startPoint y: 280, endPoint x: 741, endPoint y: 292, distance: 32.7
click at [741, 292] on div "Taille de police ** * ** Tous" at bounding box center [695, 283] width 208 height 27
click at [720, 251] on div "Typographie" at bounding box center [695, 260] width 208 height 19
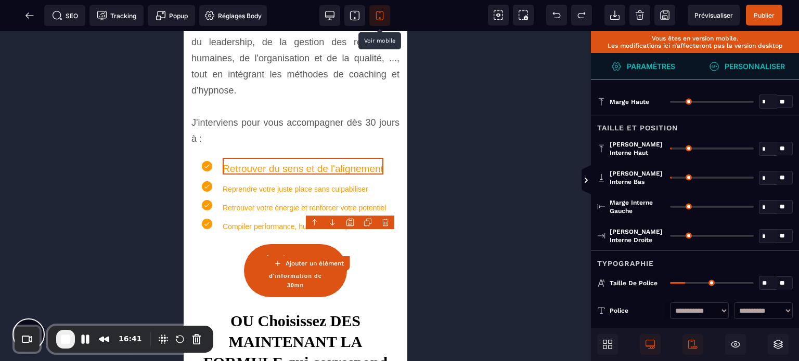
drag, startPoint x: 684, startPoint y: 280, endPoint x: 687, endPoint y: 287, distance: 7.2
click at [687, 284] on input "range" at bounding box center [712, 283] width 84 height 2
drag, startPoint x: 760, startPoint y: 279, endPoint x: 772, endPoint y: 282, distance: 11.9
click at [772, 282] on input "**" at bounding box center [768, 284] width 18 height 12
click at [757, 255] on div "Typographie" at bounding box center [695, 260] width 208 height 19
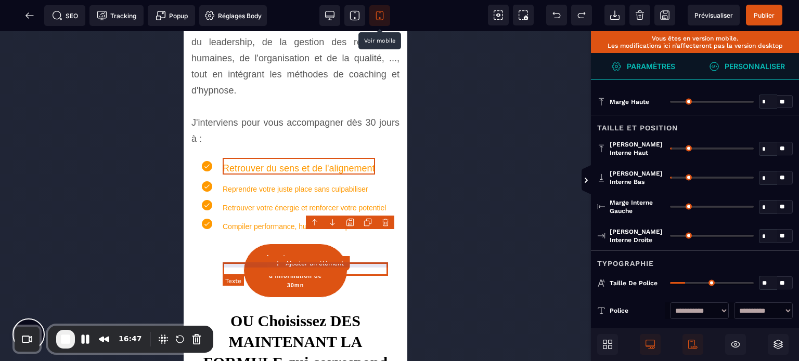
click at [266, 193] on text "Reprendre votre juste place sans culpabiliser" at bounding box center [295, 187] width 145 height 14
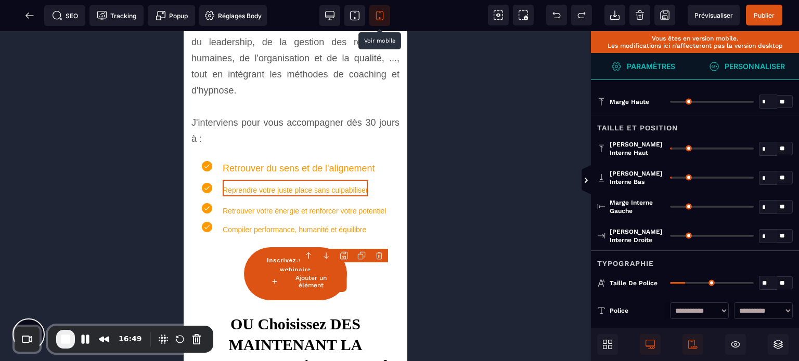
click at [767, 278] on input "**" at bounding box center [768, 284] width 18 height 12
click at [749, 266] on div "Typographie" at bounding box center [695, 260] width 208 height 19
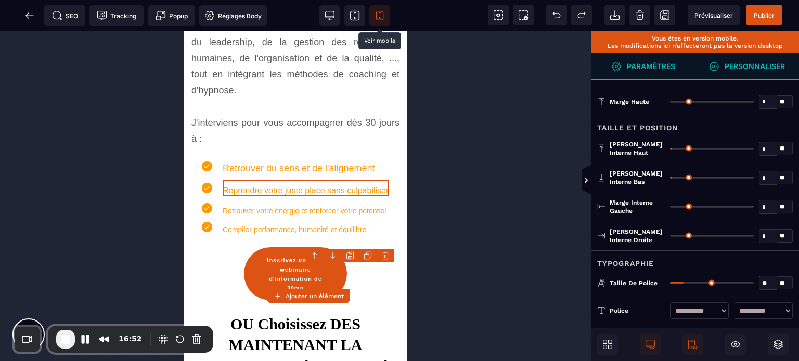
click at [768, 284] on input "**" at bounding box center [768, 284] width 18 height 12
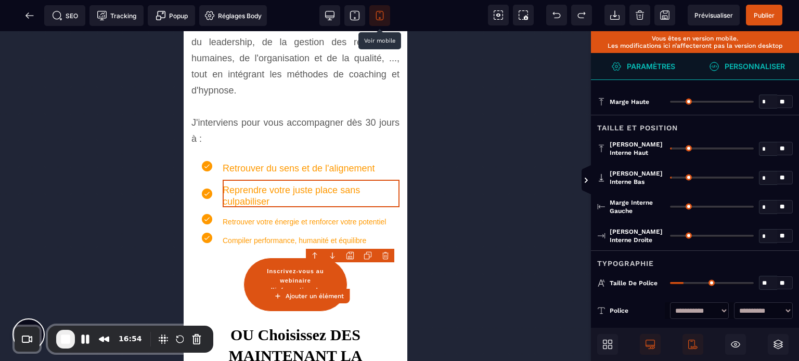
click at [750, 274] on div "Taille de police ** * ** Tous" at bounding box center [695, 283] width 208 height 27
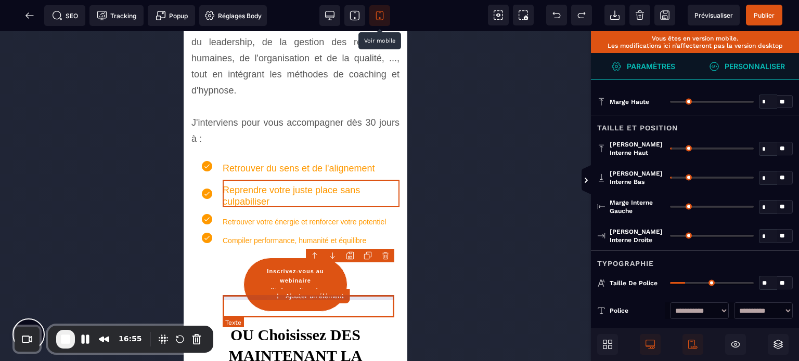
click at [273, 226] on text "Retrouver votre énergie et renforcer votre potentiel" at bounding box center [304, 220] width 163 height 14
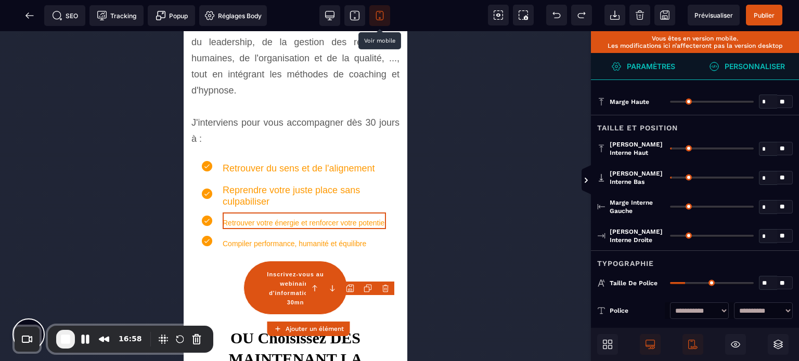
drag, startPoint x: 772, startPoint y: 283, endPoint x: 759, endPoint y: 288, distance: 13.5
click at [759, 288] on input "**" at bounding box center [768, 284] width 18 height 12
click at [743, 272] on div "Taille de police ** * ** Tous" at bounding box center [695, 283] width 208 height 27
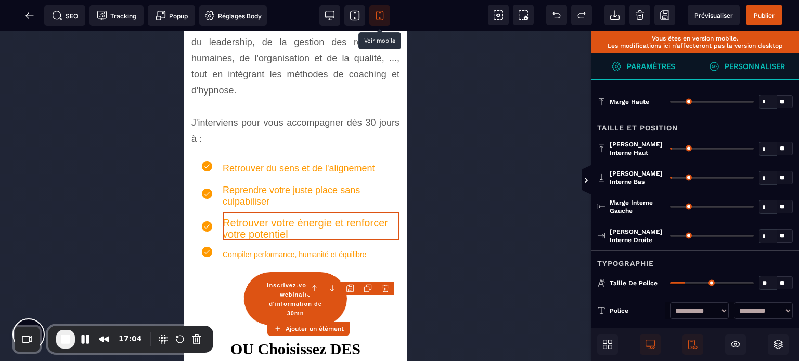
drag, startPoint x: 687, startPoint y: 280, endPoint x: 689, endPoint y: 286, distance: 5.9
click at [689, 284] on input "range" at bounding box center [712, 283] width 84 height 2
drag, startPoint x: 768, startPoint y: 278, endPoint x: 760, endPoint y: 280, distance: 8.1
click at [760, 280] on input "**" at bounding box center [768, 284] width 18 height 12
click at [743, 262] on div "Typographie" at bounding box center [695, 260] width 208 height 19
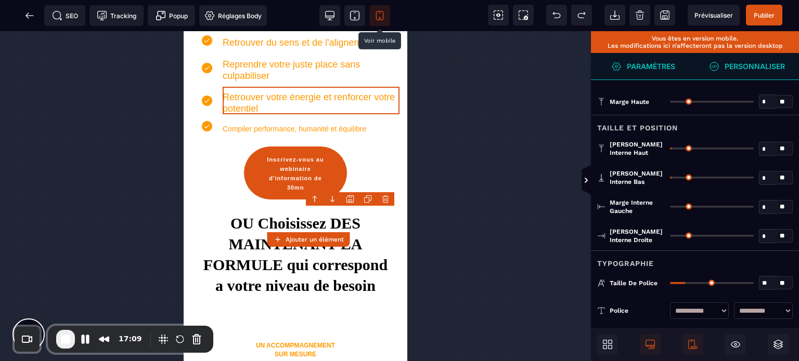
scroll to position [1448, 0]
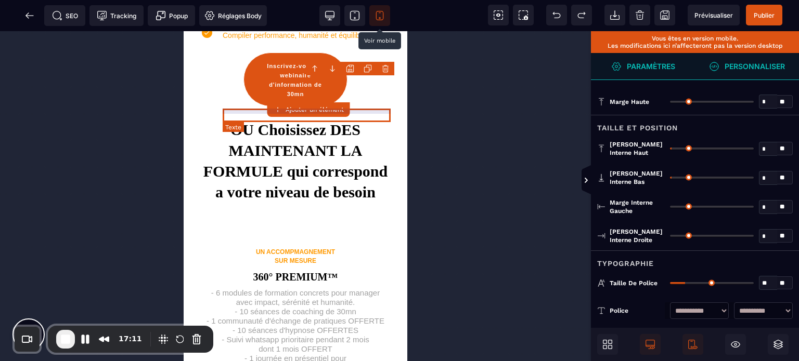
click at [227, 40] on text "Compiler performance, humanité et équilibre" at bounding box center [295, 33] width 144 height 14
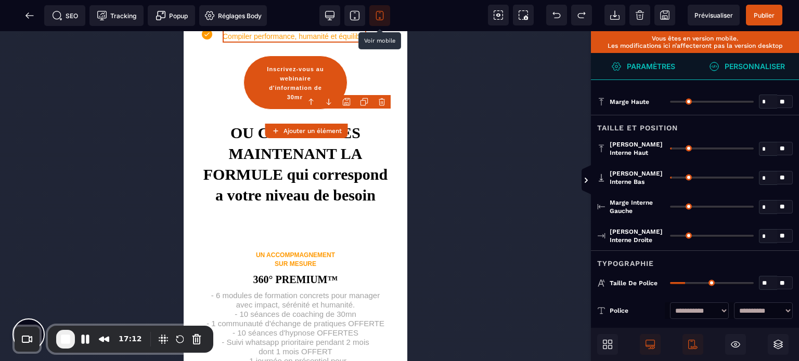
drag, startPoint x: 768, startPoint y: 279, endPoint x: 748, endPoint y: 294, distance: 24.4
click at [748, 294] on div "Taille de police ** * ** Tous" at bounding box center [695, 283] width 208 height 27
click at [711, 253] on div "Typographie" at bounding box center [695, 260] width 208 height 19
click at [686, 284] on input "range" at bounding box center [712, 283] width 84 height 2
drag, startPoint x: 763, startPoint y: 283, endPoint x: 783, endPoint y: 287, distance: 19.6
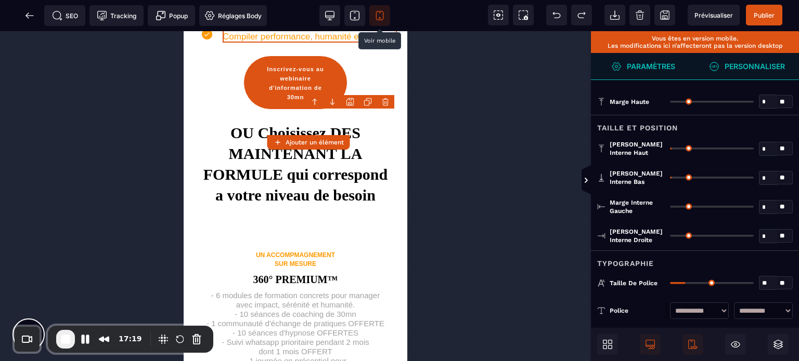
click at [783, 287] on div "** * **" at bounding box center [731, 283] width 123 height 14
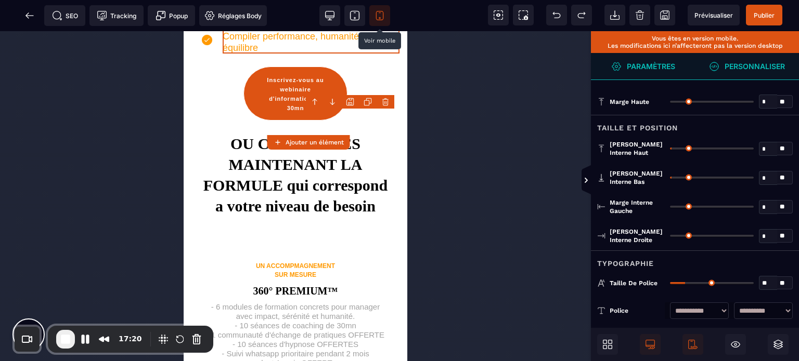
click at [746, 253] on div "Typographie" at bounding box center [695, 260] width 208 height 19
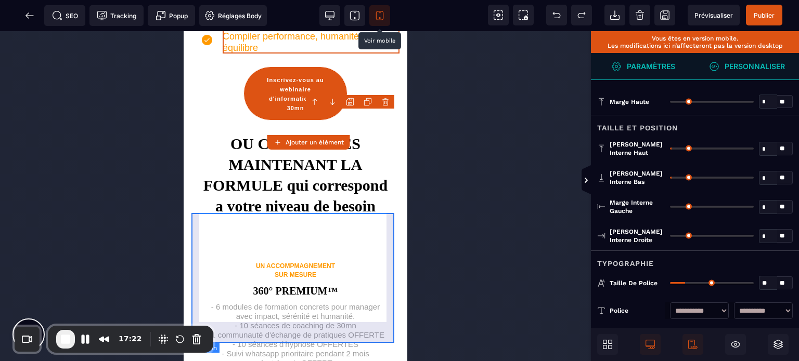
click at [193, 227] on div "OU Choisissez DES MAINTENANT LA FORMULE qui correspond a votre niveau de besoin" at bounding box center [295, 182] width 208 height 109
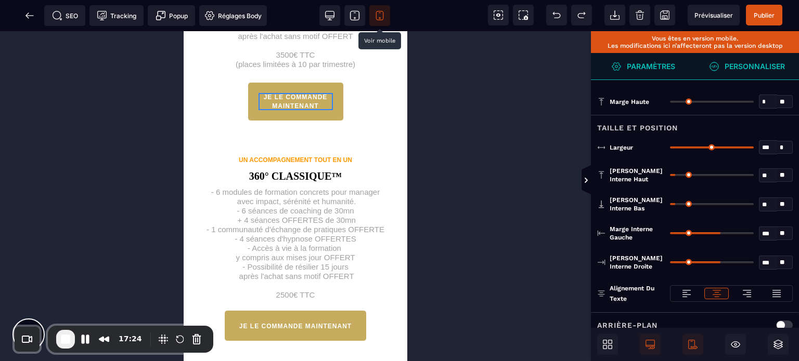
scroll to position [1845, 0]
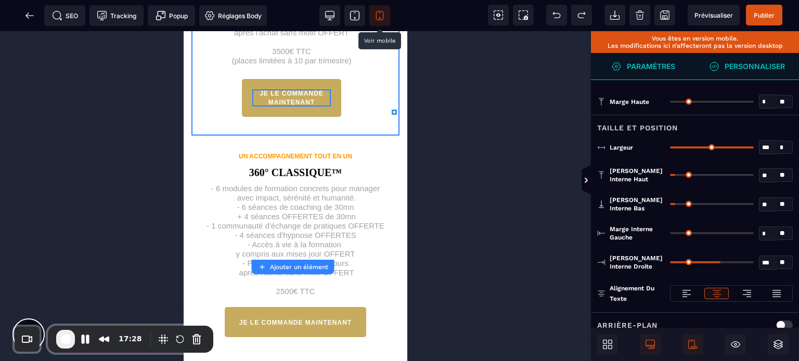
drag, startPoint x: 719, startPoint y: 231, endPoint x: 648, endPoint y: 242, distance: 71.6
click at [670, 235] on input "range" at bounding box center [712, 233] width 84 height 2
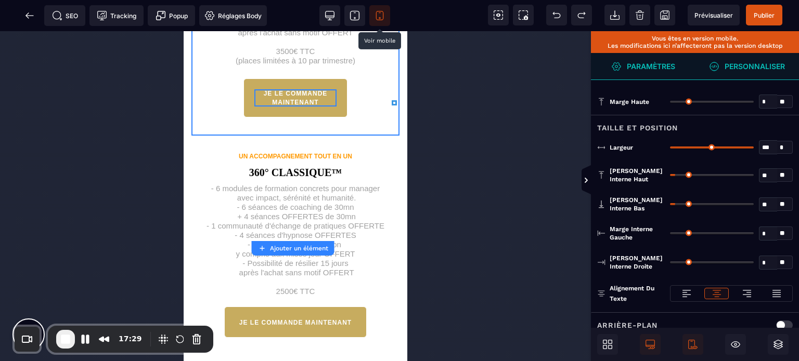
drag, startPoint x: 719, startPoint y: 261, endPoint x: 659, endPoint y: 264, distance: 59.9
click at [670, 264] on input "range" at bounding box center [712, 263] width 84 height 2
drag, startPoint x: 750, startPoint y: 144, endPoint x: 793, endPoint y: 145, distance: 42.7
click at [754, 147] on input "range" at bounding box center [712, 148] width 84 height 2
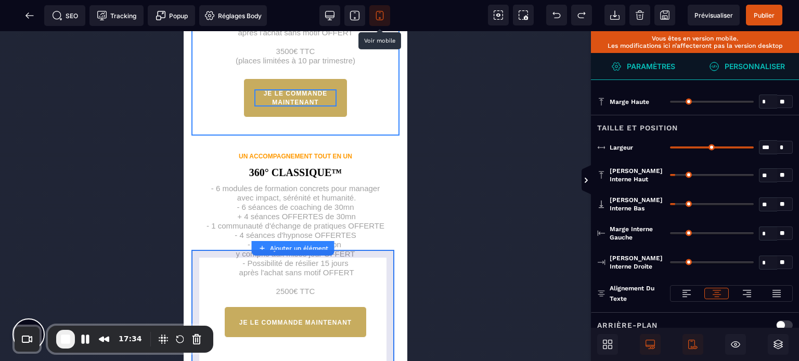
click at [194, 266] on div "UN ACCOMPAGNEMENT TOUT EN UN 360° CLASSIQUE™ - 6 modules de formation concrets …" at bounding box center [295, 250] width 208 height 213
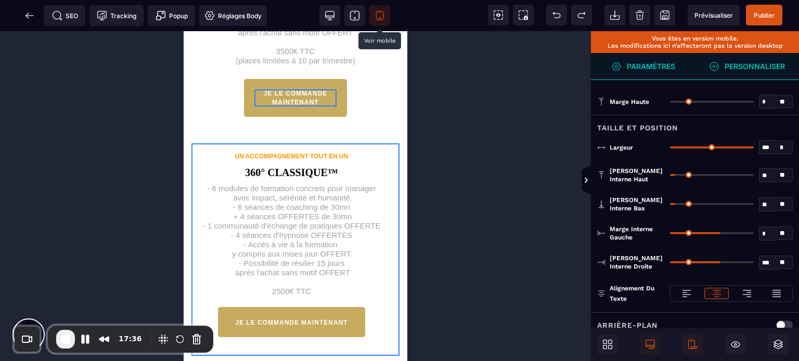
drag, startPoint x: 717, startPoint y: 230, endPoint x: 626, endPoint y: 248, distance: 92.7
click at [670, 235] on input "range" at bounding box center [712, 233] width 84 height 2
drag, startPoint x: 719, startPoint y: 262, endPoint x: 619, endPoint y: 270, distance: 100.8
click at [670, 264] on input "range" at bounding box center [712, 263] width 84 height 2
drag, startPoint x: 749, startPoint y: 143, endPoint x: 798, endPoint y: 154, distance: 50.2
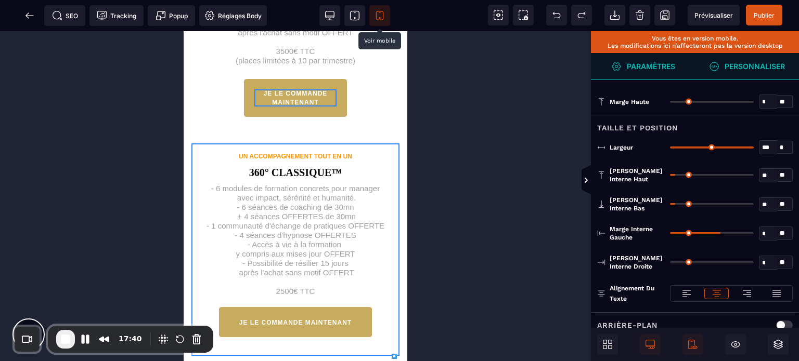
click at [754, 149] on input "range" at bounding box center [712, 148] width 84 height 2
click at [717, 148] on div "*** * * * **" at bounding box center [731, 147] width 123 height 14
click at [717, 147] on input "range" at bounding box center [712, 148] width 84 height 2
drag, startPoint x: 717, startPoint y: 147, endPoint x: 798, endPoint y: 135, distance: 82.1
click at [754, 147] on input "range" at bounding box center [712, 148] width 84 height 2
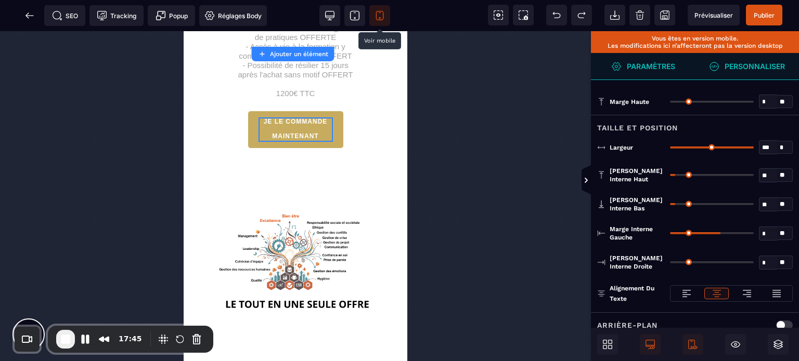
scroll to position [2263, 0]
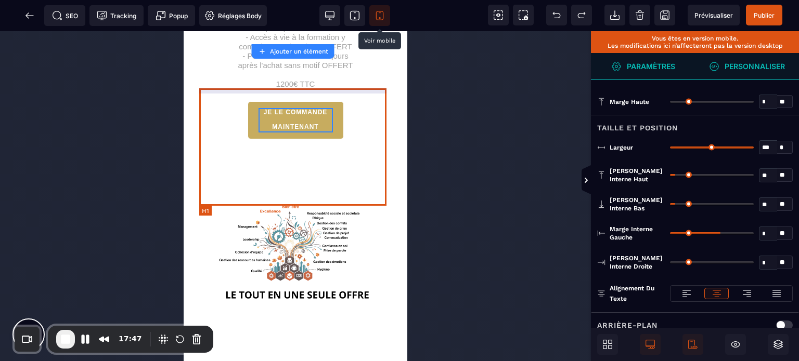
click at [200, 89] on h1 "- 6 modules de formation concrets pour manager avec impact, sérénité et humanit…" at bounding box center [295, 35] width 192 height 108
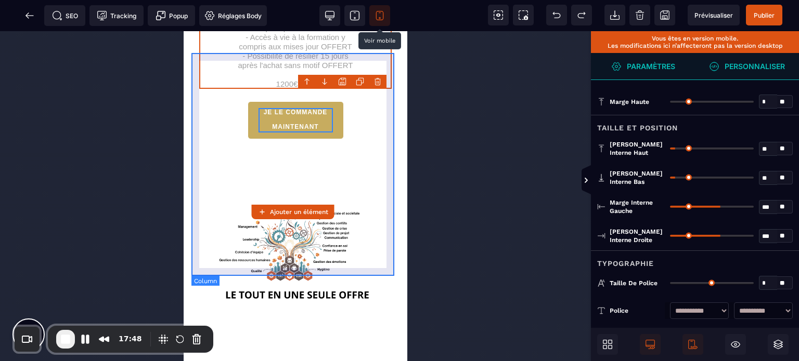
click at [197, 158] on div "OFFRE DE BASE 360° ESSENTIEL™ - 6 modules de formation concrets pour manager av…" at bounding box center [295, 51] width 208 height 212
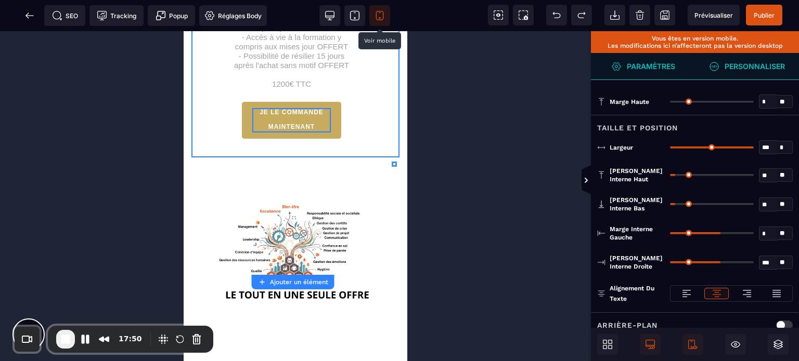
drag, startPoint x: 720, startPoint y: 231, endPoint x: 612, endPoint y: 266, distance: 113.1
click at [670, 235] on input "range" at bounding box center [712, 233] width 84 height 2
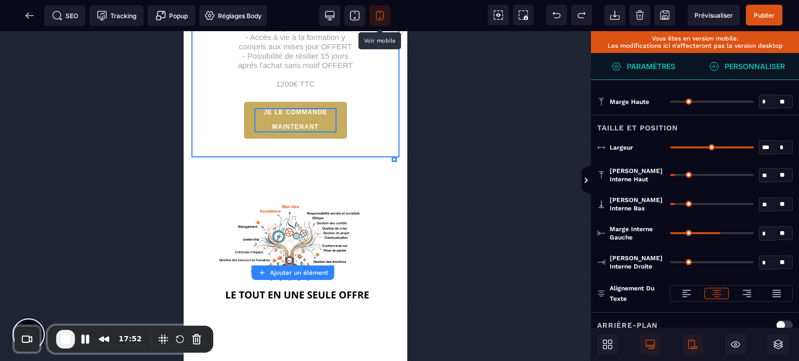
drag, startPoint x: 720, startPoint y: 262, endPoint x: 614, endPoint y: 289, distance: 109.6
click at [670, 264] on input "range" at bounding box center [712, 263] width 84 height 2
drag, startPoint x: 750, startPoint y: 147, endPoint x: 798, endPoint y: 144, distance: 47.9
click at [754, 147] on input "range" at bounding box center [712, 148] width 84 height 2
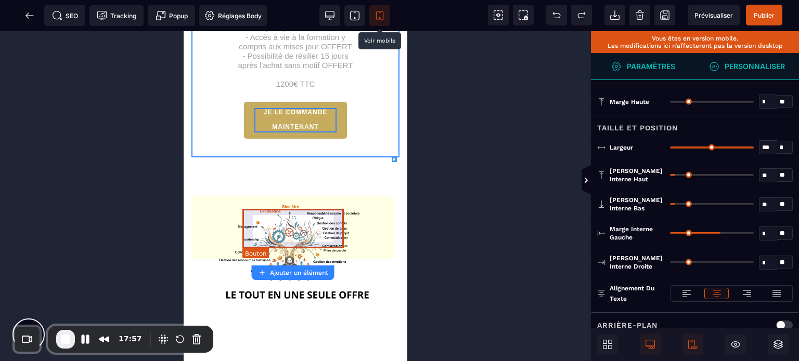
click at [304, 139] on button "JE LE COMMANDE MAINTENANT" at bounding box center [295, 120] width 104 height 38
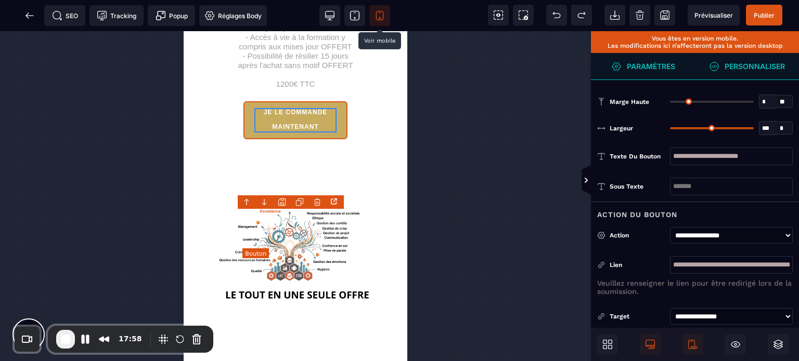
click at [283, 133] on div "JE LE COMMANDE MAINTENANT" at bounding box center [295, 120] width 82 height 24
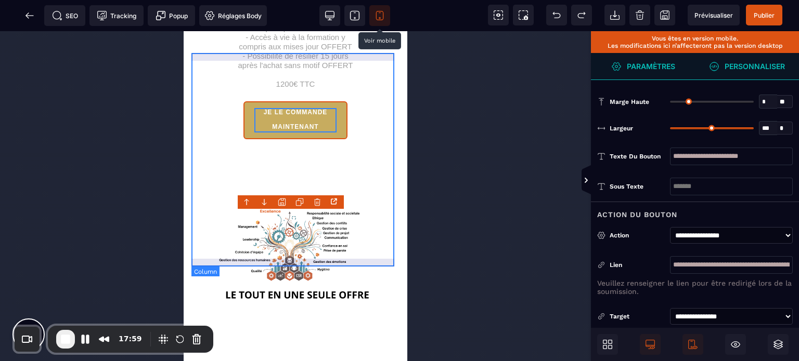
click at [228, 158] on div "OFFRE DE BASE 360° ESSENTIEL™ - 6 modules de formation concrets pour manager av…" at bounding box center [295, 51] width 208 height 212
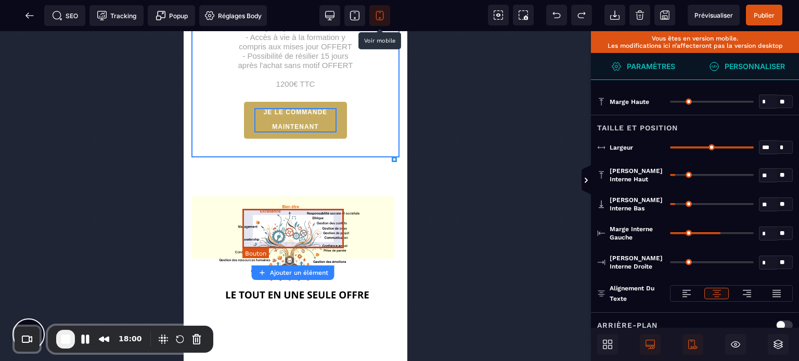
click at [251, 139] on button "JE LE COMMANDE MAINTENANT" at bounding box center [295, 120] width 104 height 38
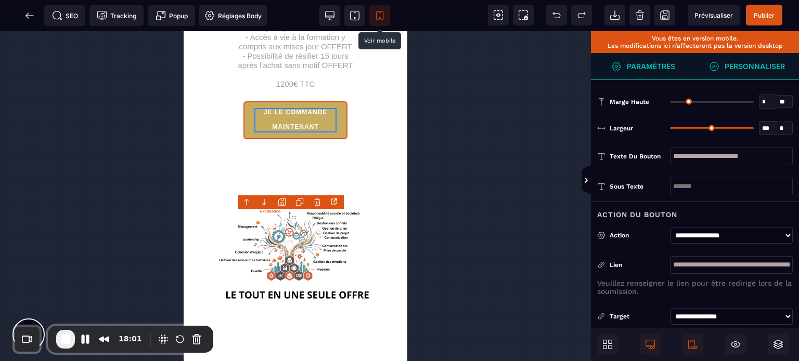
click at [656, 247] on div "**********" at bounding box center [695, 235] width 208 height 29
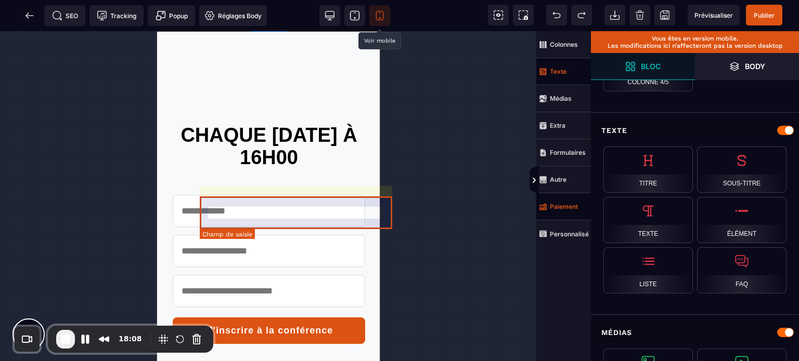
scroll to position [1061, 0]
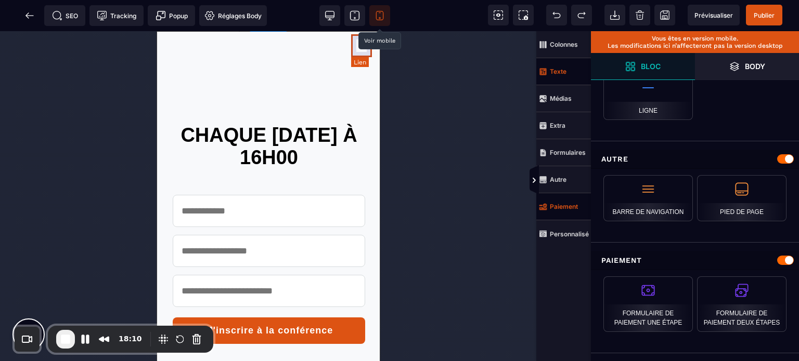
click at [359, 43] on link "Close" at bounding box center [366, 45] width 21 height 23
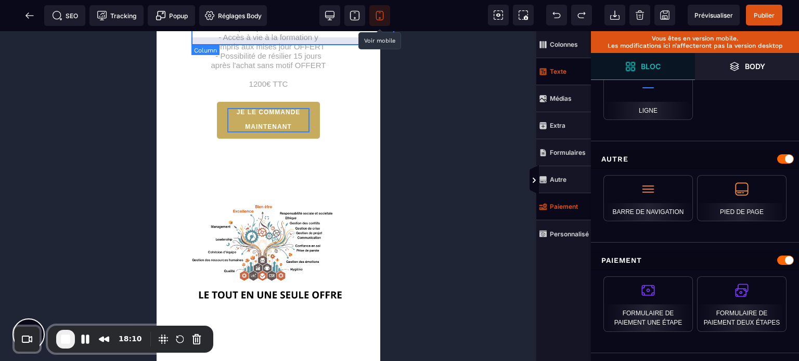
scroll to position [0, 0]
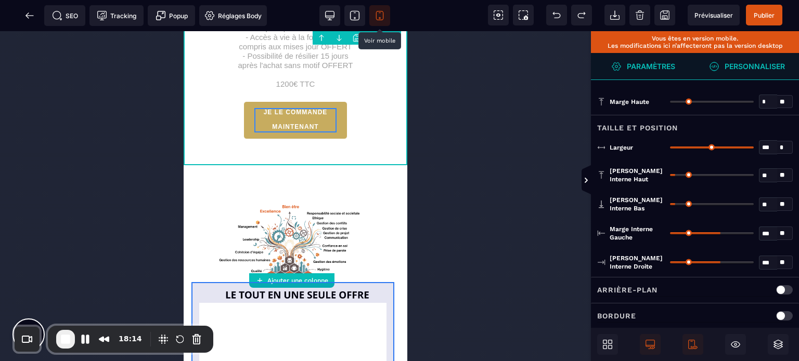
click at [219, 302] on div at bounding box center [295, 249] width 208 height 152
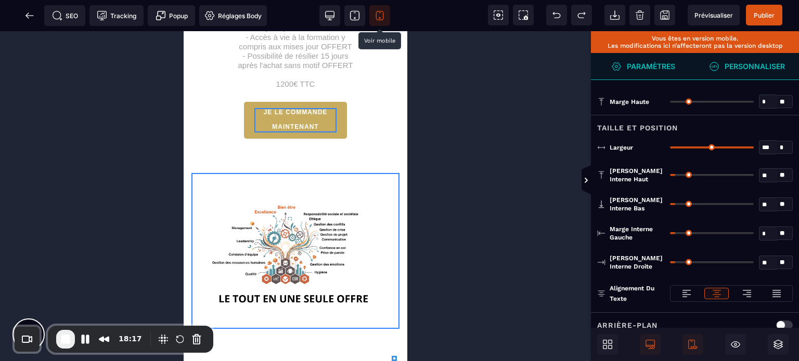
drag, startPoint x: 678, startPoint y: 231, endPoint x: 639, endPoint y: 241, distance: 39.6
click at [670, 235] on input "range" at bounding box center [712, 233] width 84 height 2
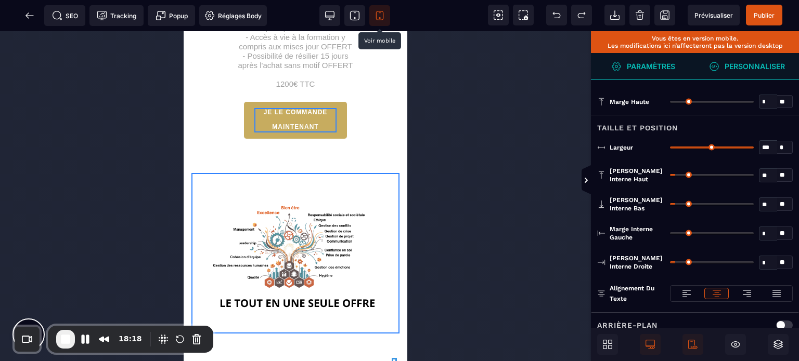
drag, startPoint x: 676, startPoint y: 264, endPoint x: 645, endPoint y: 261, distance: 31.4
click at [670, 262] on input "range" at bounding box center [712, 263] width 84 height 2
drag, startPoint x: 750, startPoint y: 145, endPoint x: 798, endPoint y: 148, distance: 47.9
click at [754, 148] on input "range" at bounding box center [712, 148] width 84 height 2
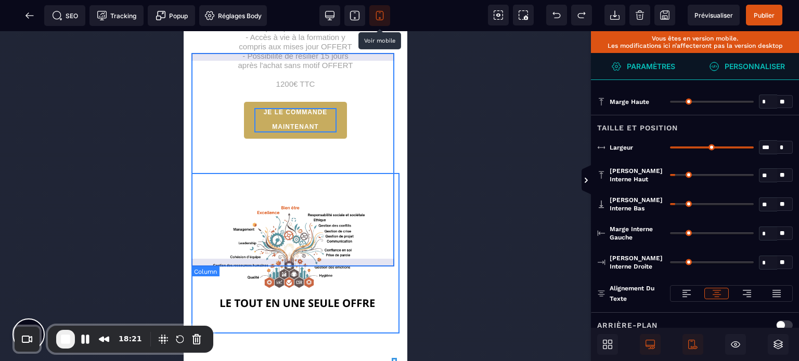
click at [388, 158] on div "OFFRE DE BASE 360° ESSENTIEL™ - 6 modules de formation concrets pour manager av…" at bounding box center [295, 51] width 208 height 212
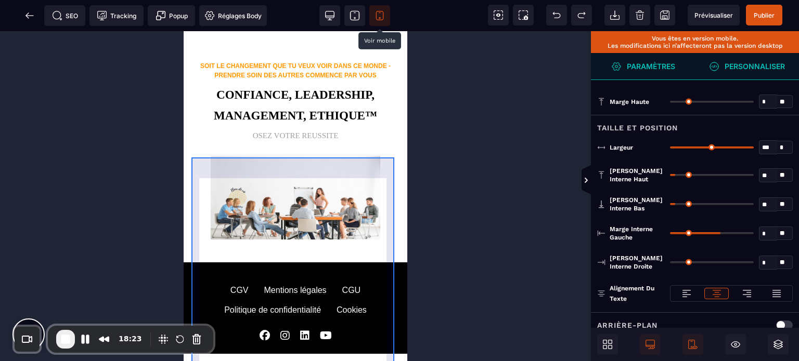
scroll to position [2700, 0]
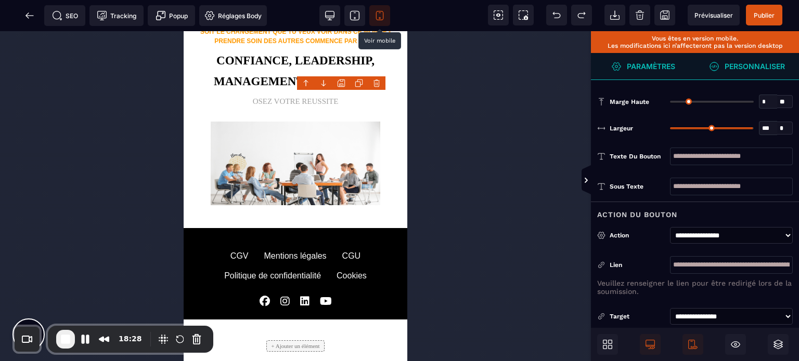
drag, startPoint x: 712, startPoint y: 125, endPoint x: 751, endPoint y: 134, distance: 40.5
click at [751, 129] on input "range" at bounding box center [712, 128] width 84 height 2
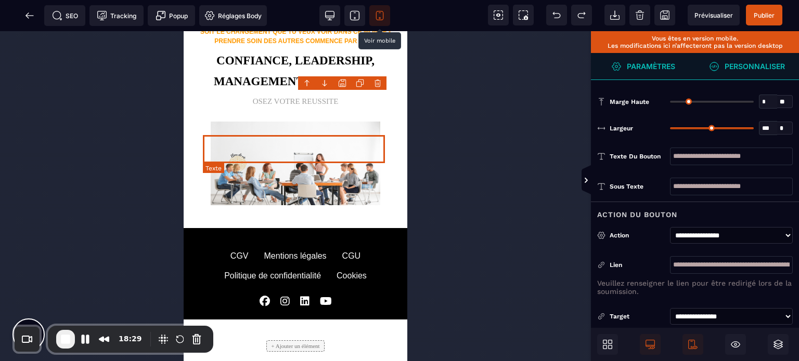
click at [320, 45] on text "SOIT LE CHANGEMENT QUE TU VEUX VOIR DANS CE MONDE - PRENDRE SOIN DES AUTRES COM…" at bounding box center [296, 36] width 192 height 17
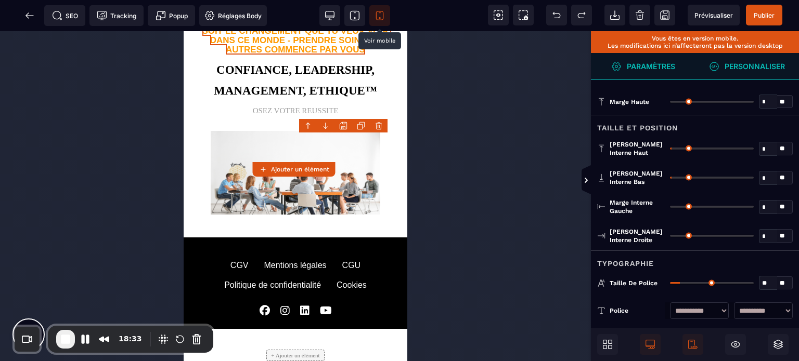
drag, startPoint x: 682, startPoint y: 282, endPoint x: 686, endPoint y: 286, distance: 6.3
click at [686, 284] on input "range" at bounding box center [712, 283] width 84 height 2
click at [619, 280] on span "Taille de police" at bounding box center [633, 283] width 48 height 8
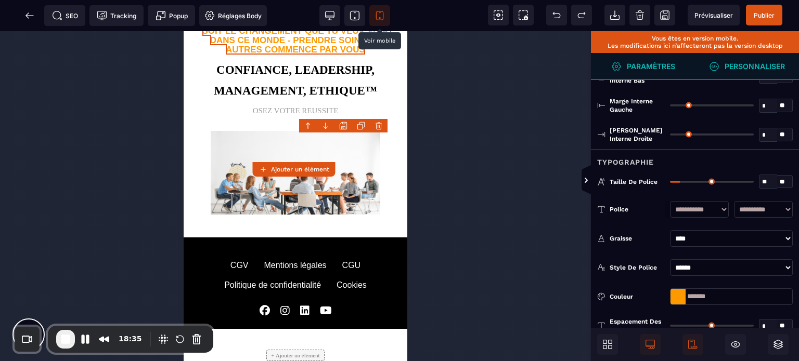
scroll to position [208, 0]
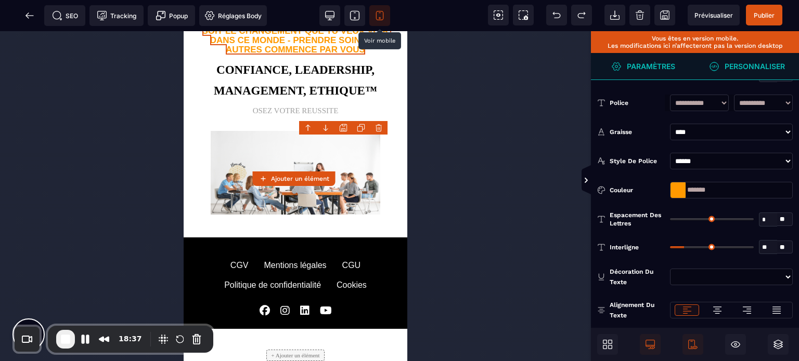
click at [693, 247] on input "range" at bounding box center [712, 247] width 84 height 2
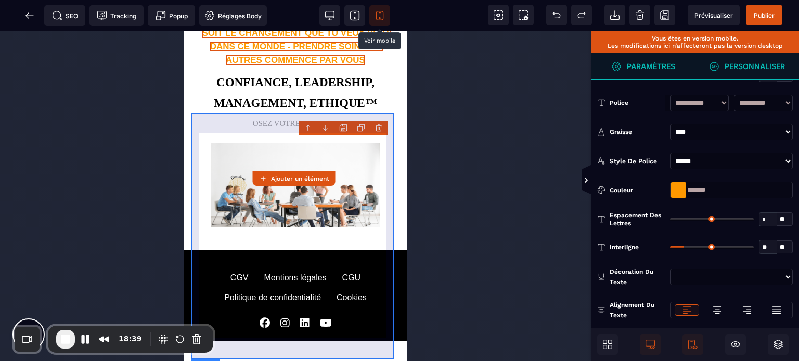
click at [197, 250] on div "SOIT LE CHANGEMENT QUE TU VEUX VOIR DANS CE MONDE - PRENDRE SOIN DES AUTRES COM…" at bounding box center [295, 128] width 208 height 244
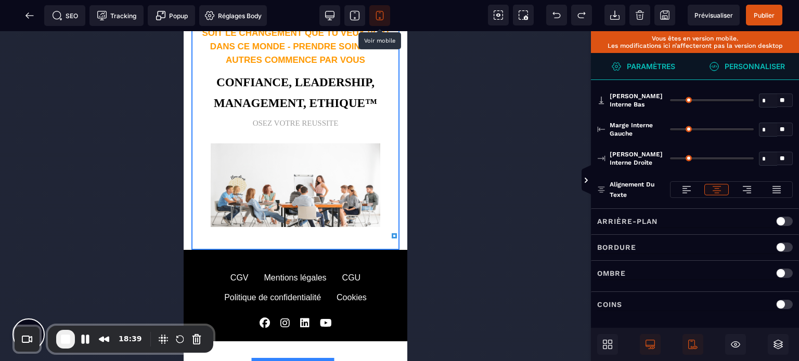
scroll to position [0, 0]
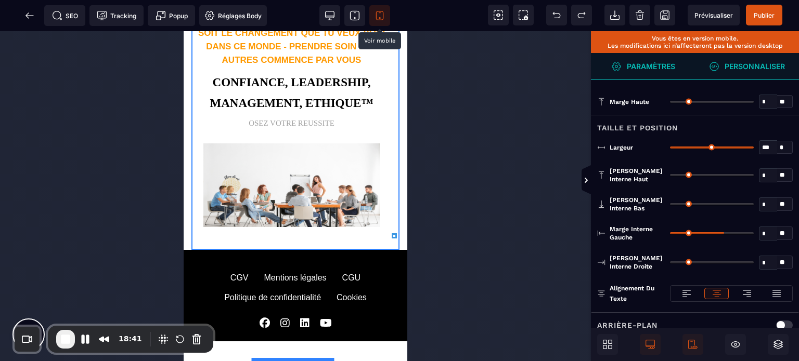
drag, startPoint x: 670, startPoint y: 230, endPoint x: 624, endPoint y: 241, distance: 46.9
click at [670, 235] on input "range" at bounding box center [712, 233] width 84 height 2
drag, startPoint x: 674, startPoint y: 262, endPoint x: 654, endPoint y: 263, distance: 20.3
click at [670, 263] on input "range" at bounding box center [712, 263] width 84 height 2
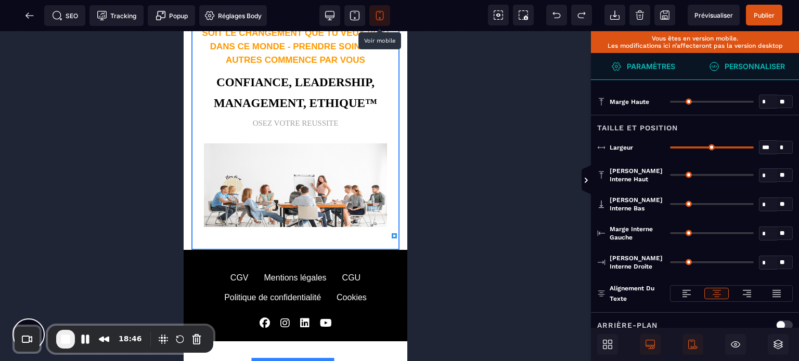
drag, startPoint x: 750, startPoint y: 144, endPoint x: 780, endPoint y: 147, distance: 30.4
click at [754, 147] on input "range" at bounding box center [712, 148] width 84 height 2
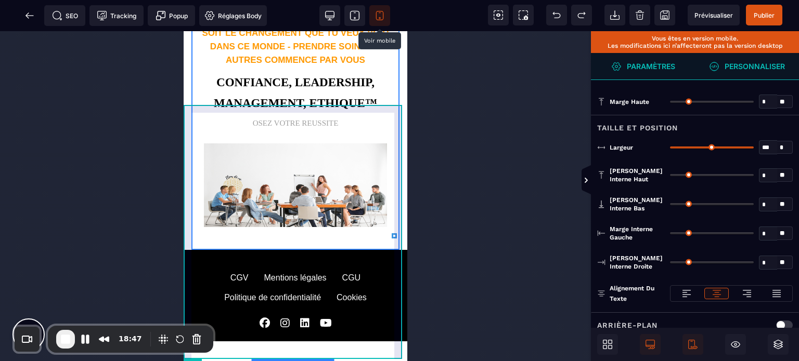
click at [400, 223] on div "SOIT LE CHANGEMENT QUE TU VEUX VOIR DANS CE MONDE - PRENDRE SOIN DES AUTRES COM…" at bounding box center [296, 124] width 224 height 252
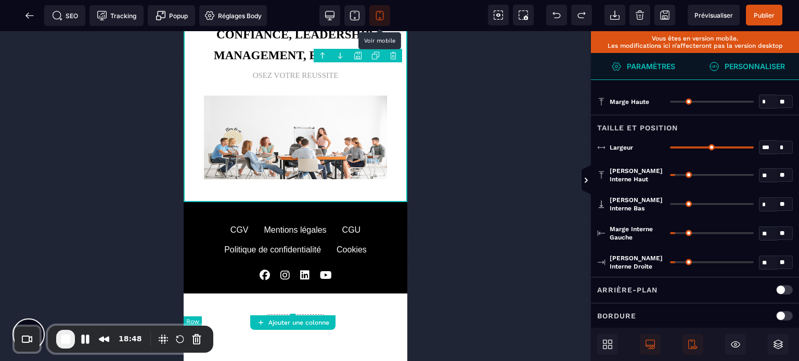
scroll to position [2861, 0]
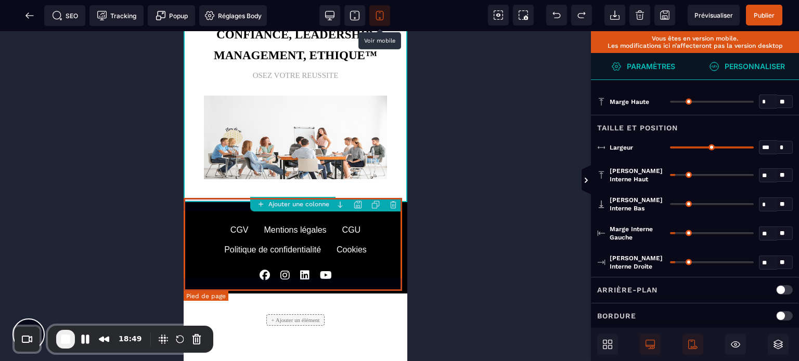
click at [400, 223] on div "CGV Mentions légales CGU Politique de confidentialité Cookies" at bounding box center [296, 248] width 224 height 66
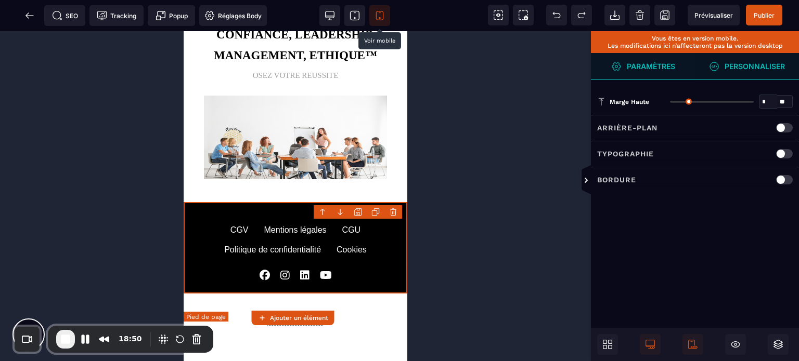
scroll to position [2840, 0]
click at [184, 317] on div "+ Ajouter un élément" at bounding box center [296, 320] width 224 height 53
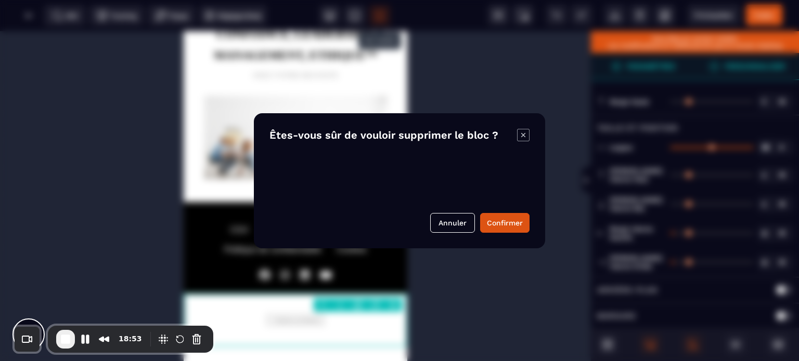
click at [395, 305] on body "B I U S A *******" at bounding box center [399, 180] width 799 height 361
click at [507, 224] on button "Confirmer" at bounding box center [504, 223] width 49 height 20
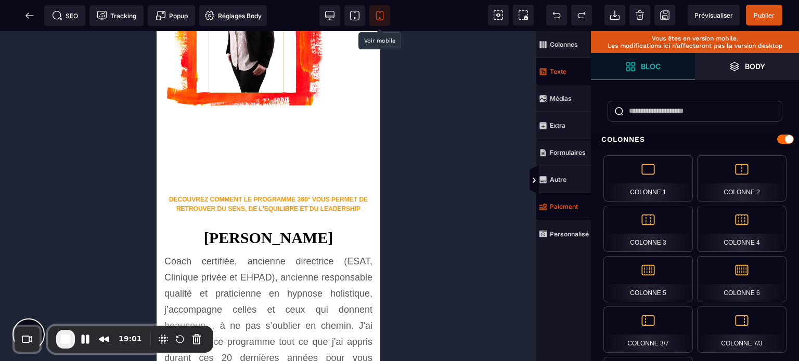
scroll to position [874, 0]
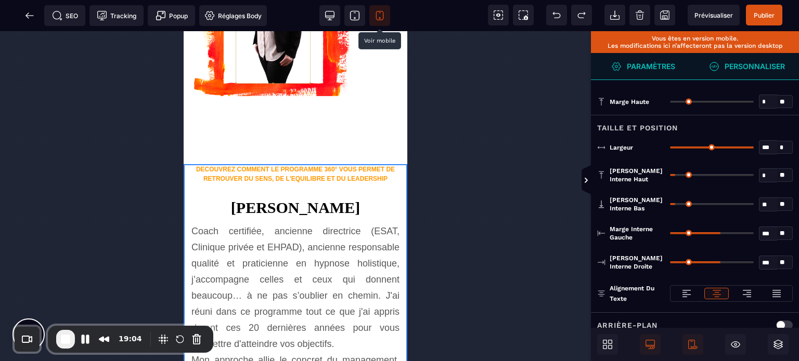
drag, startPoint x: 677, startPoint y: 174, endPoint x: 638, endPoint y: 187, distance: 41.4
click at [670, 176] on input "range" at bounding box center [712, 175] width 84 height 2
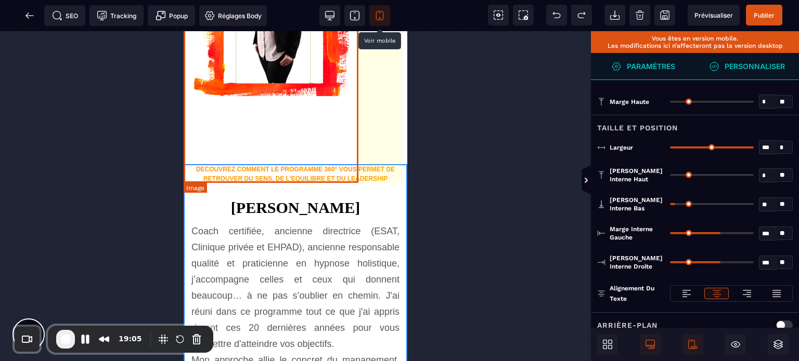
click at [223, 147] on img at bounding box center [273, 18] width 179 height 257
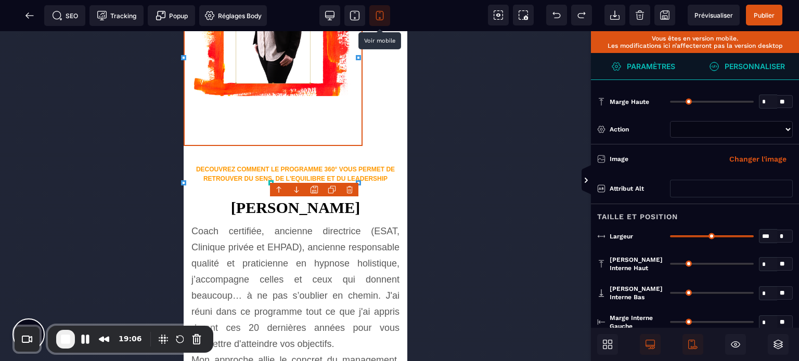
click at [645, 225] on div "Largeur *** * * * ** Tous" at bounding box center [695, 236] width 208 height 27
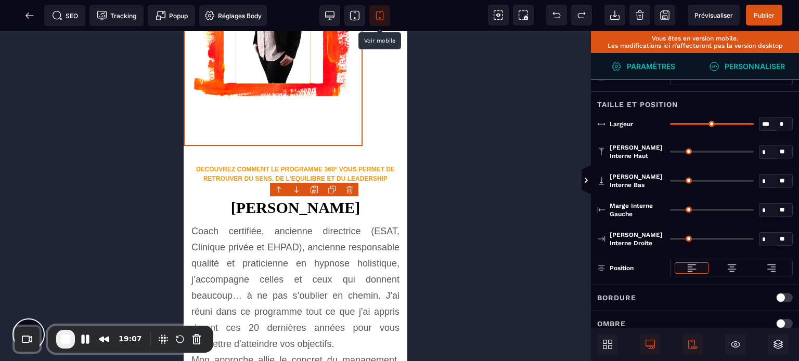
scroll to position [160, 0]
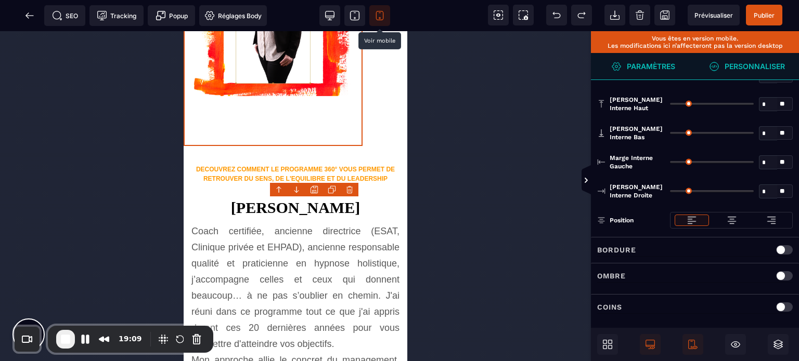
click at [739, 216] on div at bounding box center [731, 220] width 33 height 11
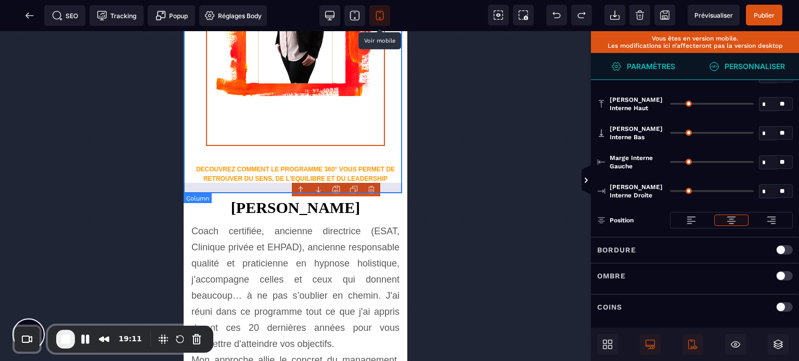
click at [227, 157] on div at bounding box center [296, 18] width 224 height 278
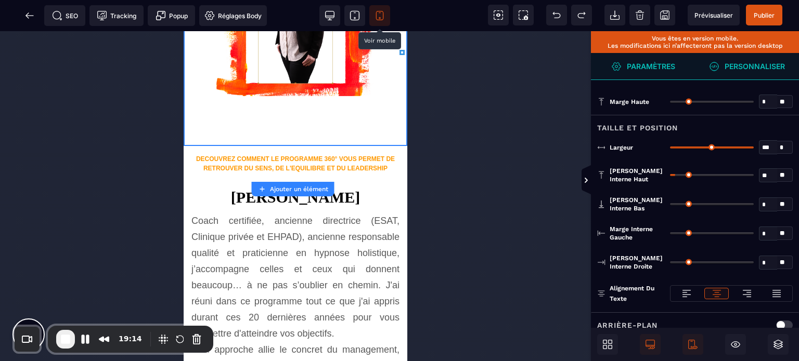
drag, startPoint x: 676, startPoint y: 201, endPoint x: 624, endPoint y: 194, distance: 52.5
click at [670, 203] on input "range" at bounding box center [712, 204] width 84 height 2
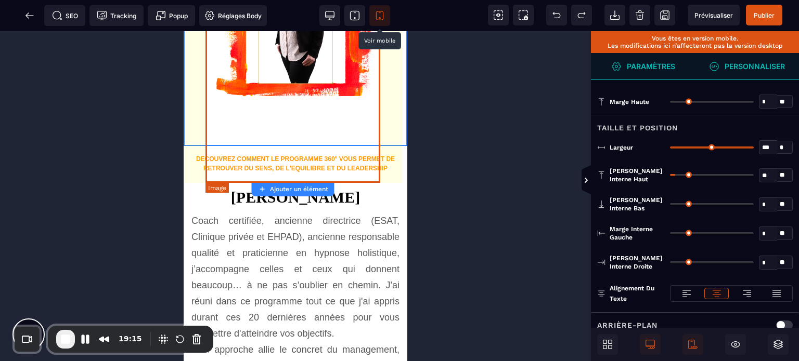
click at [251, 124] on img at bounding box center [295, 18] width 179 height 257
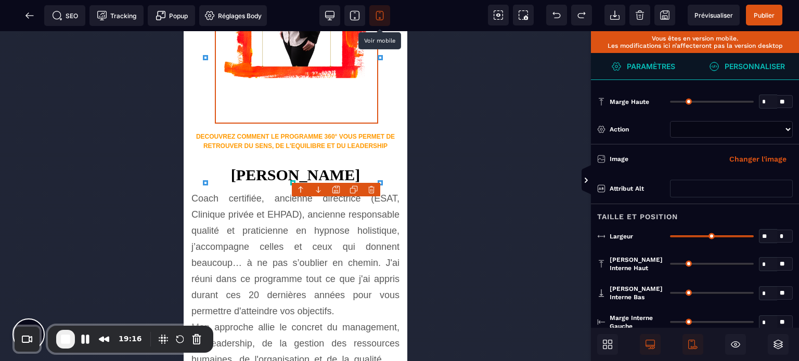
click at [729, 236] on input "range" at bounding box center [712, 237] width 84 height 2
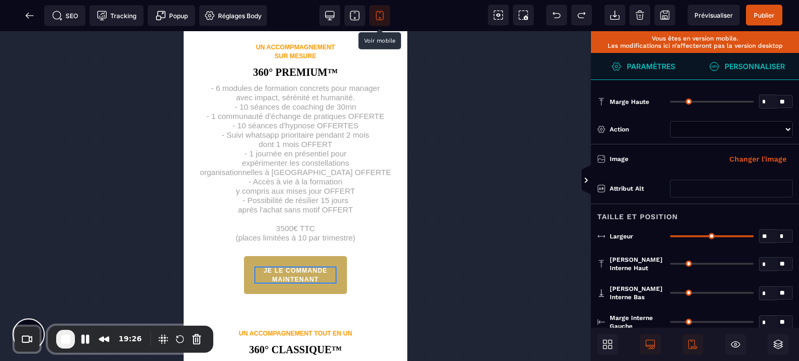
scroll to position [1628, 0]
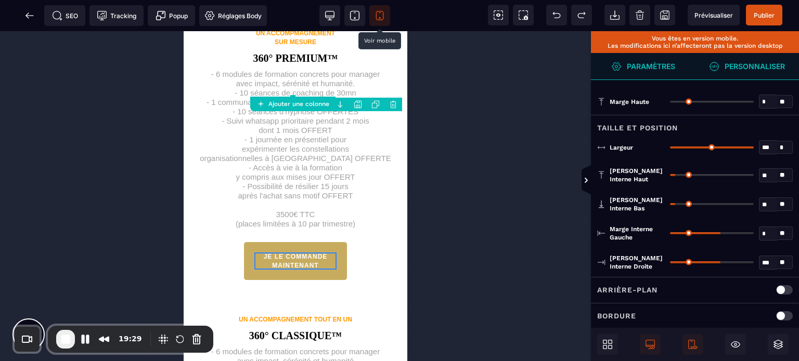
drag, startPoint x: 717, startPoint y: 231, endPoint x: 631, endPoint y: 246, distance: 87.1
click at [670, 235] on input "range" at bounding box center [712, 233] width 84 height 2
drag, startPoint x: 720, startPoint y: 263, endPoint x: 645, endPoint y: 274, distance: 75.2
click at [670, 264] on input "range" at bounding box center [712, 263] width 84 height 2
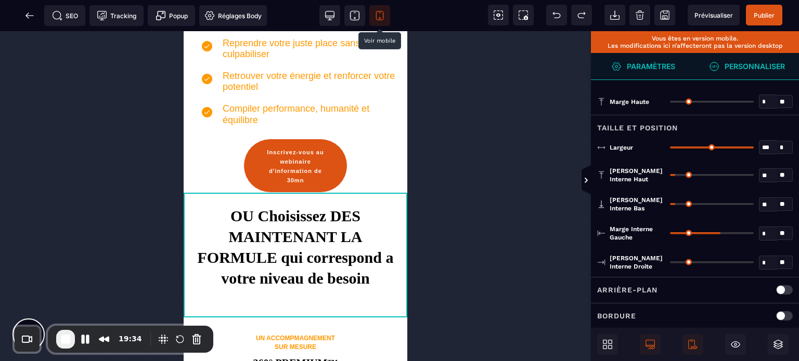
scroll to position [1340, 0]
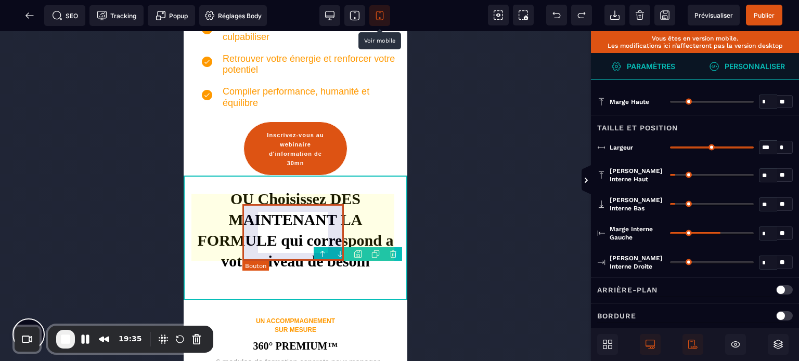
click at [260, 167] on div "Inscrivez-vous au webinaire d'information de 30mn" at bounding box center [296, 148] width 72 height 37
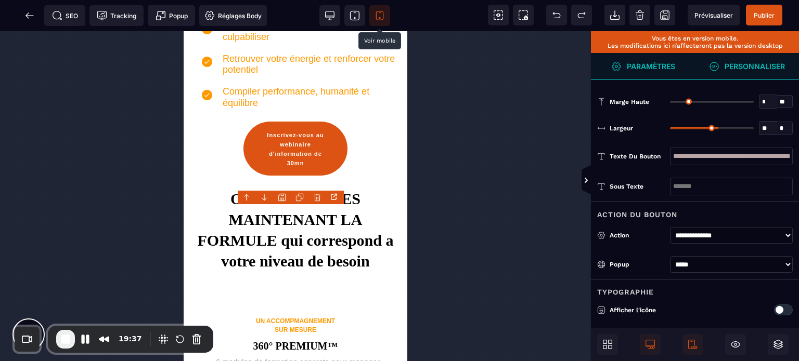
click at [783, 126] on select "* ** * *" at bounding box center [785, 129] width 16 height 14
drag, startPoint x: 673, startPoint y: 128, endPoint x: 706, endPoint y: 131, distance: 33.4
click at [706, 129] on input "range" at bounding box center [712, 128] width 84 height 2
click at [785, 126] on select "* ** * *" at bounding box center [785, 129] width 16 height 14
click at [747, 128] on input "range" at bounding box center [712, 128] width 84 height 2
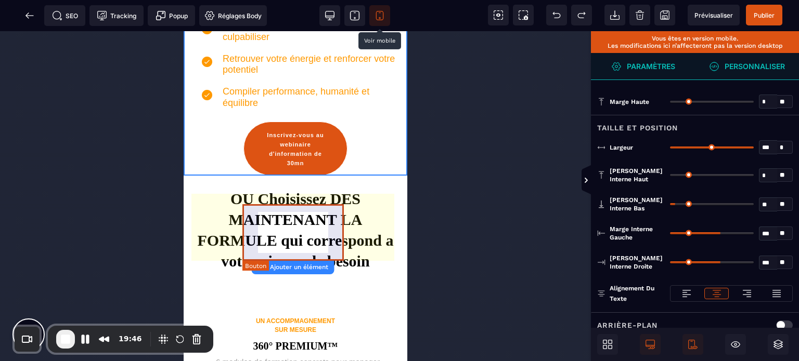
click at [245, 176] on button "Inscrivez-vous au webinaire d'information de 30mn" at bounding box center [295, 149] width 104 height 54
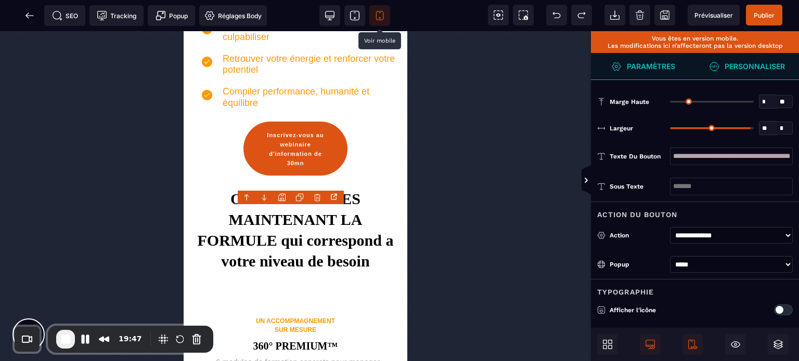
click at [299, 193] on icon at bounding box center [299, 197] width 8 height 8
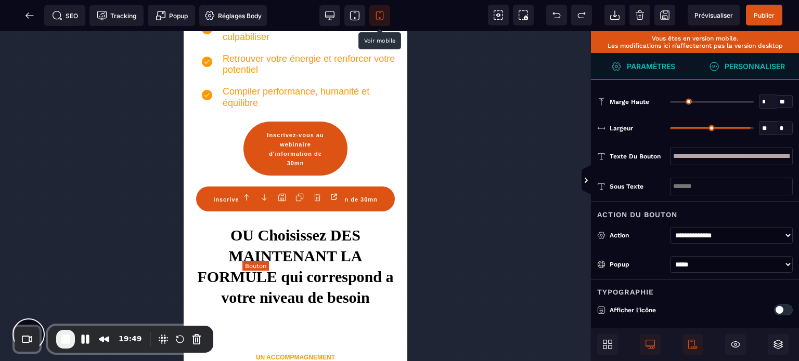
click at [248, 176] on button "Inscrivez-vous au webinaire d'information de 30mn" at bounding box center [295, 149] width 104 height 54
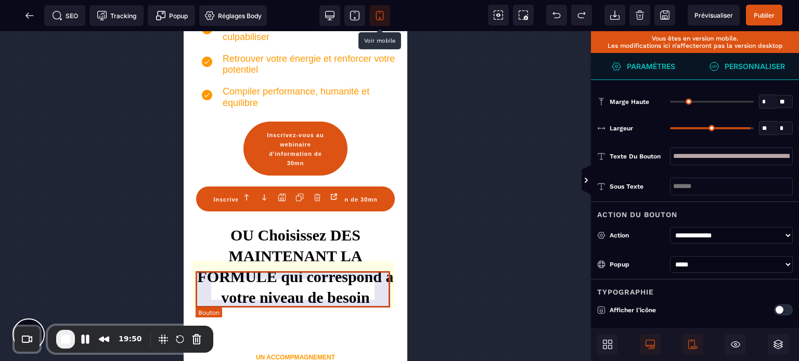
click at [241, 204] on div "Inscrivez-vous au webinaire d'information de 30mn" at bounding box center [295, 198] width 164 height 9
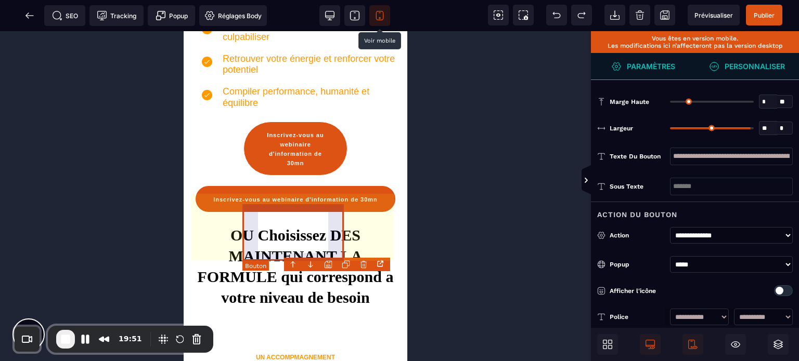
click at [265, 167] on div "Inscrivez-vous au webinaire d'information de 30mn" at bounding box center [296, 148] width 72 height 37
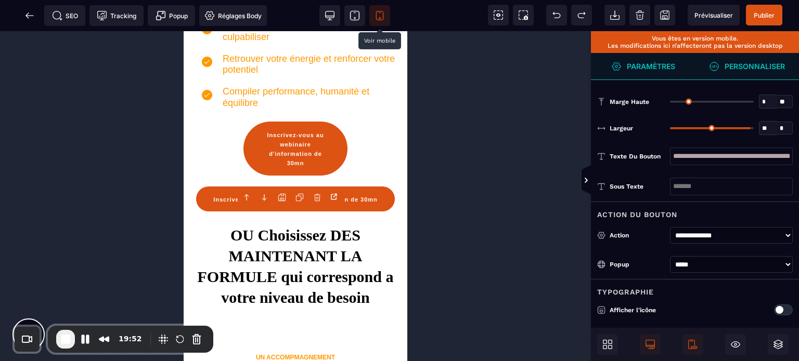
click at [313, 196] on body "B I U S A *******" at bounding box center [399, 180] width 799 height 361
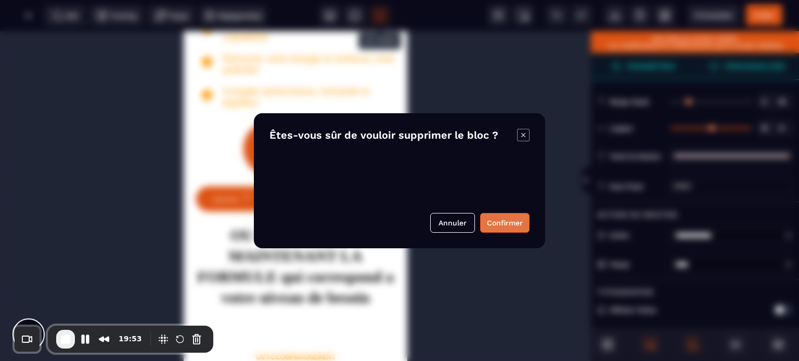
click at [508, 224] on button "Confirmer" at bounding box center [504, 223] width 49 height 20
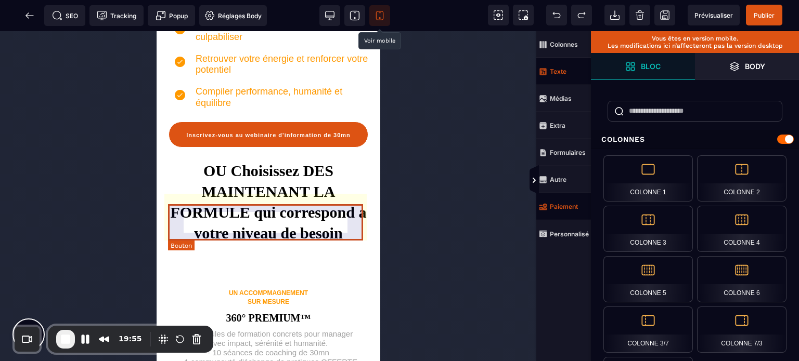
click at [290, 139] on div "Inscrivez-vous au webinaire d'information de 30mn" at bounding box center [268, 134] width 164 height 9
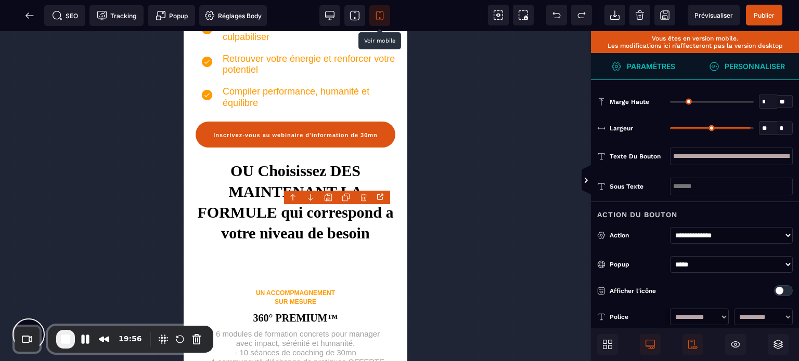
click at [694, 294] on p "Afficher l'icône" at bounding box center [662, 291] width 130 height 10
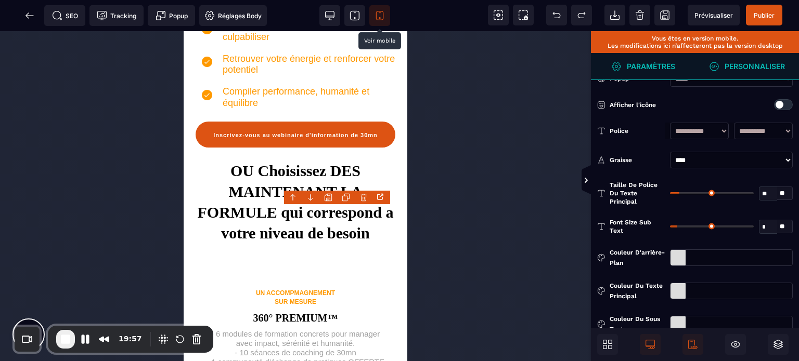
scroll to position [187, 0]
drag, startPoint x: 762, startPoint y: 192, endPoint x: 771, endPoint y: 195, distance: 9.7
click at [771, 195] on input "**" at bounding box center [768, 193] width 18 height 12
click at [753, 184] on div "** * **" at bounding box center [731, 192] width 123 height 25
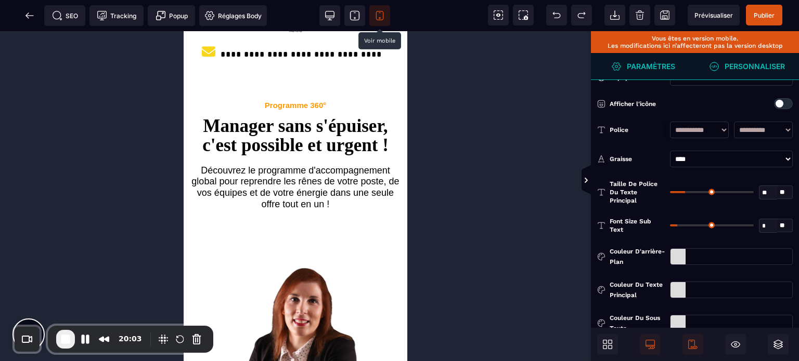
scroll to position [0, 0]
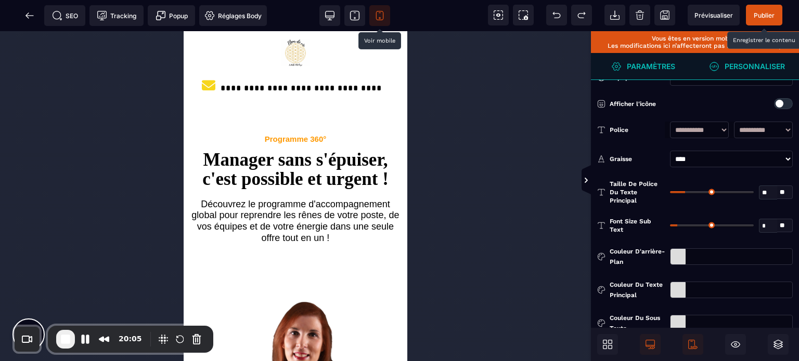
click at [775, 13] on span "Publier" at bounding box center [764, 15] width 36 height 21
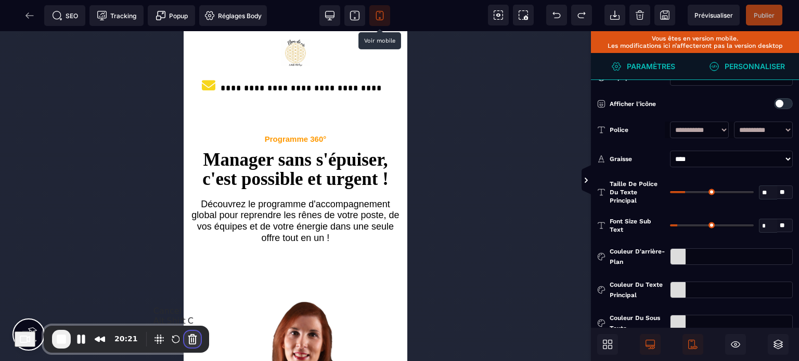
click at [197, 335] on button "Cancel Recording" at bounding box center [192, 339] width 17 height 17
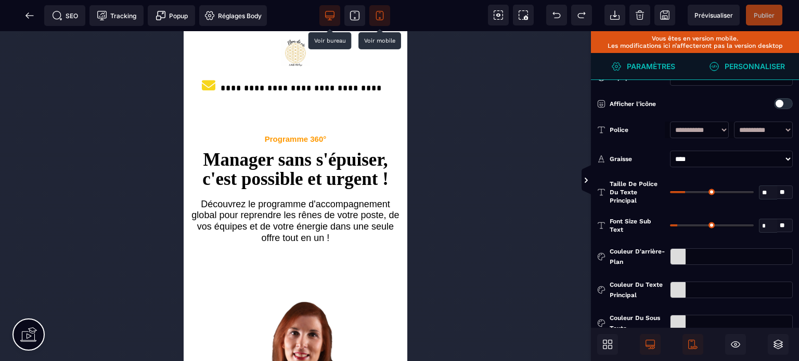
click at [329, 17] on icon at bounding box center [330, 15] width 10 height 10
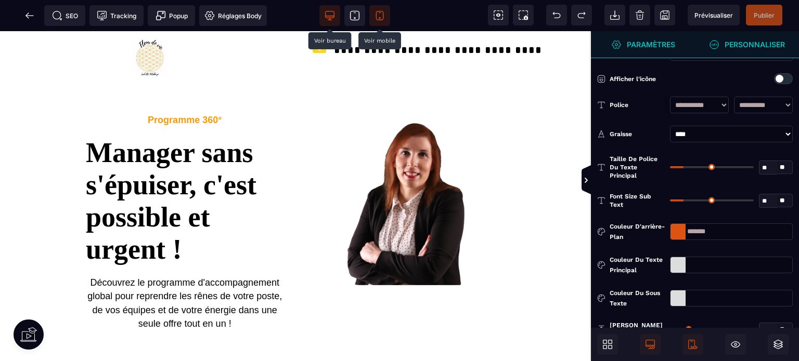
scroll to position [181, 0]
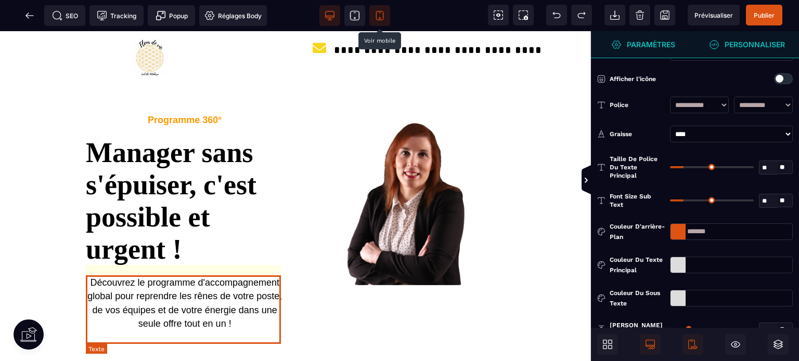
click at [126, 321] on text "Découvrez le programme d'accompagnement global pour reprendre les rênes de votr…" at bounding box center [185, 303] width 198 height 55
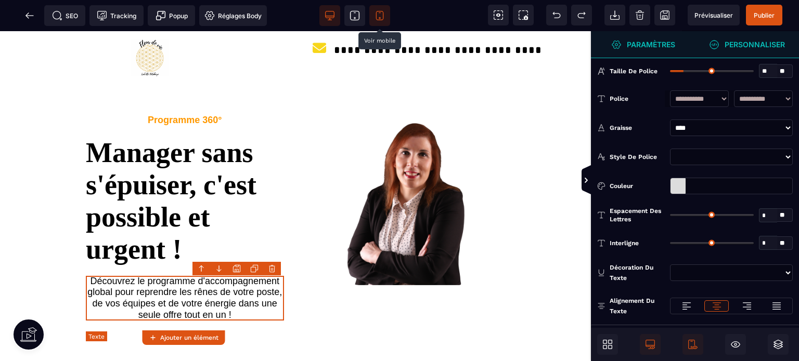
click at [126, 321] on text "Découvrez le programme d'accompagnement global pour reprendre les rênes de votr…" at bounding box center [185, 298] width 198 height 45
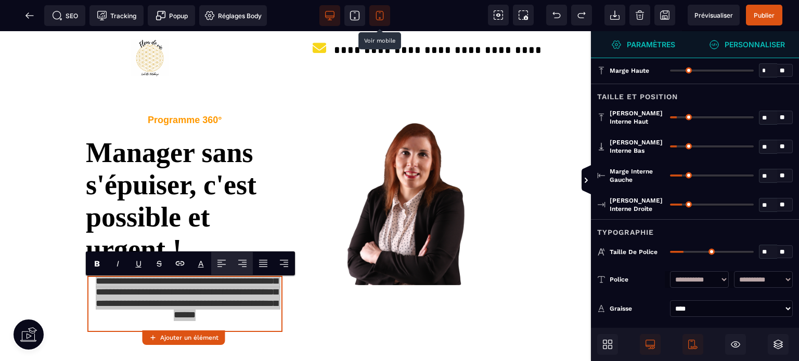
click at [218, 257] on span at bounding box center [221, 263] width 21 height 23
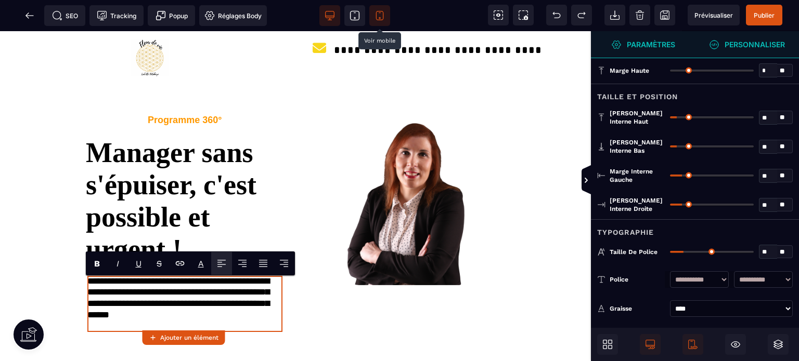
click at [0, 266] on div "**********" at bounding box center [295, 223] width 591 height 275
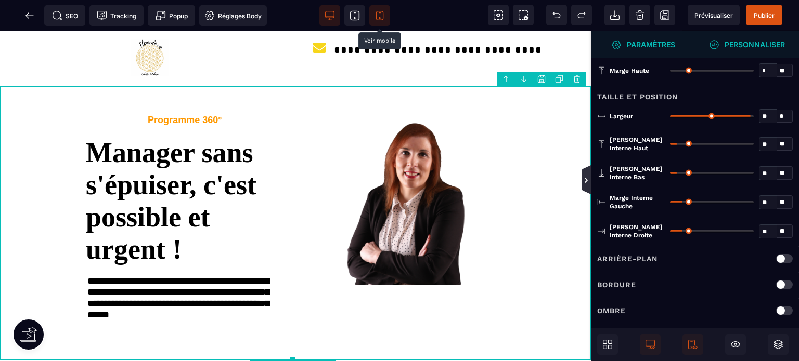
click at [587, 180] on icon at bounding box center [586, 180] width 3 height 5
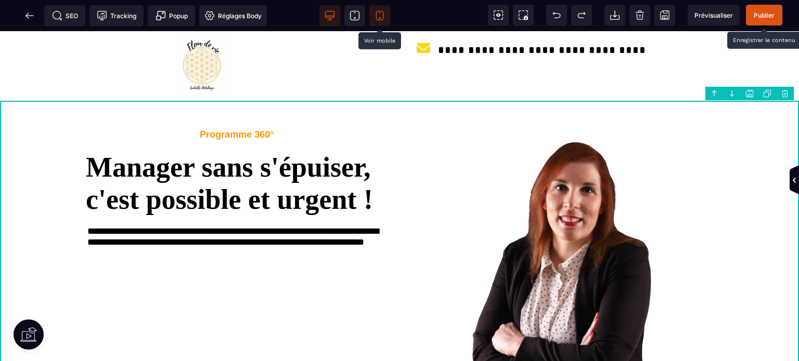
click at [764, 13] on span "Publier" at bounding box center [764, 15] width 21 height 8
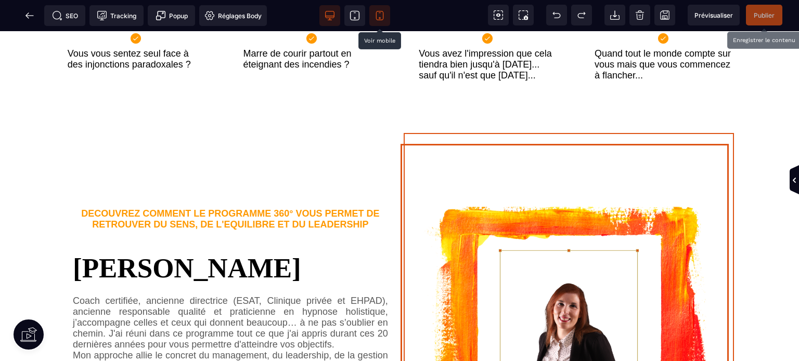
scroll to position [358, 0]
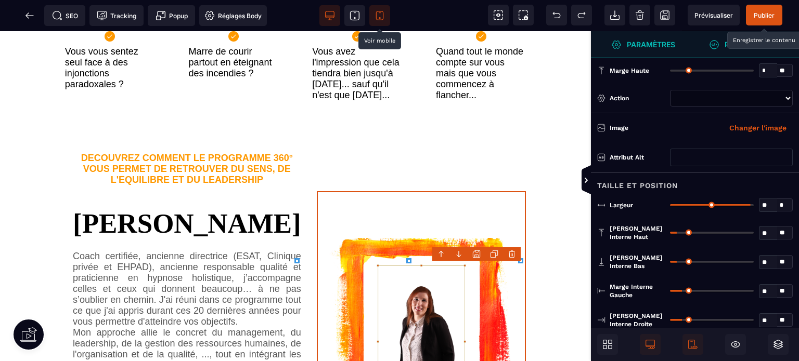
click at [513, 255] on body "B I U S A *******" at bounding box center [399, 180] width 799 height 361
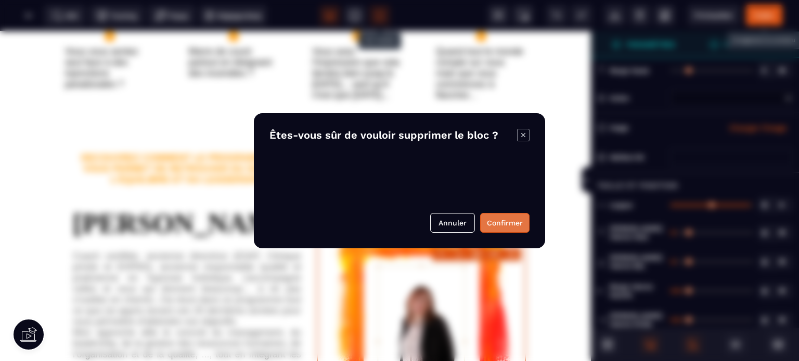
click at [505, 222] on button "Confirmer" at bounding box center [504, 223] width 49 height 20
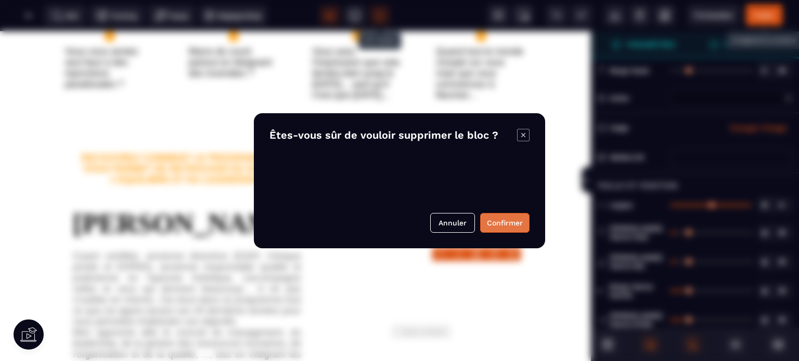
scroll to position [419, 0]
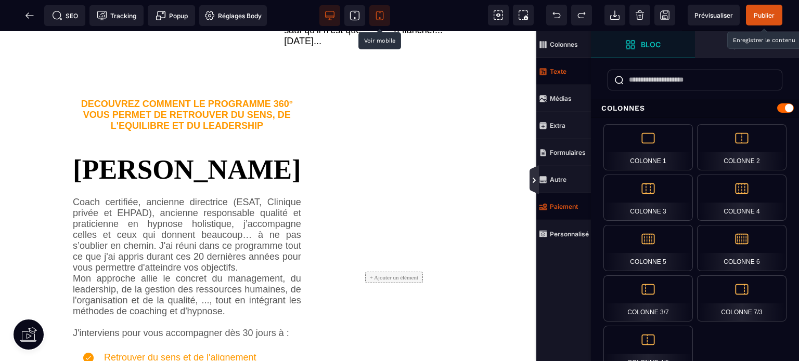
click at [536, 173] on icon at bounding box center [533, 179] width 9 height 29
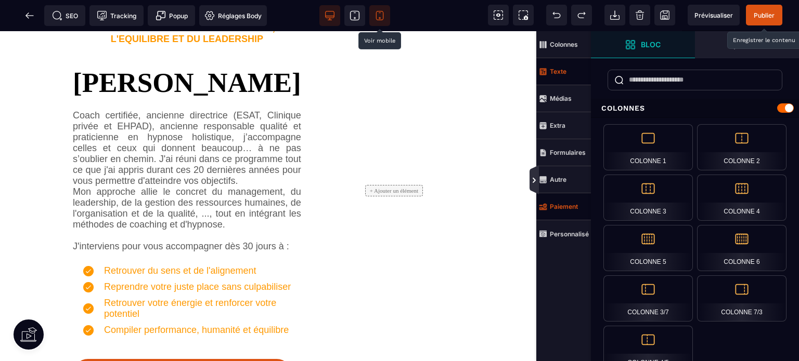
scroll to position [416, 0]
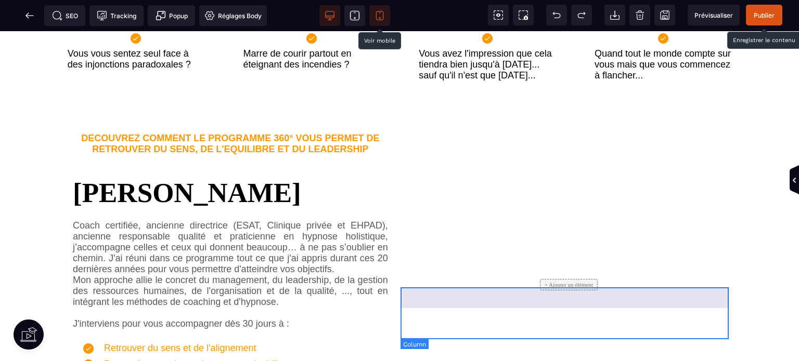
click at [555, 291] on div "+ Ajouter un élément" at bounding box center [569, 284] width 330 height 11
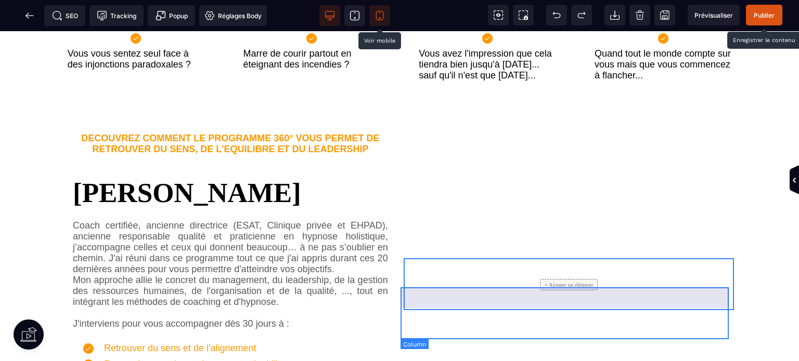
scroll to position [358, 0]
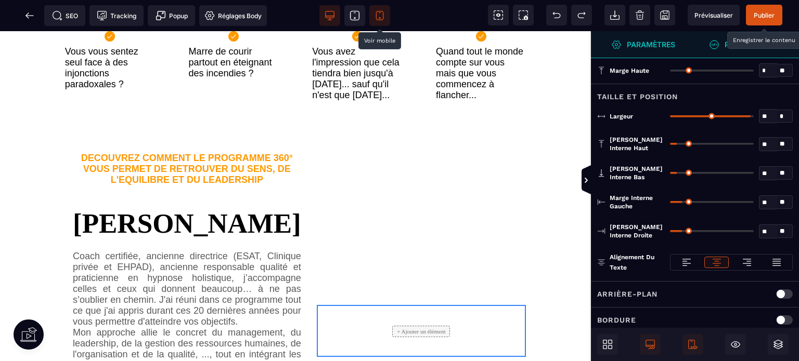
drag, startPoint x: 674, startPoint y: 70, endPoint x: 642, endPoint y: 83, distance: 34.8
click at [670, 72] on input "range" at bounding box center [712, 71] width 84 height 2
drag, startPoint x: 748, startPoint y: 115, endPoint x: 774, endPoint y: 119, distance: 25.7
click at [754, 118] on input "range" at bounding box center [712, 116] width 84 height 2
click at [588, 181] on icon at bounding box center [586, 180] width 8 height 8
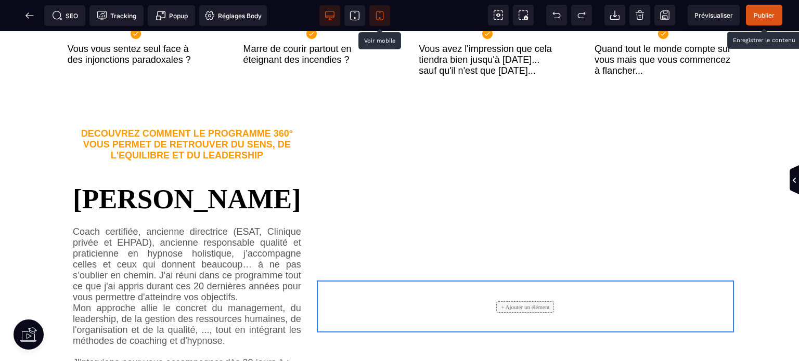
scroll to position [416, 0]
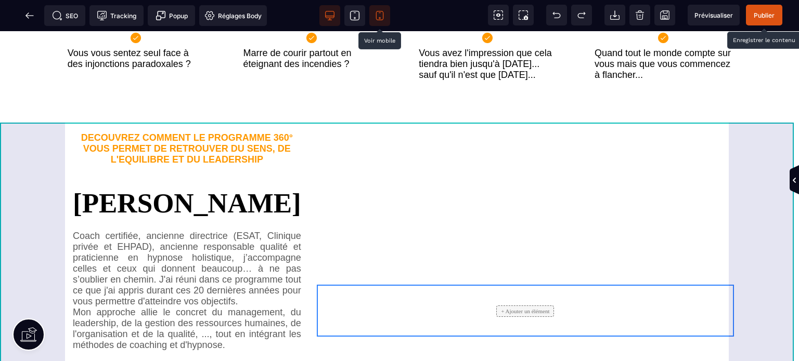
click at [38, 183] on div "+ Ajouter un élément DECOUVREZ COMMENT LE PROGRAMME 360° VOUS PERMET DE RETROUV…" at bounding box center [399, 321] width 799 height 419
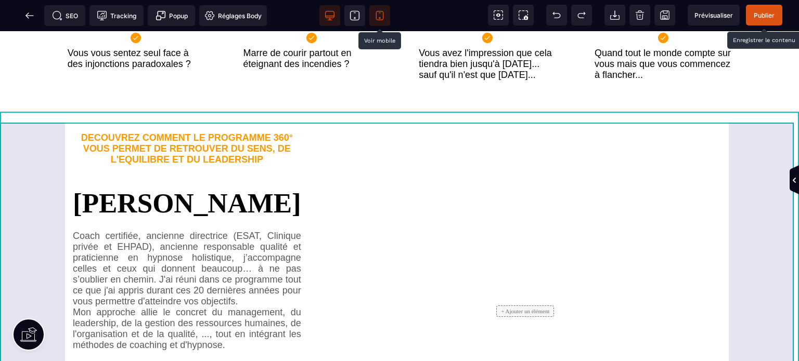
scroll to position [359, 0]
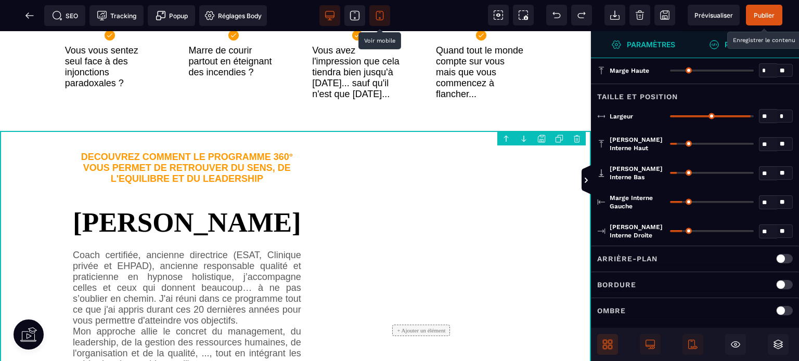
click at [604, 338] on span at bounding box center [607, 344] width 21 height 21
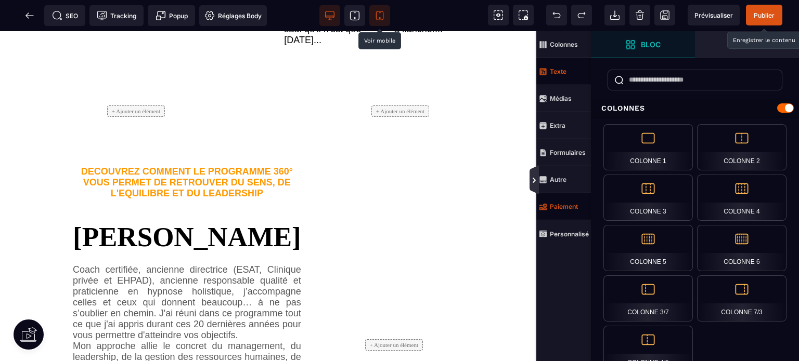
click at [537, 178] on icon at bounding box center [534, 180] width 8 height 8
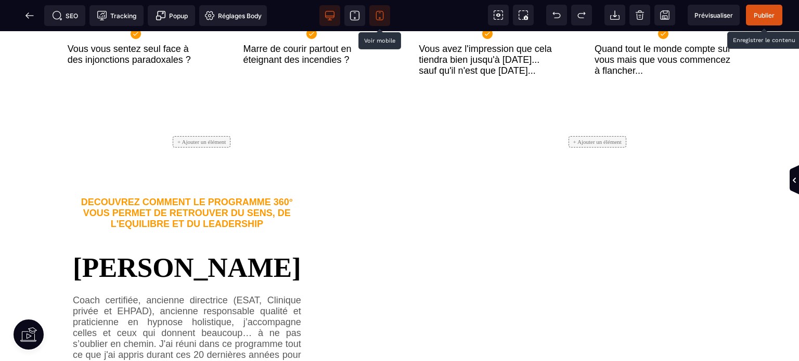
scroll to position [416, 0]
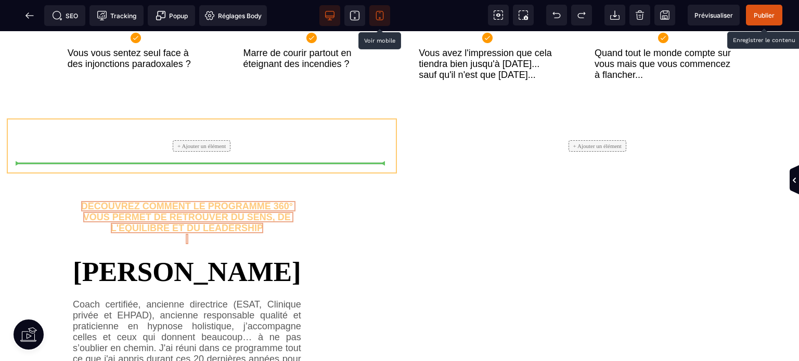
drag, startPoint x: 89, startPoint y: 244, endPoint x: 72, endPoint y: 164, distance: 81.9
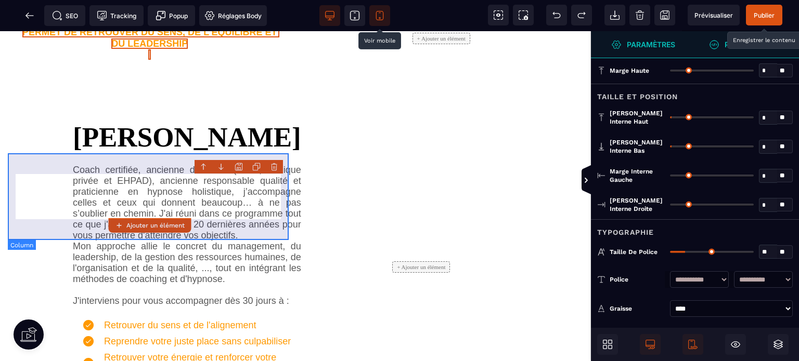
scroll to position [359, 0]
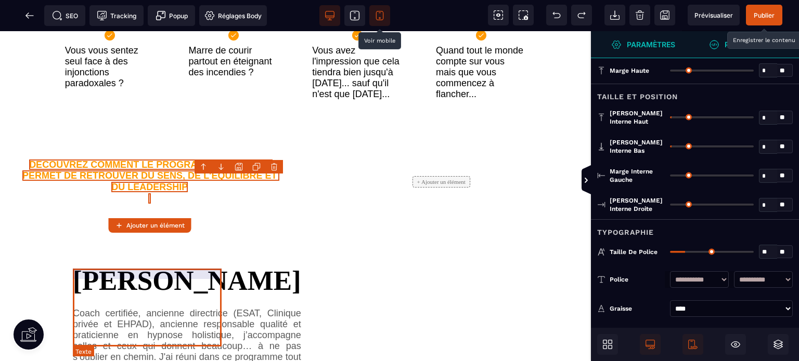
click at [83, 298] on text "[PERSON_NAME]" at bounding box center [187, 276] width 228 height 44
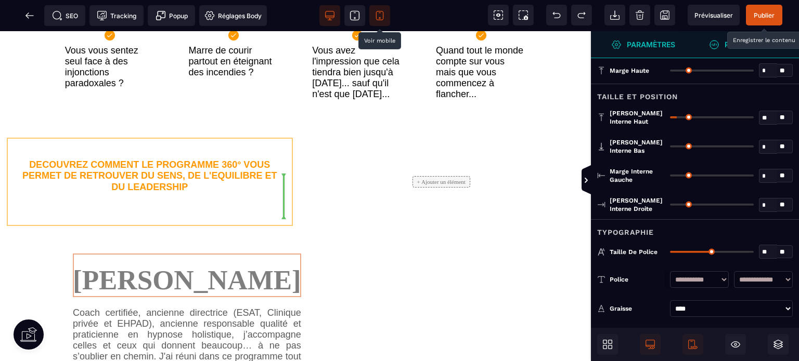
drag, startPoint x: 83, startPoint y: 307, endPoint x: 156, endPoint y: 222, distance: 112.5
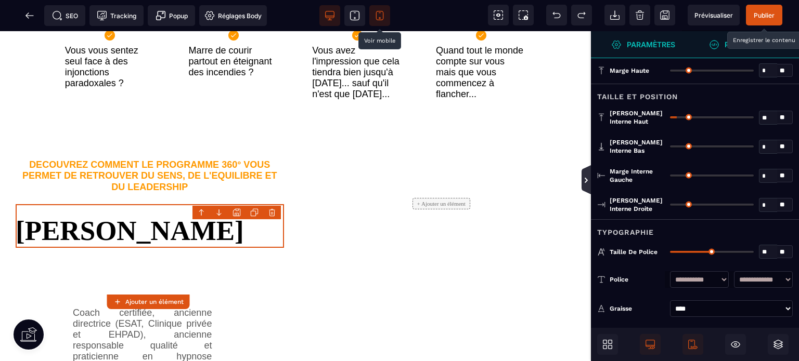
click at [588, 183] on icon at bounding box center [586, 180] width 8 height 8
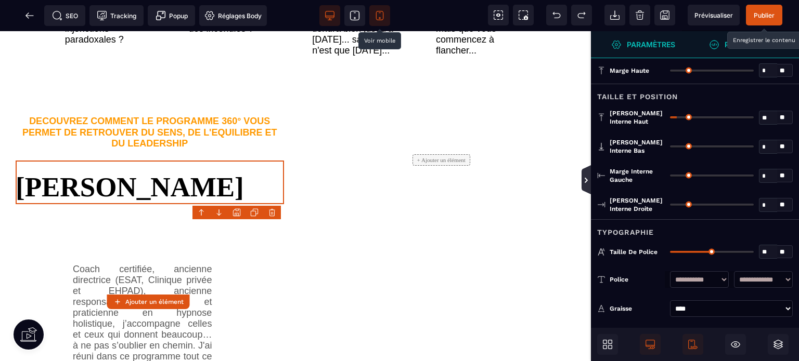
scroll to position [416, 0]
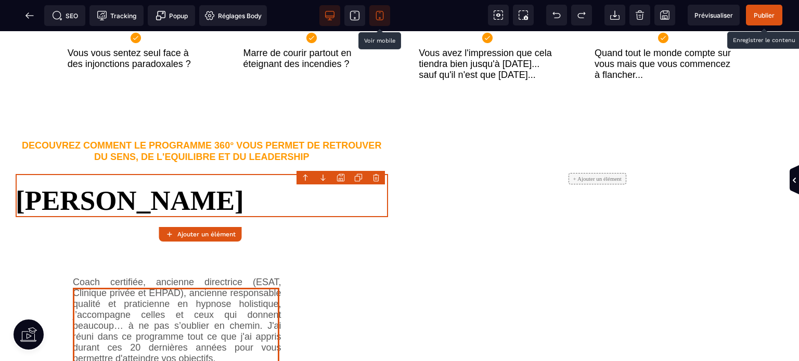
click at [112, 293] on div "Coach certifiée, ancienne directrice (ESAT, Clinique privée et EHPAD), ancienne…" at bounding box center [177, 364] width 209 height 175
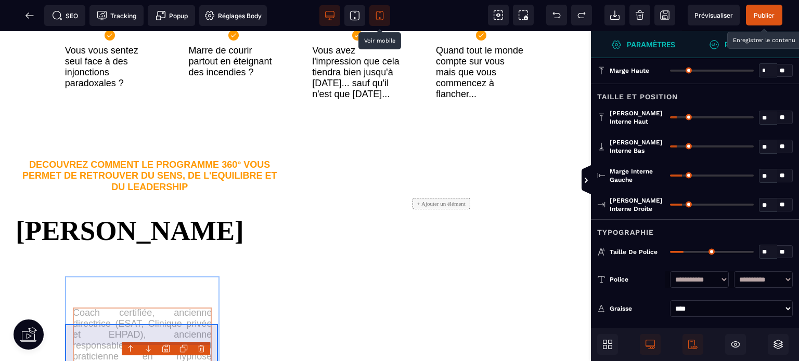
scroll to position [362, 0]
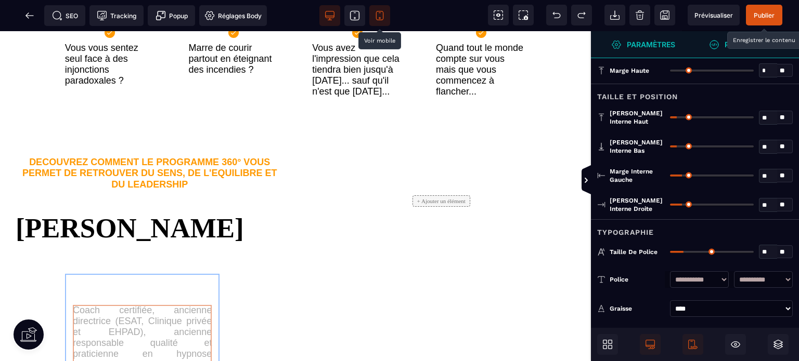
drag, startPoint x: 119, startPoint y: 355, endPoint x: 99, endPoint y: 307, distance: 52.2
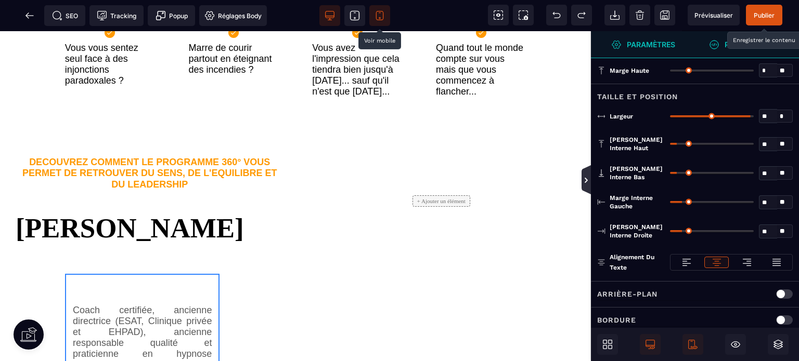
click at [586, 180] on icon at bounding box center [586, 180] width 3 height 5
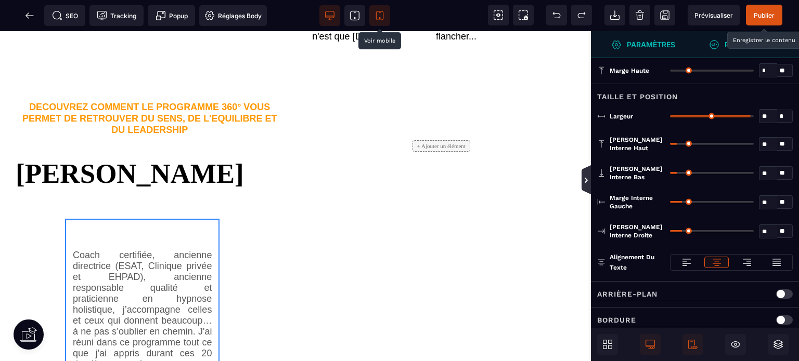
scroll to position [419, 0]
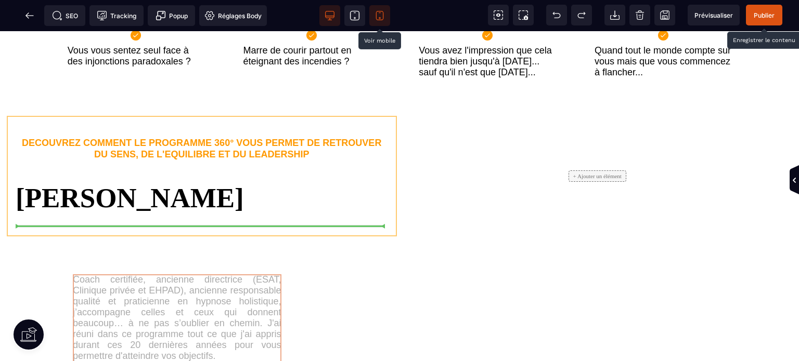
drag, startPoint x: 212, startPoint y: 288, endPoint x: 166, endPoint y: 228, distance: 75.0
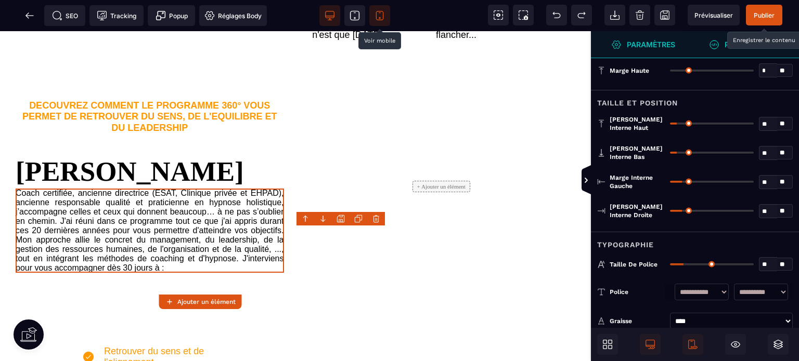
scroll to position [362, 0]
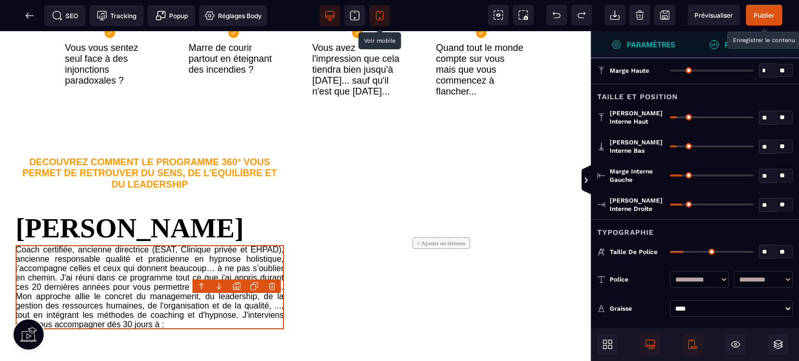
click at [755, 279] on select "**********" at bounding box center [763, 279] width 59 height 17
click at [734, 271] on select "**********" at bounding box center [763, 279] width 59 height 17
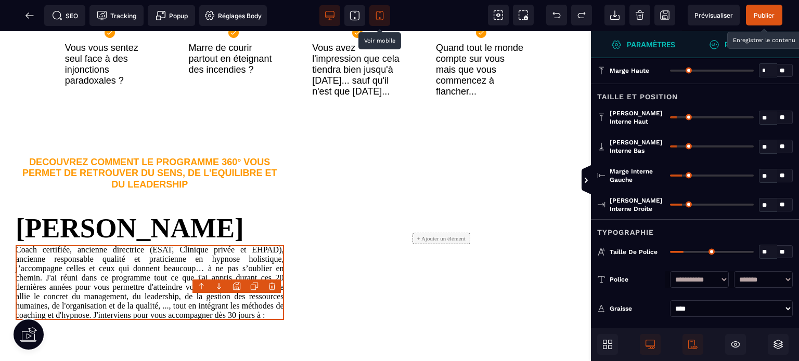
click at [746, 280] on select "**********" at bounding box center [763, 279] width 59 height 17
click at [734, 271] on select "**********" at bounding box center [763, 279] width 59 height 17
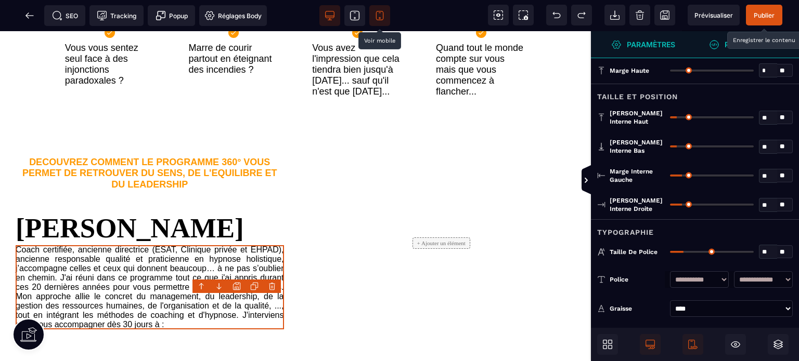
drag, startPoint x: 764, startPoint y: 249, endPoint x: 773, endPoint y: 252, distance: 9.2
click at [773, 252] on input "**" at bounding box center [768, 252] width 18 height 12
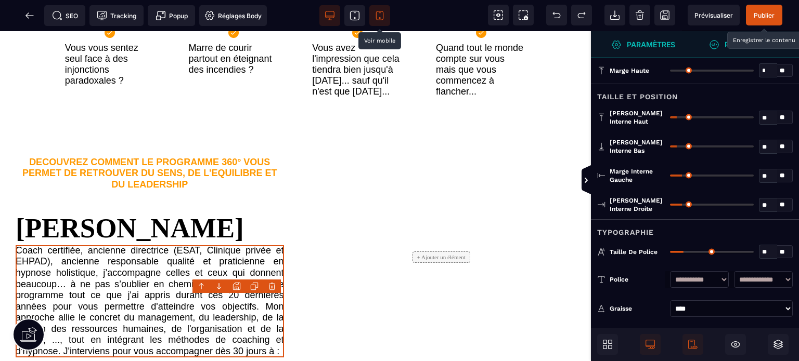
click at [666, 306] on div "**********" at bounding box center [695, 309] width 208 height 17
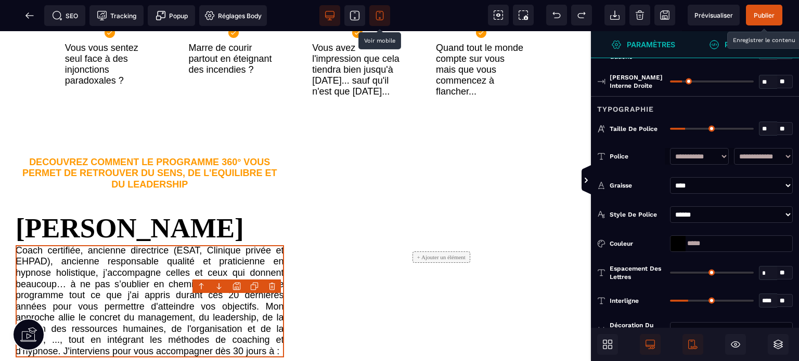
scroll to position [187, 0]
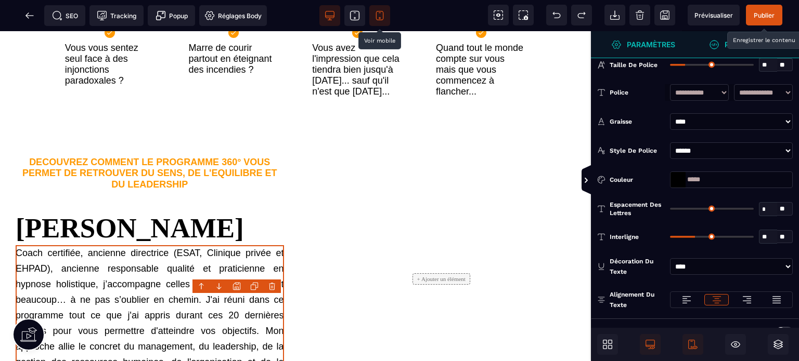
drag, startPoint x: 690, startPoint y: 237, endPoint x: 696, endPoint y: 238, distance: 6.4
click at [696, 238] on input "range" at bounding box center [712, 237] width 84 height 2
click at [581, 183] on icon at bounding box center [585, 179] width 9 height 29
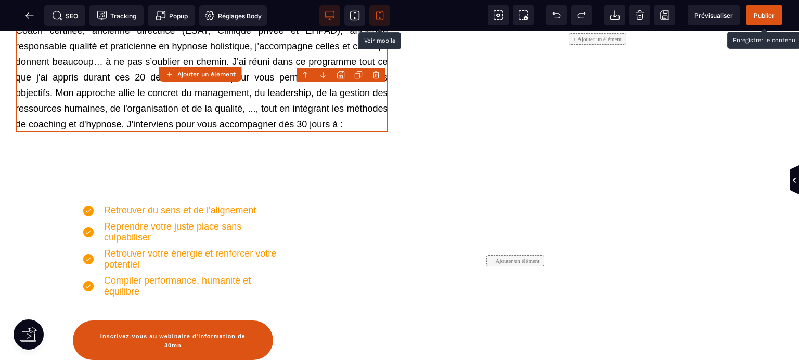
scroll to position [603, 0]
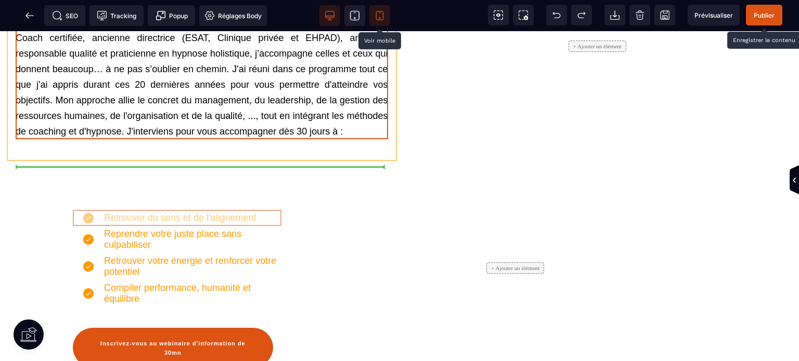
drag, startPoint x: 120, startPoint y: 264, endPoint x: 105, endPoint y: 170, distance: 95.3
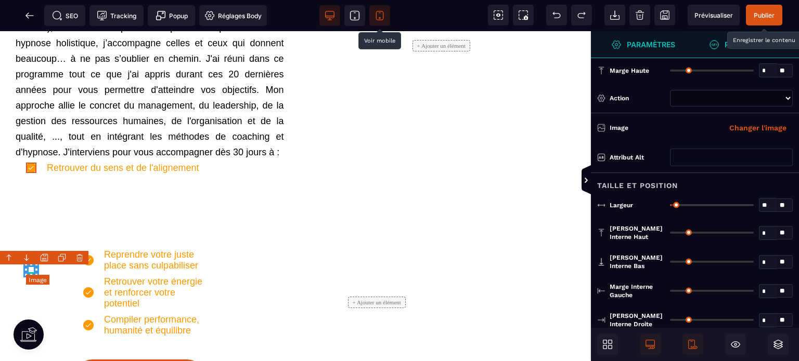
scroll to position [580, 0]
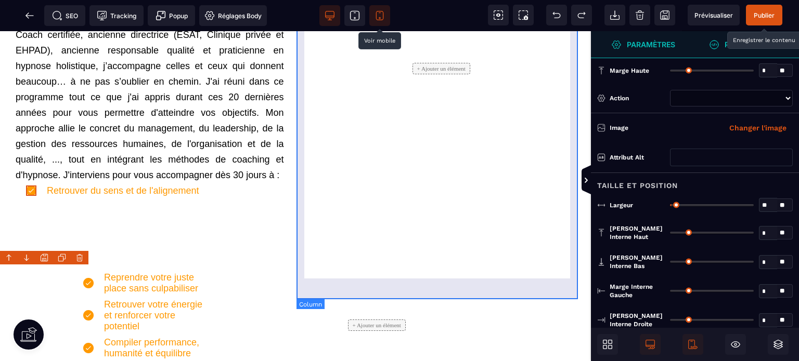
click at [462, 199] on div "+ Ajouter un élément" at bounding box center [441, 69] width 268 height 261
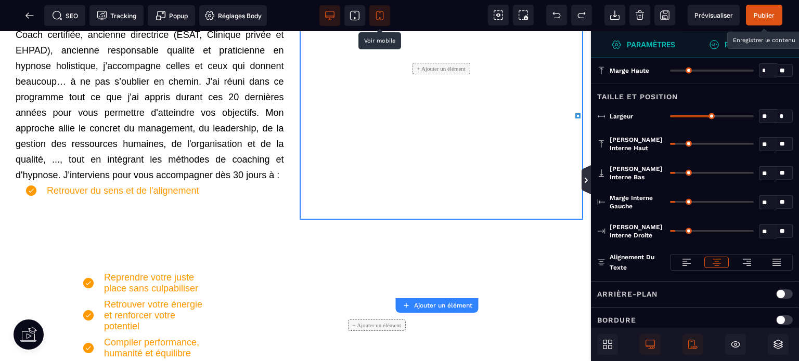
click at [586, 183] on icon at bounding box center [586, 180] width 8 height 8
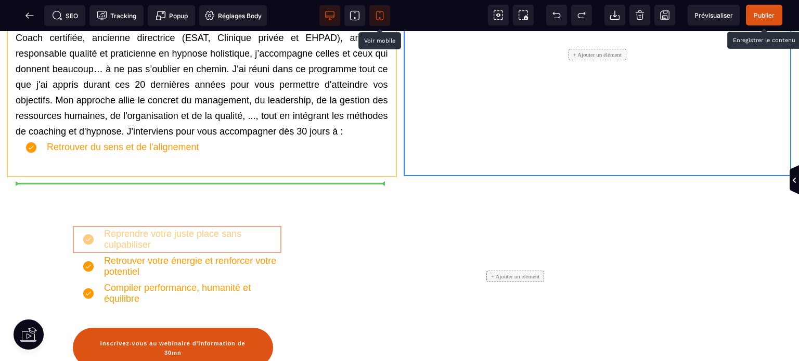
drag, startPoint x: 152, startPoint y: 282, endPoint x: 109, endPoint y: 189, distance: 102.4
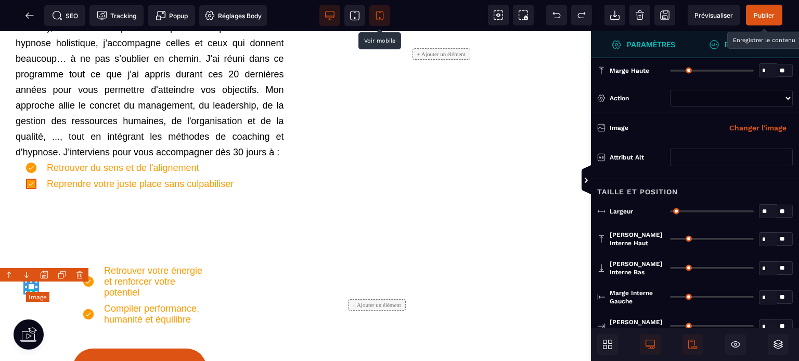
scroll to position [580, 0]
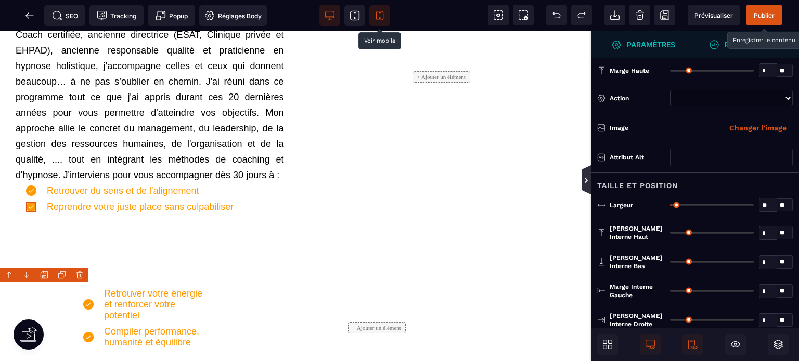
click at [586, 180] on icon at bounding box center [586, 180] width 3 height 5
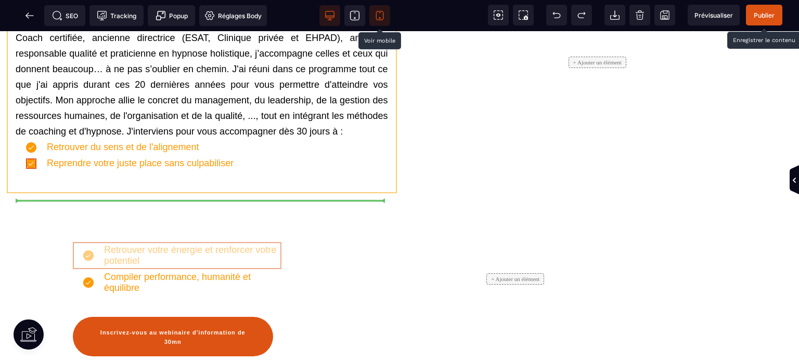
drag, startPoint x: 126, startPoint y: 299, endPoint x: 101, endPoint y: 212, distance: 90.4
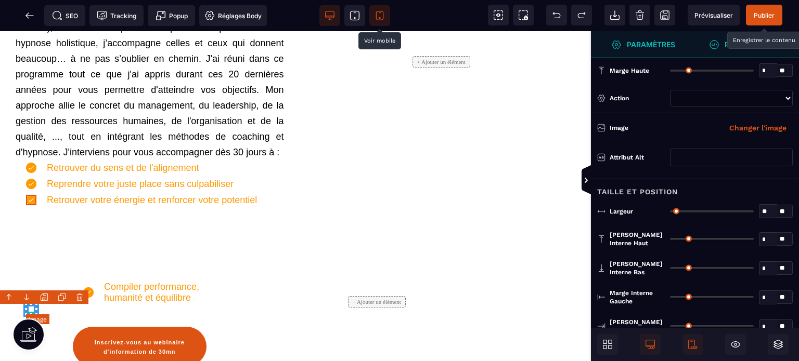
scroll to position [580, 0]
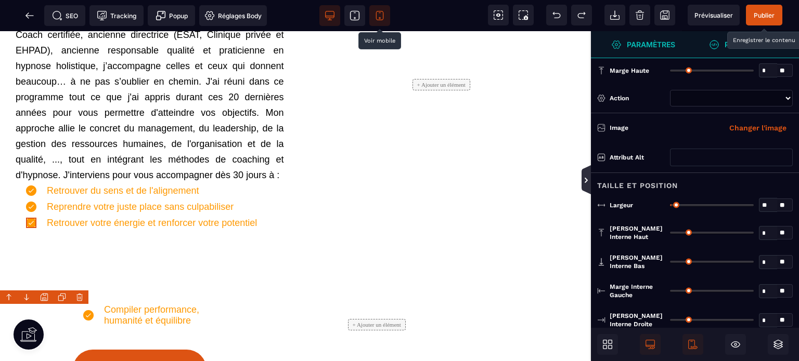
click at [589, 180] on icon at bounding box center [586, 180] width 8 height 8
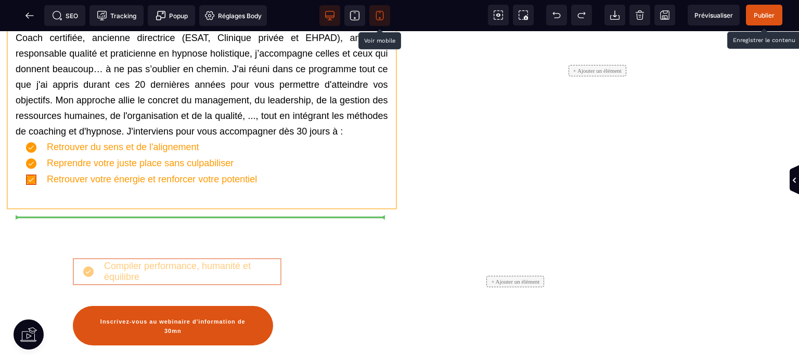
drag, startPoint x: 145, startPoint y: 315, endPoint x: 125, endPoint y: 227, distance: 89.6
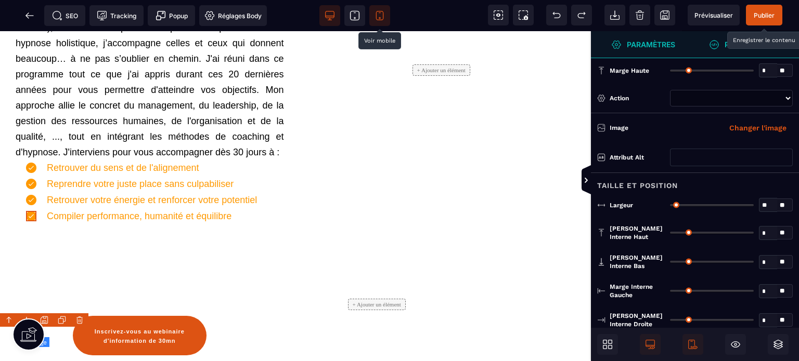
scroll to position [580, 0]
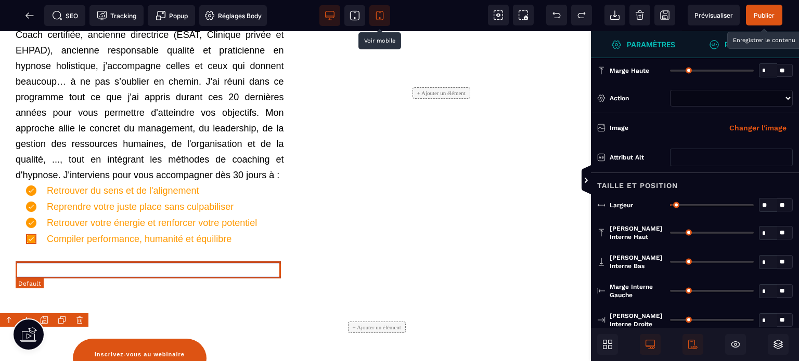
click at [19, 199] on div "Retrouver du sens et de l'alignement" at bounding box center [150, 191] width 268 height 16
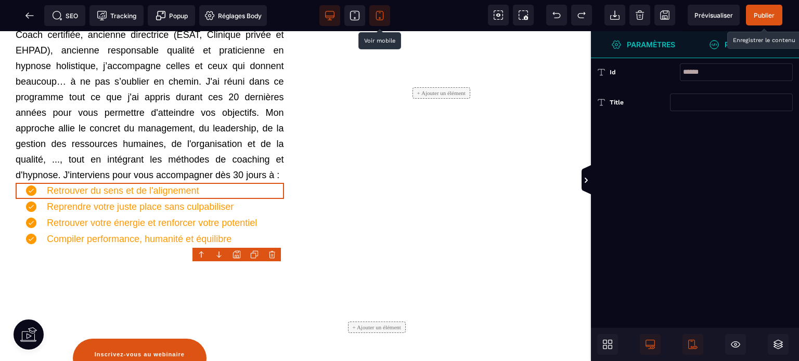
click at [746, 47] on strong "Personnaliser" at bounding box center [754, 45] width 60 height 8
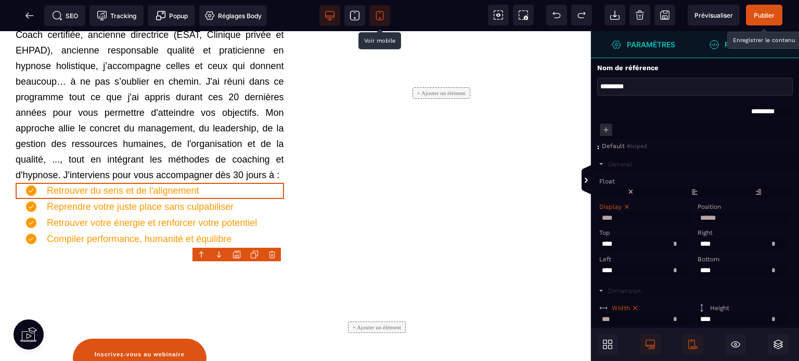
click at [674, 208] on div "Display" at bounding box center [644, 206] width 90 height 7
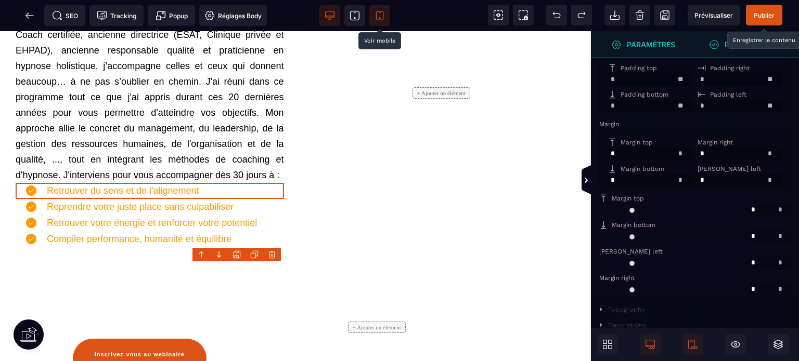
scroll to position [323, 0]
click at [751, 211] on input "text" at bounding box center [769, 210] width 42 height 12
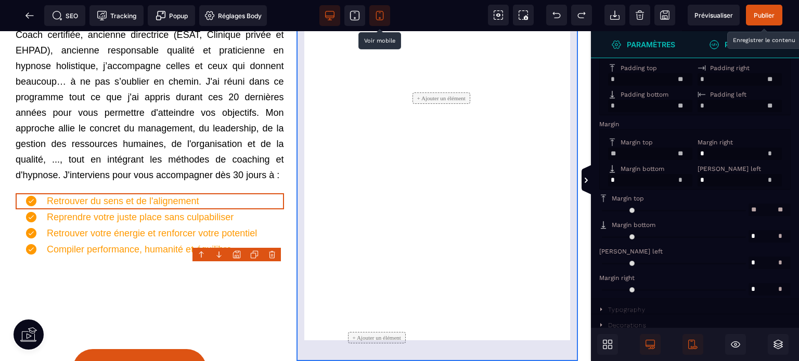
click at [518, 226] on div "+ Ajouter un élément" at bounding box center [441, 98] width 268 height 319
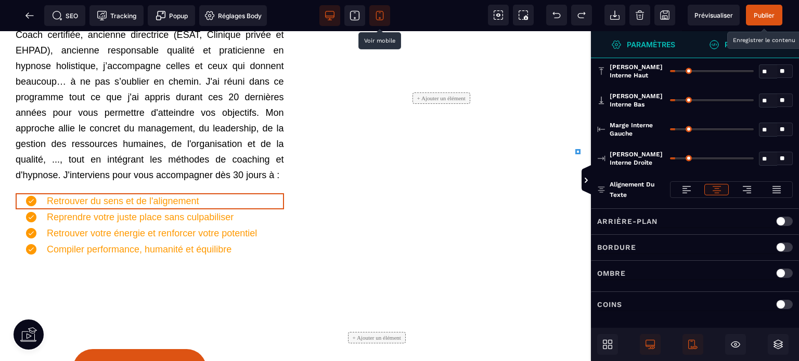
scroll to position [0, 0]
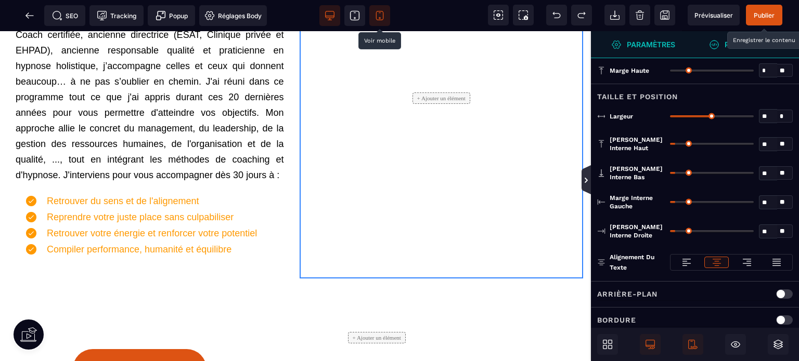
click at [589, 185] on icon at bounding box center [585, 179] width 9 height 29
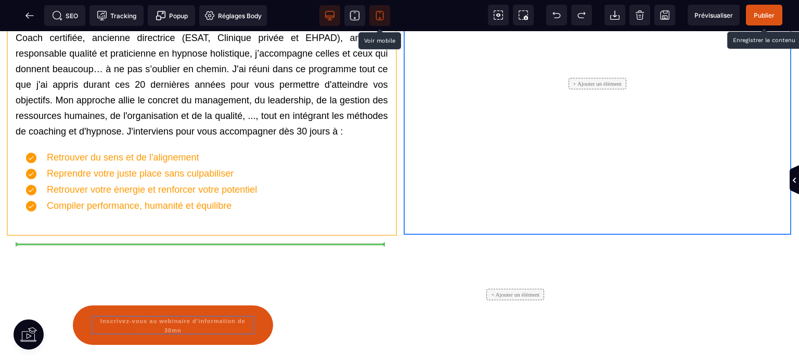
drag, startPoint x: 177, startPoint y: 347, endPoint x: 140, endPoint y: 253, distance: 101.6
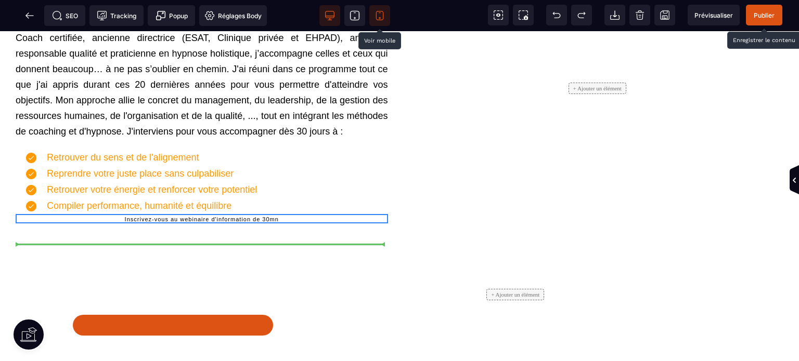
scroll to position [653, 0]
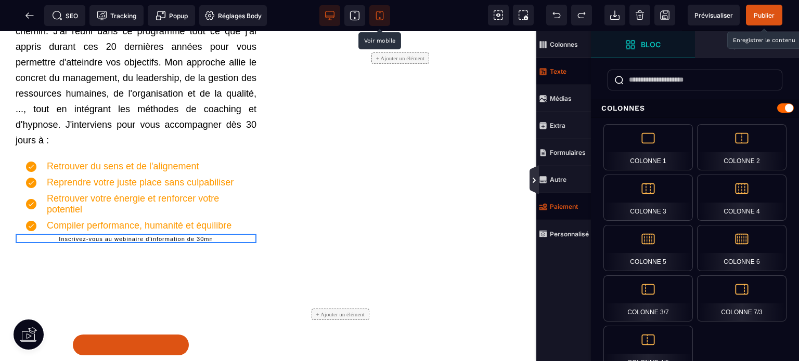
click at [536, 184] on icon at bounding box center [534, 180] width 8 height 8
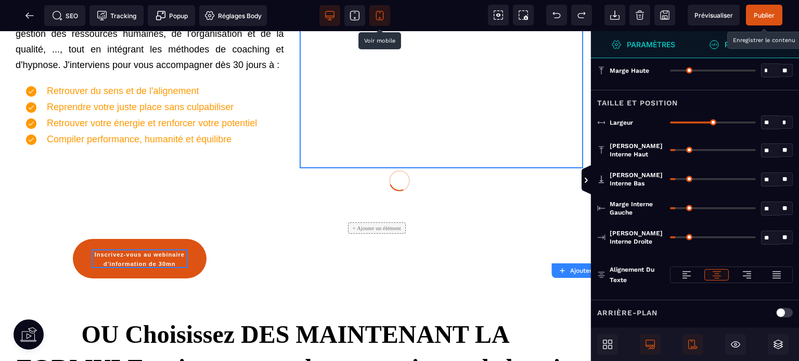
scroll to position [580, 0]
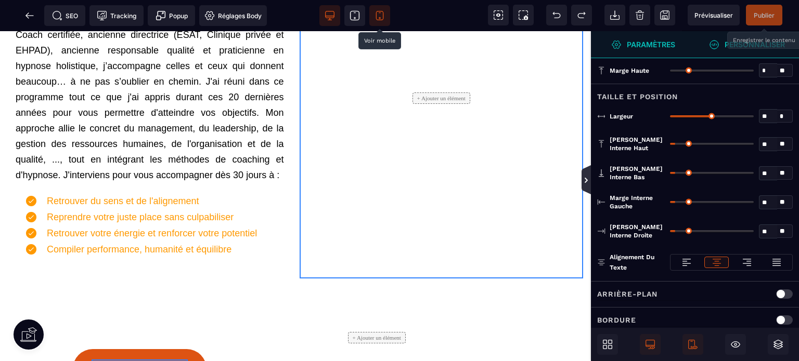
click at [583, 184] on icon at bounding box center [586, 180] width 8 height 8
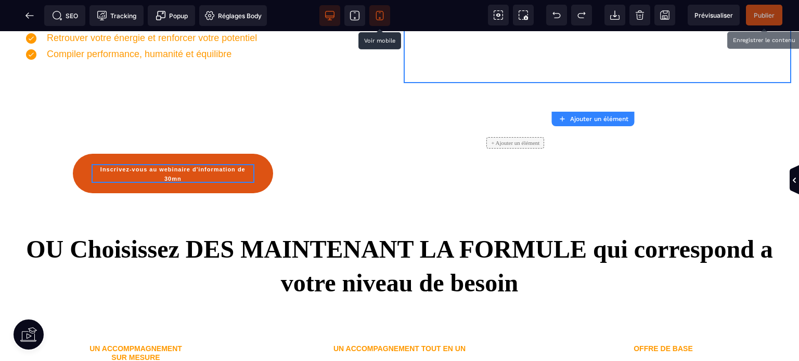
scroll to position [739, 0]
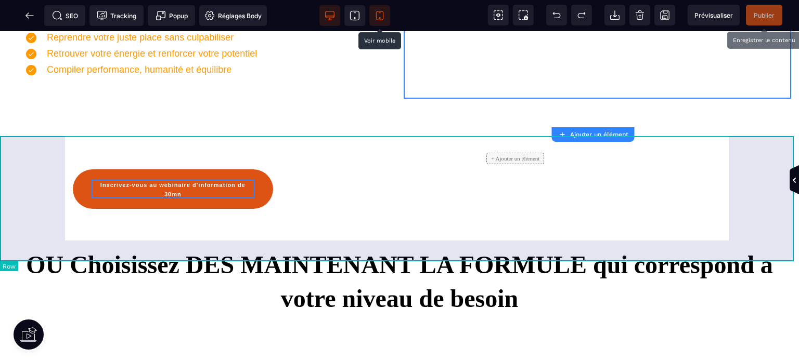
click at [85, 230] on div "+ Ajouter un élément Inscrivez-vous au webinaire d'information de 30mn" at bounding box center [399, 168] width 799 height 123
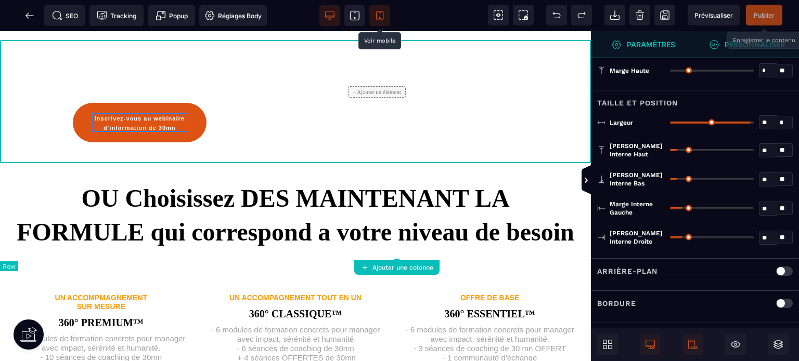
scroll to position [812, 0]
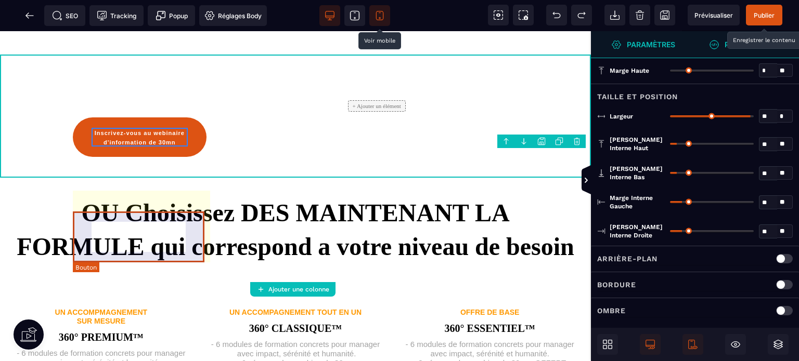
click at [75, 157] on button "Inscrivez-vous au webinaire d'information de 30mn" at bounding box center [140, 138] width 134 height 40
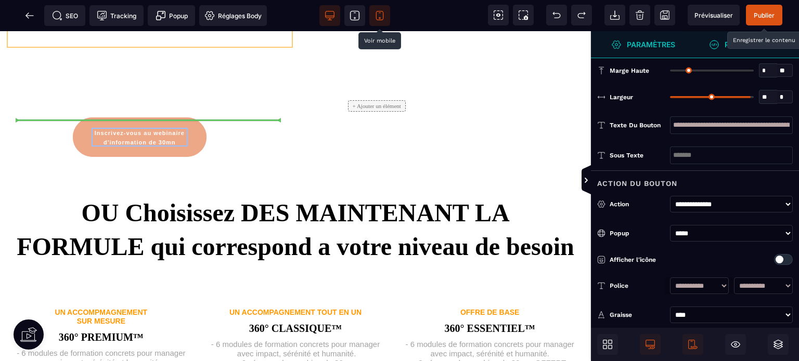
drag, startPoint x: 80, startPoint y: 239, endPoint x: 66, endPoint y: 122, distance: 117.8
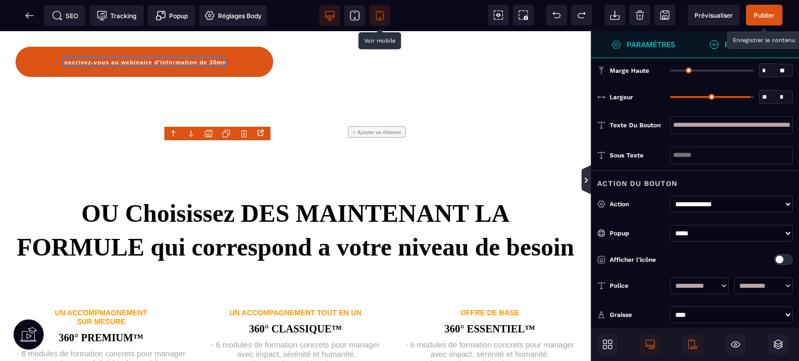
click at [585, 187] on icon at bounding box center [585, 179] width 9 height 29
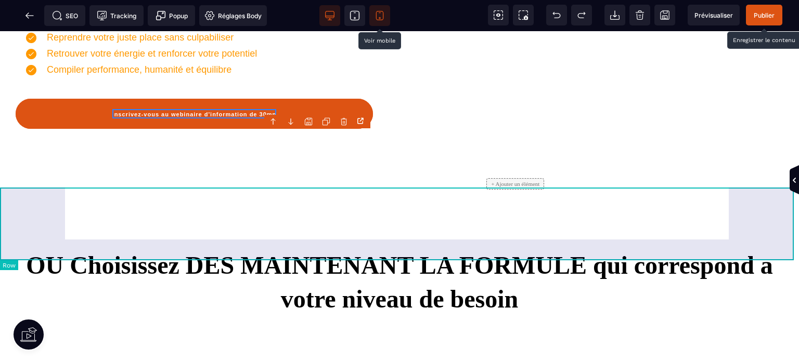
click at [3, 230] on div "+ Ajouter un élément" at bounding box center [399, 194] width 799 height 73
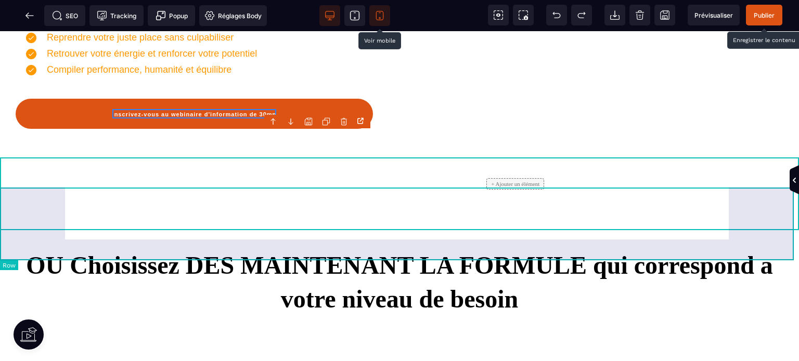
scroll to position [812, 0]
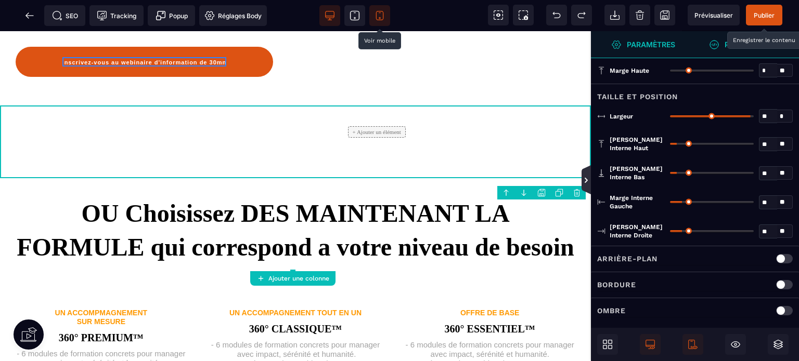
click at [582, 194] on icon at bounding box center [585, 179] width 9 height 29
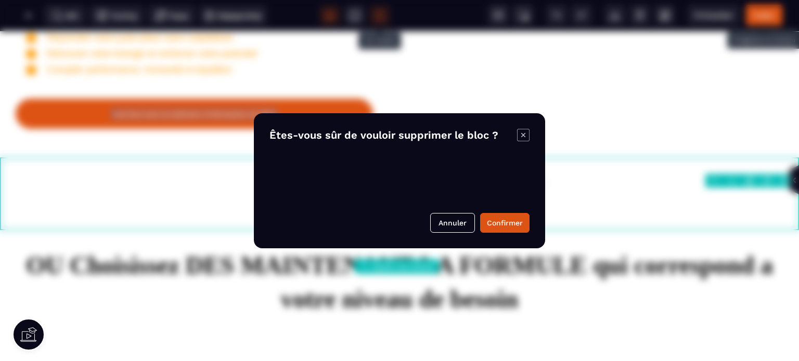
click at [782, 182] on body "B I U S A *******" at bounding box center [399, 180] width 799 height 361
click at [505, 224] on button "Confirmer" at bounding box center [504, 223] width 49 height 20
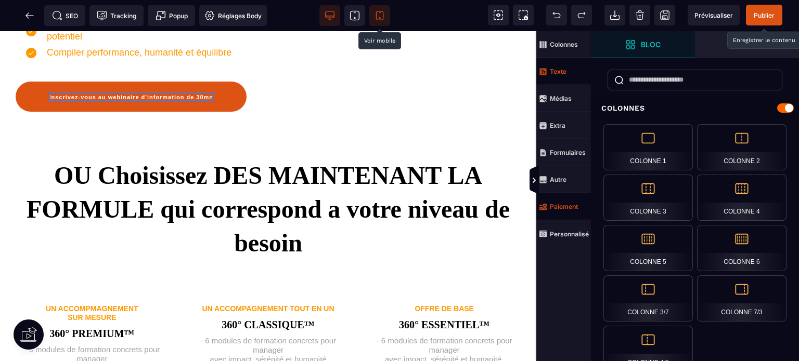
scroll to position [900, 0]
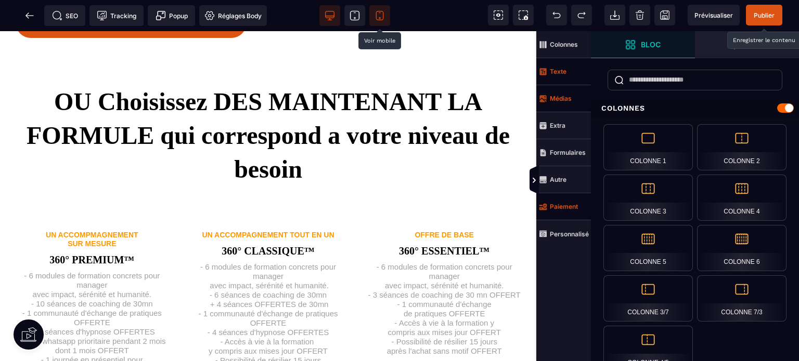
click at [565, 100] on strong "Médias" at bounding box center [561, 99] width 22 height 8
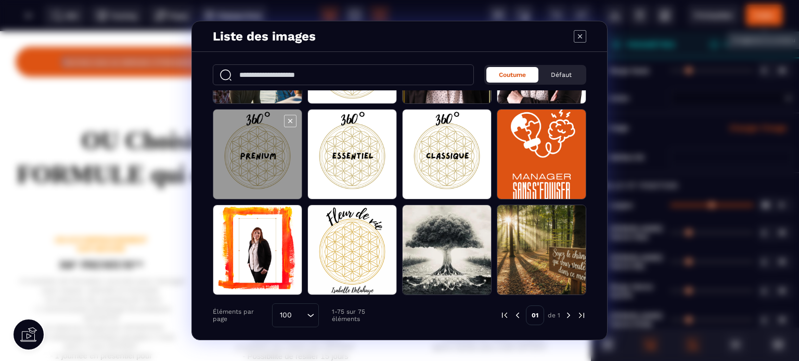
scroll to position [520, 0]
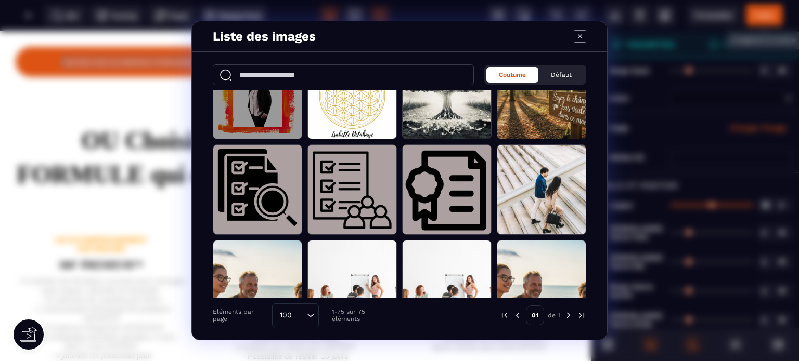
click at [269, 127] on span "Modal window" at bounding box center [257, 94] width 88 height 90
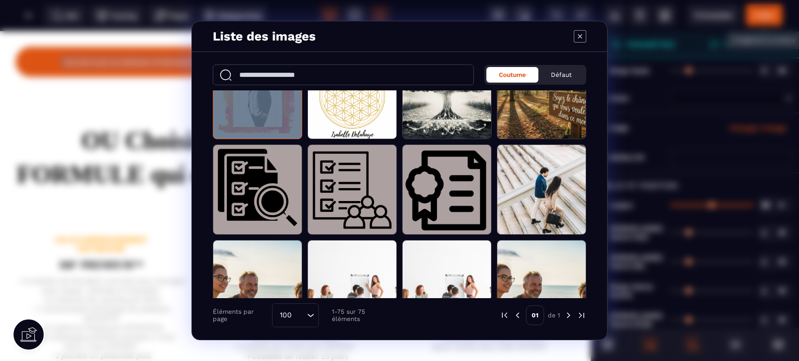
click at [269, 127] on span "Modal window" at bounding box center [257, 94] width 88 height 90
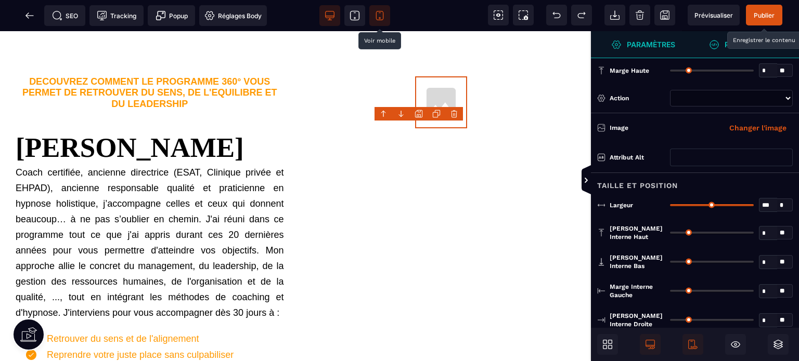
scroll to position [464, 0]
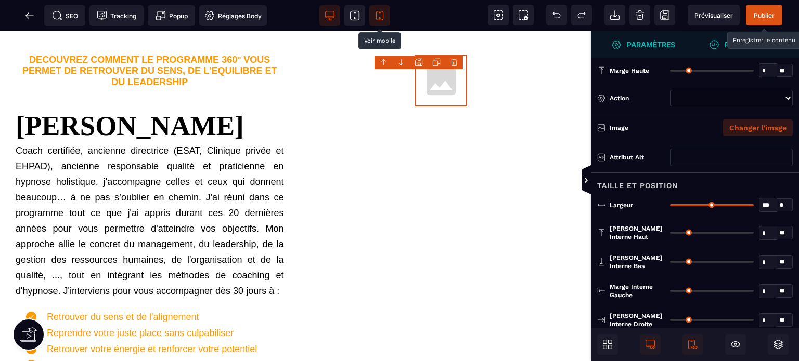
click at [765, 124] on button "Changer l'image" at bounding box center [758, 128] width 70 height 17
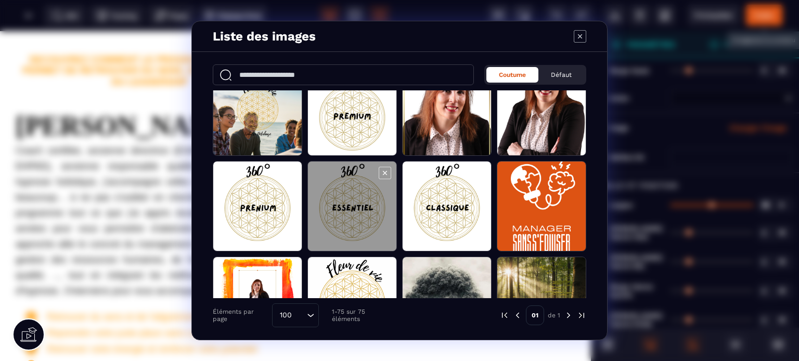
scroll to position [416, 0]
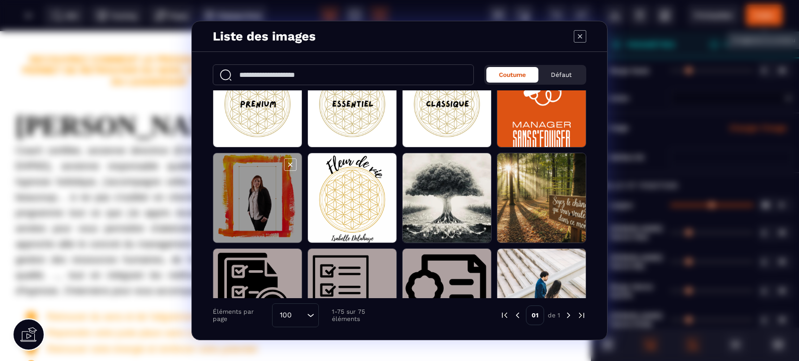
click at [283, 221] on span "Modal window" at bounding box center [257, 198] width 88 height 90
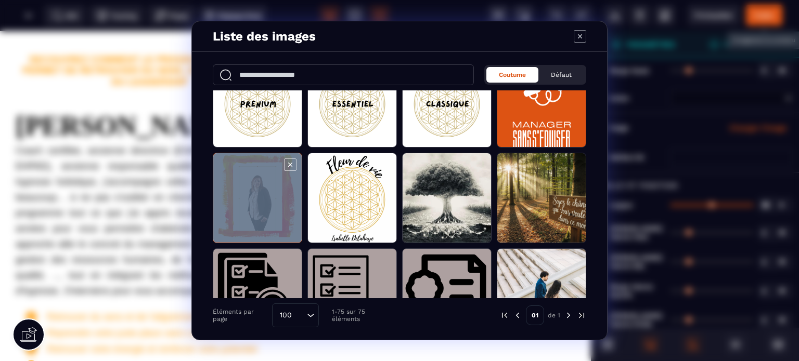
click at [283, 221] on span "Modal window" at bounding box center [257, 198] width 88 height 90
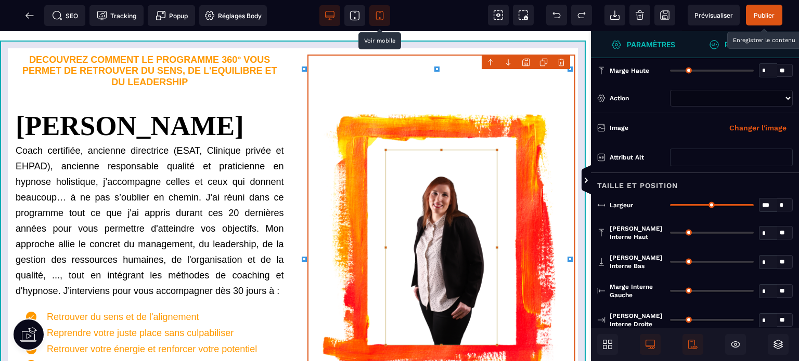
click at [580, 182] on div "DECOUVREZ COMMENT LE PROGRAMME 360° VOUS PERMET DE RETROUVER DU SENS, DE L'EQUI…" at bounding box center [295, 248] width 591 height 444
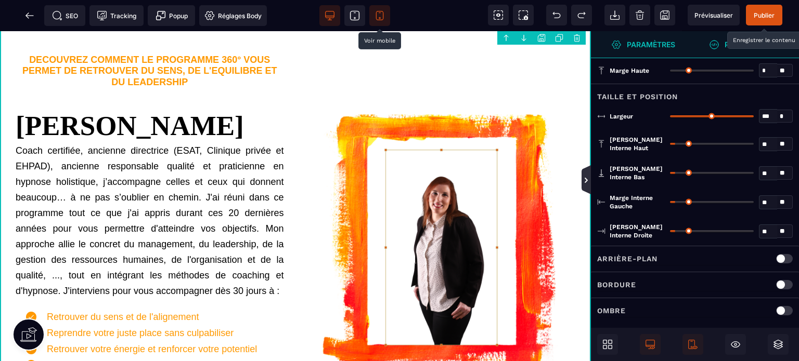
click at [586, 180] on icon at bounding box center [586, 180] width 3 height 5
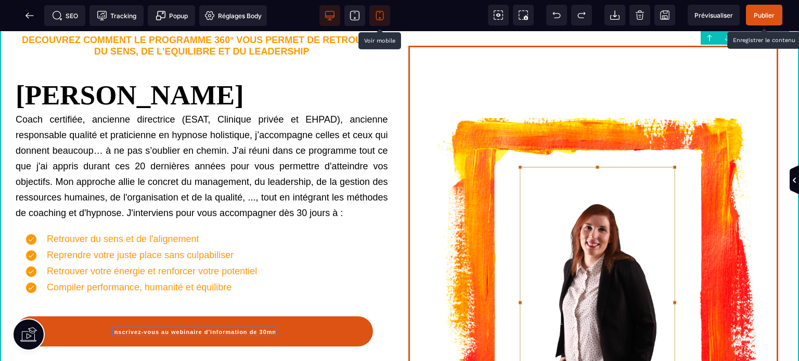
click at [614, 116] on img at bounding box center [597, 302] width 372 height 534
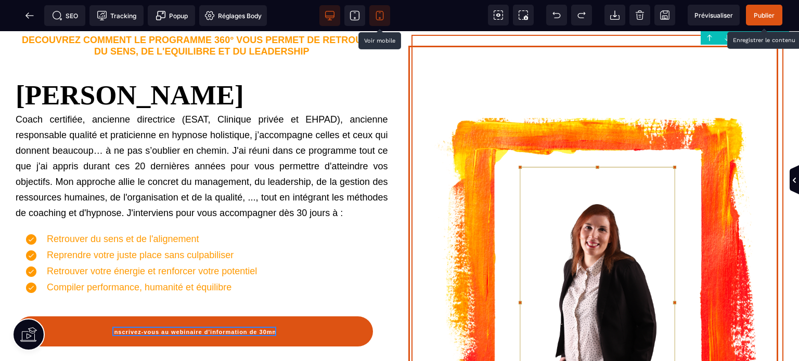
scroll to position [464, 0]
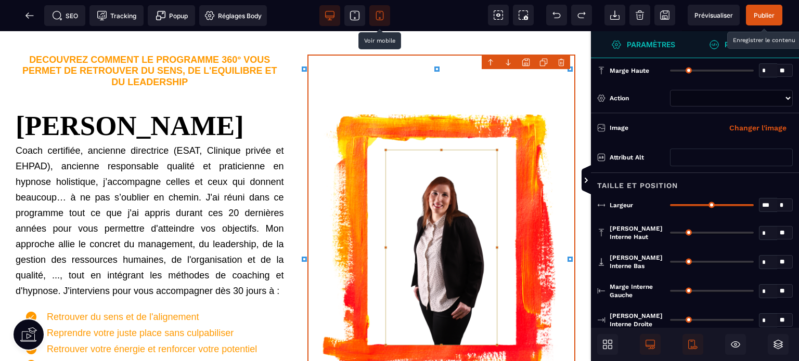
click at [725, 206] on div "*** * * * **" at bounding box center [731, 205] width 123 height 14
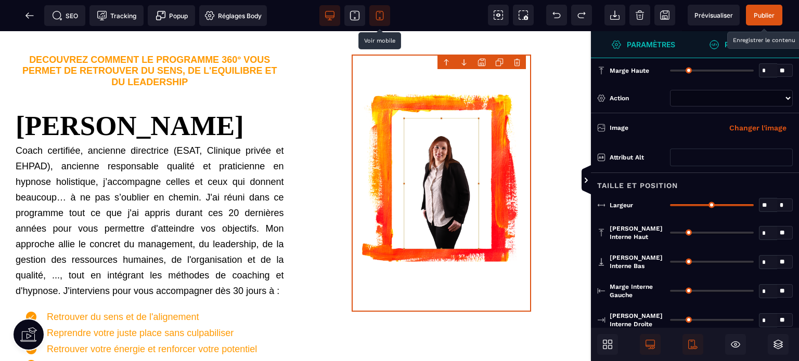
click at [725, 204] on input "range" at bounding box center [712, 205] width 84 height 2
click at [585, 181] on icon at bounding box center [586, 180] width 3 height 5
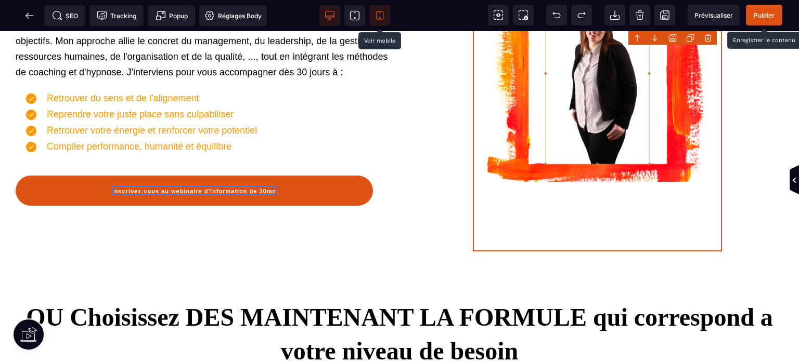
scroll to position [658, 0]
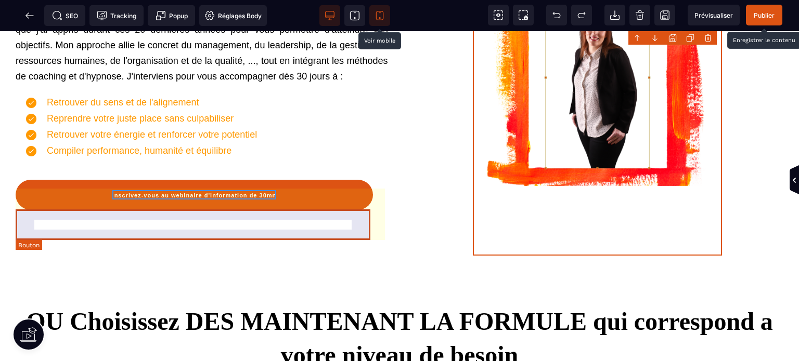
click at [79, 210] on button "Inscrivez-vous au webinaire d'information de 30mn" at bounding box center [194, 195] width 357 height 30
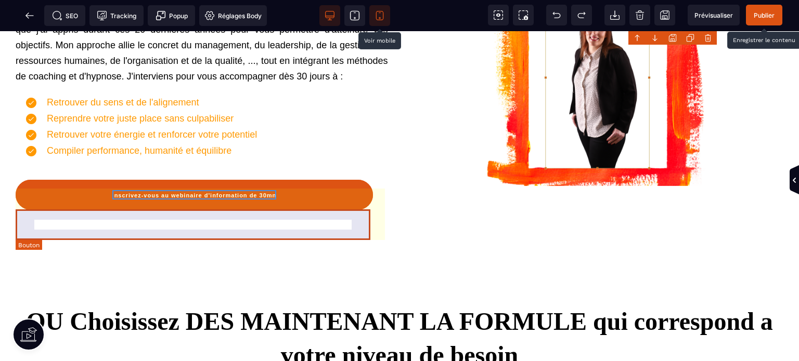
scroll to position [669, 0]
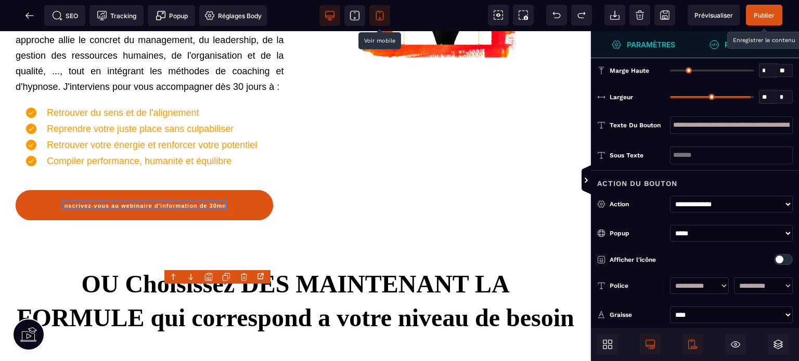
click at [637, 265] on div "Afficher l'icône" at bounding box center [695, 259] width 208 height 23
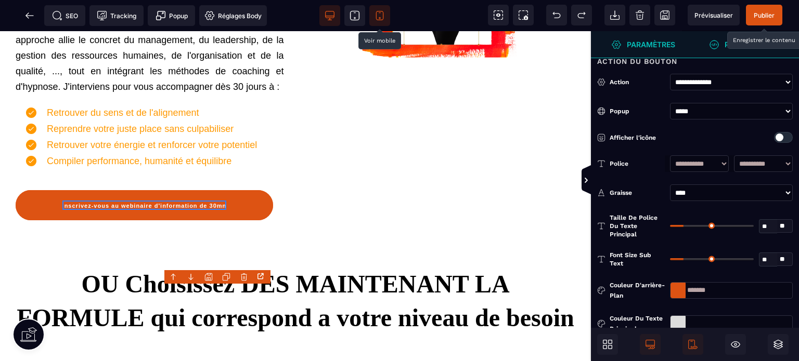
scroll to position [146, 0]
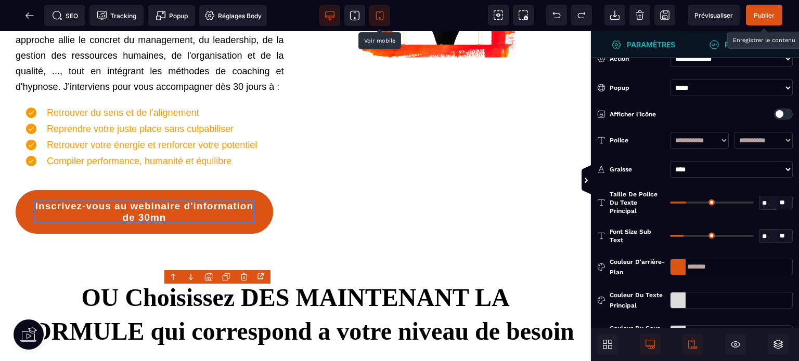
click at [687, 203] on input "range" at bounding box center [712, 203] width 84 height 2
click at [586, 182] on icon at bounding box center [586, 180] width 3 height 5
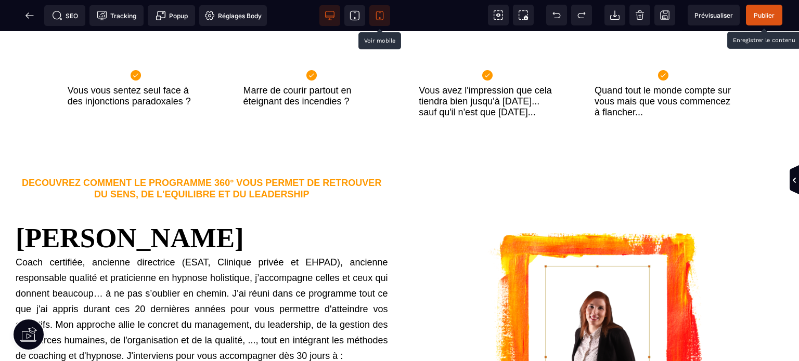
scroll to position [394, 0]
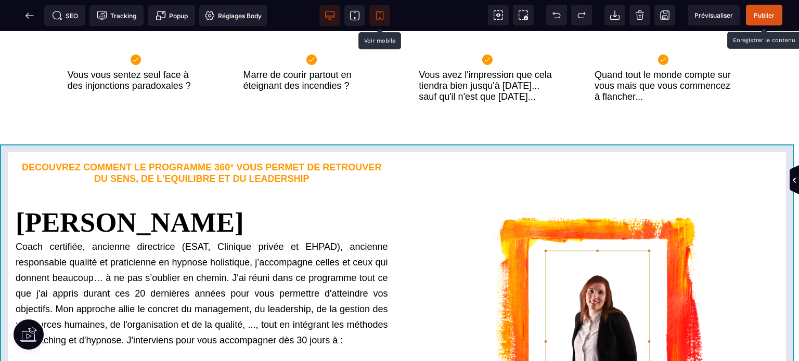
click at [0, 189] on div "DECOUVREZ COMMENT LE PROGRAMME 360° VOUS PERMET DE RETROUVER DU SENS, DE L'EQUI…" at bounding box center [399, 342] width 799 height 417
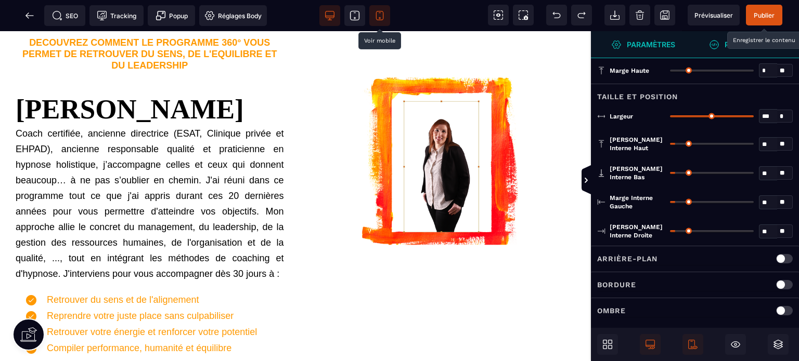
scroll to position [337, 0]
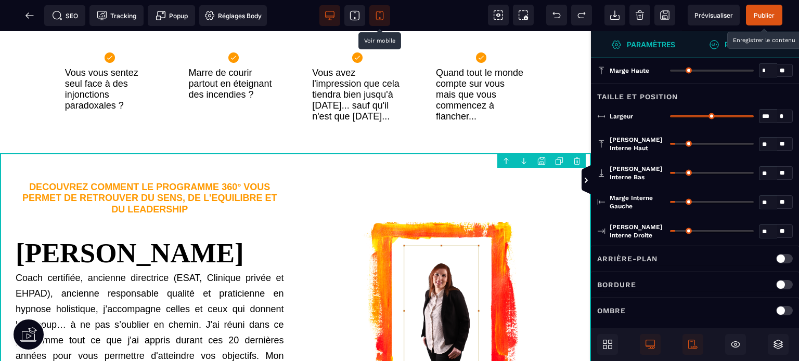
click at [765, 231] on input "**" at bounding box center [768, 232] width 18 height 12
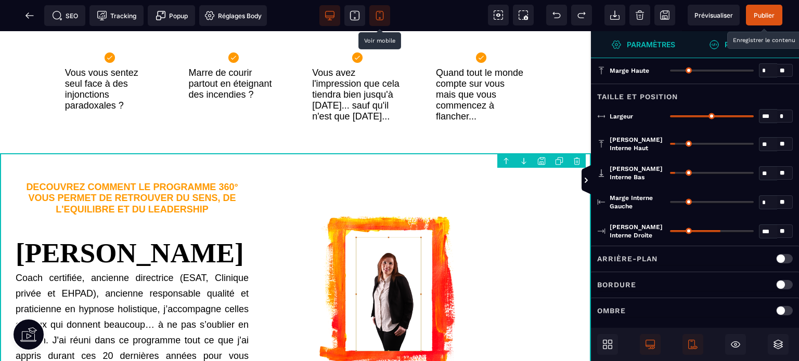
drag, startPoint x: 773, startPoint y: 201, endPoint x: 728, endPoint y: 213, distance: 46.2
click at [728, 213] on div "Marge interne gauche * ** Tous" at bounding box center [695, 202] width 208 height 29
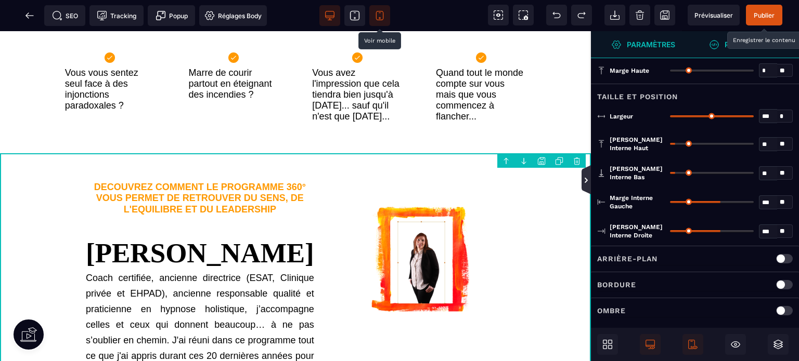
click at [585, 179] on icon at bounding box center [586, 180] width 8 height 8
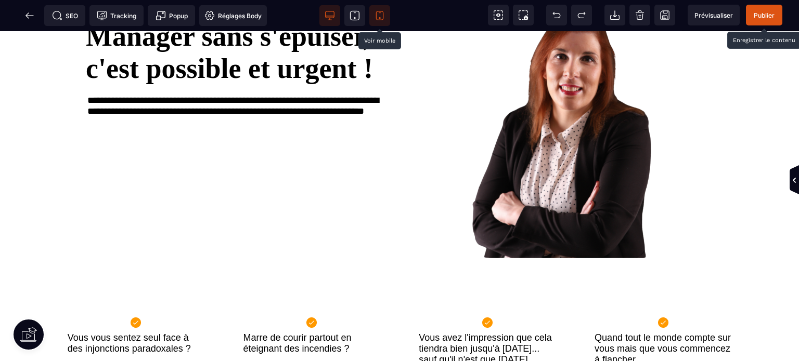
scroll to position [0, 0]
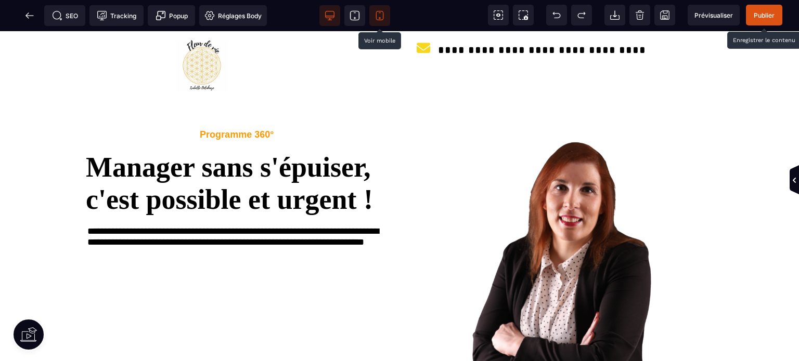
click at [765, 18] on span "Publier" at bounding box center [764, 15] width 21 height 8
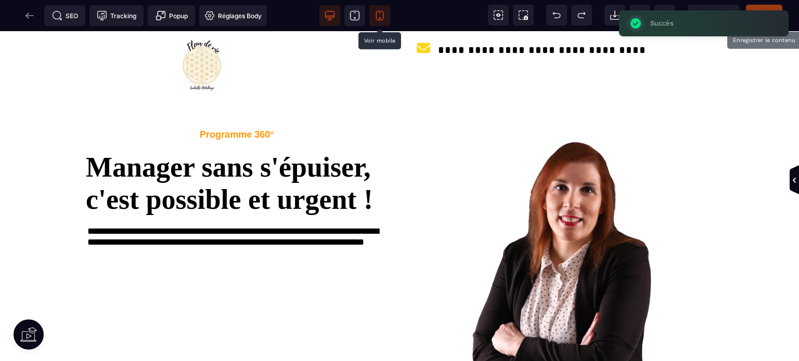
click at [378, 21] on span at bounding box center [379, 15] width 21 height 21
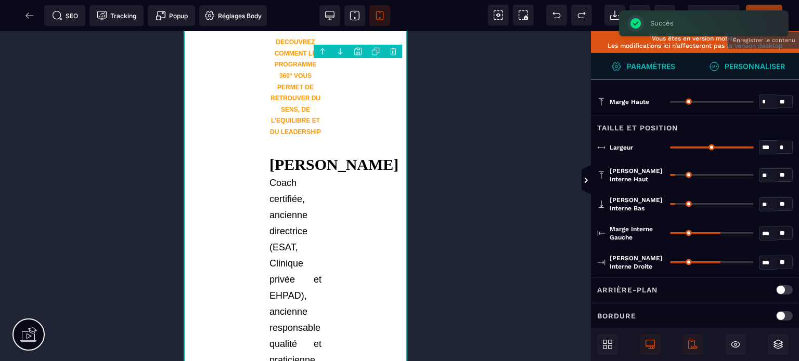
scroll to position [774, 0]
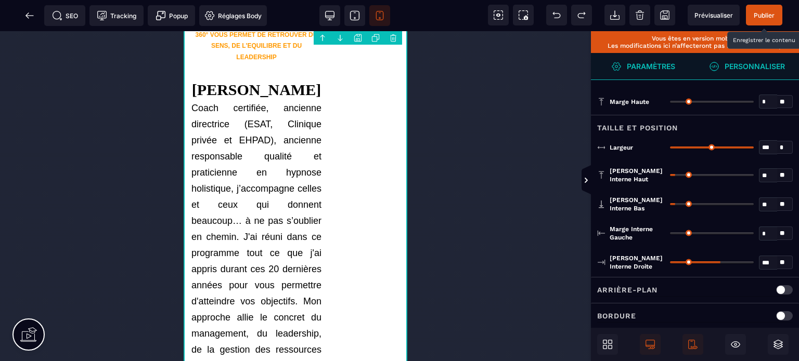
drag, startPoint x: 716, startPoint y: 231, endPoint x: 651, endPoint y: 238, distance: 65.3
click at [670, 235] on input "range" at bounding box center [712, 233] width 84 height 2
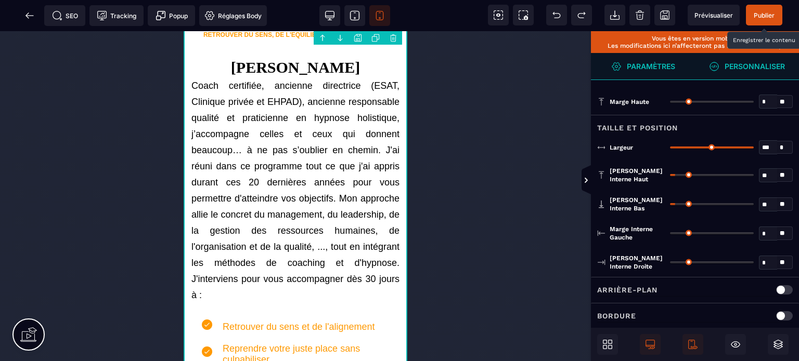
drag, startPoint x: 719, startPoint y: 261, endPoint x: 605, endPoint y: 286, distance: 116.6
click at [670, 264] on input "range" at bounding box center [712, 263] width 84 height 2
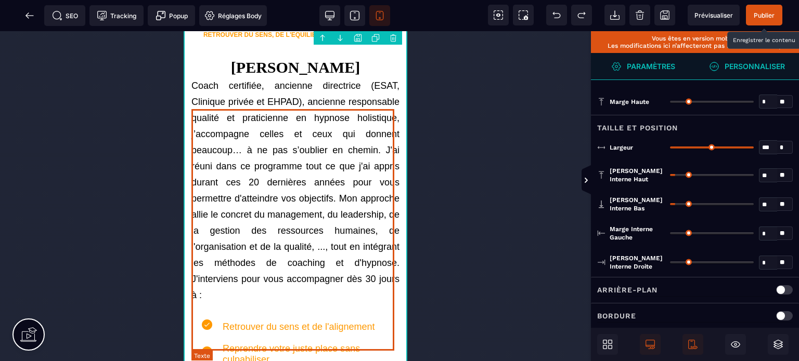
click at [330, 117] on div "Coach certifiée, ancienne directrice (ESAT, Clinique privée et EHPAD), ancienne…" at bounding box center [295, 191] width 208 height 226
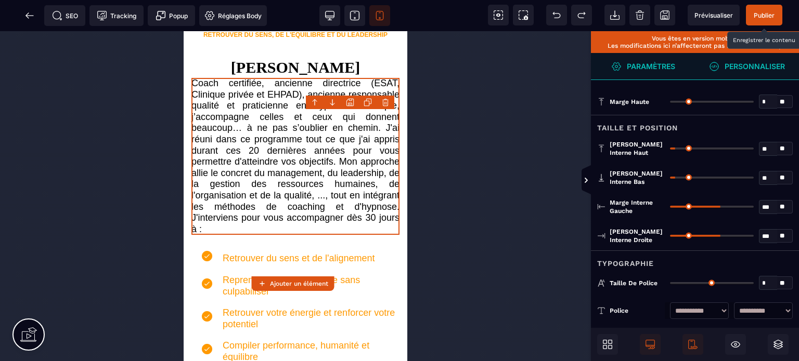
click at [760, 102] on input "*" at bounding box center [768, 102] width 18 height 12
click at [713, 119] on div "Taille et position" at bounding box center [695, 124] width 208 height 19
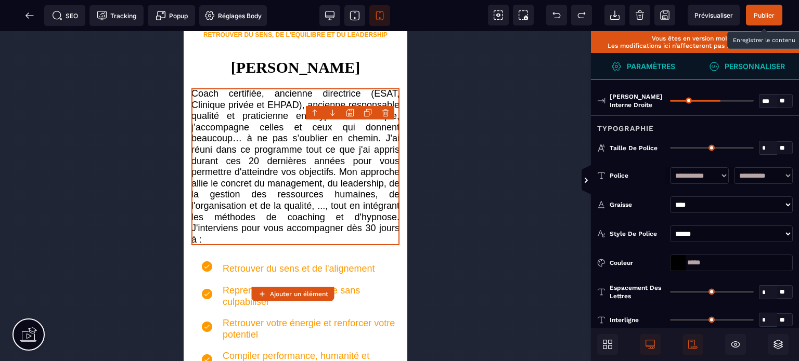
scroll to position [187, 0]
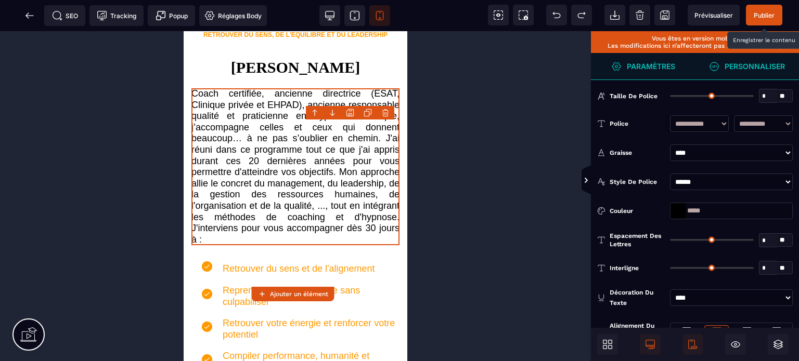
click at [670, 210] on div at bounding box center [677, 211] width 15 height 16
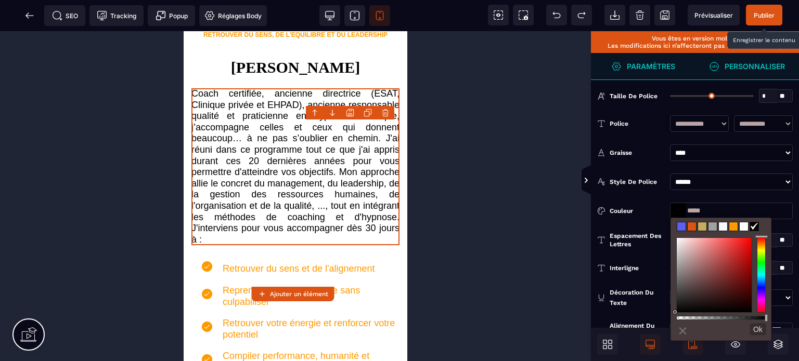
click at [708, 228] on span at bounding box center [712, 226] width 9 height 9
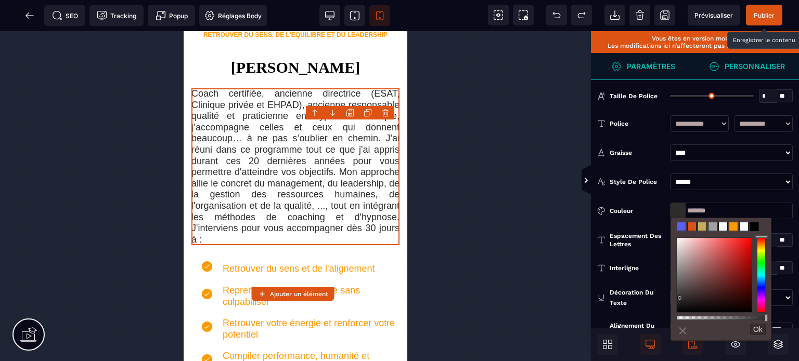
drag, startPoint x: 680, startPoint y: 289, endPoint x: 680, endPoint y: 298, distance: 8.8
click at [680, 298] on div at bounding box center [714, 275] width 75 height 75
click at [634, 212] on div "Couleur" at bounding box center [636, 211] width 55 height 10
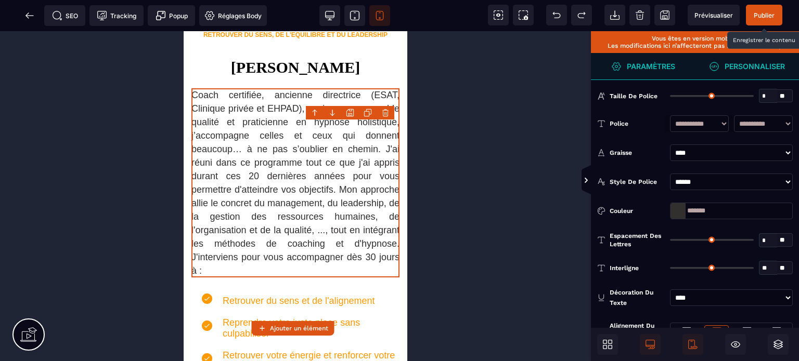
drag, startPoint x: 672, startPoint y: 267, endPoint x: 693, endPoint y: 268, distance: 20.3
click at [693, 268] on input "range" at bounding box center [712, 268] width 84 height 2
drag, startPoint x: 671, startPoint y: 240, endPoint x: 641, endPoint y: 251, distance: 32.6
click at [670, 241] on input "range" at bounding box center [712, 240] width 84 height 2
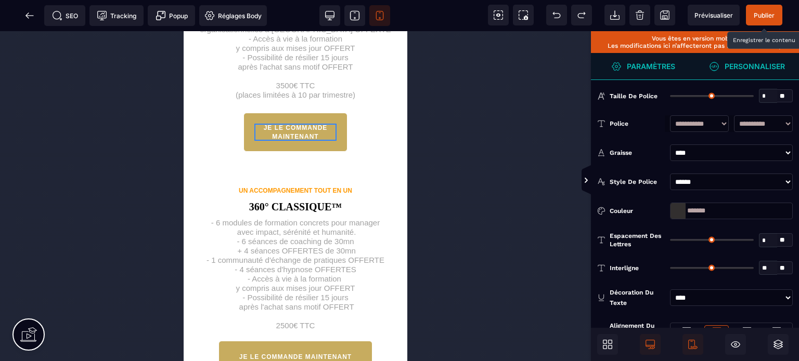
scroll to position [1729, 0]
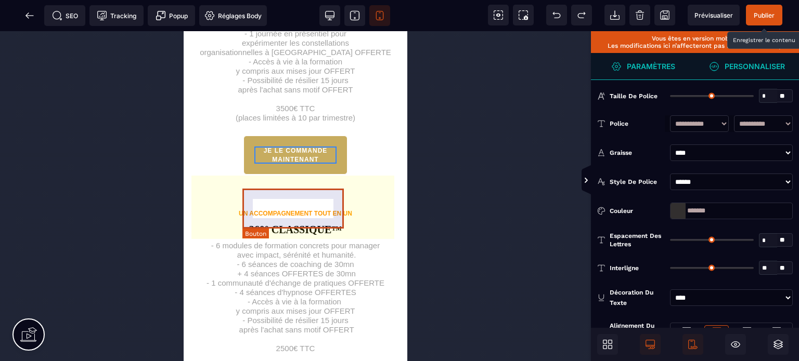
click at [247, 175] on button "JE LE COMMANDE MAINTENANT" at bounding box center [295, 155] width 104 height 39
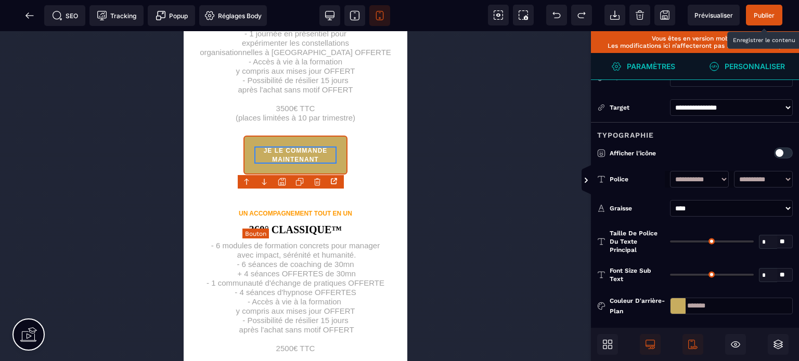
scroll to position [0, 0]
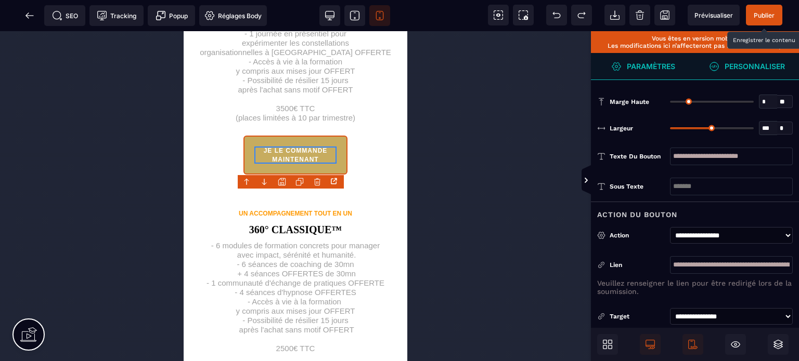
drag, startPoint x: 751, startPoint y: 126, endPoint x: 760, endPoint y: 135, distance: 12.5
click at [754, 129] on input "range" at bounding box center [712, 128] width 84 height 2
click at [296, 178] on icon at bounding box center [299, 182] width 8 height 8
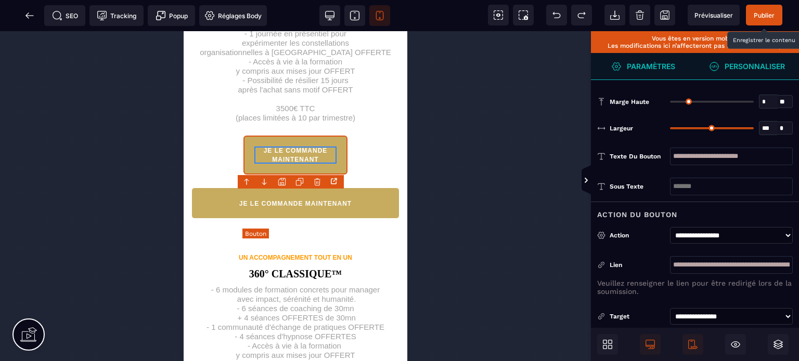
click at [245, 175] on button "JE LE COMMANDE MAINTENANT" at bounding box center [295, 155] width 104 height 39
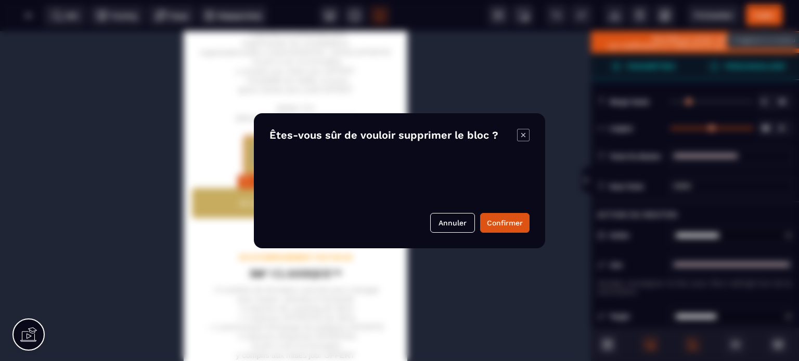
click at [315, 183] on body "B I U S A ******* H1" at bounding box center [399, 180] width 799 height 361
click at [500, 224] on button "Confirmer" at bounding box center [504, 223] width 49 height 20
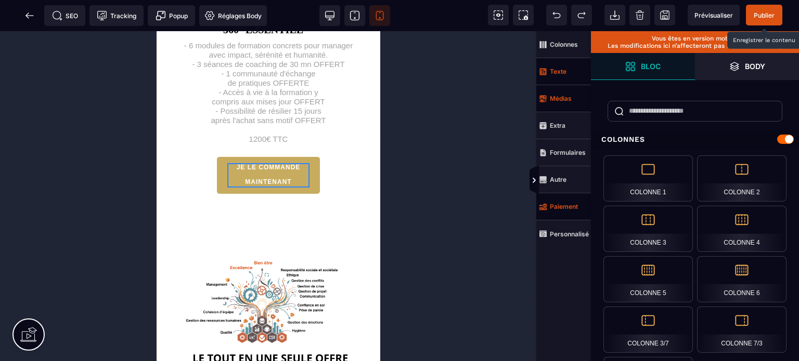
scroll to position [2138, 0]
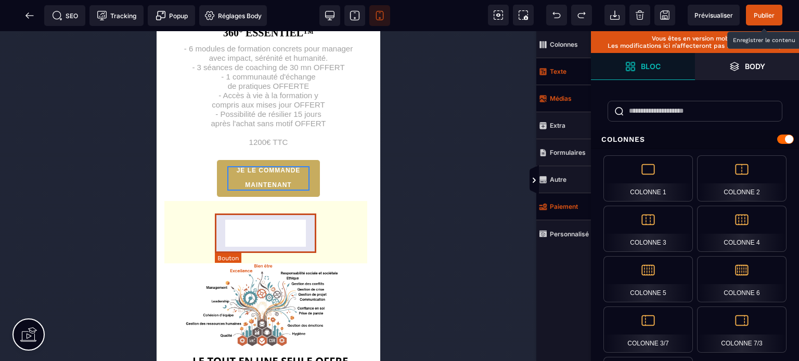
click at [218, 198] on button "JE LE COMMANDE MAINTENANT" at bounding box center [268, 179] width 104 height 38
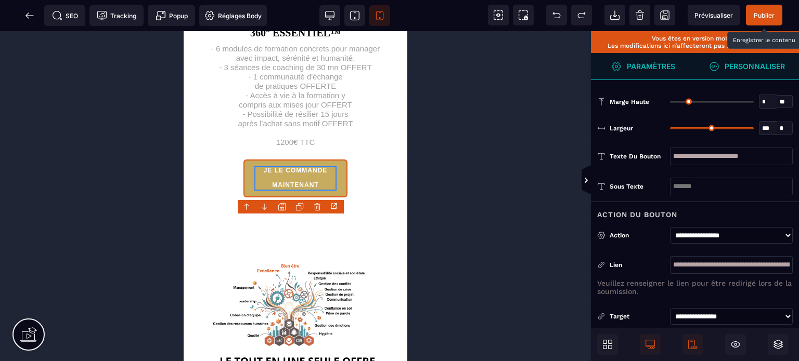
click at [301, 201] on div at bounding box center [300, 207] width 14 height 14
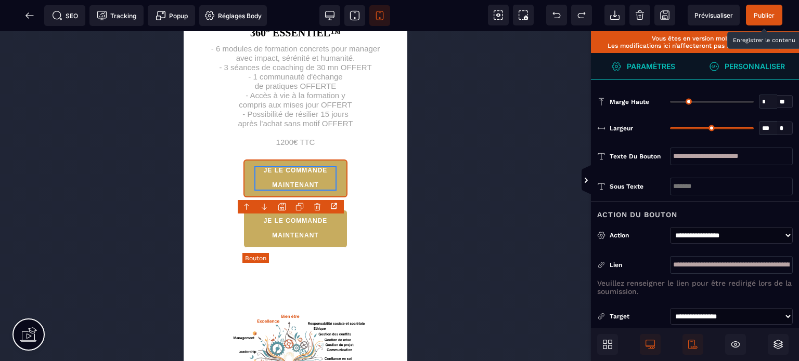
click at [246, 198] on button "JE LE COMMANDE MAINTENANT" at bounding box center [295, 179] width 104 height 38
click at [317, 210] on body "B I U S A *******" at bounding box center [399, 180] width 799 height 361
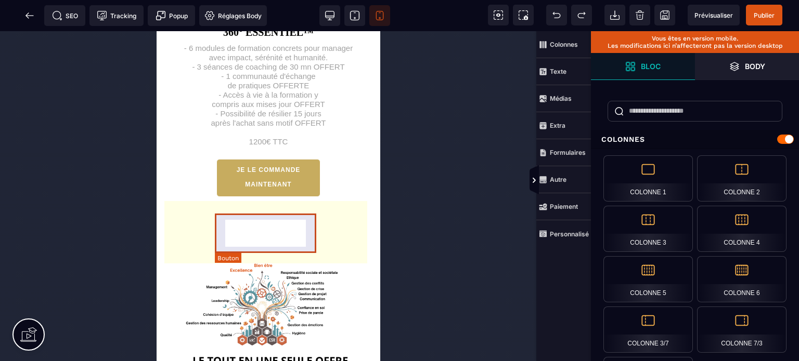
click at [227, 190] on div "JE LE COMMANDE MAINTENANT" at bounding box center [268, 178] width 82 height 24
select select "***"
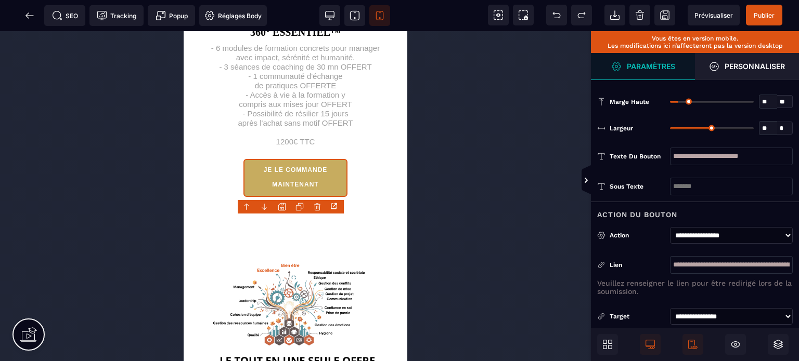
type input "**"
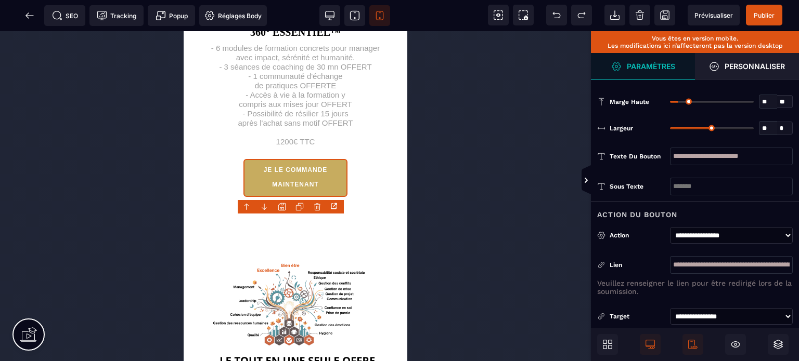
type input "**"
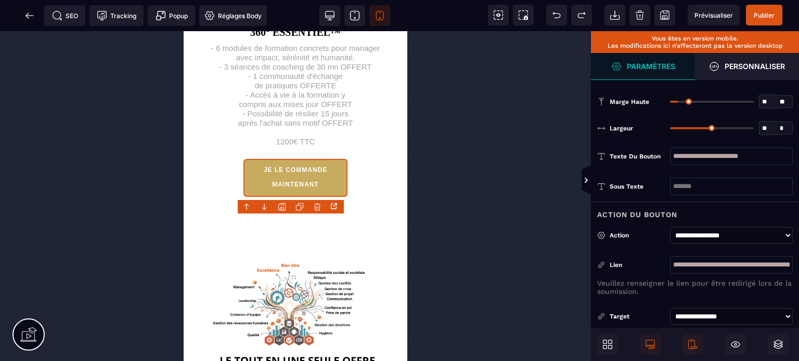
type input "**"
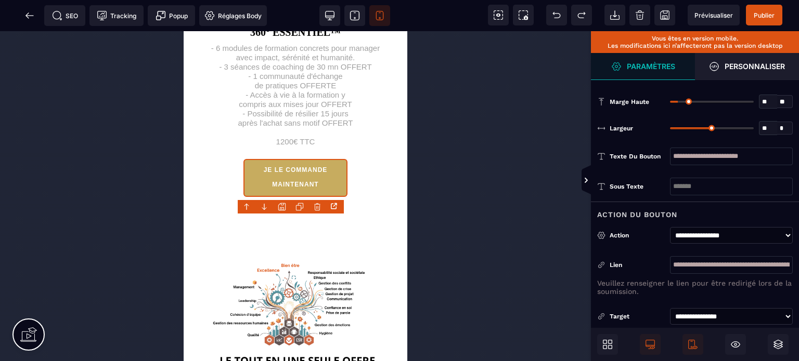
type input "**"
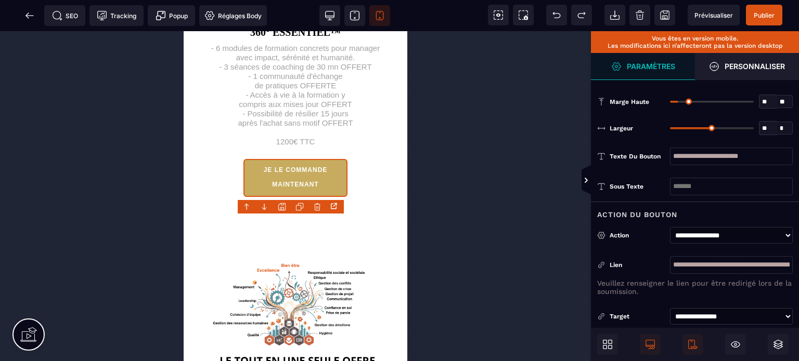
type input "**"
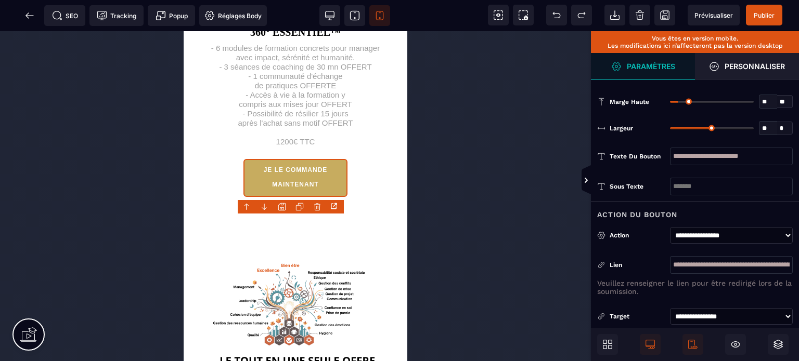
type input "**"
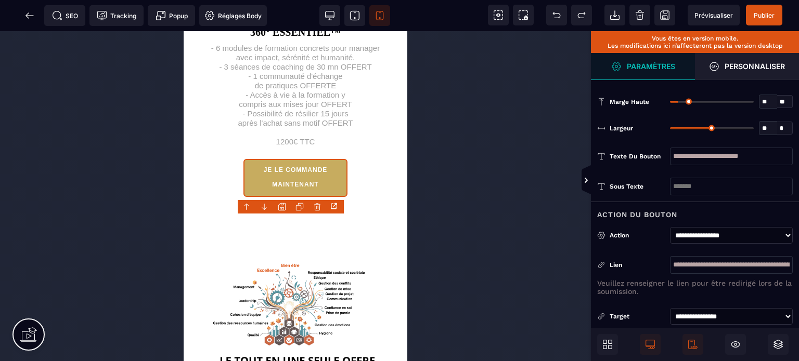
type input "**"
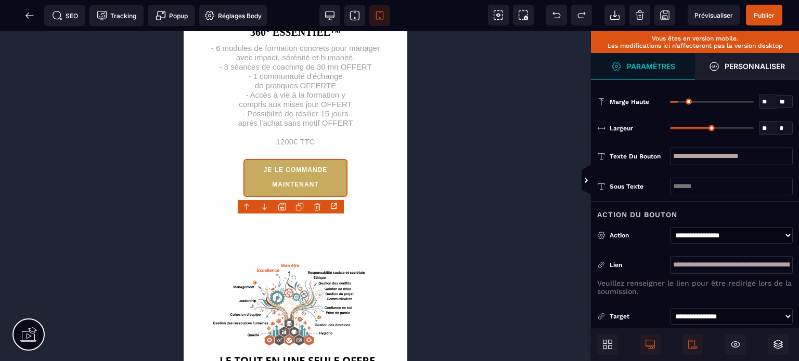
type input "**"
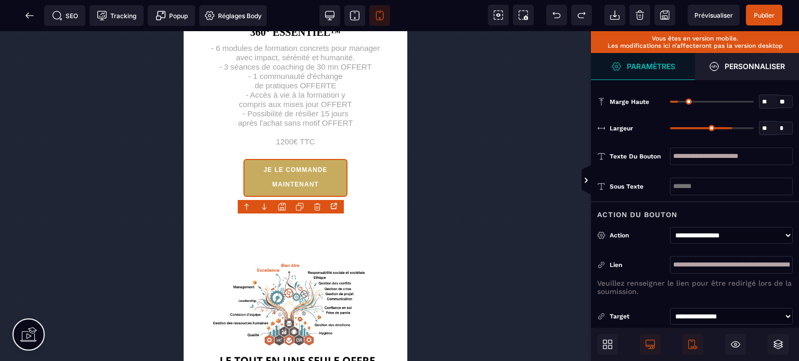
type input "**"
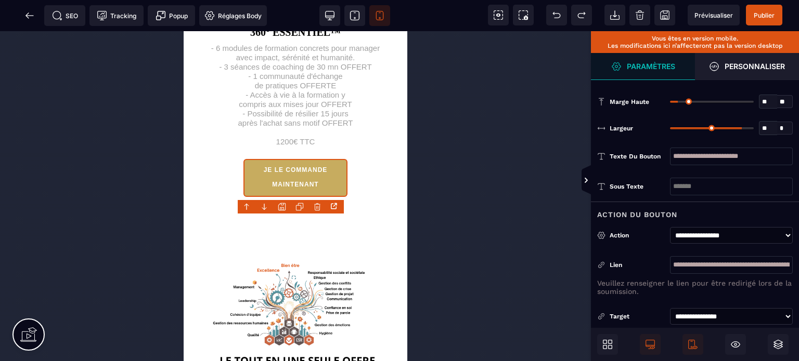
type input "**"
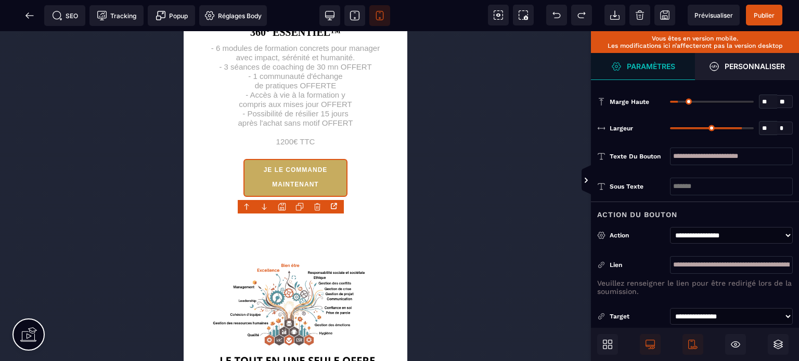
type input "**"
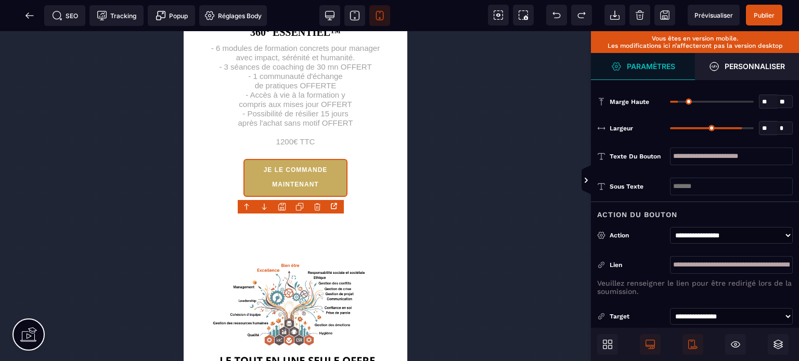
type input "**"
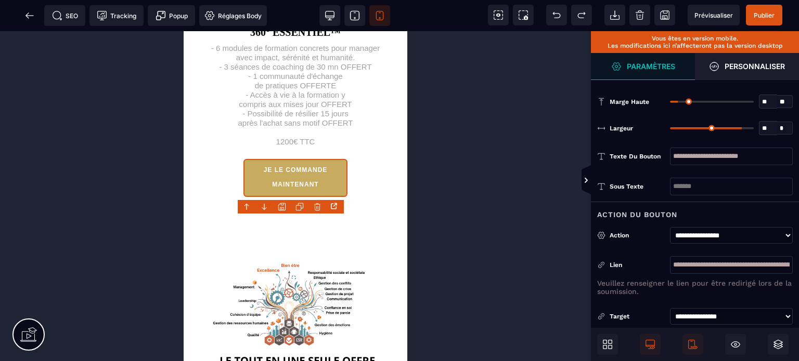
type input "**"
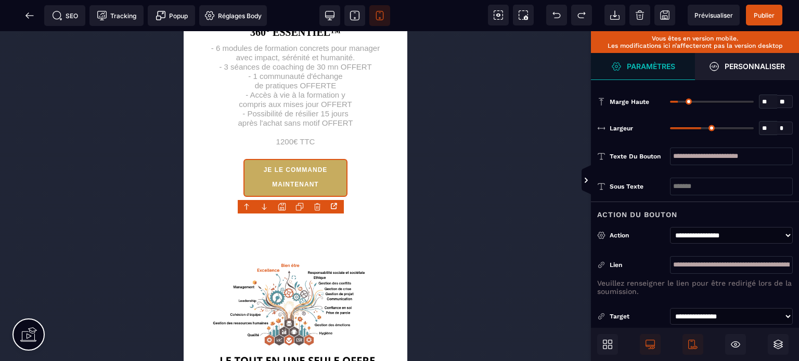
type input "**"
type input "***"
drag, startPoint x: 710, startPoint y: 127, endPoint x: 755, endPoint y: 125, distance: 44.8
type input "***"
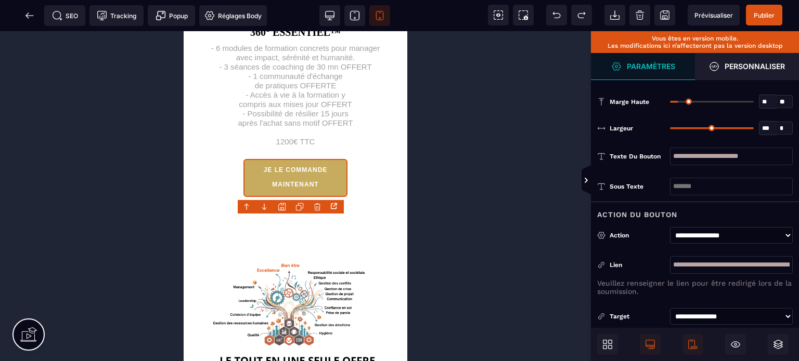
click at [754, 127] on input "range" at bounding box center [712, 128] width 84 height 2
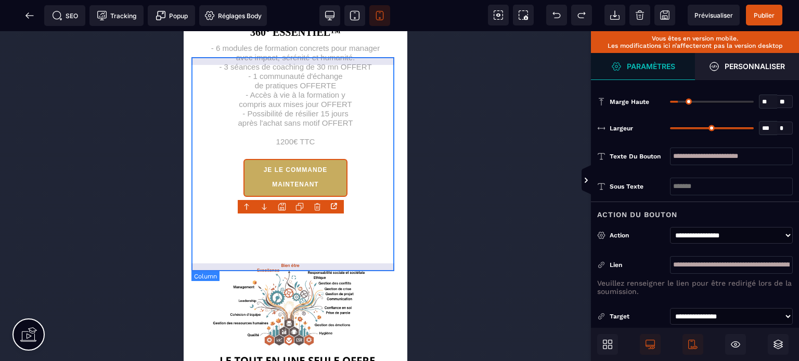
click at [223, 215] on div "OFFRE DE BASE 360° ESSENTIEL™ - 6 modules de formation concrets pour manager av…" at bounding box center [295, 109] width 208 height 212
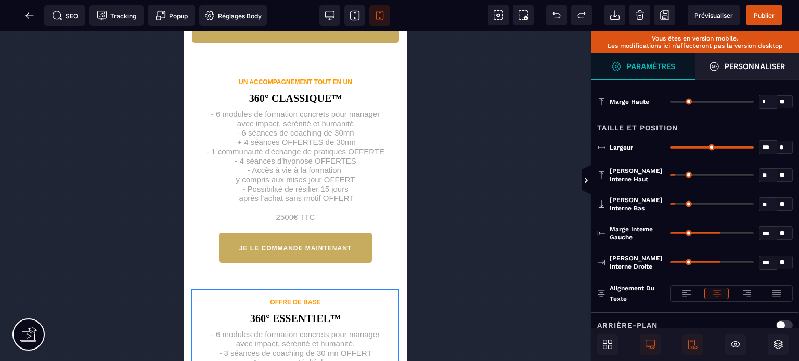
scroll to position [1858, 0]
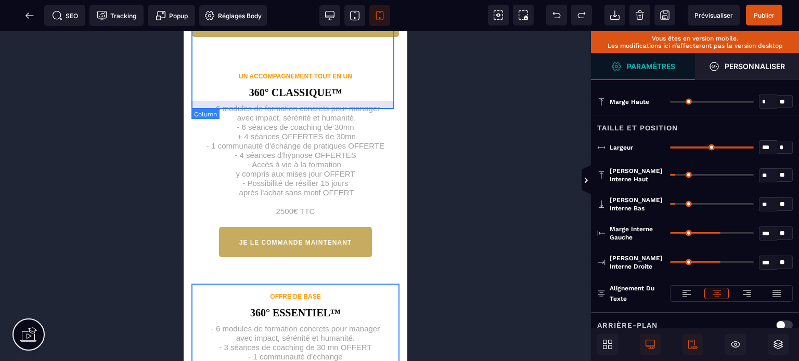
click at [220, 37] on button "JE LE COMMANDE MAINTENANT" at bounding box center [295, 21] width 208 height 31
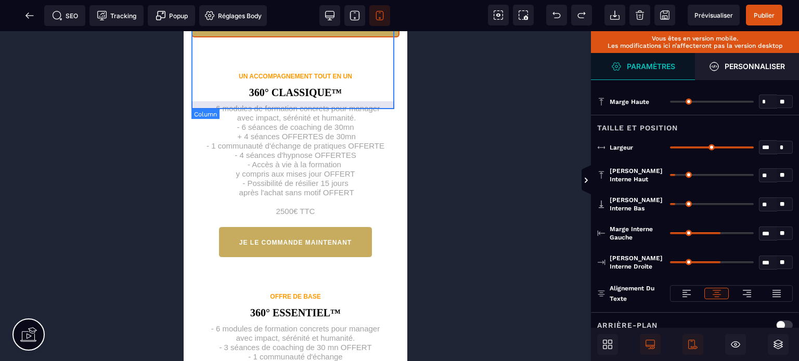
select select "***"
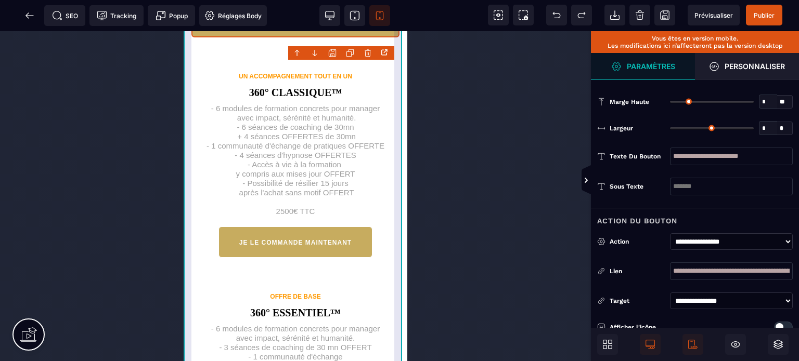
type input "**"
type input "***"
type input "**"
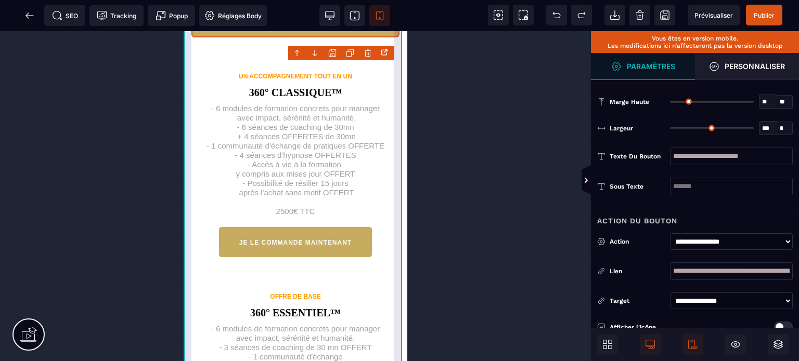
type input "**"
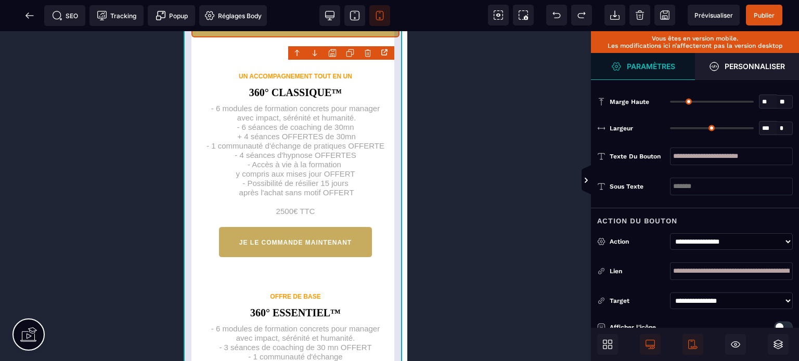
type input "**"
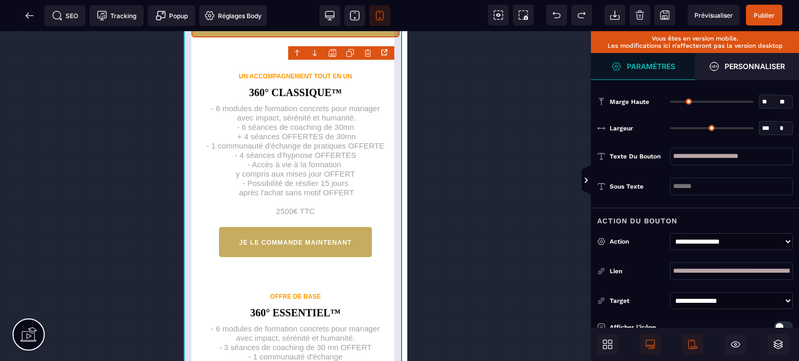
type input "**"
select select "***"
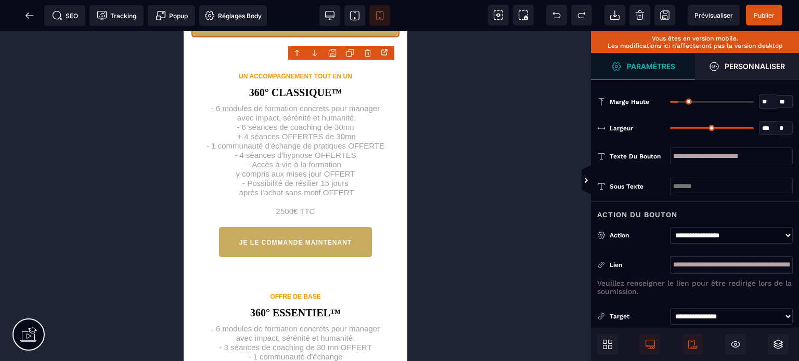
type input "**"
click at [730, 127] on input "range" at bounding box center [712, 128] width 84 height 2
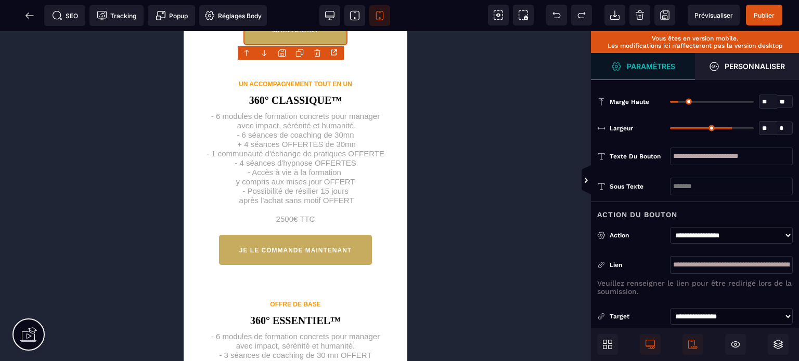
type input "**"
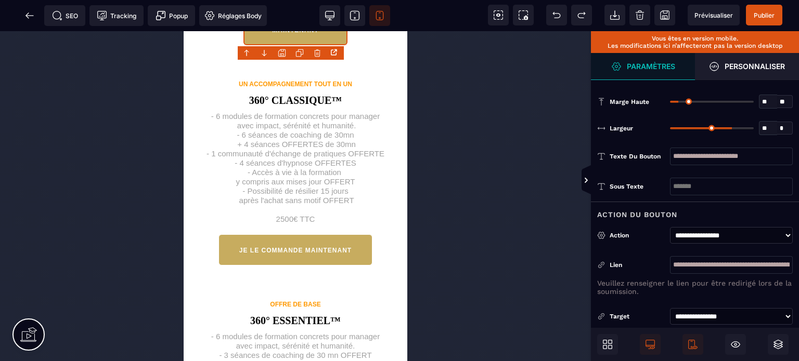
type input "**"
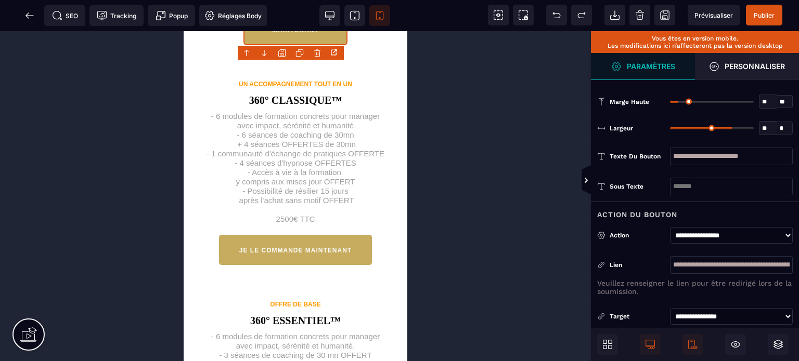
type input "**"
drag, startPoint x: 732, startPoint y: 128, endPoint x: 749, endPoint y: 126, distance: 16.8
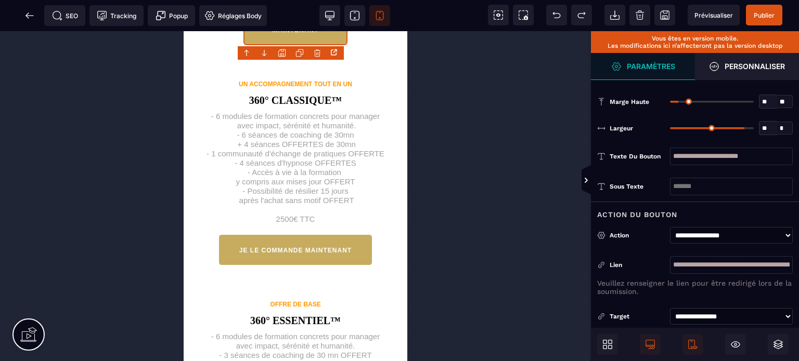
click at [749, 127] on input "range" at bounding box center [712, 128] width 84 height 2
type input "***"
drag, startPoint x: 749, startPoint y: 126, endPoint x: 778, endPoint y: 133, distance: 30.0
type input "***"
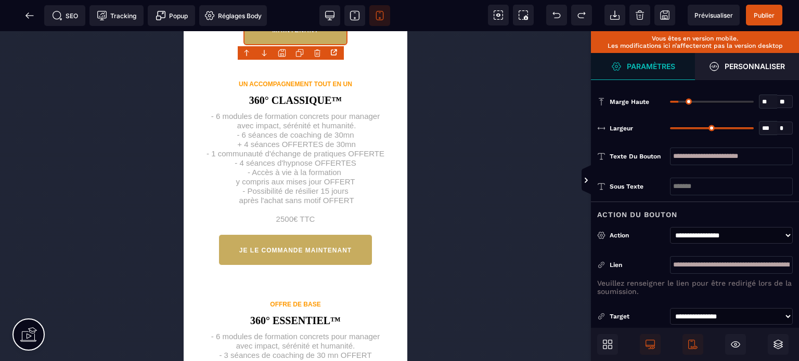
click at [754, 129] on input "range" at bounding box center [712, 128] width 84 height 2
click at [299, 54] on icon at bounding box center [299, 53] width 8 height 8
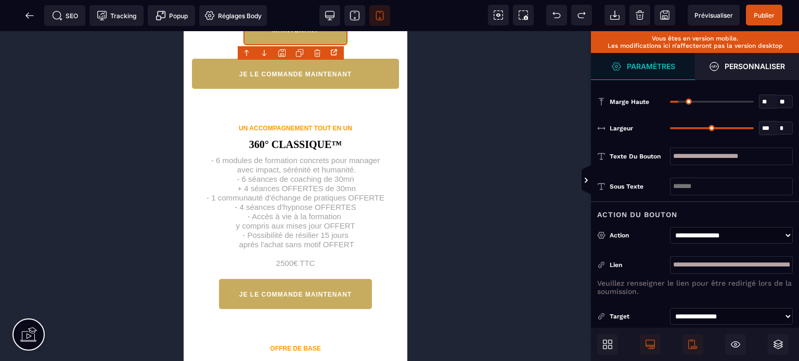
click at [320, 54] on body "B I U S A *******" at bounding box center [399, 180] width 799 height 361
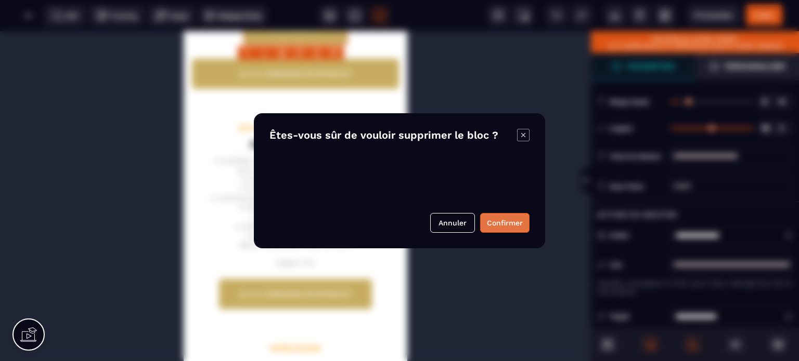
click at [505, 224] on button "Confirmer" at bounding box center [504, 223] width 49 height 20
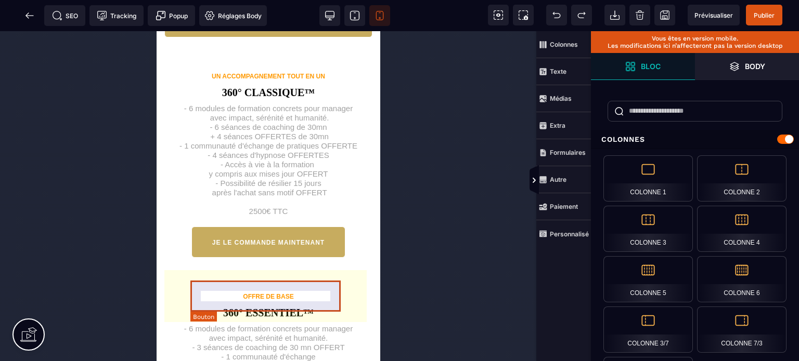
click at [271, 247] on div "JE LE COMMANDE MAINTENANT" at bounding box center [268, 242] width 112 height 9
select select "***"
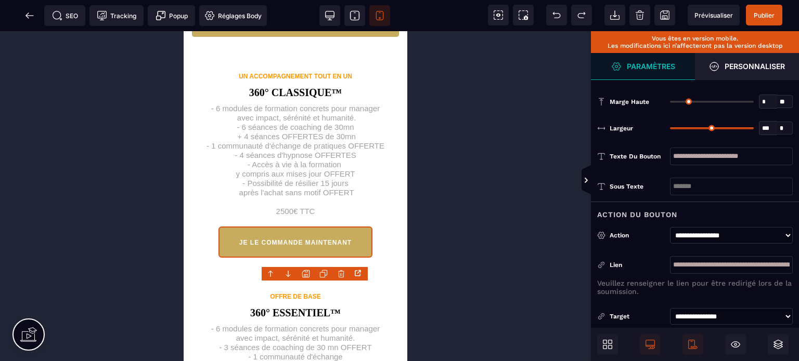
type input "**"
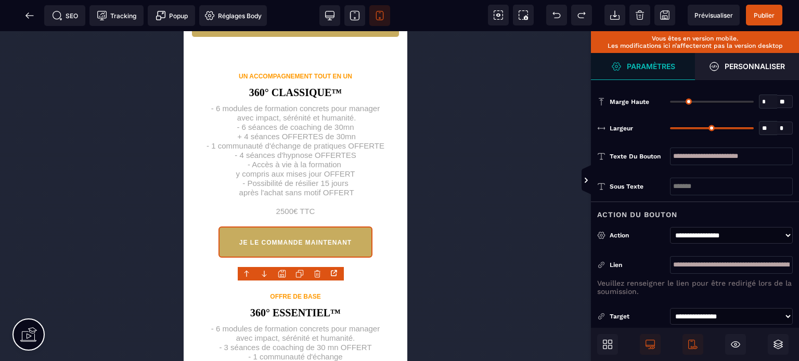
type input "**"
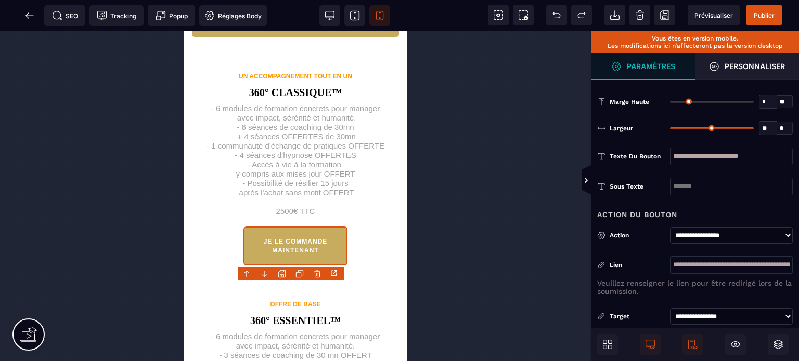
type input "**"
type input "***"
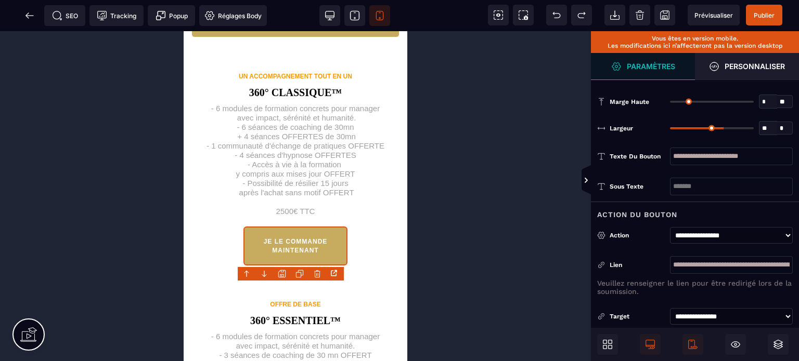
type input "***"
drag, startPoint x: 749, startPoint y: 126, endPoint x: 787, endPoint y: 128, distance: 38.0
click at [754, 128] on input "range" at bounding box center [712, 128] width 84 height 2
click at [299, 274] on icon at bounding box center [299, 274] width 8 height 8
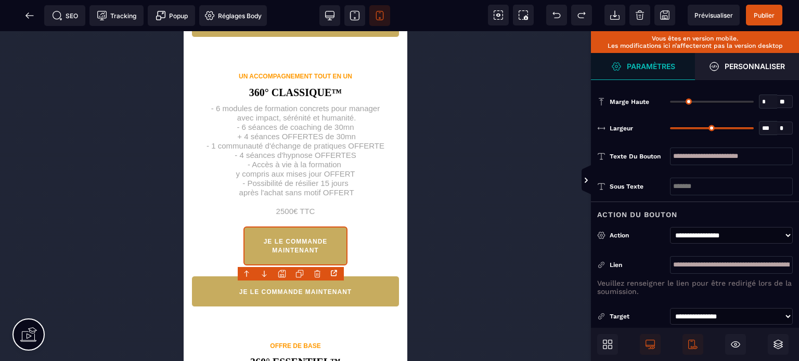
click at [317, 271] on body "B I U S A ******* H1" at bounding box center [399, 180] width 799 height 361
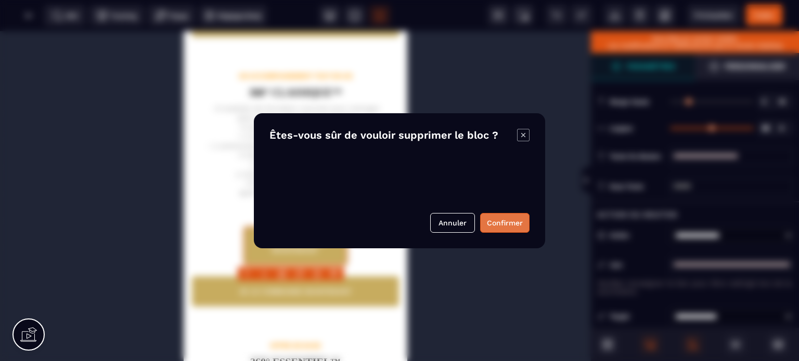
click at [513, 220] on button "Confirmer" at bounding box center [504, 223] width 49 height 20
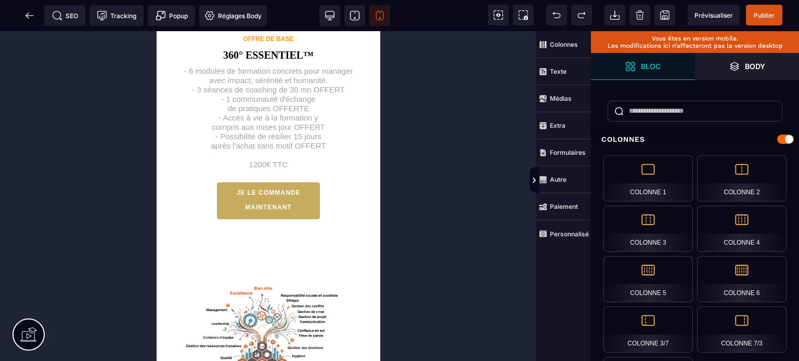
scroll to position [2121, 0]
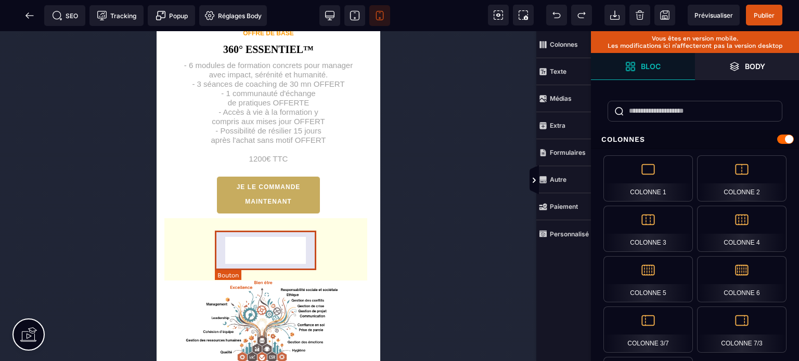
click at [237, 214] on button "JE LE COMMANDE MAINTENANT" at bounding box center [268, 195] width 104 height 38
select select "***"
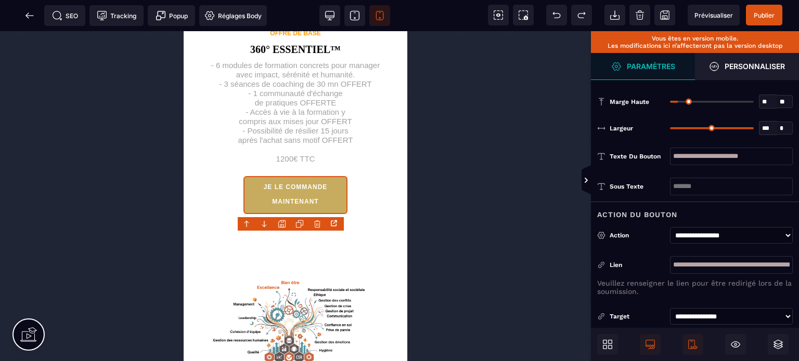
type input "**"
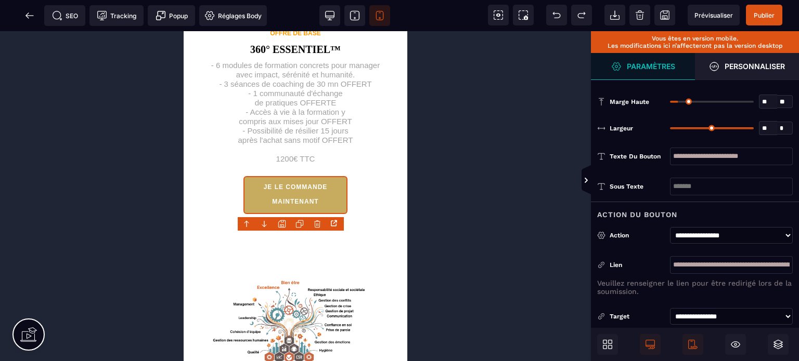
type input "**"
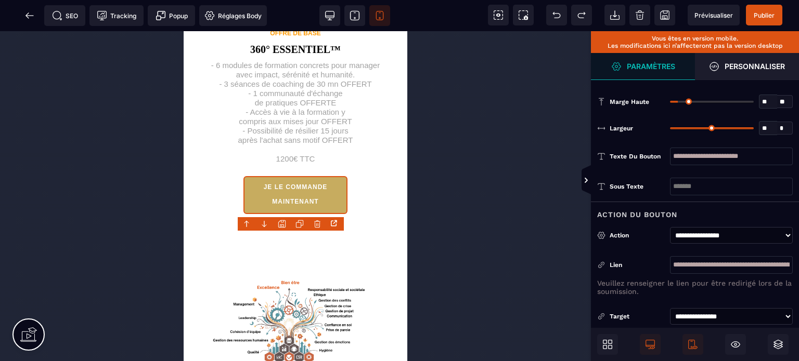
type input "***"
drag, startPoint x: 751, startPoint y: 127, endPoint x: 765, endPoint y: 128, distance: 14.6
click at [754, 128] on input "range" at bounding box center [712, 128] width 84 height 2
click at [302, 221] on icon at bounding box center [299, 222] width 5 height 5
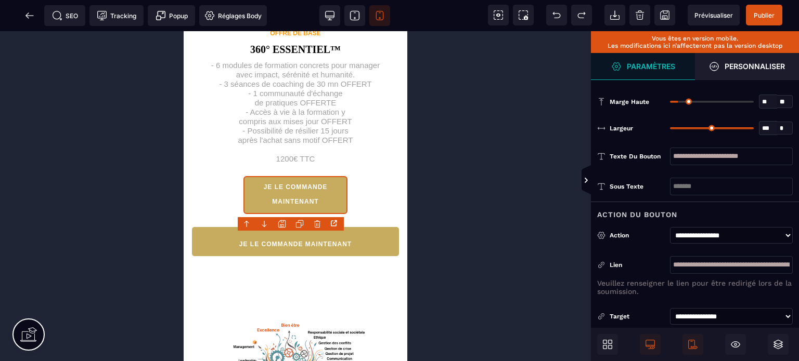
click at [316, 224] on body "B I U S A *******" at bounding box center [399, 180] width 799 height 361
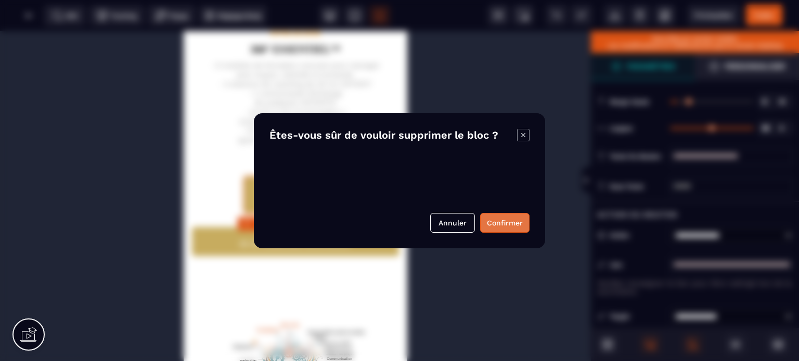
click at [495, 218] on button "Confirmer" at bounding box center [504, 223] width 49 height 20
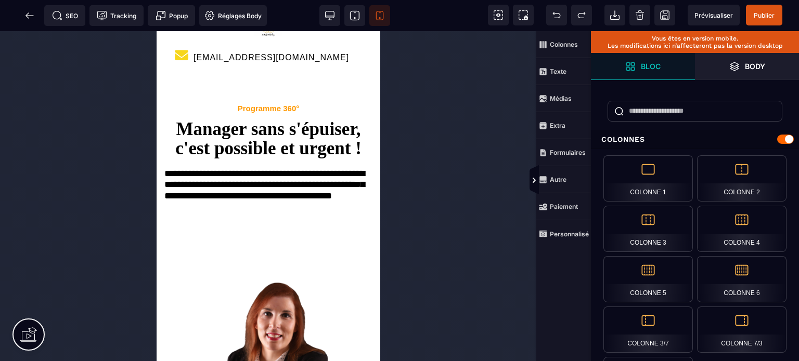
scroll to position [0, 0]
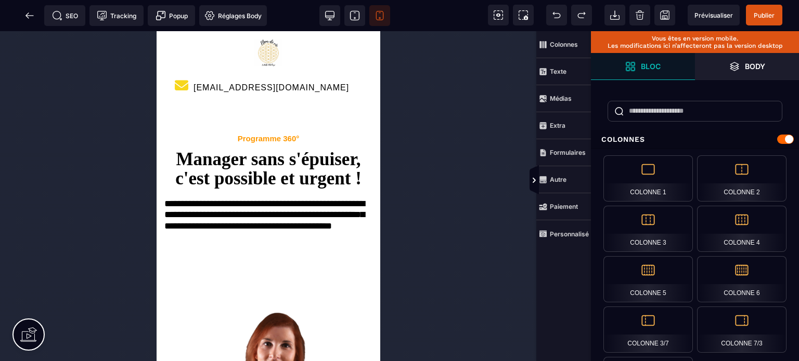
drag, startPoint x: 377, startPoint y: 357, endPoint x: 525, endPoint y: 62, distance: 330.0
click at [765, 12] on span "Publier" at bounding box center [764, 15] width 21 height 8
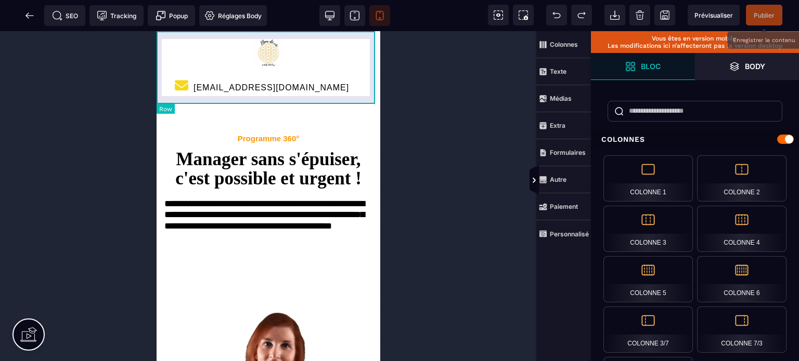
click at [157, 68] on div "[EMAIL_ADDRESS][DOMAIN_NAME]" at bounding box center [268, 67] width 224 height 73
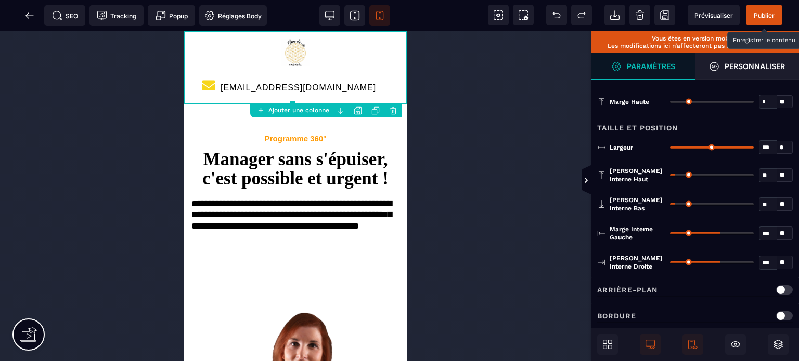
type input "**"
type input "*"
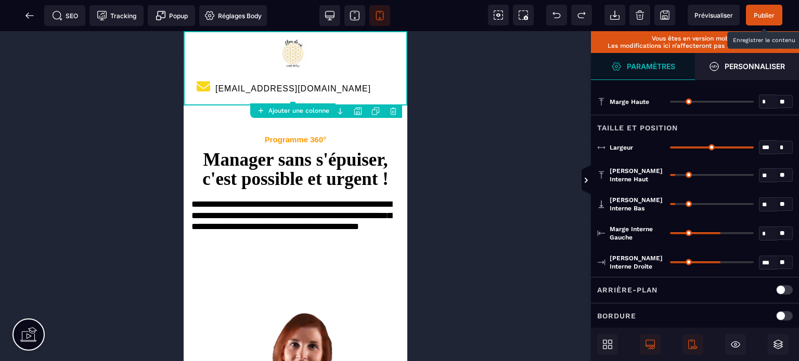
drag, startPoint x: 717, startPoint y: 232, endPoint x: 602, endPoint y: 234, distance: 114.9
type input "*"
click at [670, 234] on input "range" at bounding box center [712, 233] width 84 height 2
type input "***"
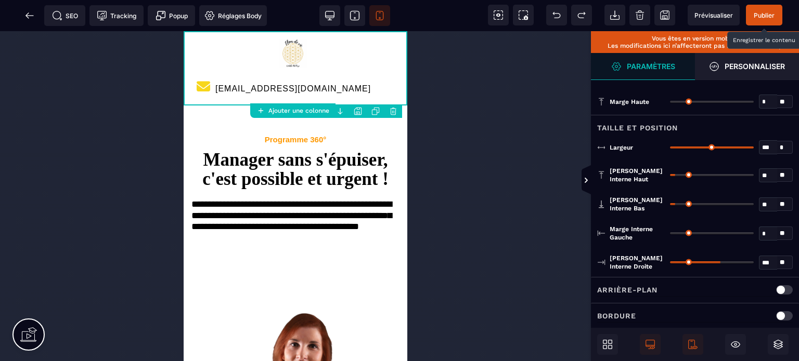
type input "*"
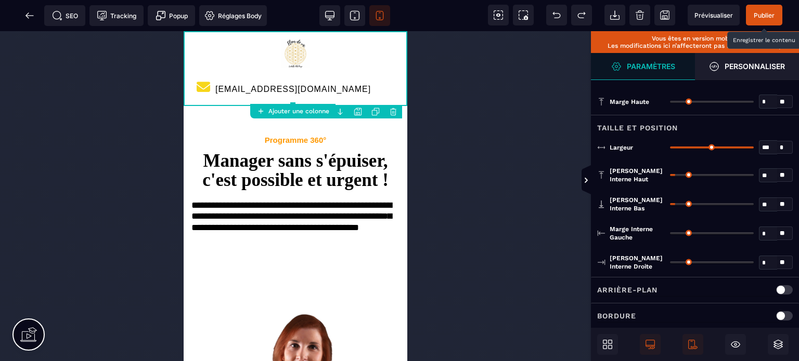
drag, startPoint x: 718, startPoint y: 260, endPoint x: 539, endPoint y: 275, distance: 180.0
type input "*"
click at [670, 264] on input "range" at bounding box center [712, 263] width 84 height 2
click at [758, 22] on span "Publier" at bounding box center [764, 15] width 36 height 21
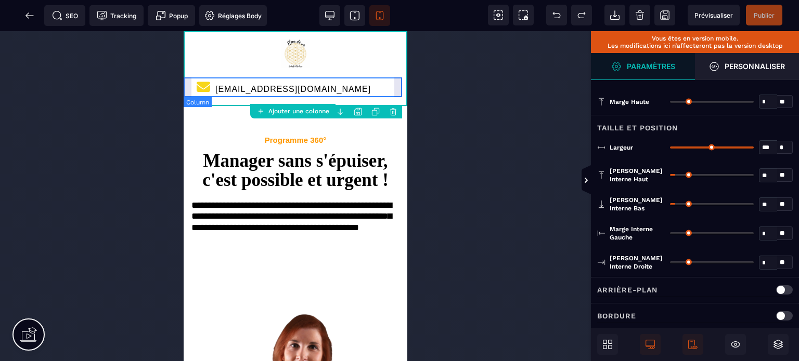
click at [189, 87] on div "[EMAIL_ADDRESS][DOMAIN_NAME]" at bounding box center [296, 88] width 224 height 20
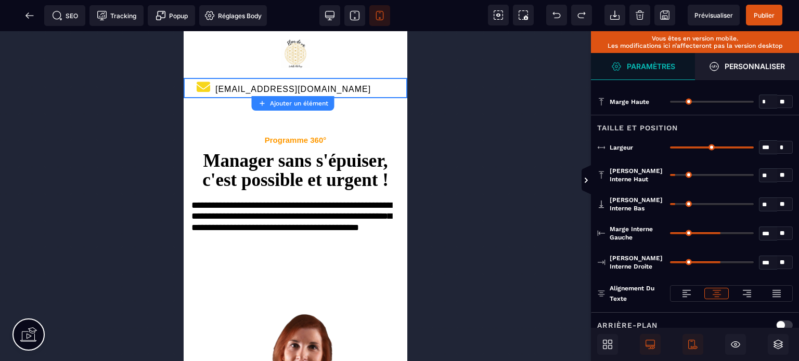
type input "***"
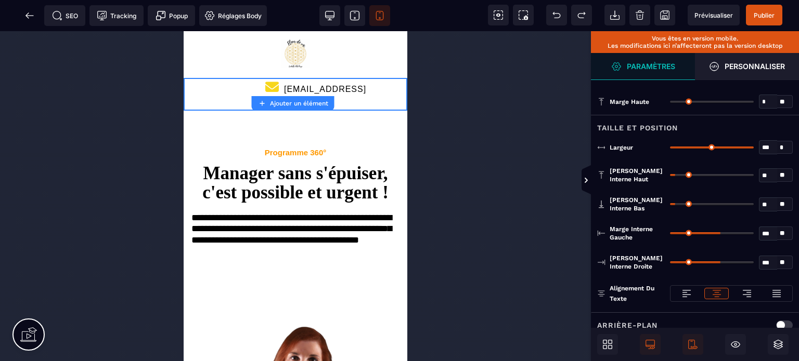
type input "***"
type input "*"
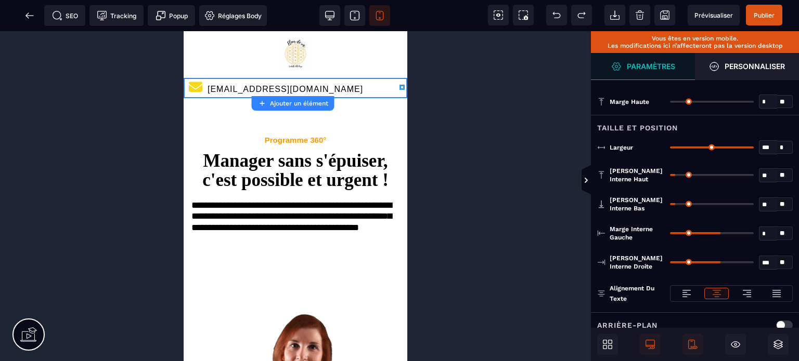
drag, startPoint x: 720, startPoint y: 231, endPoint x: 642, endPoint y: 244, distance: 79.2
type input "*"
click at [670, 235] on input "range" at bounding box center [712, 233] width 84 height 2
type input "***"
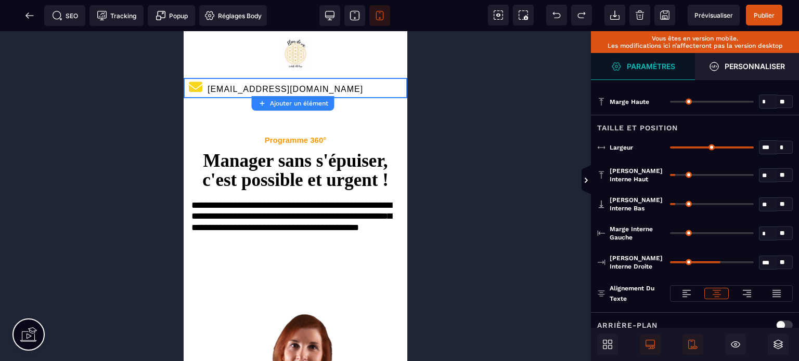
type input "*"
drag, startPoint x: 720, startPoint y: 260, endPoint x: 601, endPoint y: 257, distance: 118.6
type input "*"
click at [670, 262] on input "range" at bounding box center [712, 263] width 84 height 2
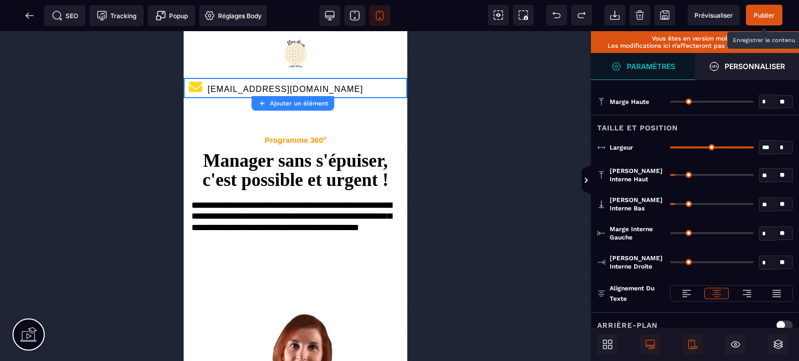
click at [769, 8] on span "Publier" at bounding box center [764, 15] width 36 height 21
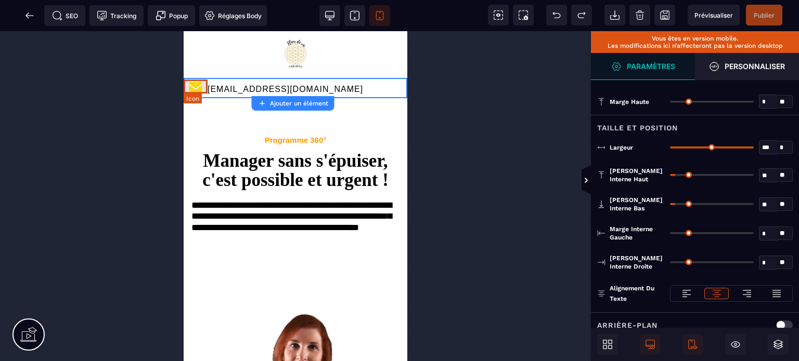
click at [195, 90] on icon at bounding box center [196, 87] width 24 height 14
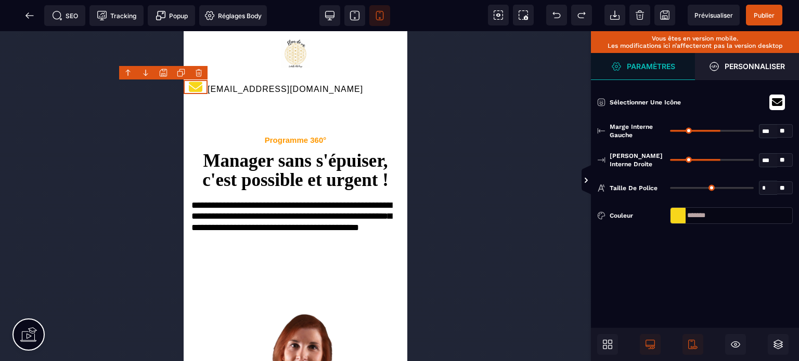
drag, startPoint x: 715, startPoint y: 158, endPoint x: 696, endPoint y: 163, distance: 18.8
click at [696, 163] on div "*** * **" at bounding box center [731, 160] width 123 height 17
type input "**"
type input "*"
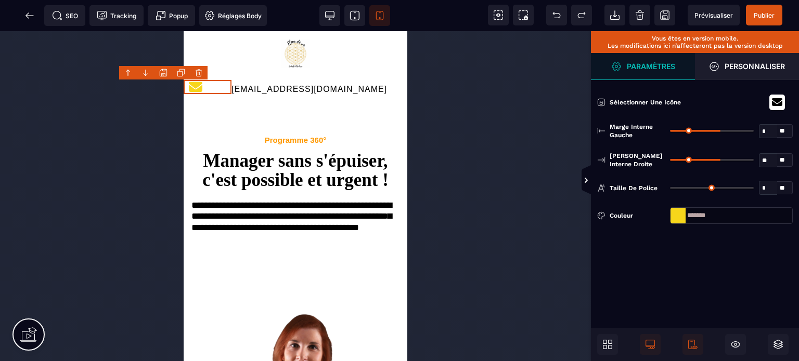
click at [690, 160] on input "range" at bounding box center [712, 160] width 84 height 2
type input "**"
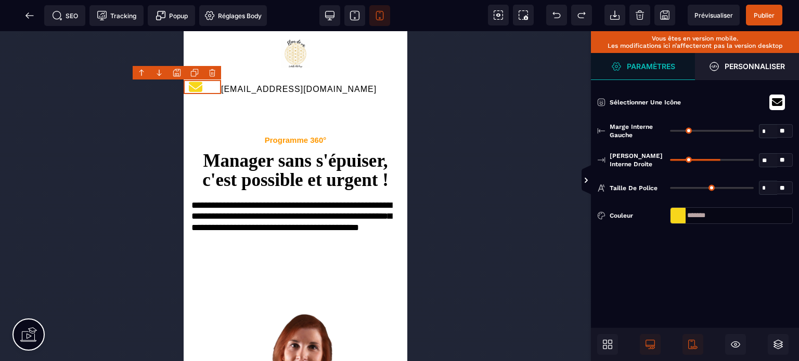
type input "**"
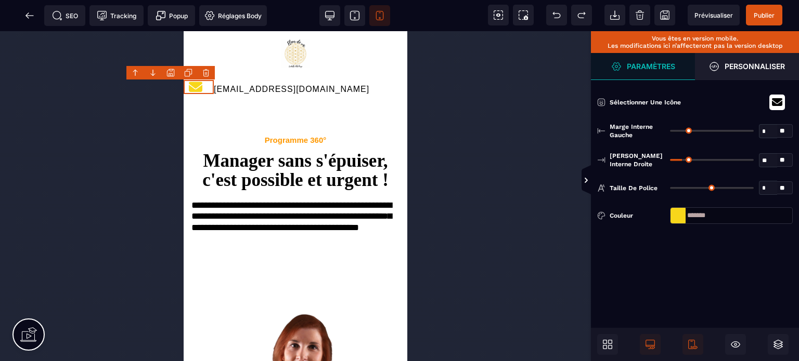
type input "**"
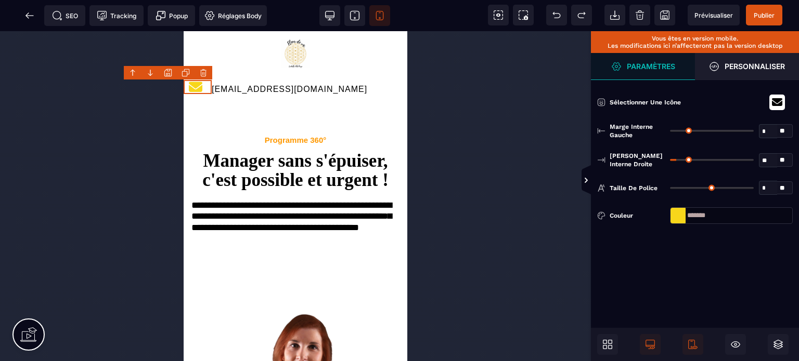
type input "**"
type input "*"
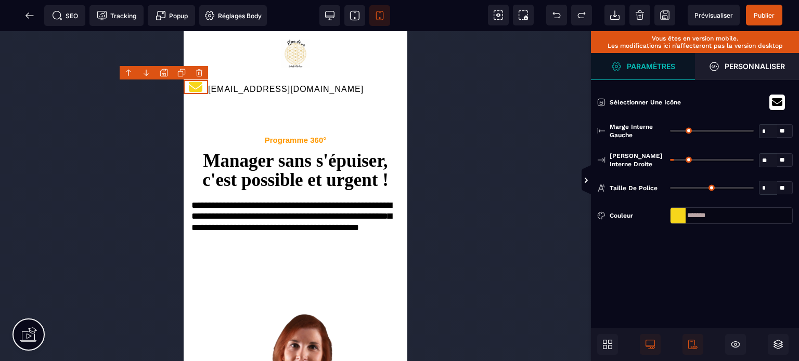
type input "*"
drag, startPoint x: 690, startPoint y: 160, endPoint x: 666, endPoint y: 169, distance: 25.5
click at [670, 161] on input "range" at bounding box center [712, 160] width 84 height 2
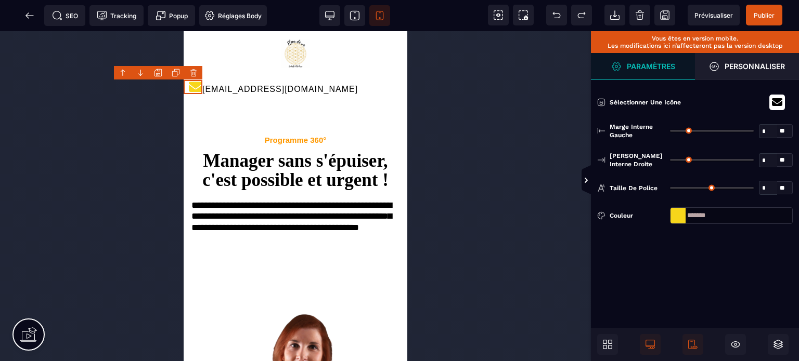
type input "***"
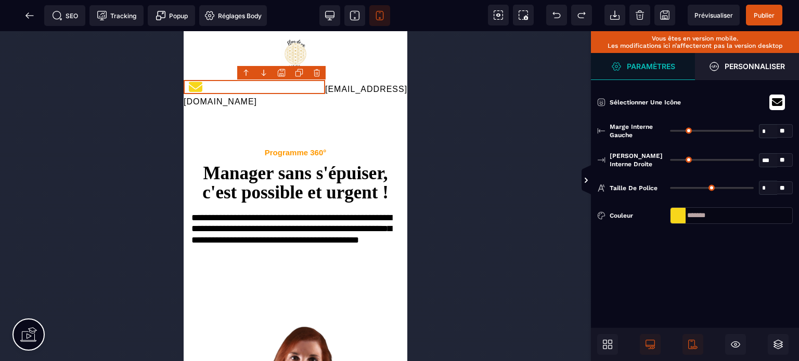
type input "***"
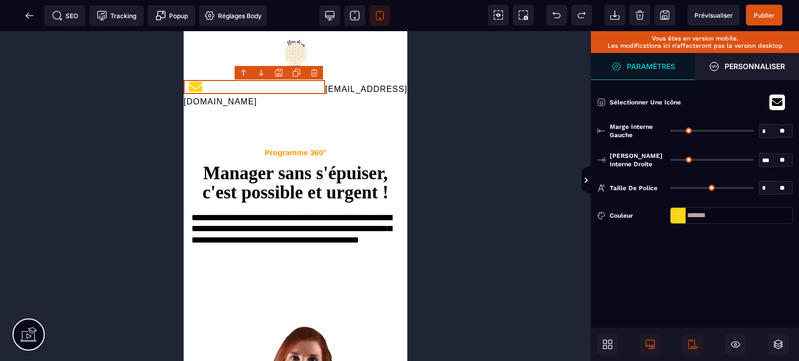
type input "***"
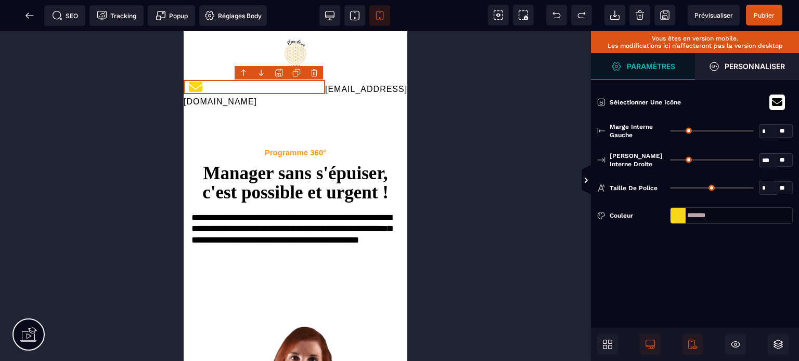
type input "***"
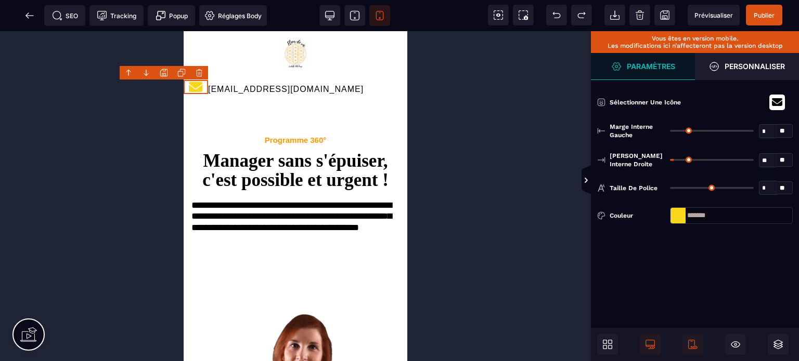
click at [676, 161] on input "range" at bounding box center [712, 160] width 84 height 2
click at [755, 17] on span "Publier" at bounding box center [764, 15] width 21 height 8
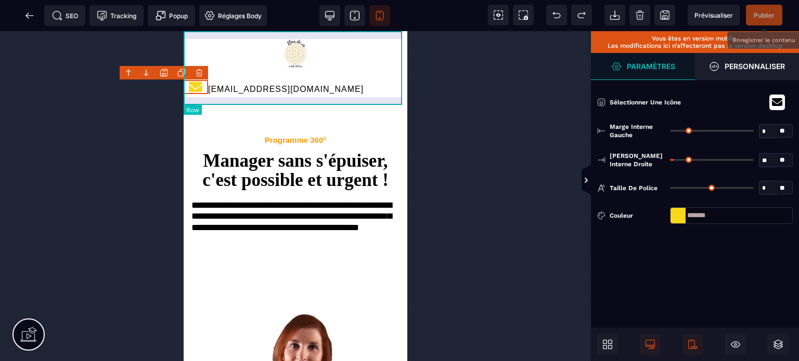
click at [214, 98] on div "[EMAIL_ADDRESS][DOMAIN_NAME]" at bounding box center [296, 68] width 224 height 75
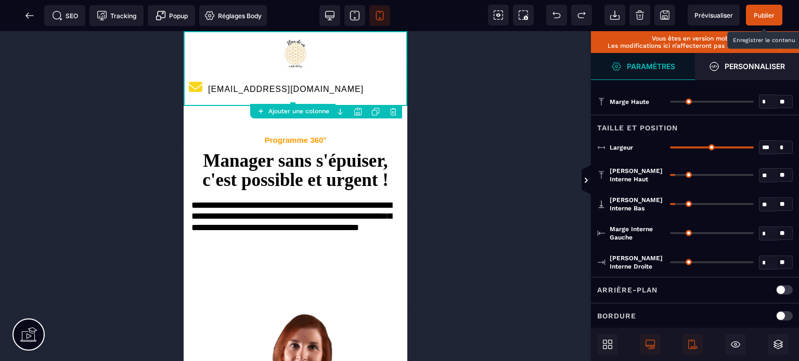
drag, startPoint x: 675, startPoint y: 232, endPoint x: 633, endPoint y: 240, distance: 42.8
click at [670, 235] on input "range" at bounding box center [712, 233] width 84 height 2
drag, startPoint x: 675, startPoint y: 261, endPoint x: 607, endPoint y: 263, distance: 68.2
click at [670, 263] on input "range" at bounding box center [712, 263] width 84 height 2
click at [778, 16] on span "Publier" at bounding box center [764, 15] width 36 height 21
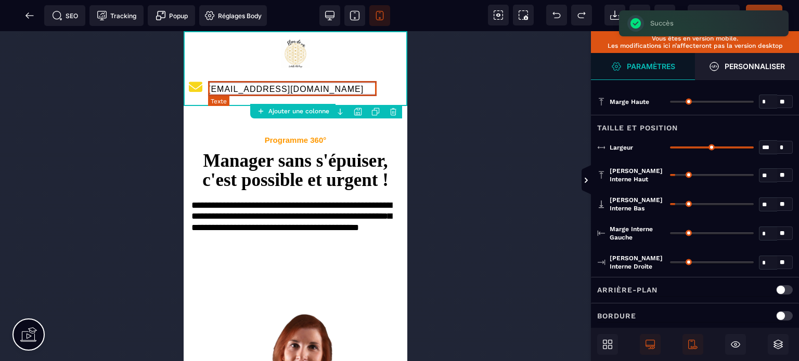
click at [326, 92] on text "[EMAIL_ADDRESS][DOMAIN_NAME]" at bounding box center [285, 89] width 155 height 14
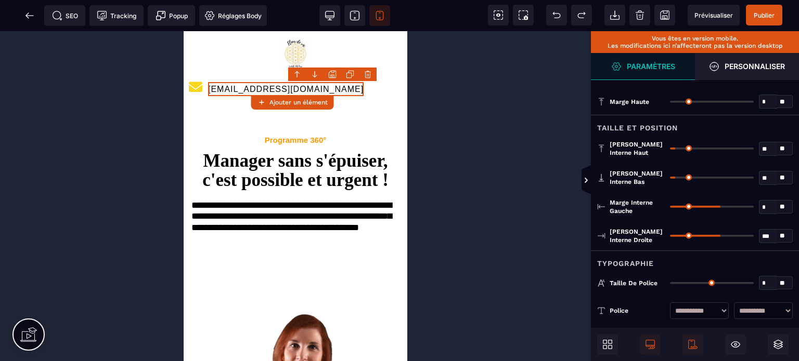
drag, startPoint x: 717, startPoint y: 203, endPoint x: 664, endPoint y: 213, distance: 54.4
click at [670, 208] on input "range" at bounding box center [712, 207] width 84 height 2
drag, startPoint x: 718, startPoint y: 234, endPoint x: 640, endPoint y: 237, distance: 77.5
click at [670, 237] on input "range" at bounding box center [712, 236] width 84 height 2
click at [759, 14] on span "Publier" at bounding box center [764, 15] width 21 height 8
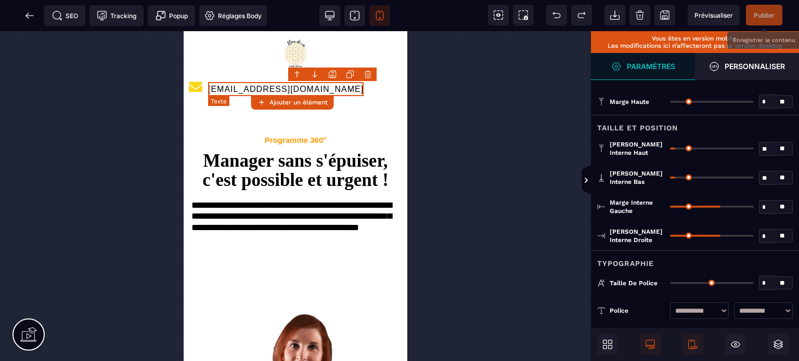
click at [223, 90] on text "[EMAIL_ADDRESS][DOMAIN_NAME]" at bounding box center [285, 89] width 155 height 14
drag, startPoint x: 768, startPoint y: 283, endPoint x: 753, endPoint y: 284, distance: 14.6
click at [753, 284] on div "* * **" at bounding box center [731, 283] width 123 height 14
click at [734, 263] on div "Typographie" at bounding box center [695, 260] width 208 height 19
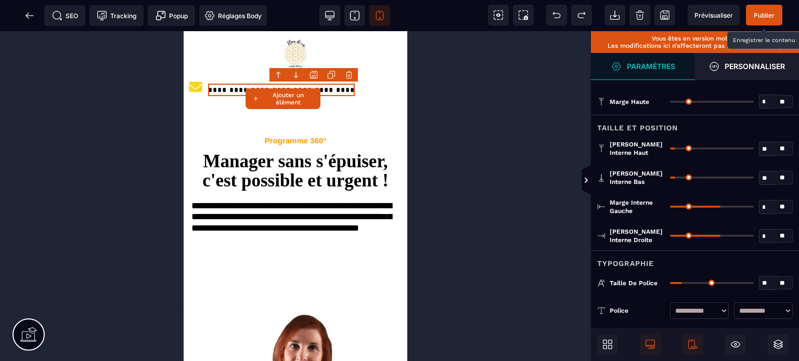
click at [765, 12] on span "Publier" at bounding box center [764, 15] width 21 height 8
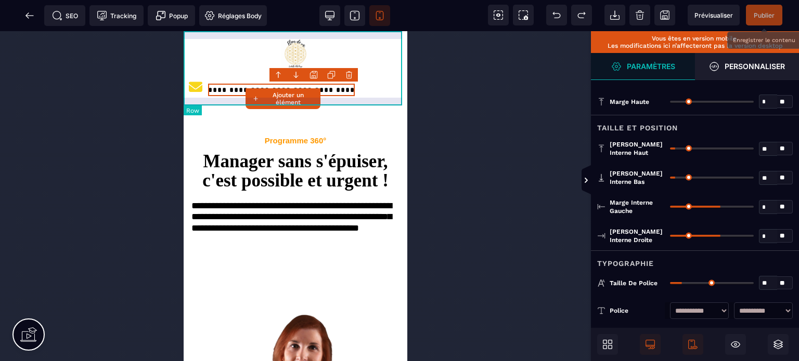
click at [189, 35] on div "**********" at bounding box center [296, 68] width 224 height 75
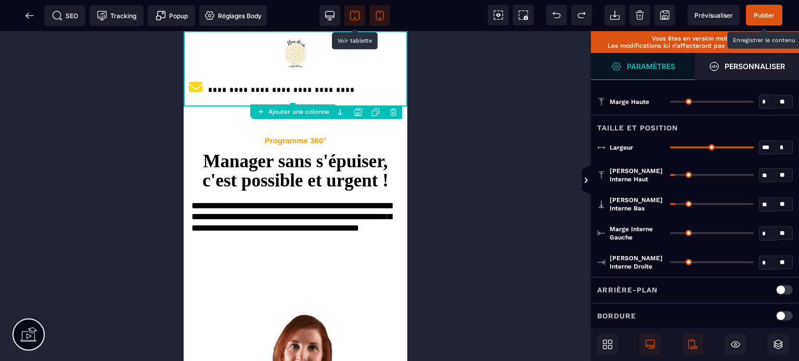
click at [356, 14] on icon at bounding box center [354, 15] width 10 height 10
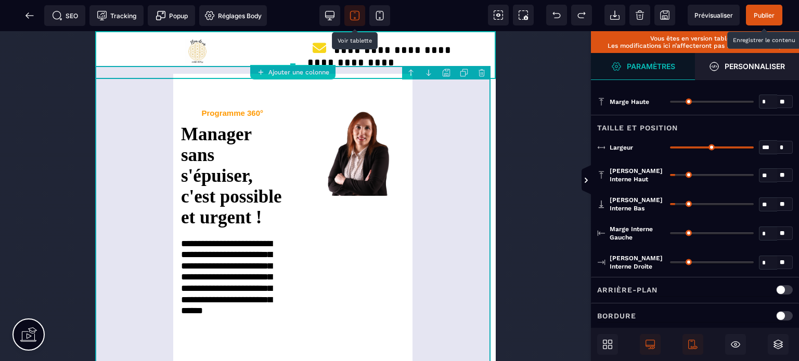
click at [155, 157] on div "**********" at bounding box center [295, 229] width 400 height 301
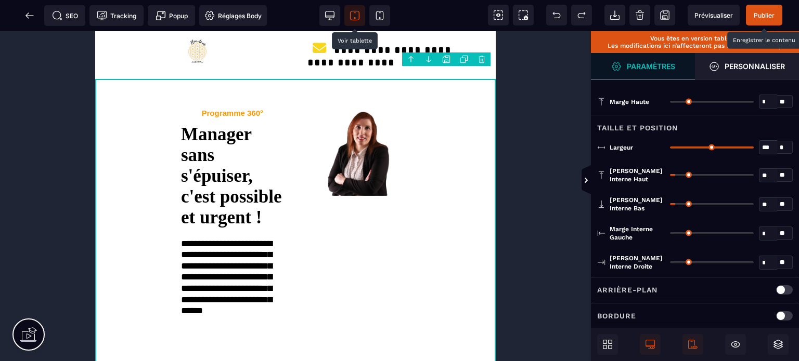
click at [763, 237] on input "*" at bounding box center [768, 234] width 18 height 12
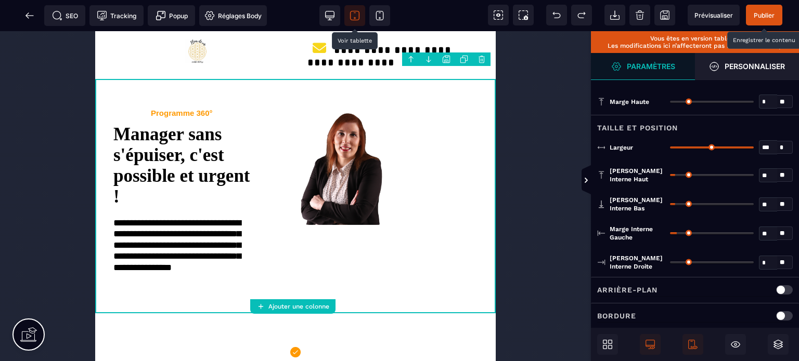
click at [762, 263] on input "*" at bounding box center [768, 263] width 18 height 12
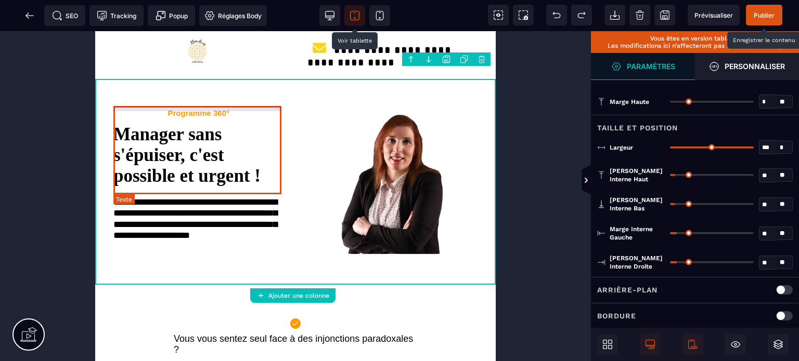
click at [155, 187] on text "Manager sans s'épuiser, c'est possible et urgent !" at bounding box center [198, 153] width 171 height 68
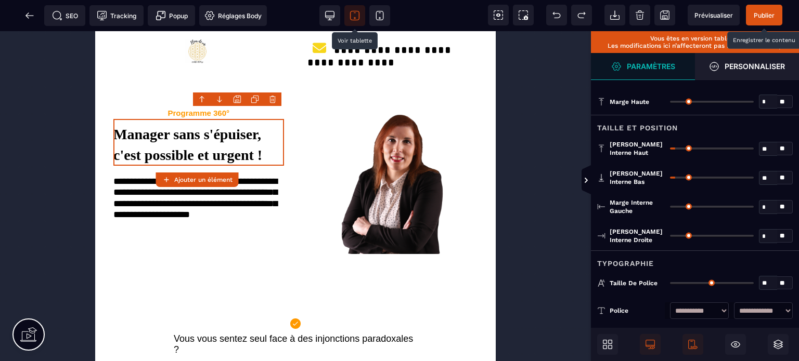
drag, startPoint x: 674, startPoint y: 282, endPoint x: 695, endPoint y: 284, distance: 20.4
click at [695, 284] on input "range" at bounding box center [712, 283] width 84 height 2
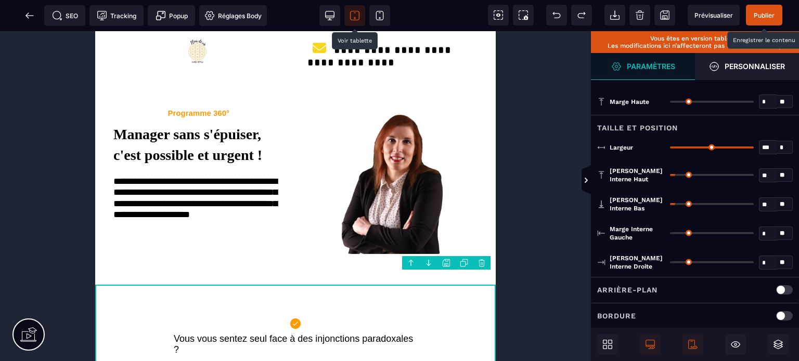
click at [760, 257] on input "*" at bounding box center [768, 263] width 18 height 12
click at [762, 231] on input "text" at bounding box center [768, 234] width 18 height 12
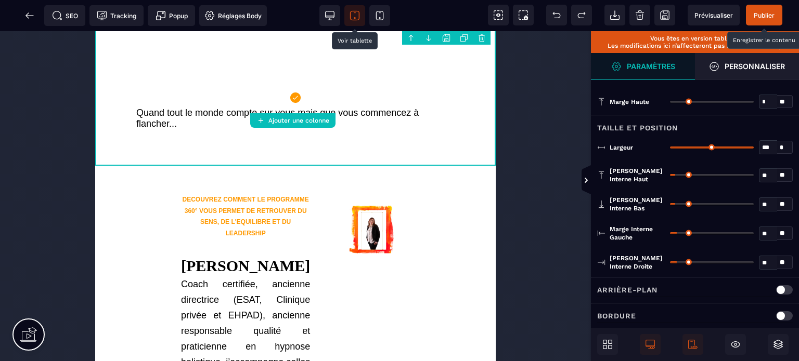
scroll to position [478, 0]
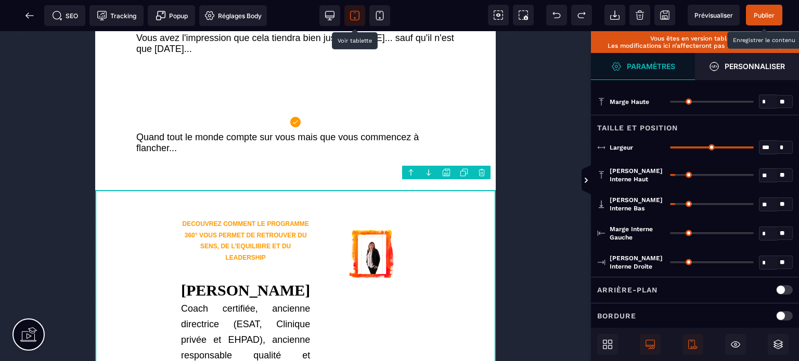
click at [762, 260] on input "*" at bounding box center [768, 263] width 18 height 12
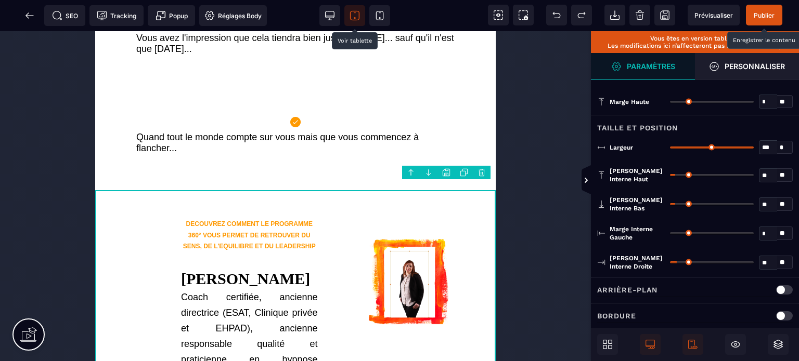
click at [763, 235] on input "text" at bounding box center [768, 234] width 18 height 12
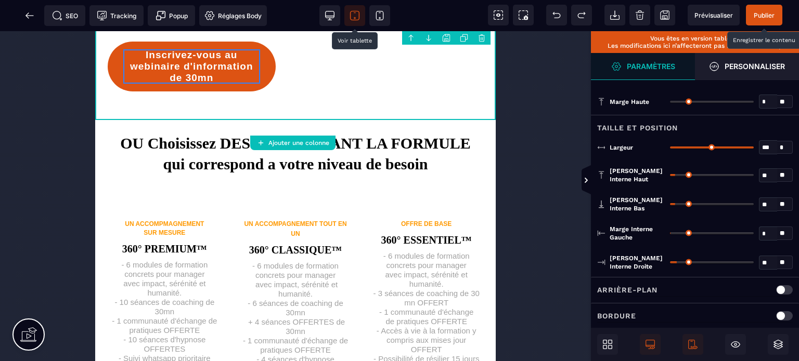
scroll to position [1051, 0]
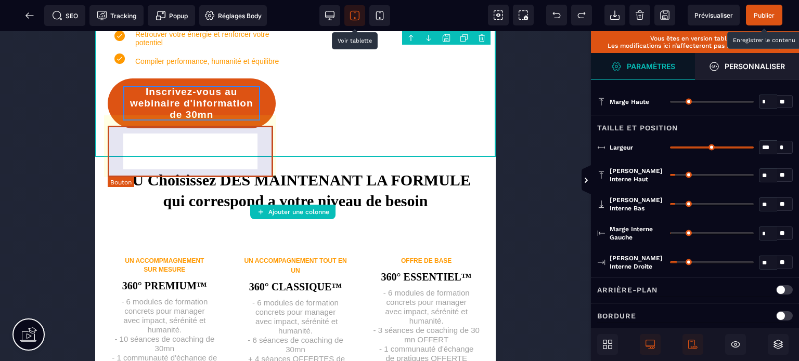
click at [131, 121] on div "Inscrivez-vous au webinaire d'information de 30mn" at bounding box center [191, 103] width 137 height 34
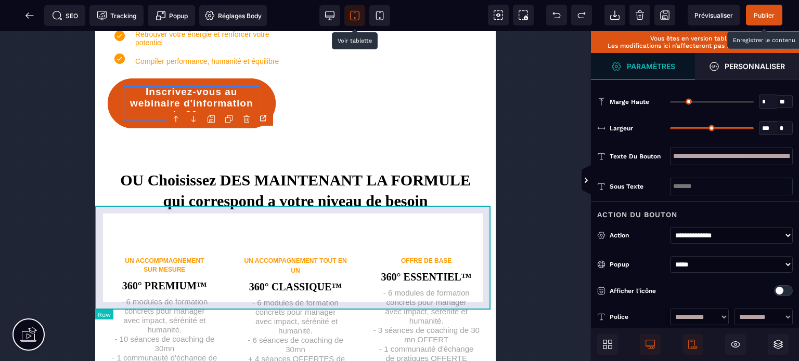
click at [96, 240] on div "OU Choisissez DES MAINTENANT LA FORMULE qui correspond a votre niveau de besoin" at bounding box center [295, 198] width 400 height 83
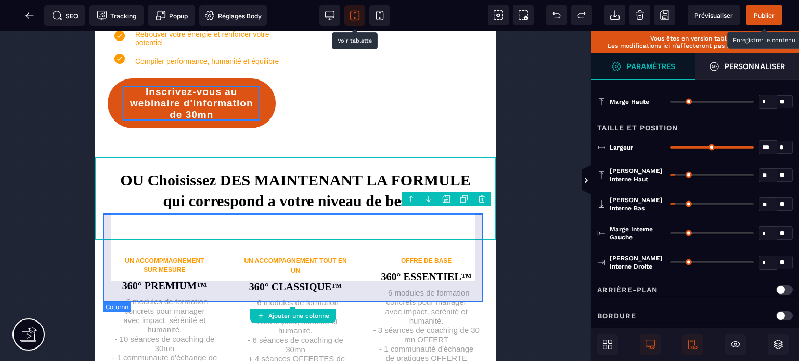
click at [437, 232] on div "OU Choisissez DES MAINTENANT LA FORMULE qui correspond a votre niveau de besoin" at bounding box center [295, 199] width 385 height 68
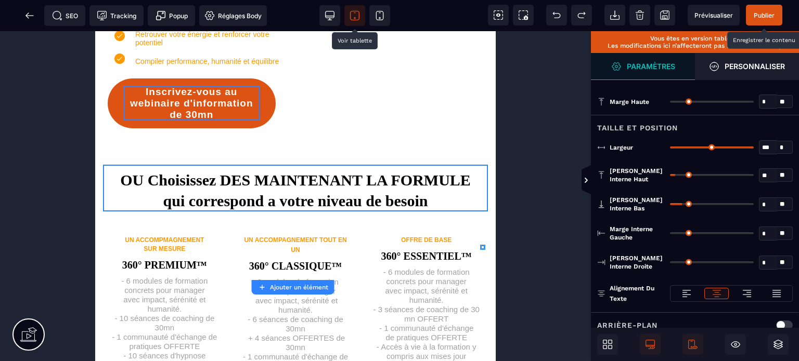
drag, startPoint x: 678, startPoint y: 203, endPoint x: 670, endPoint y: 212, distance: 12.1
click at [670, 205] on input "range" at bounding box center [712, 204] width 84 height 2
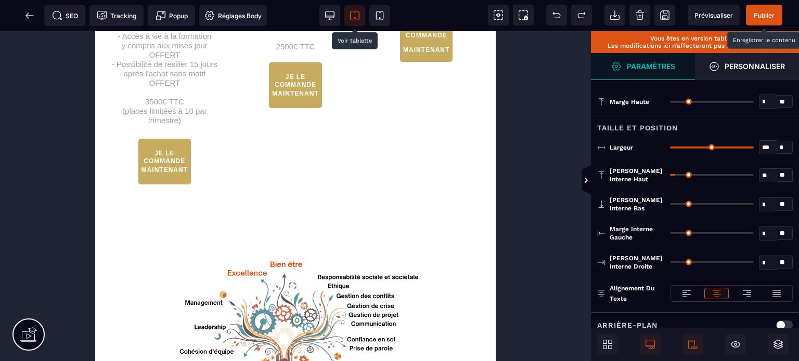
scroll to position [1432, 0]
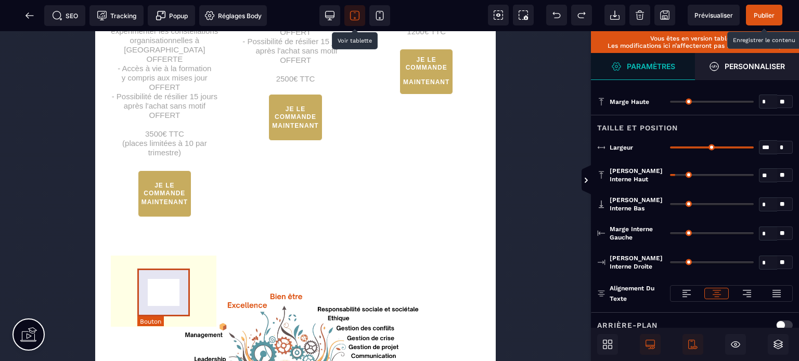
click at [157, 206] on div "JE LE COMMANDE MAINTENANT" at bounding box center [164, 193] width 46 height 25
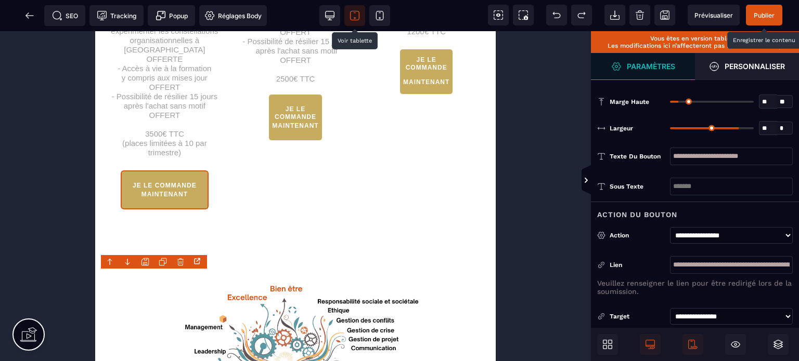
drag, startPoint x: 712, startPoint y: 126, endPoint x: 736, endPoint y: 124, distance: 24.0
click at [736, 127] on input "range" at bounding box center [712, 128] width 84 height 2
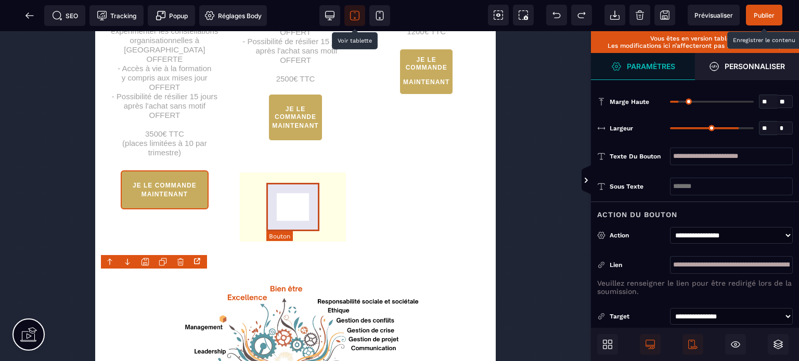
click at [309, 141] on button "JE LE COMMANDE MAINTENANT" at bounding box center [295, 117] width 54 height 47
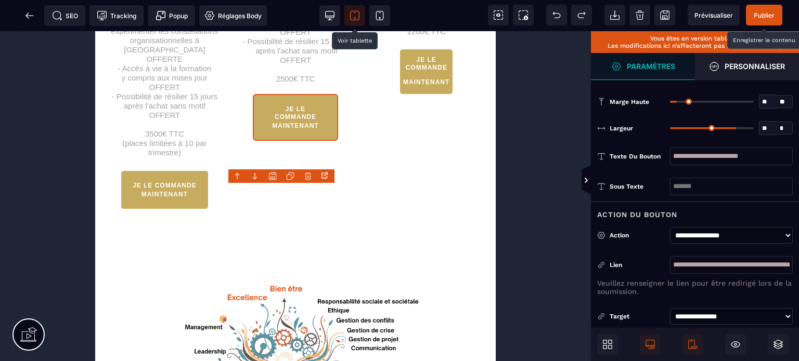
drag, startPoint x: 712, startPoint y: 126, endPoint x: 734, endPoint y: 126, distance: 22.4
click at [734, 127] on input "range" at bounding box center [712, 128] width 84 height 2
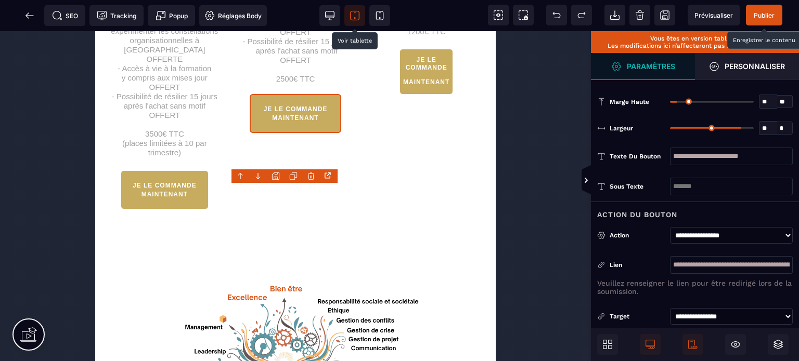
click at [738, 127] on input "range" at bounding box center [712, 128] width 84 height 2
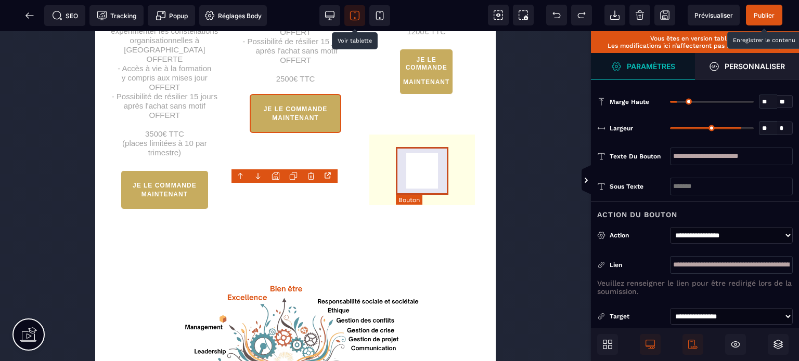
click at [411, 88] on div "JE LE COMMANDE MAINTENANT" at bounding box center [426, 72] width 46 height 32
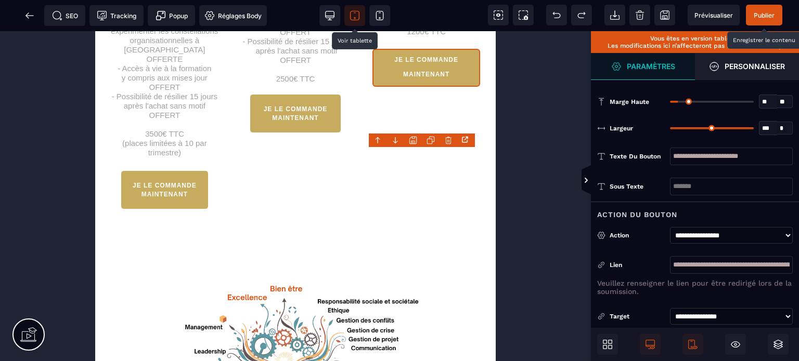
drag, startPoint x: 709, startPoint y: 128, endPoint x: 759, endPoint y: 128, distance: 49.9
click at [754, 128] on input "range" at bounding box center [712, 128] width 84 height 2
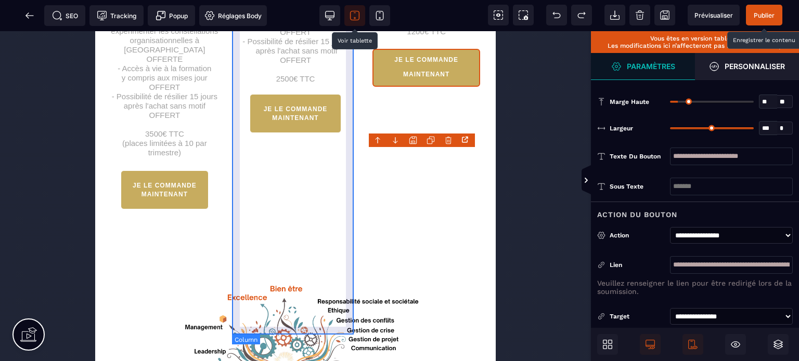
click at [297, 178] on div "UN ACCOMPAGNEMENT TOUT EN UN 360° CLASSIQUE™ - 6 modules de formation concrets …" at bounding box center [295, 37] width 123 height 382
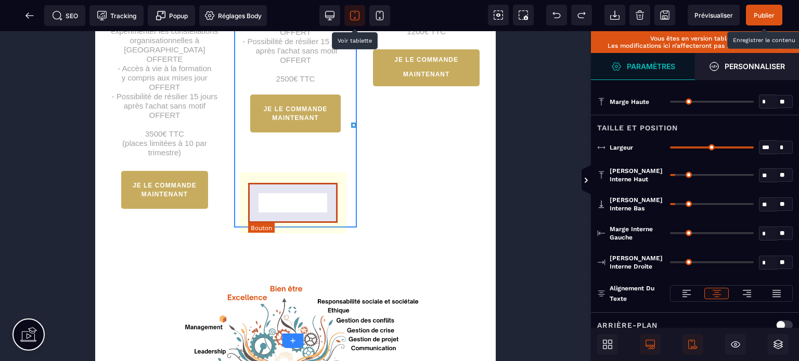
click at [292, 122] on div "JE LE COMMANDE MAINTENANT" at bounding box center [296, 113] width 70 height 17
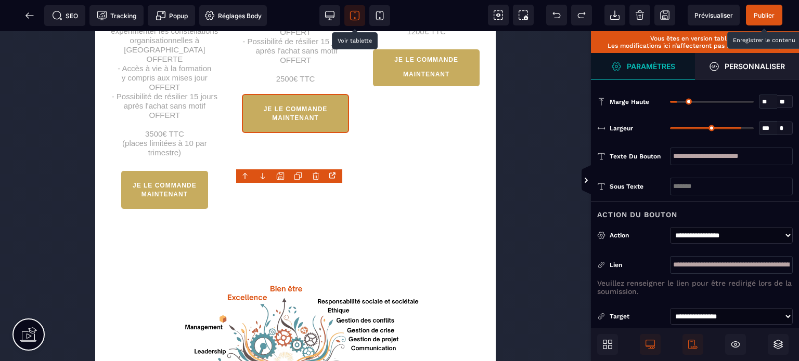
drag, startPoint x: 740, startPoint y: 127, endPoint x: 798, endPoint y: 128, distance: 58.3
click at [754, 128] on input "range" at bounding box center [712, 128] width 84 height 2
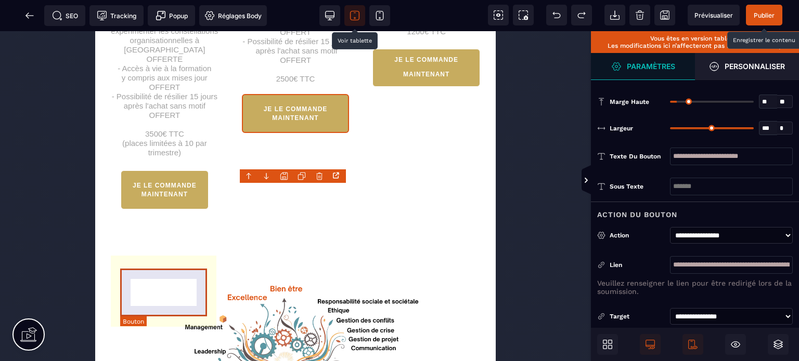
click at [139, 199] on div "JE LE COMMANDE MAINTENANT" at bounding box center [165, 189] width 66 height 17
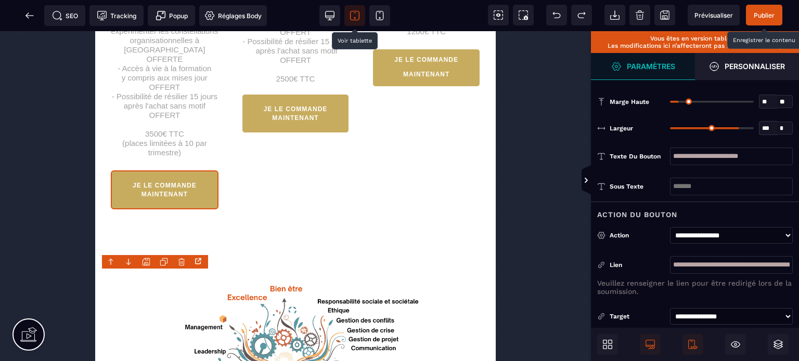
drag, startPoint x: 735, startPoint y: 127, endPoint x: 798, endPoint y: 137, distance: 63.7
click at [754, 129] on input "range" at bounding box center [712, 128] width 84 height 2
click at [769, 17] on span "Publier" at bounding box center [764, 15] width 21 height 8
drag, startPoint x: 494, startPoint y: 223, endPoint x: 481, endPoint y: 269, distance: 48.1
click at [481, 269] on div at bounding box center [399, 180] width 799 height 361
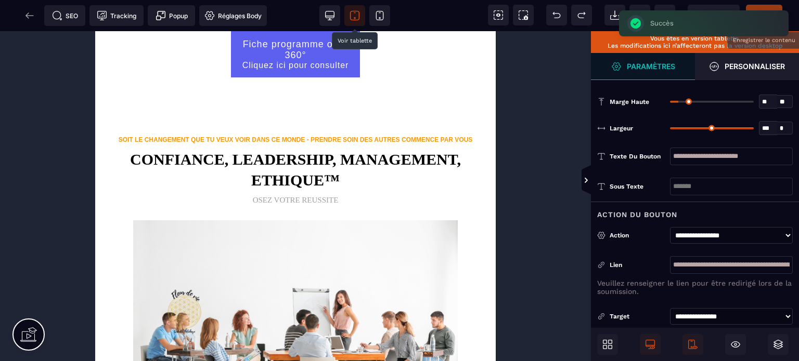
scroll to position [1976, 0]
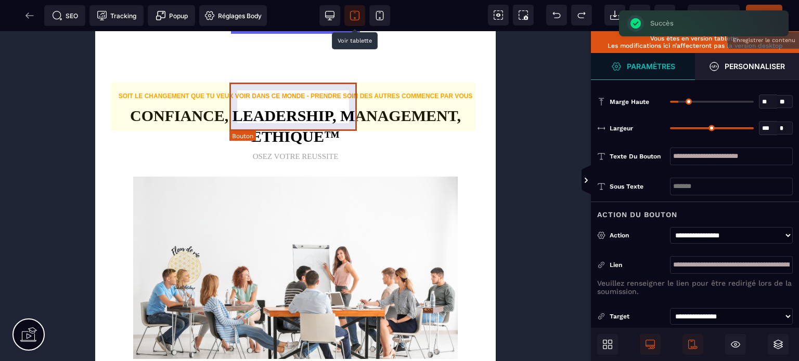
click at [263, 27] on div "Fiche programme offre 360° Cliquez ici pour consulter" at bounding box center [296, 10] width 114 height 31
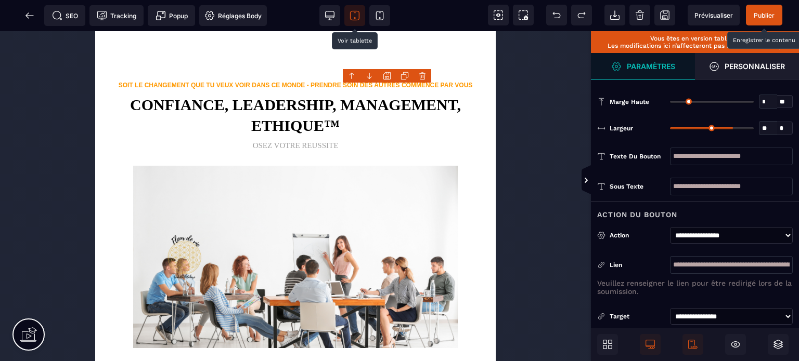
drag, startPoint x: 749, startPoint y: 125, endPoint x: 732, endPoint y: 128, distance: 16.9
click at [732, 128] on input "range" at bounding box center [712, 128] width 84 height 2
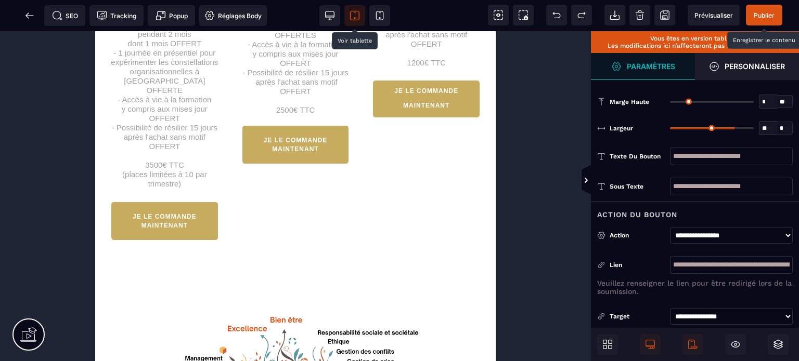
scroll to position [0, 0]
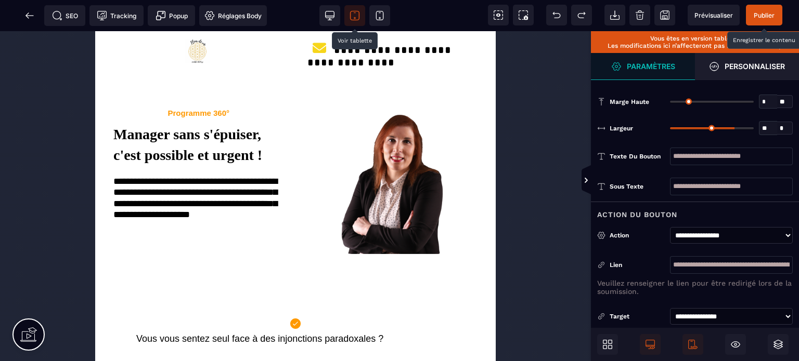
click at [770, 5] on span "Publier" at bounding box center [764, 15] width 36 height 21
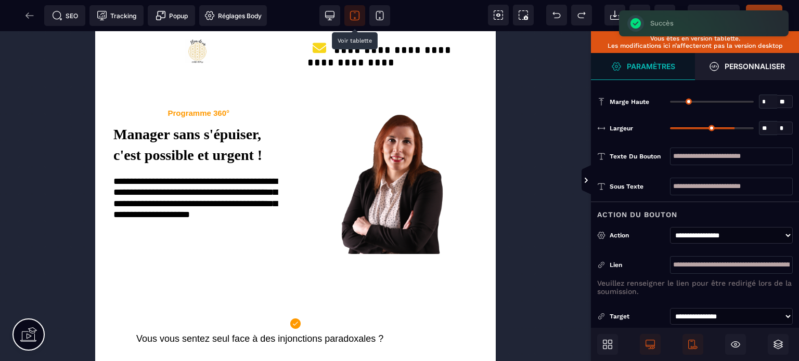
click at [333, 28] on div at bounding box center [356, 15] width 85 height 31
click at [334, 20] on icon at bounding box center [330, 15] width 10 height 10
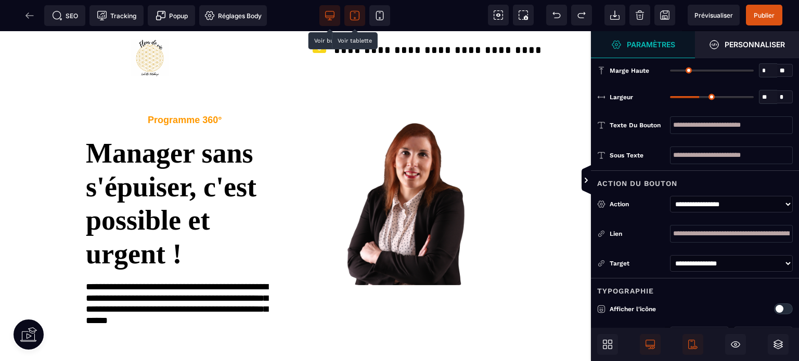
click at [27, 16] on div "SEO Tracking Popup Réglages Body" at bounding box center [137, 15] width 268 height 21
click at [765, 6] on span "Publier" at bounding box center [764, 15] width 36 height 21
